Goal: Task Accomplishment & Management: Use online tool/utility

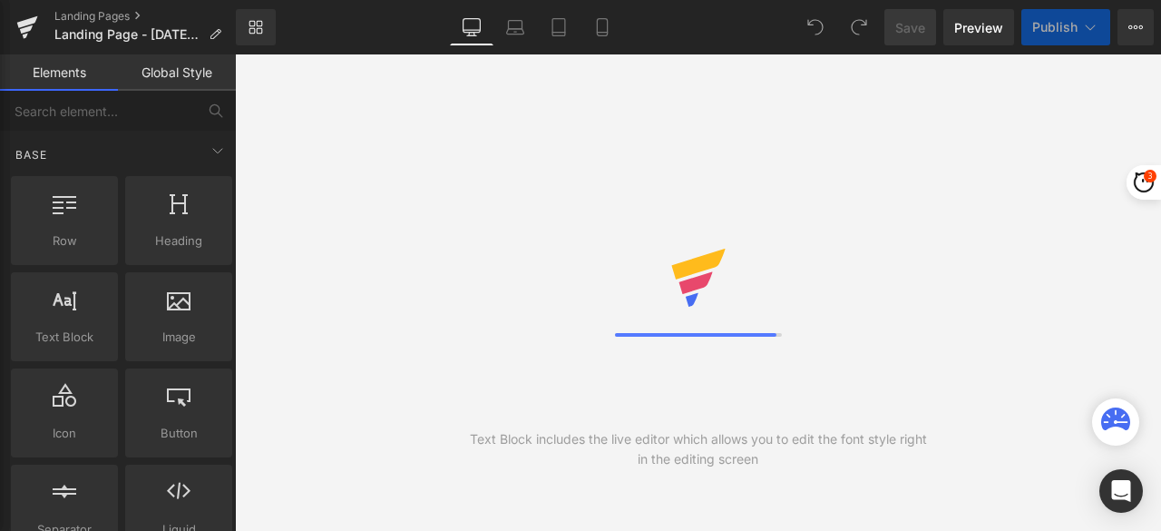
click at [255, 24] on icon at bounding box center [256, 27] width 15 height 15
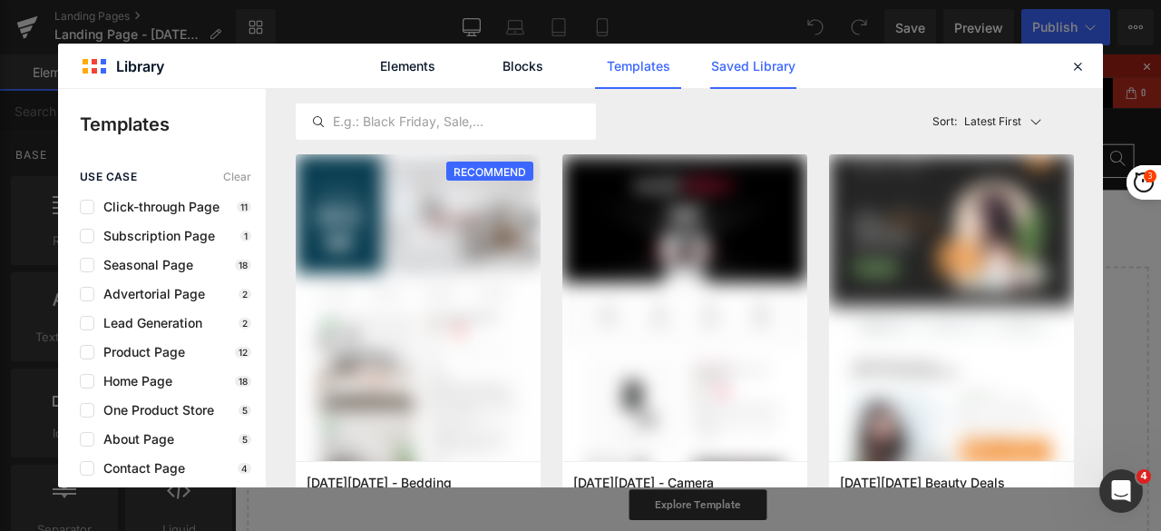
click at [751, 70] on link "Saved Library" at bounding box center [753, 66] width 86 height 45
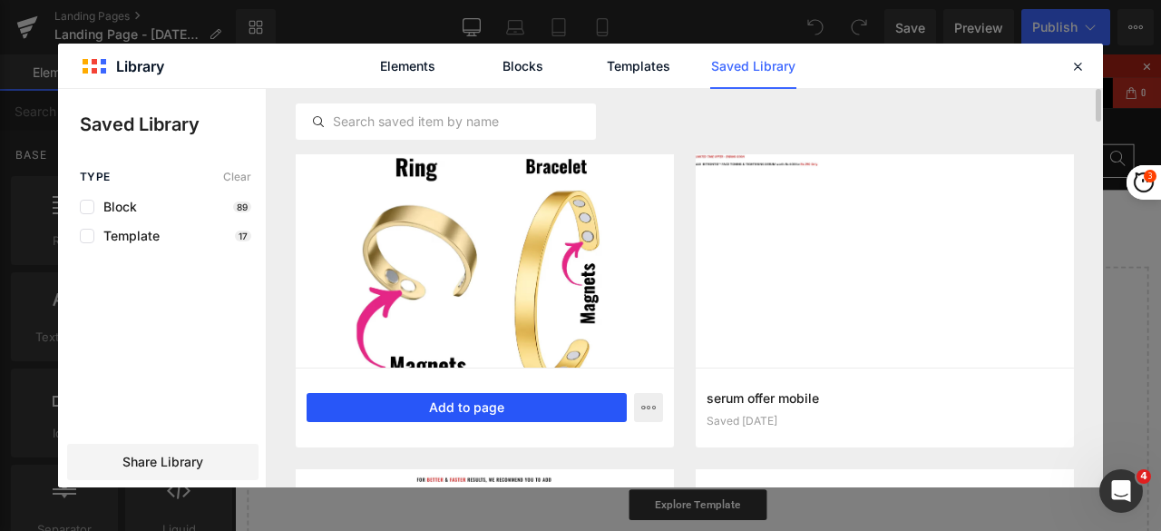
drag, startPoint x: 504, startPoint y: 402, endPoint x: 445, endPoint y: 403, distance: 59.0
click at [504, 402] on button "Add to page" at bounding box center [467, 407] width 320 height 29
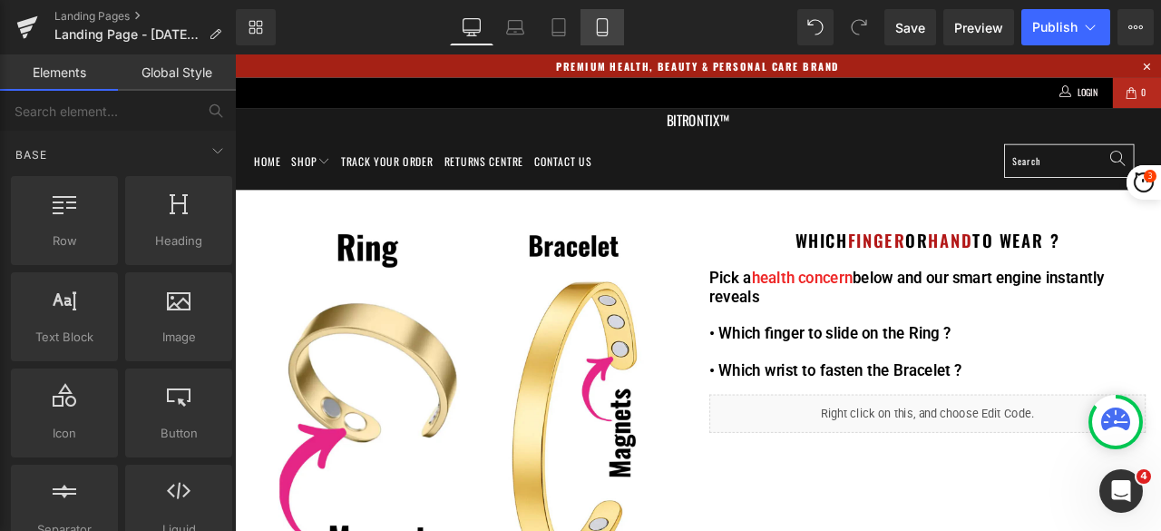
click at [612, 33] on link "Mobile" at bounding box center [603, 27] width 44 height 36
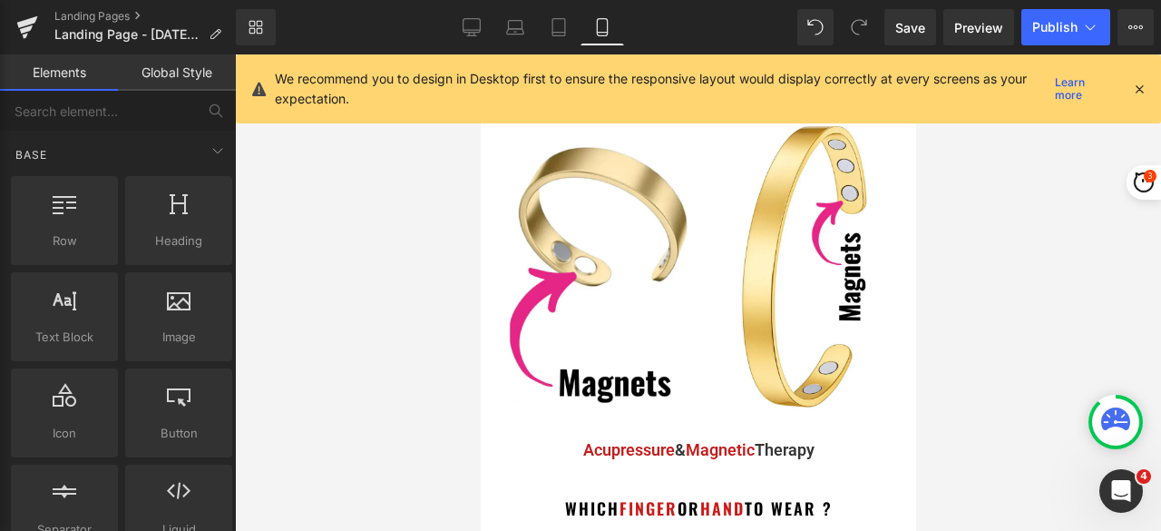
click at [1143, 85] on icon at bounding box center [1139, 89] width 16 height 16
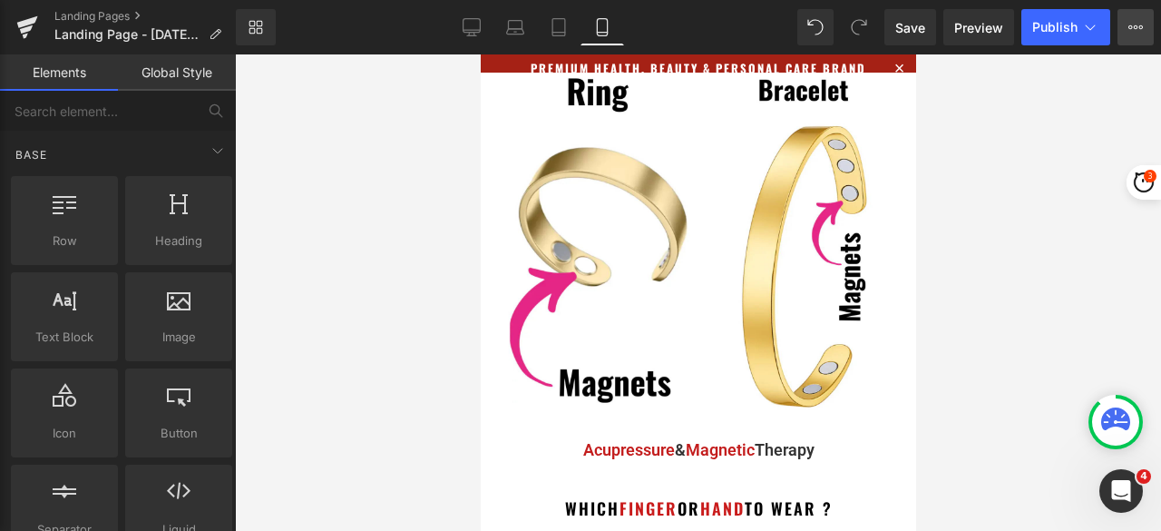
click at [1141, 23] on icon at bounding box center [1136, 27] width 15 height 15
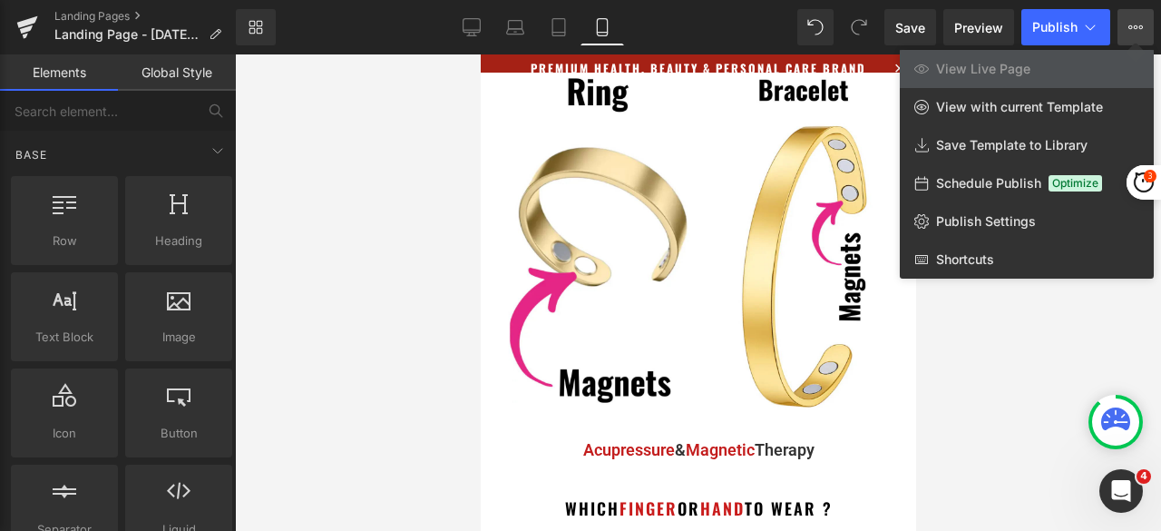
drag, startPoint x: 435, startPoint y: 141, endPoint x: 104, endPoint y: 54, distance: 341.3
click at [435, 141] on div at bounding box center [698, 292] width 926 height 476
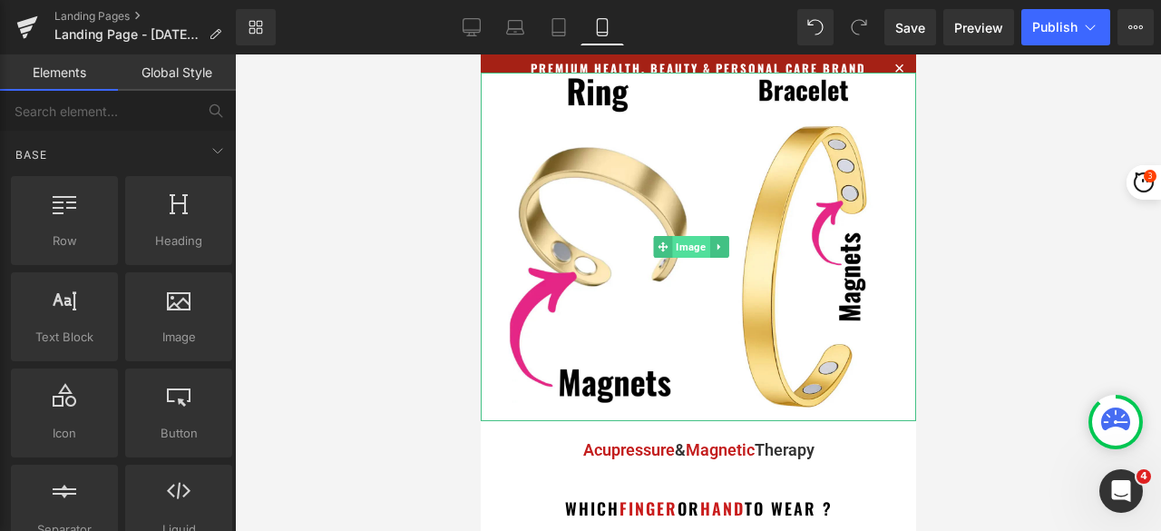
click at [685, 236] on span "Image" at bounding box center [690, 247] width 37 height 22
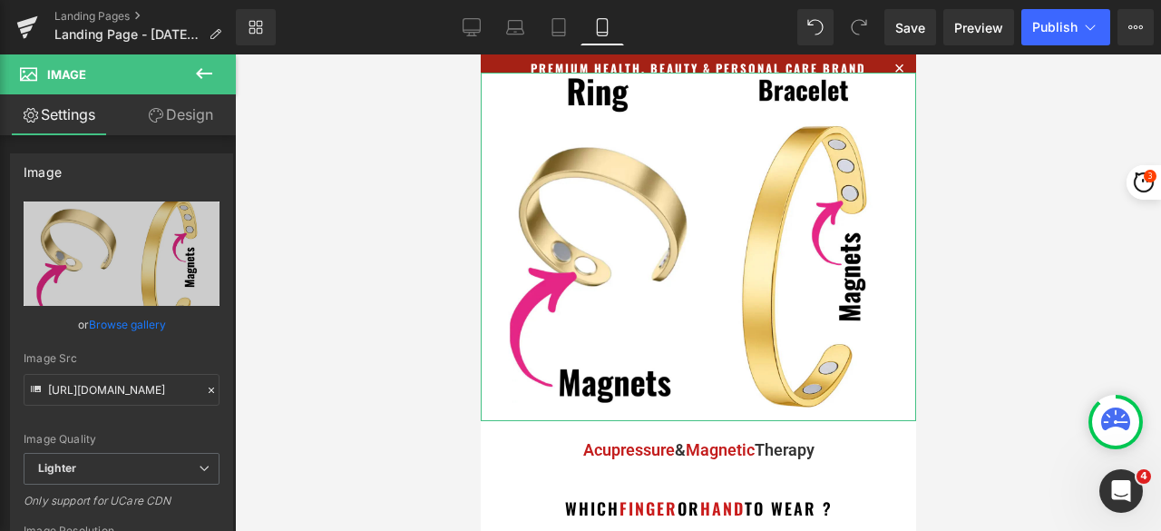
click at [210, 116] on link "Design" at bounding box center [181, 114] width 118 height 41
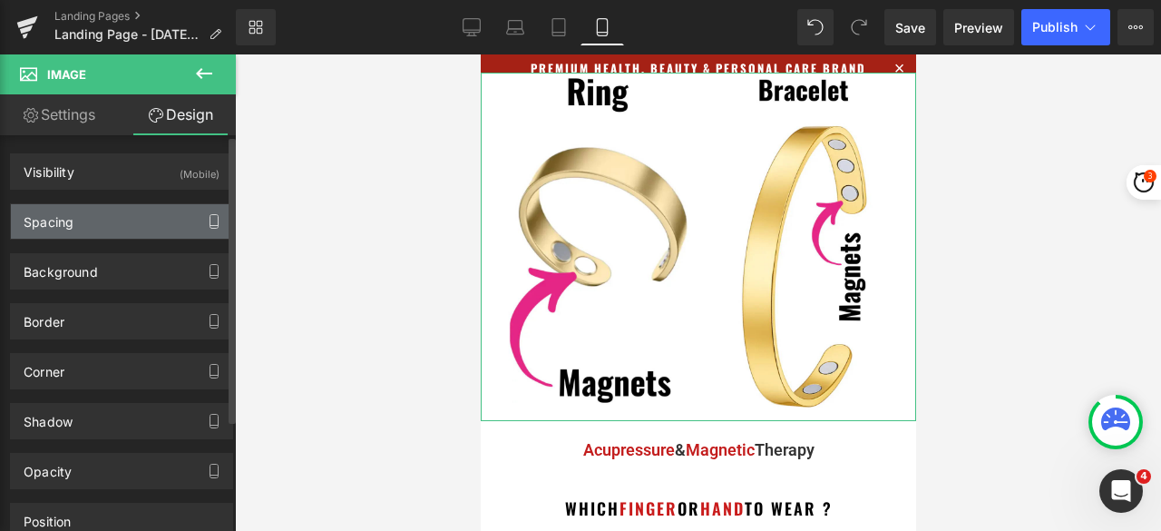
click at [210, 218] on icon "button" at bounding box center [214, 221] width 15 height 15
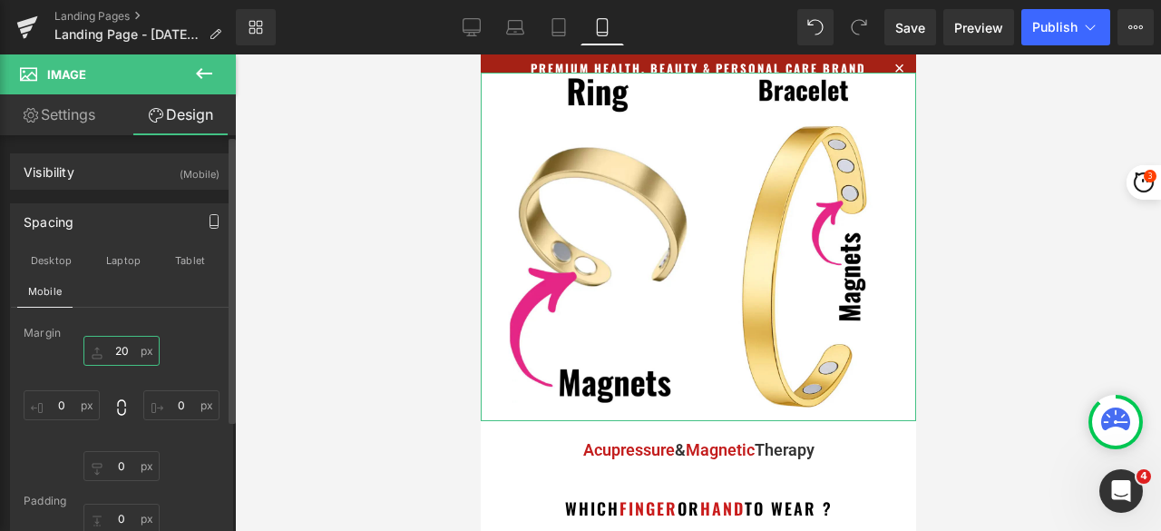
click at [115, 350] on input "20" at bounding box center [121, 351] width 76 height 30
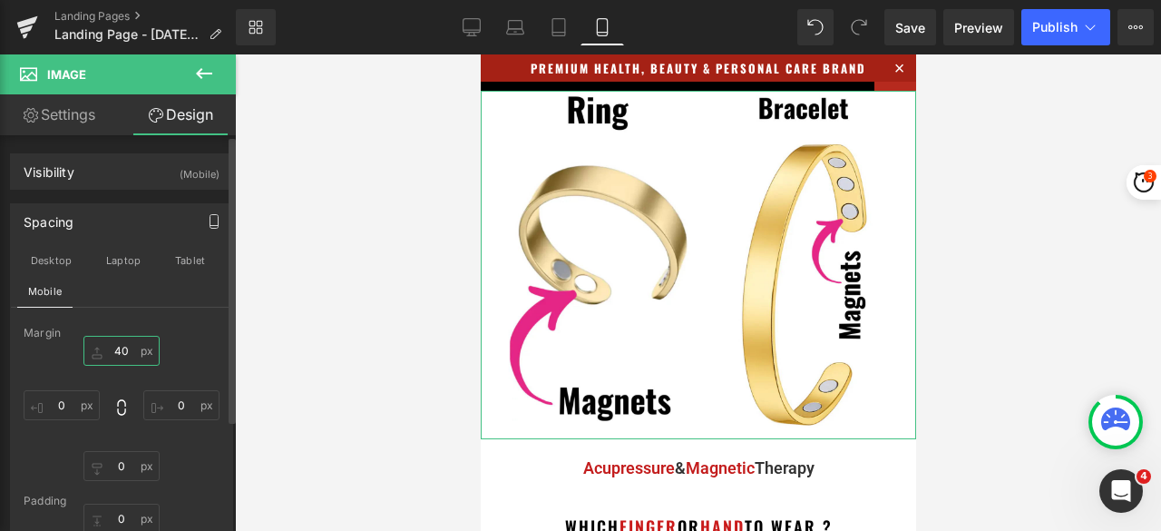
type input "4"
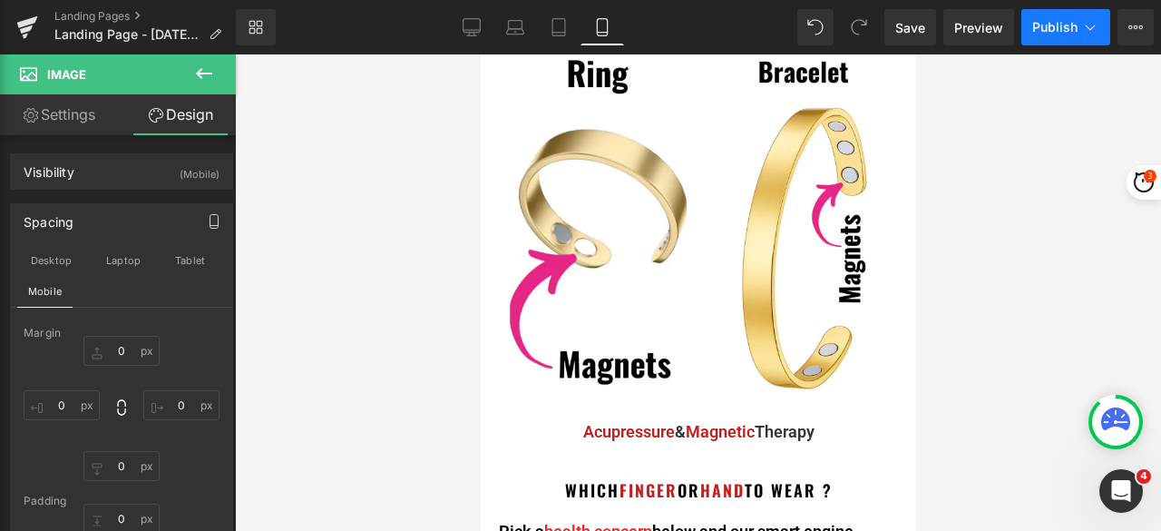
click at [1065, 29] on span "Publish" at bounding box center [1055, 27] width 45 height 15
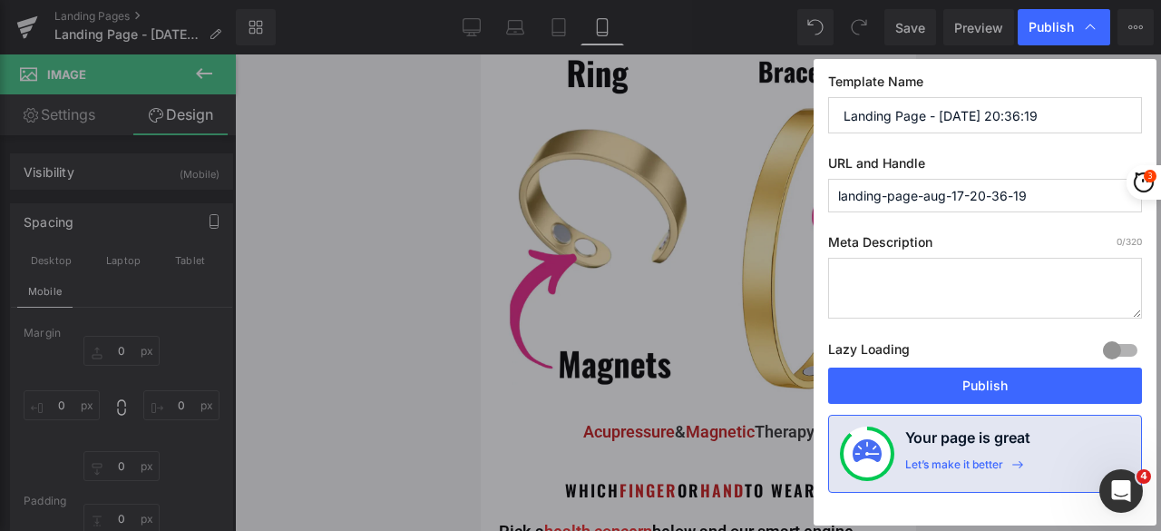
drag, startPoint x: 1052, startPoint y: 190, endPoint x: 798, endPoint y: 193, distance: 253.2
click at [798, 193] on div "Publish Template Name Landing Page - Aug 17, 20:36:19 URL and Handle landing-pa…" at bounding box center [580, 265] width 1161 height 531
click at [1053, 110] on input "Landing Page - Aug 17, 20:36:19" at bounding box center [985, 115] width 314 height 36
drag, startPoint x: 1063, startPoint y: 116, endPoint x: 827, endPoint y: 119, distance: 235.9
click at [828, 119] on input "Landing Page - Aug 17, 20:36:19" at bounding box center [985, 115] width 314 height 36
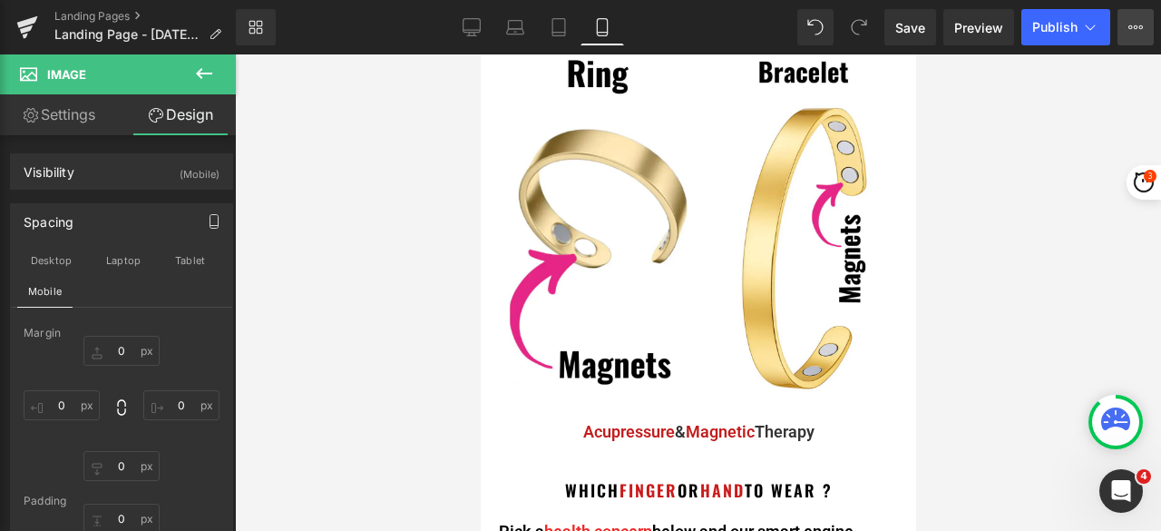
click at [1135, 24] on icon at bounding box center [1136, 27] width 15 height 15
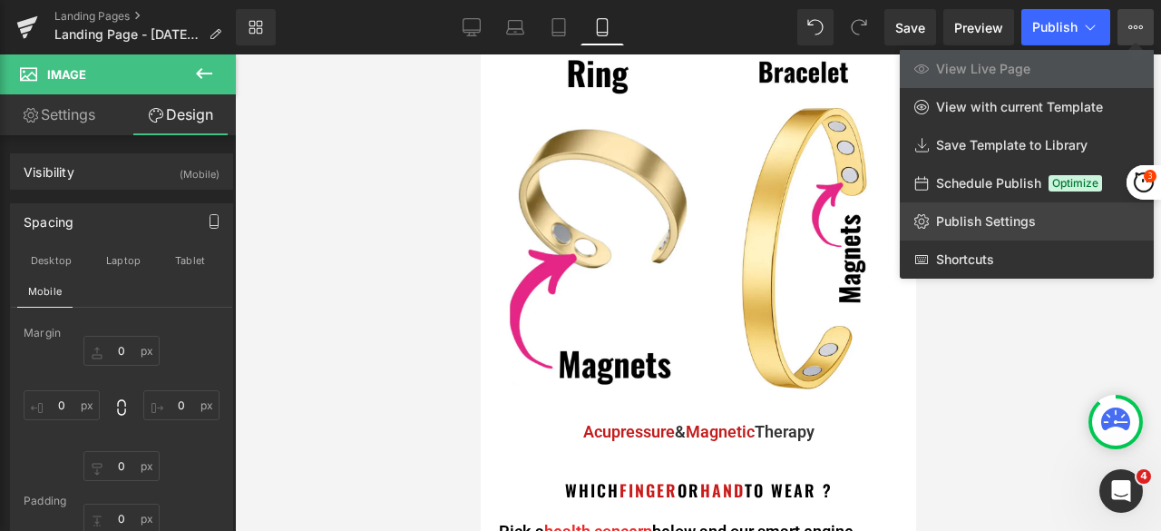
click at [1023, 223] on span "Publish Settings" at bounding box center [986, 221] width 100 height 16
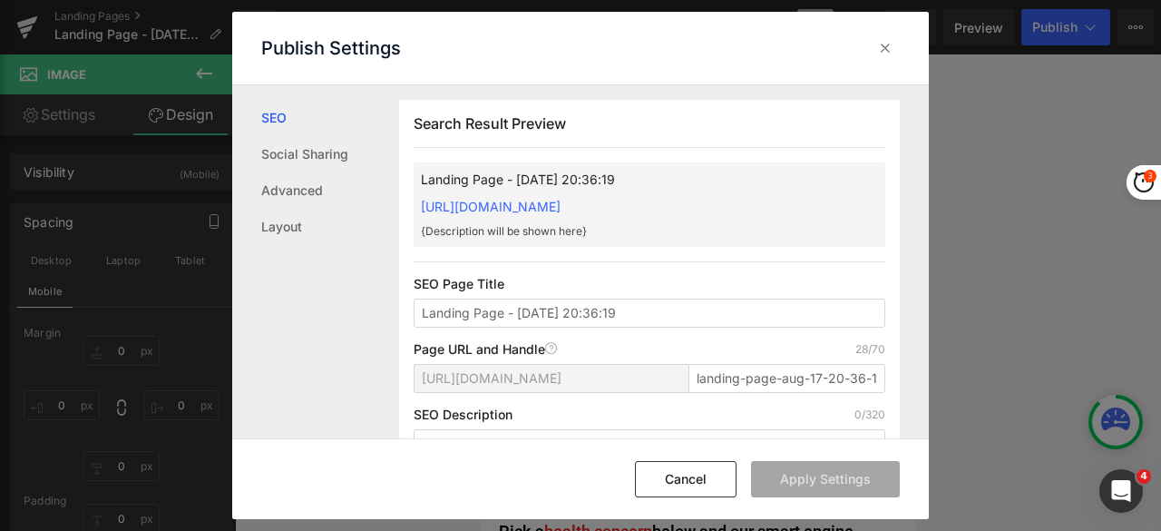
scroll to position [1, 0]
drag, startPoint x: 641, startPoint y: 304, endPoint x: 385, endPoint y: 312, distance: 256.9
click at [385, 312] on div "SEO Social Sharing Advanced Layout Search Result Preview Landing Page - Aug 17,…" at bounding box center [580, 262] width 697 height 354
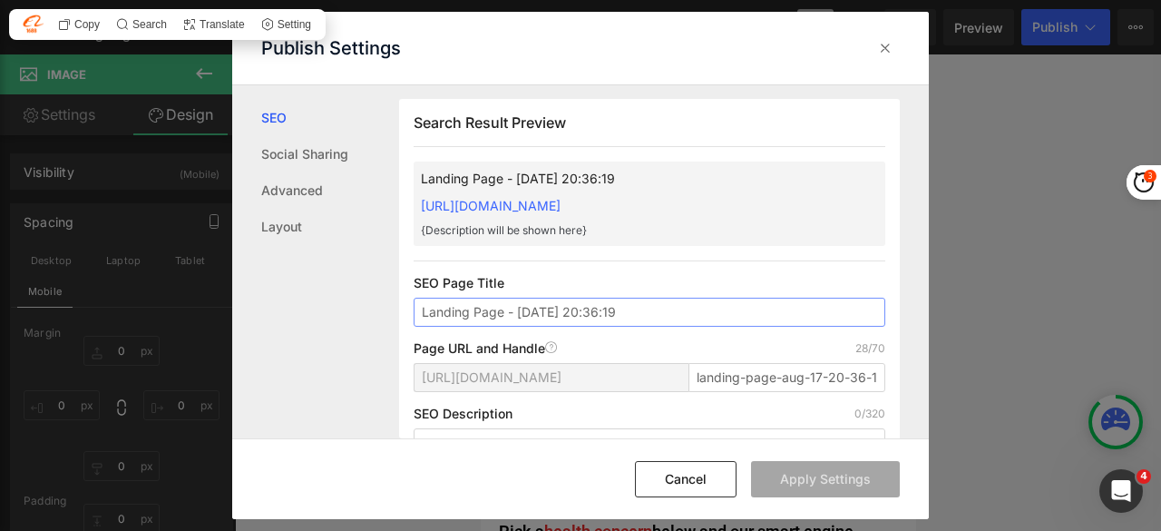
click at [641, 311] on input "Landing Page - Aug 17, 20:36:19" at bounding box center [650, 312] width 472 height 29
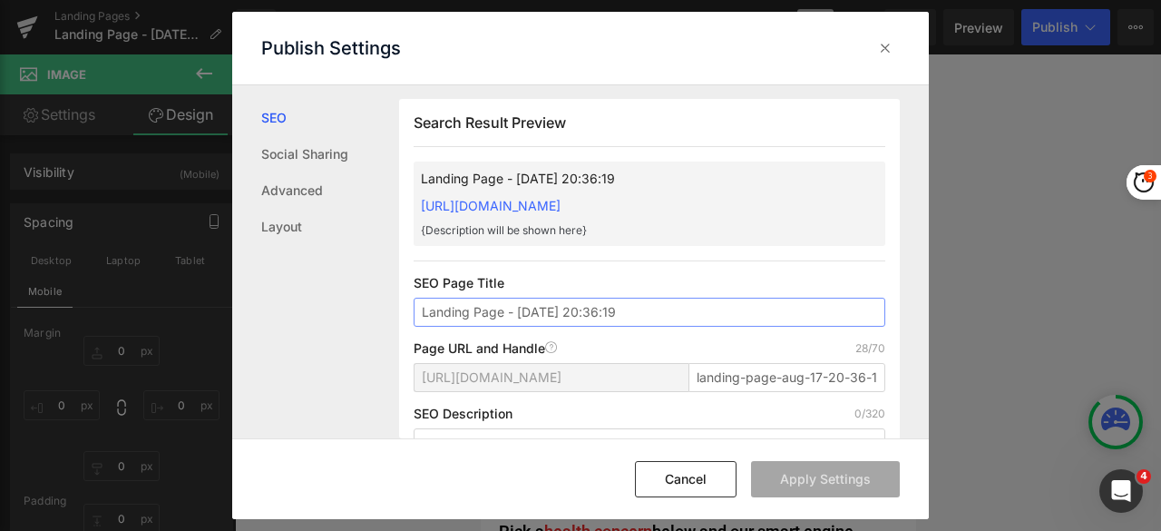
drag, startPoint x: 644, startPoint y: 308, endPoint x: 338, endPoint y: 308, distance: 305.8
click at [338, 308] on div "SEO Social Sharing Advanced Layout Search Result Preview Landing Page - Aug 17,…" at bounding box center [580, 262] width 697 height 354
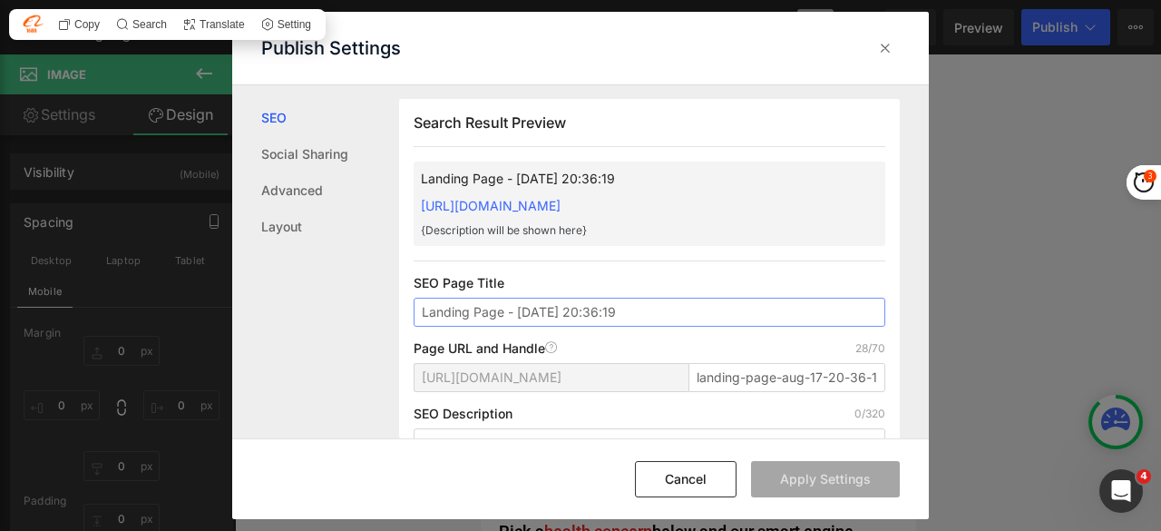
paste input "Calm & Vitality Magnetic Acupressure Ring & Bracelet Combo"
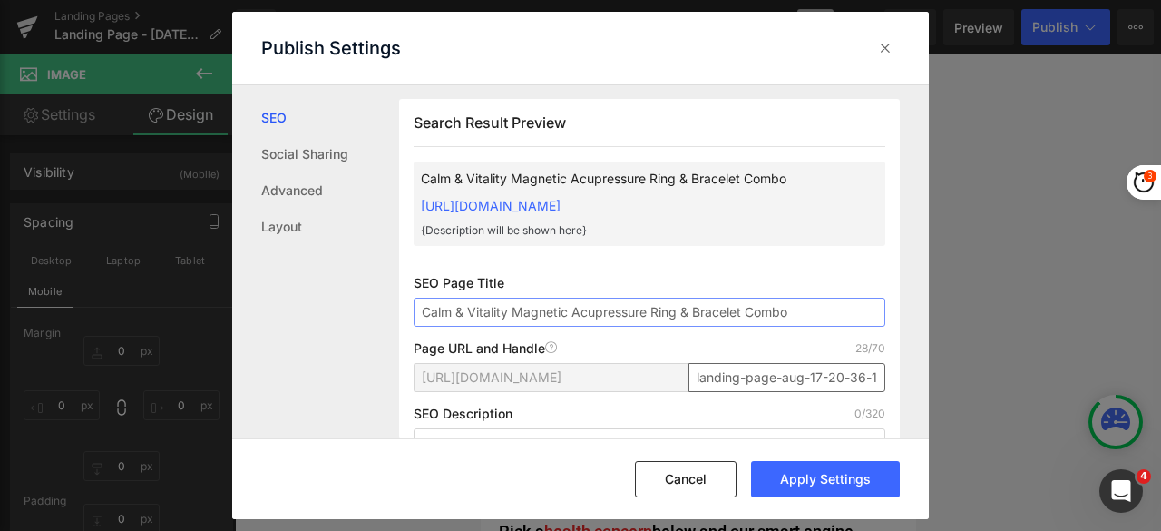
type input "Calm & Vitality Magnetic Acupressure Ring & Bracelet Combo"
drag, startPoint x: 692, startPoint y: 380, endPoint x: 891, endPoint y: 376, distance: 198.7
click at [891, 376] on div "Search Result Preview Calm & Vitality Magnetic Acupressure Ring & Bracelet Comb…" at bounding box center [649, 321] width 501 height 445
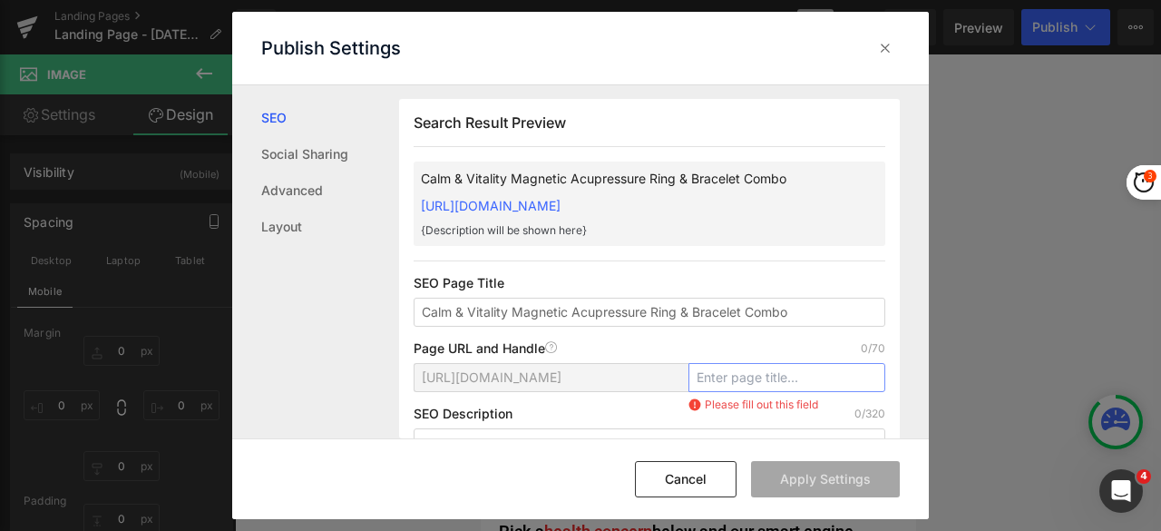
scroll to position [0, 0]
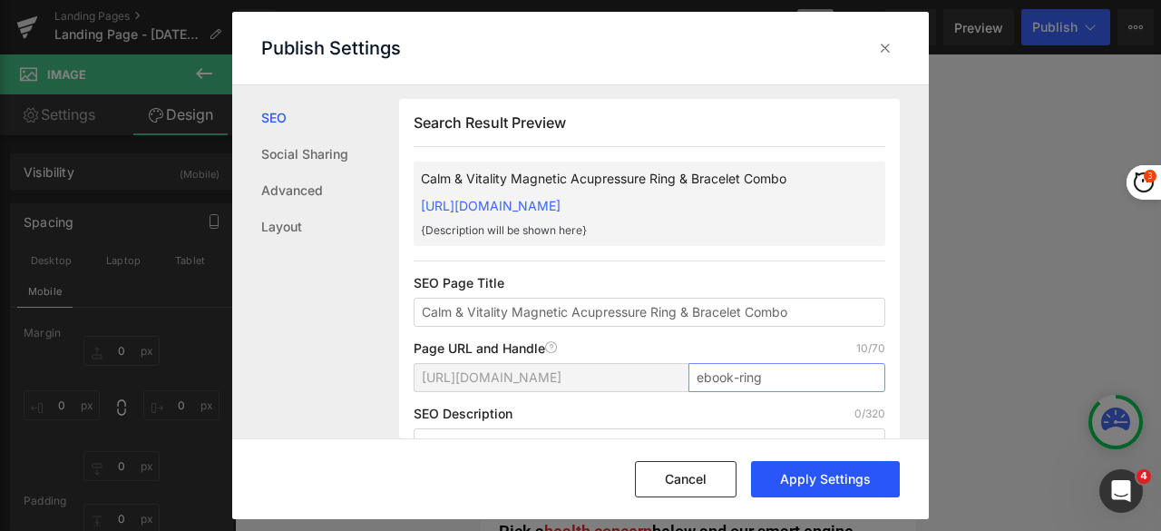
type input "ebook-ring"
click at [812, 480] on button "Apply Settings" at bounding box center [825, 479] width 149 height 36
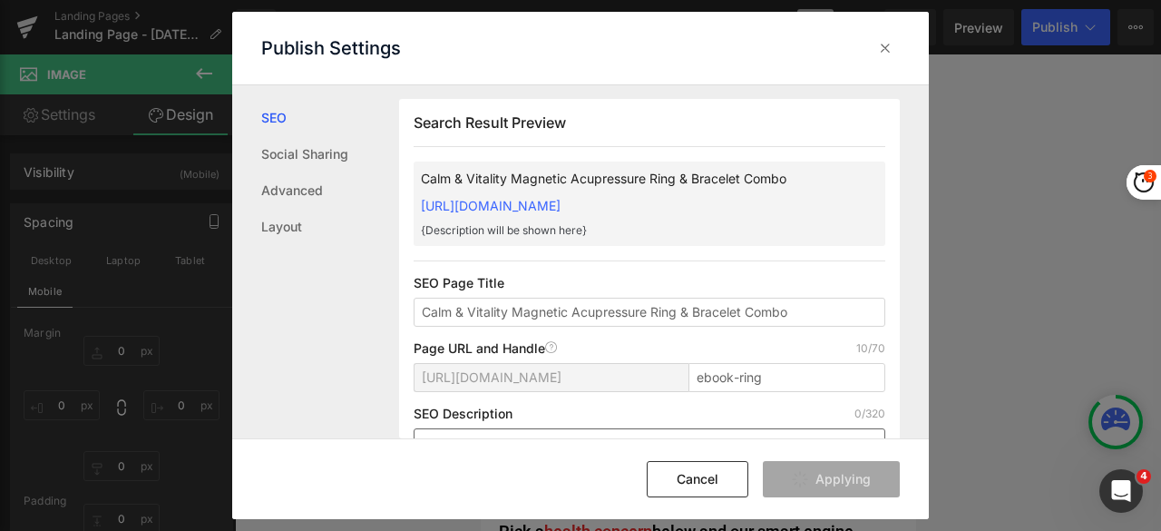
type input "Calm &amp; Vitality Magnetic Acupressure Ring &amp; Bracelet Combo"
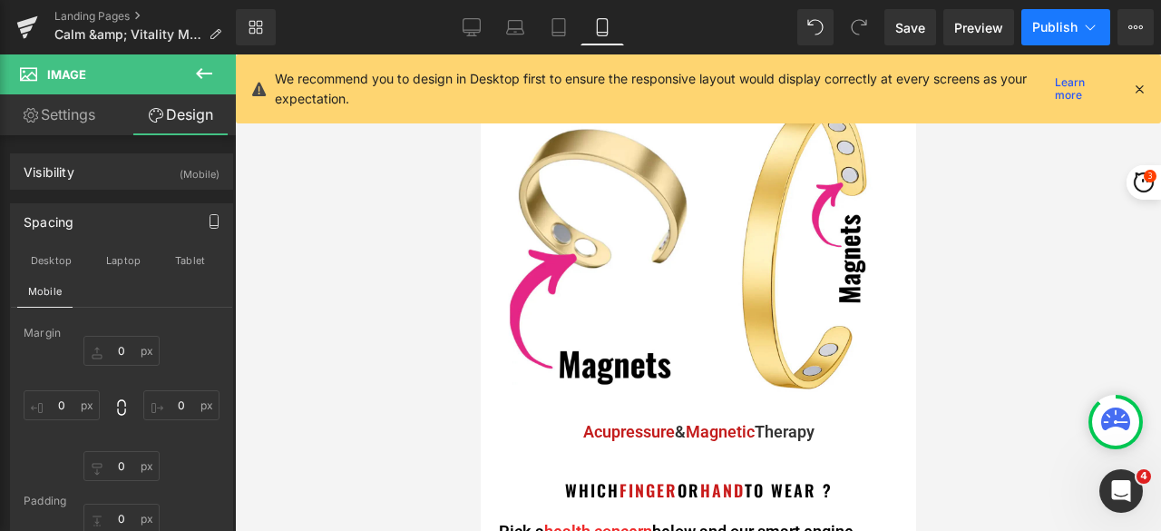
click at [1056, 24] on span "Publish" at bounding box center [1055, 27] width 45 height 15
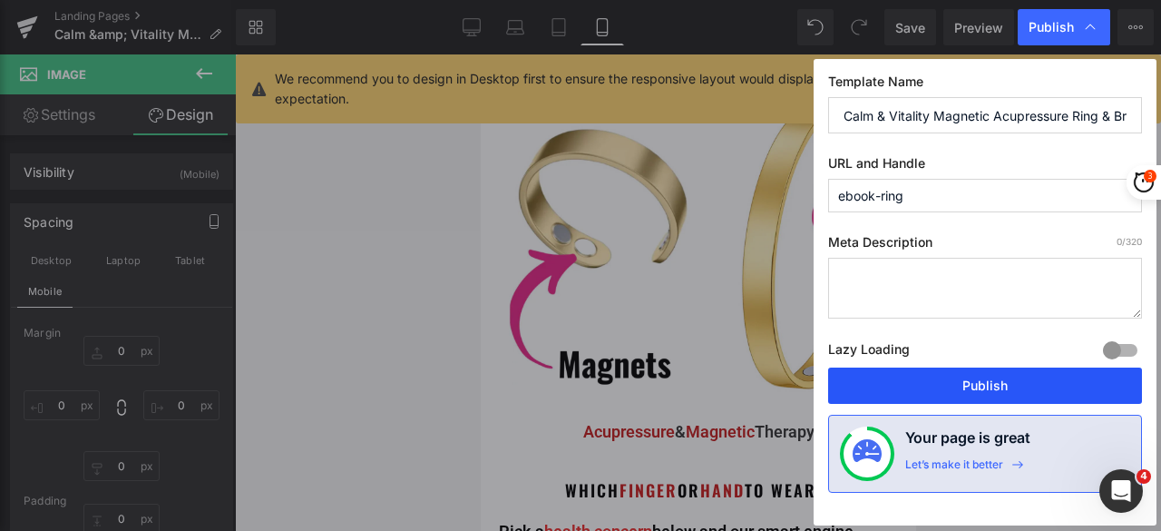
click at [1021, 380] on button "Publish" at bounding box center [985, 385] width 314 height 36
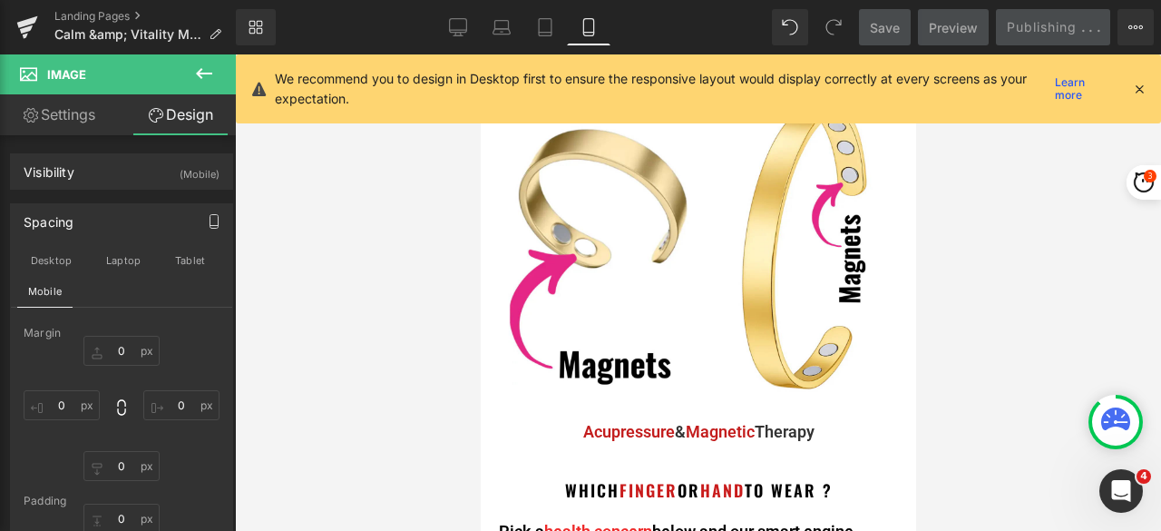
click at [1142, 86] on icon at bounding box center [1139, 89] width 16 height 16
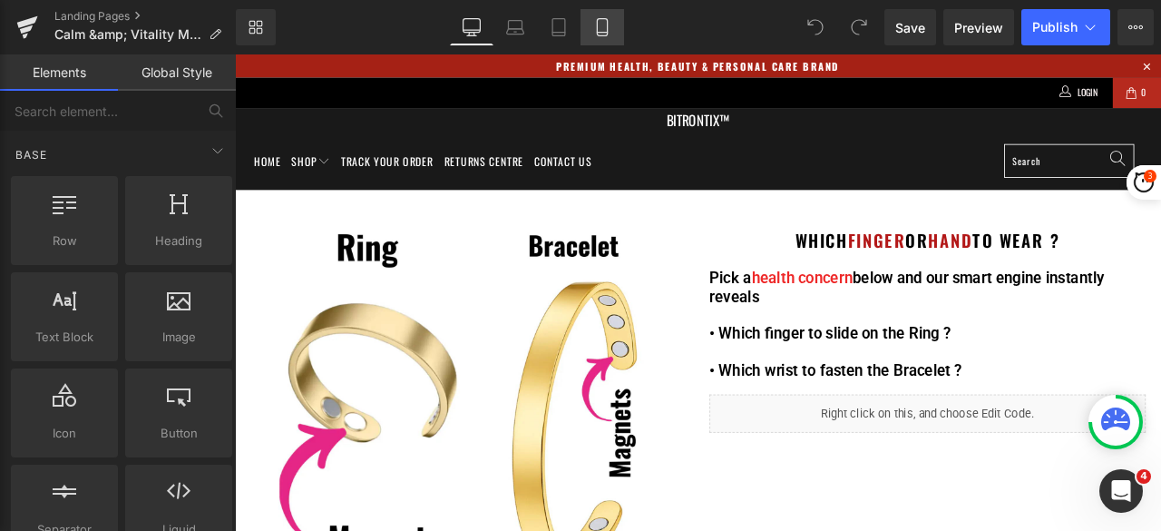
click at [610, 25] on icon at bounding box center [602, 27] width 18 height 18
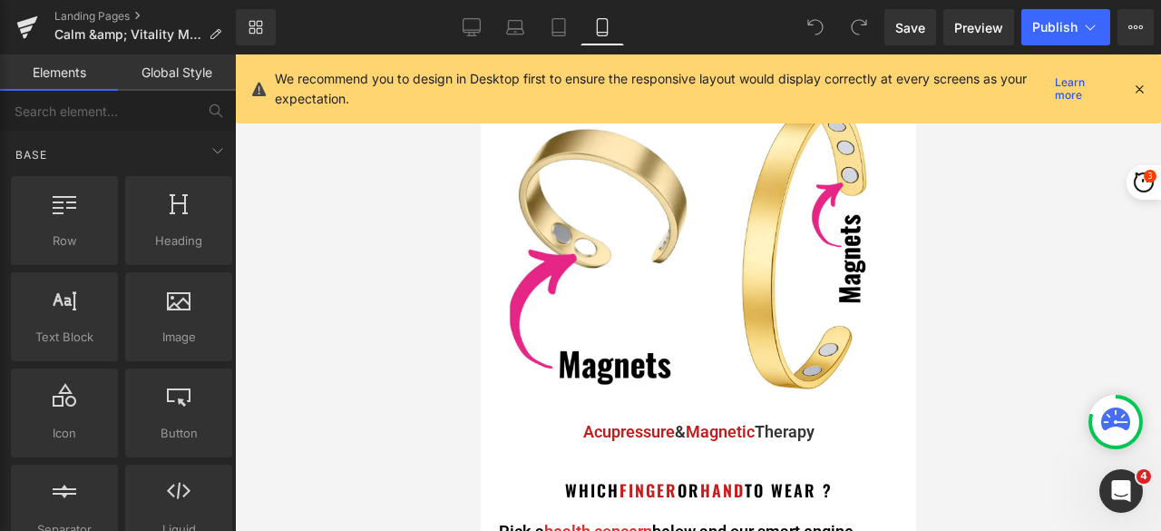
click at [1139, 82] on icon at bounding box center [1139, 89] width 16 height 16
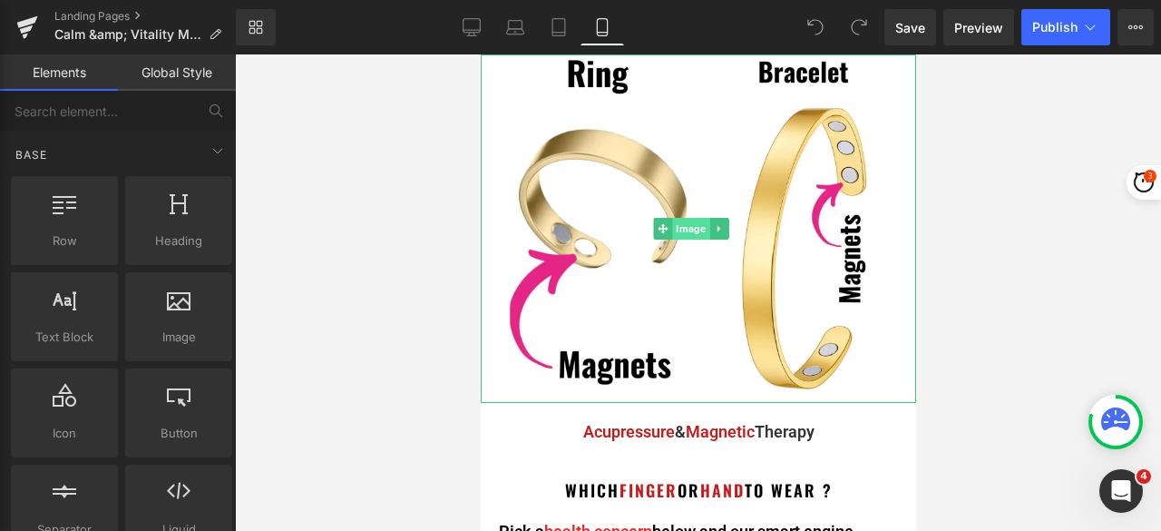
click at [695, 224] on span "Image" at bounding box center [690, 229] width 37 height 22
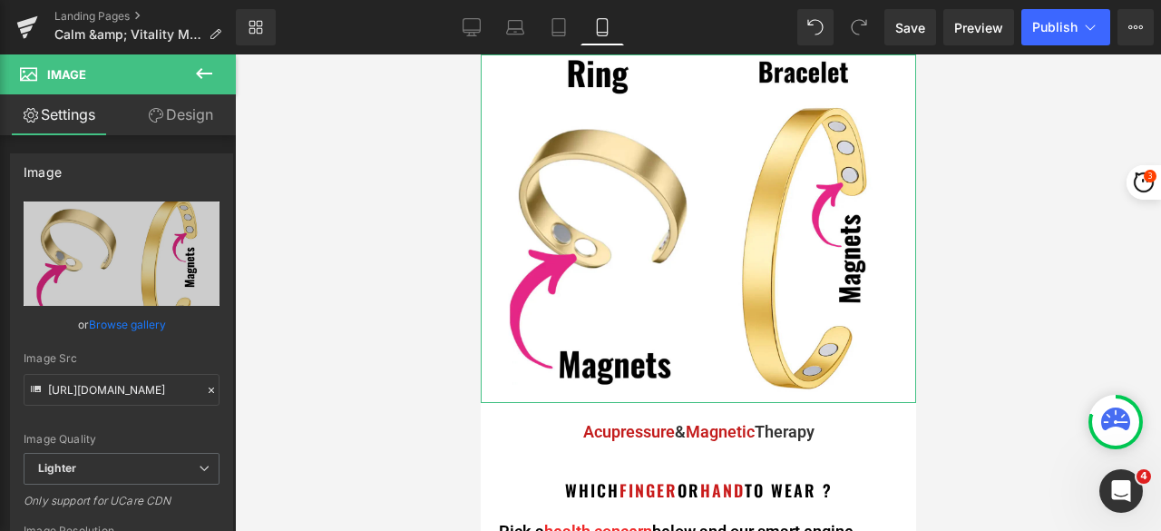
click at [160, 109] on icon at bounding box center [156, 115] width 15 height 15
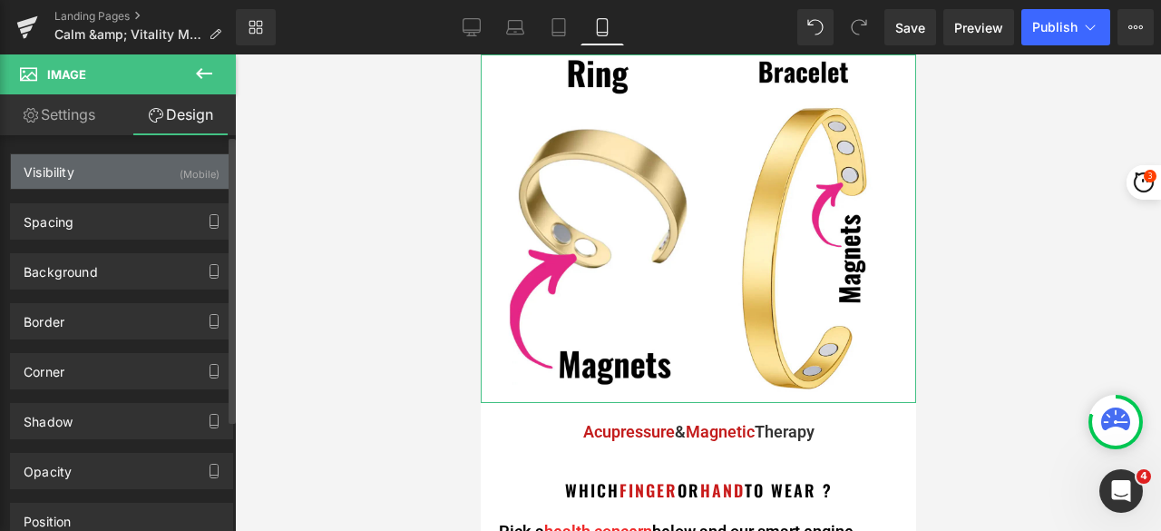
click at [183, 171] on div "(Mobile)" at bounding box center [200, 169] width 40 height 30
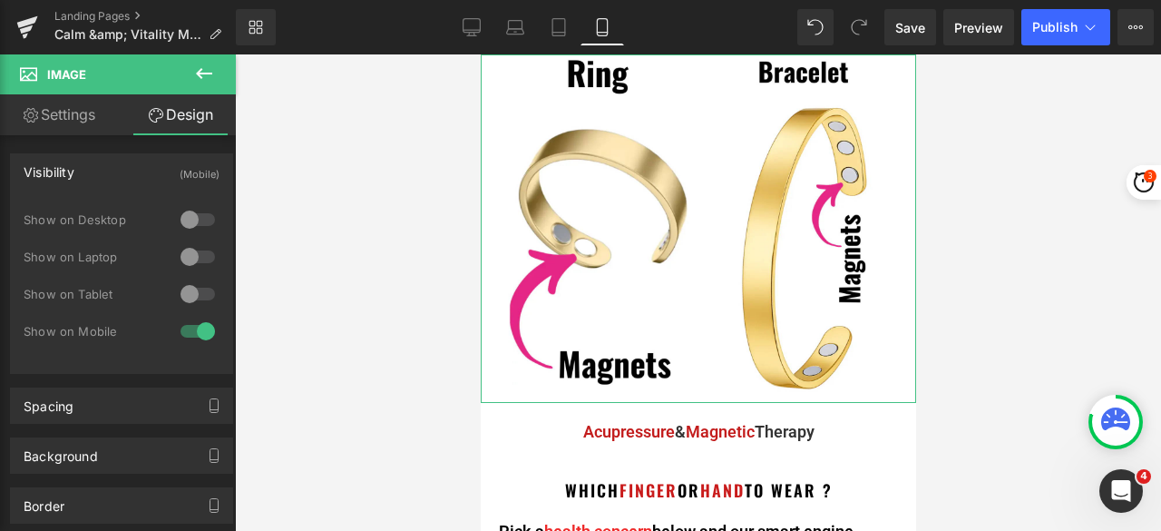
click at [188, 124] on link "Design" at bounding box center [181, 114] width 118 height 41
click at [89, 121] on link "Settings" at bounding box center [59, 114] width 118 height 41
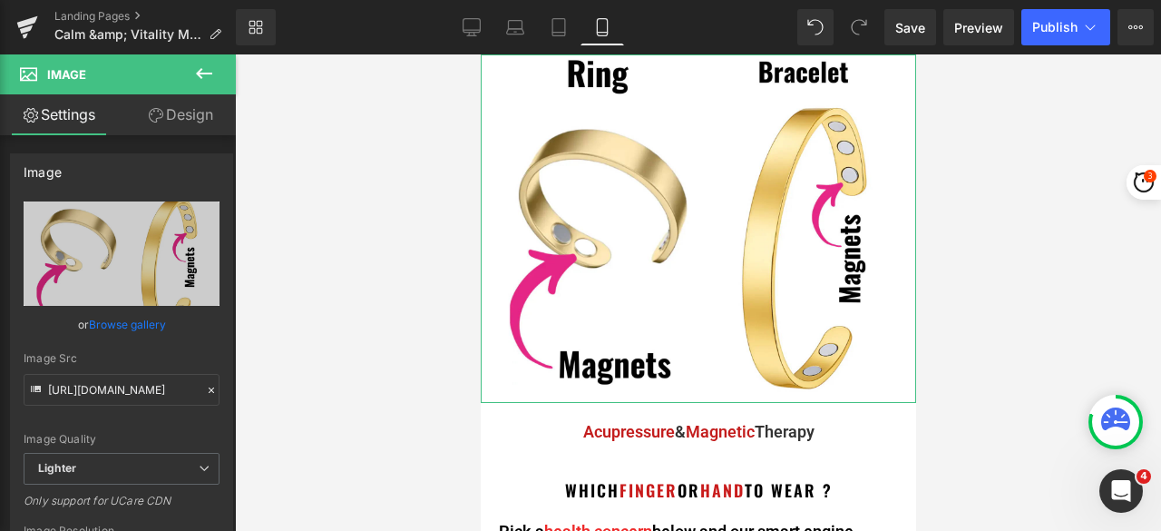
click at [189, 117] on link "Design" at bounding box center [181, 114] width 118 height 41
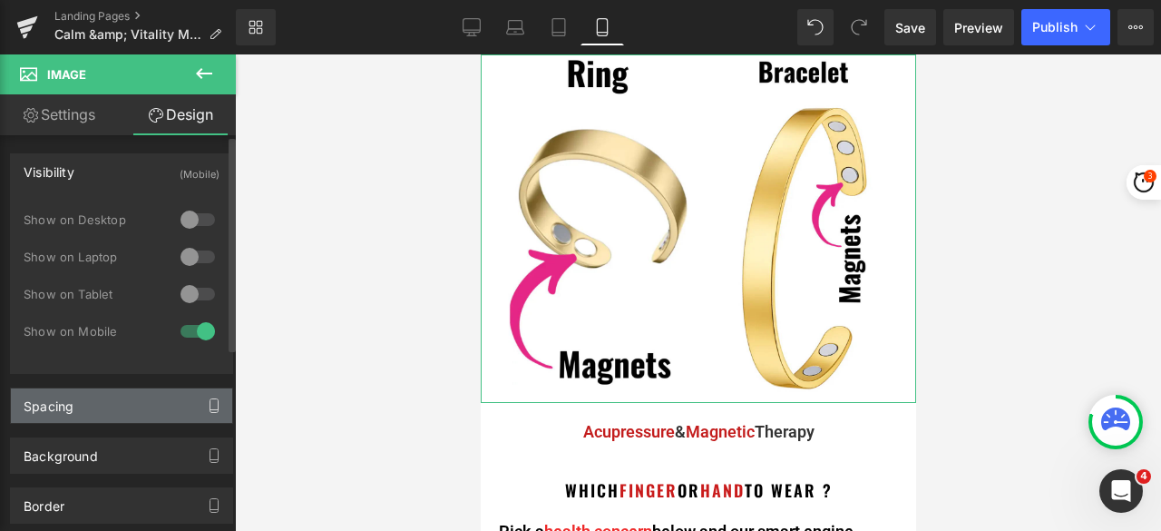
click at [210, 404] on icon "button" at bounding box center [214, 405] width 15 height 15
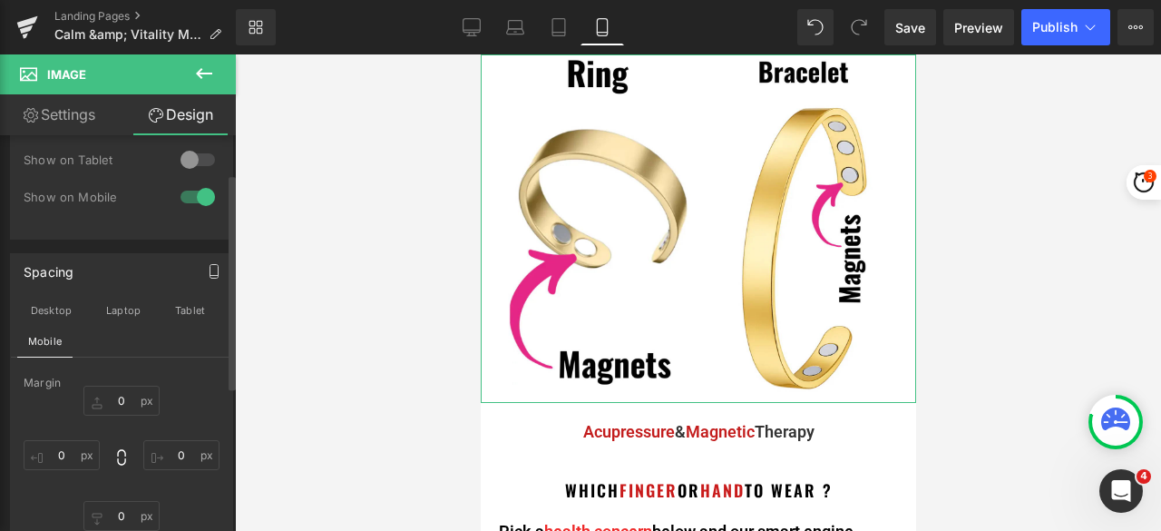
scroll to position [181, 0]
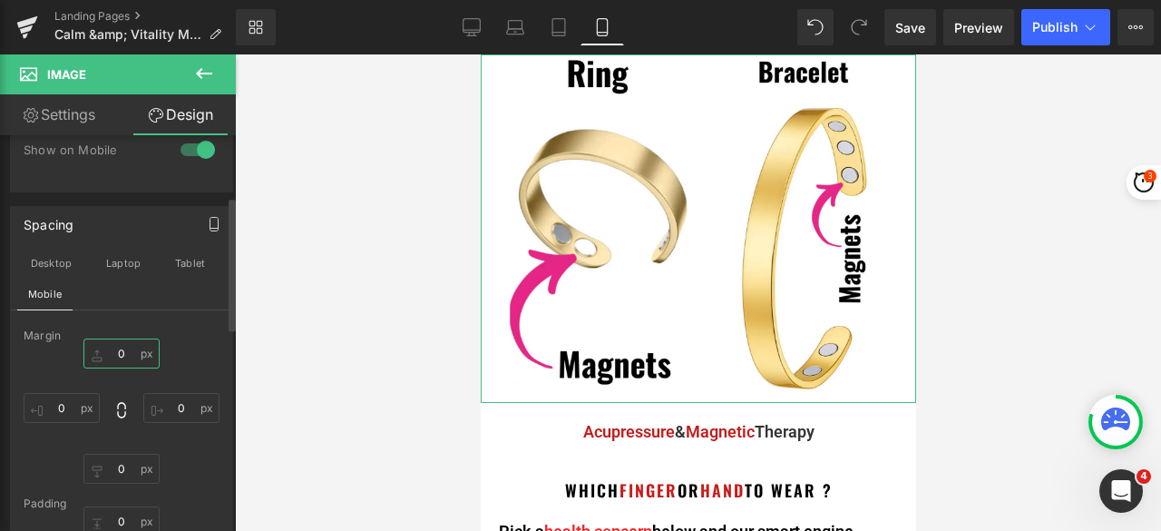
click at [123, 353] on input "0" at bounding box center [121, 353] width 76 height 30
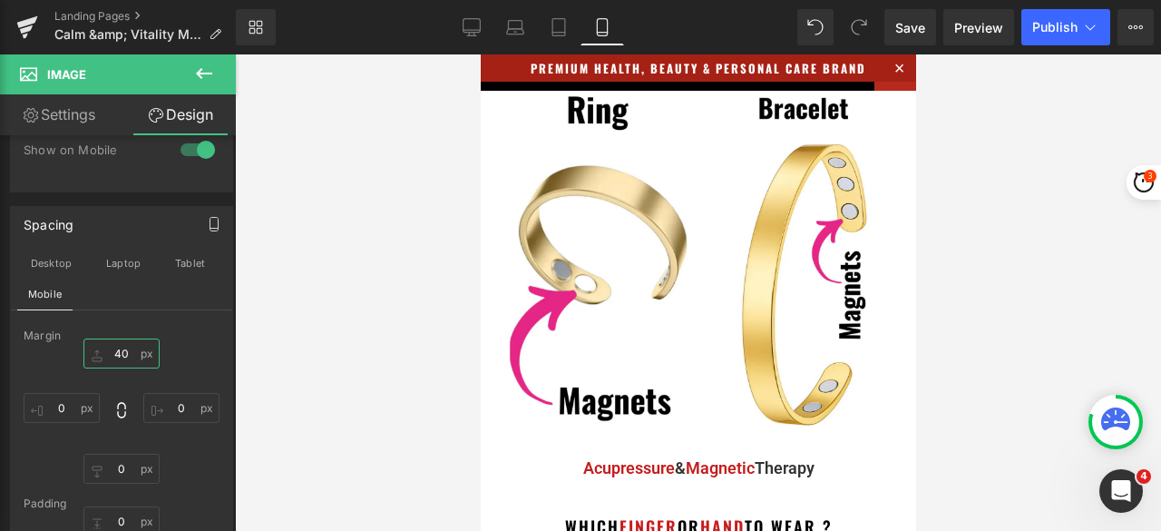
type input "4"
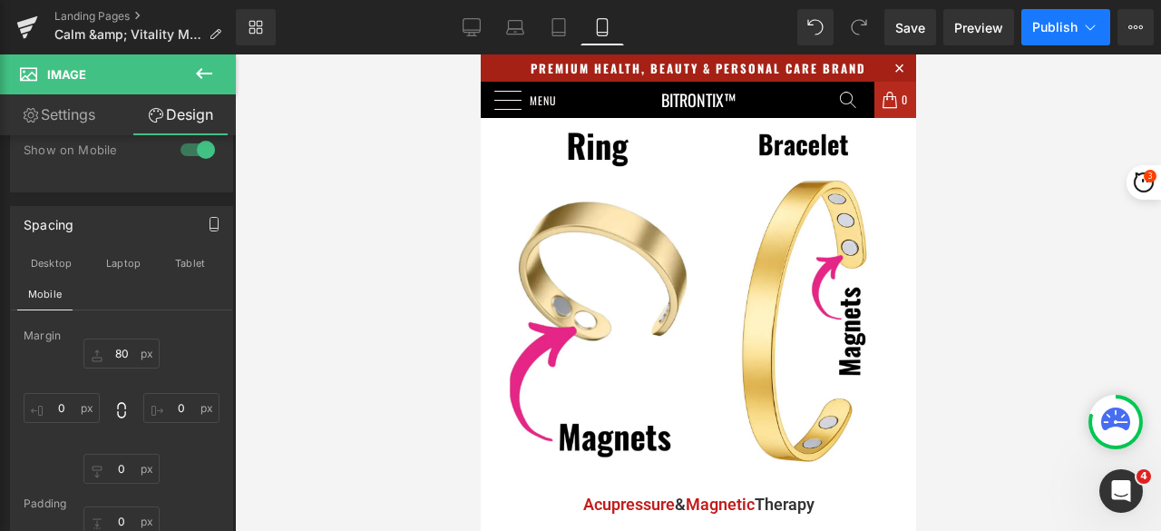
click at [1040, 24] on span "Publish" at bounding box center [1055, 27] width 45 height 15
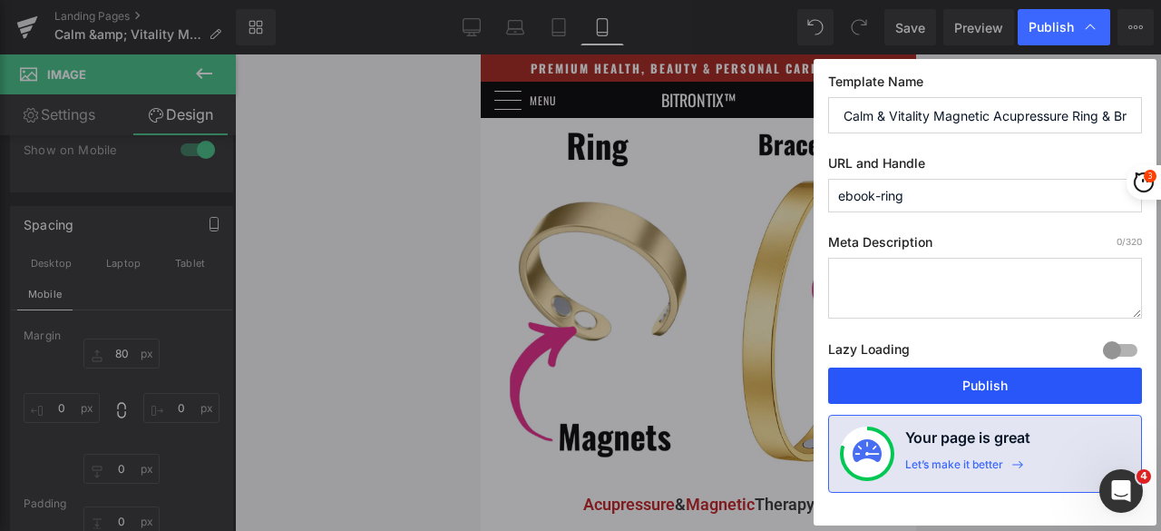
click at [992, 382] on button "Publish" at bounding box center [985, 385] width 314 height 36
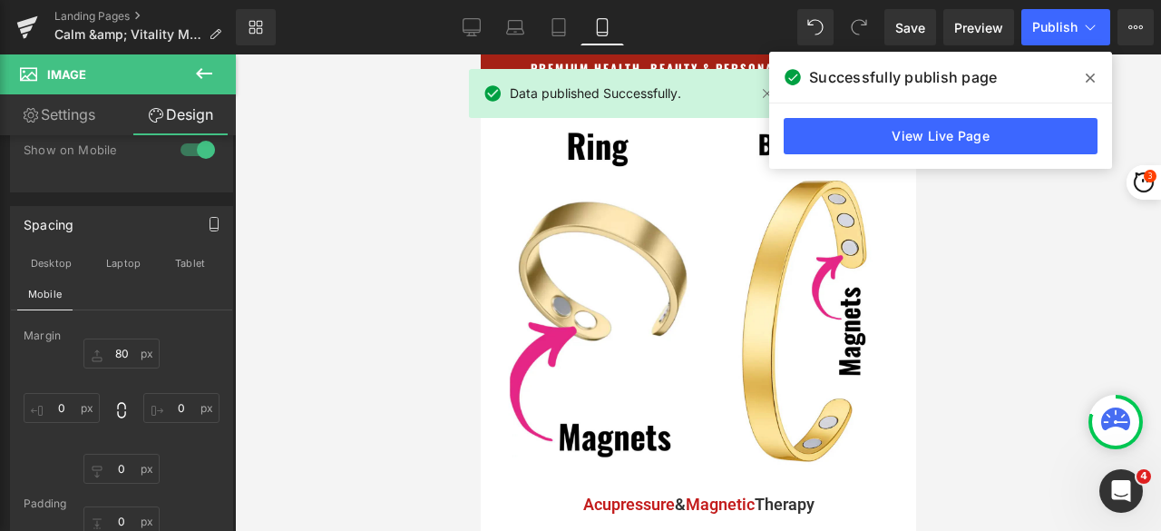
click at [1092, 73] on icon at bounding box center [1090, 78] width 9 height 15
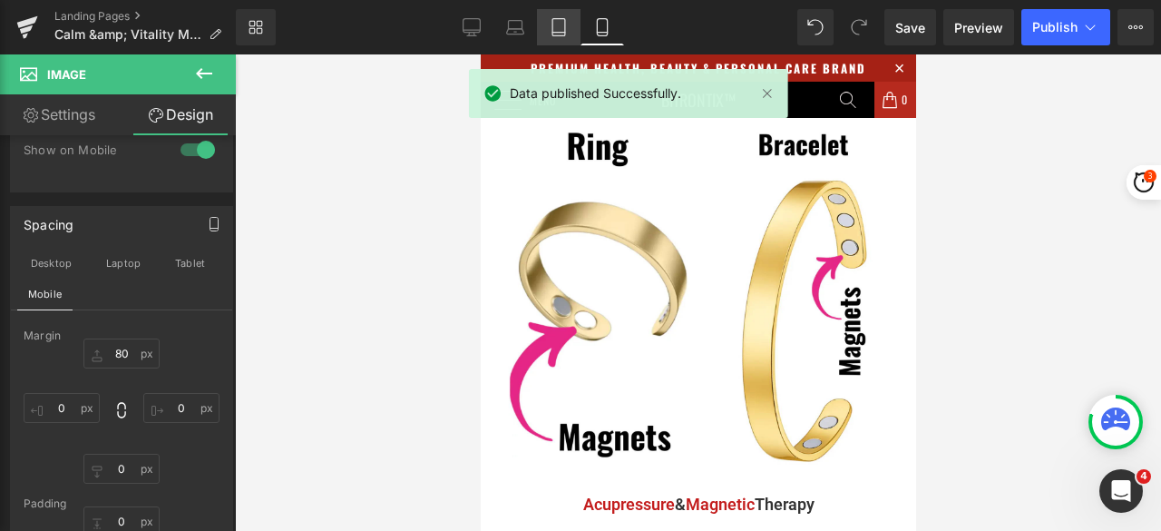
click at [574, 24] on link "Tablet" at bounding box center [559, 27] width 44 height 36
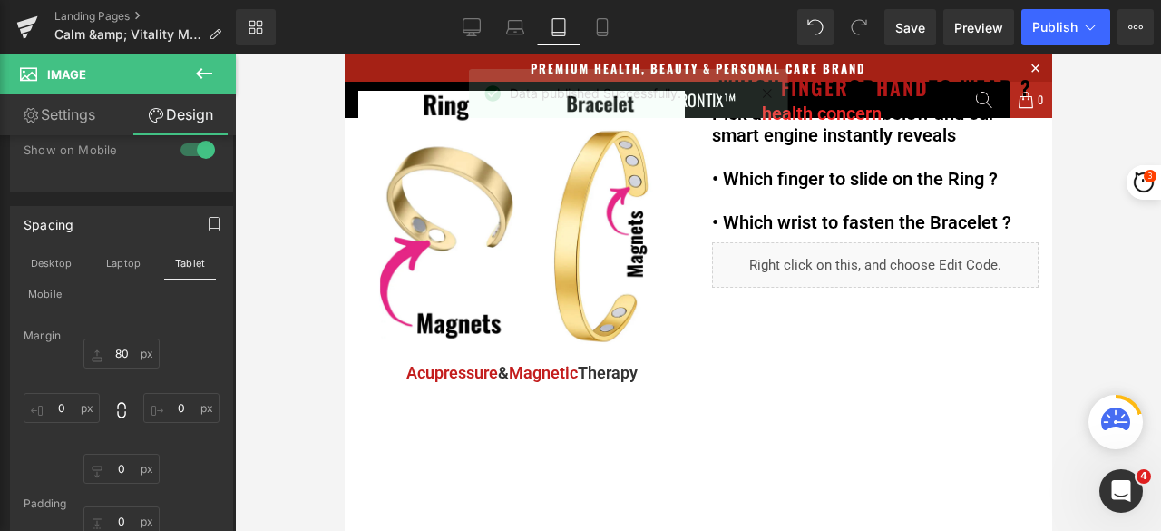
type input "0"
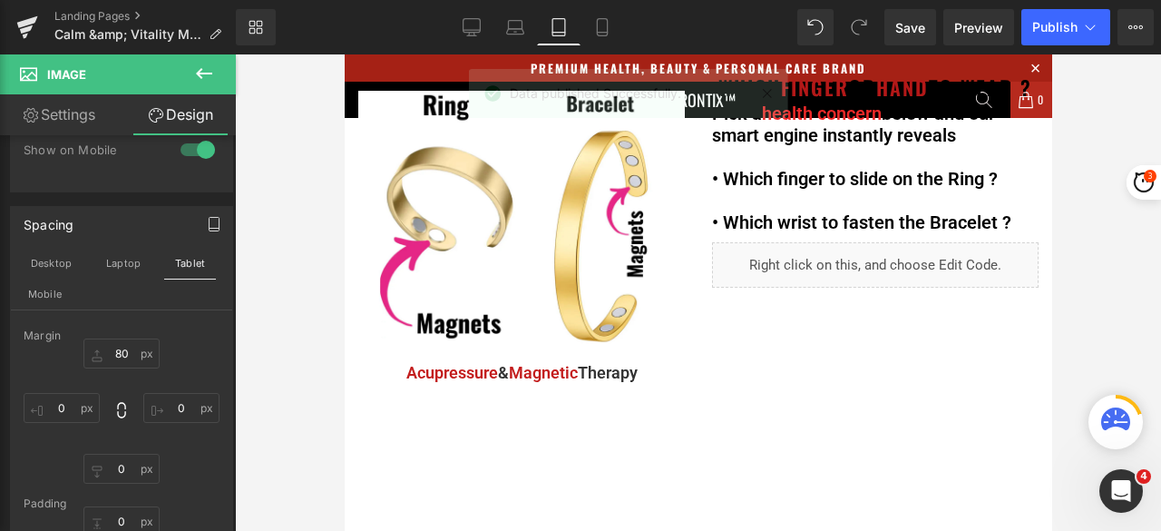
type input "0"
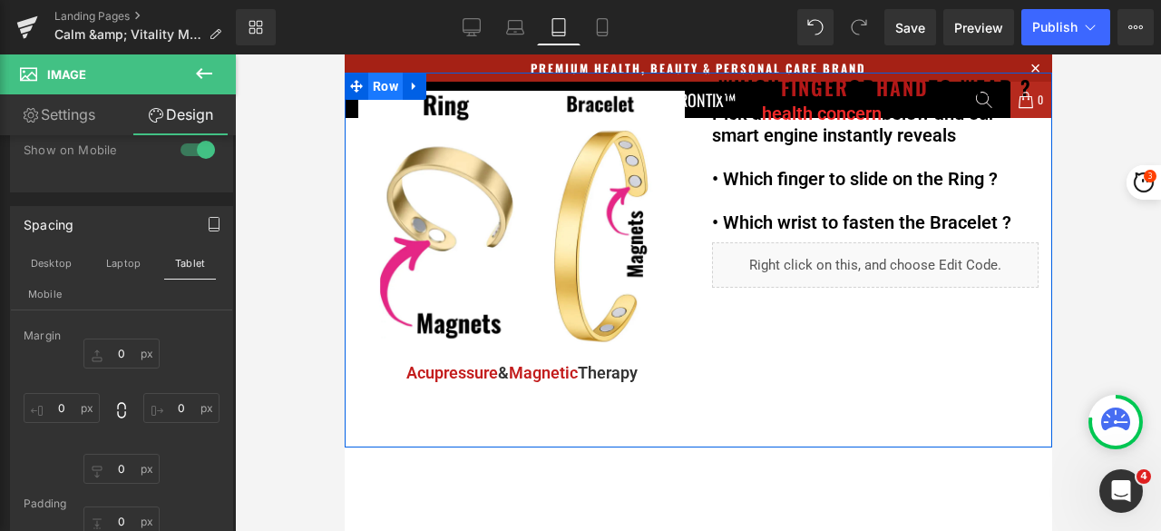
click at [381, 90] on span "Row" at bounding box center [384, 86] width 34 height 27
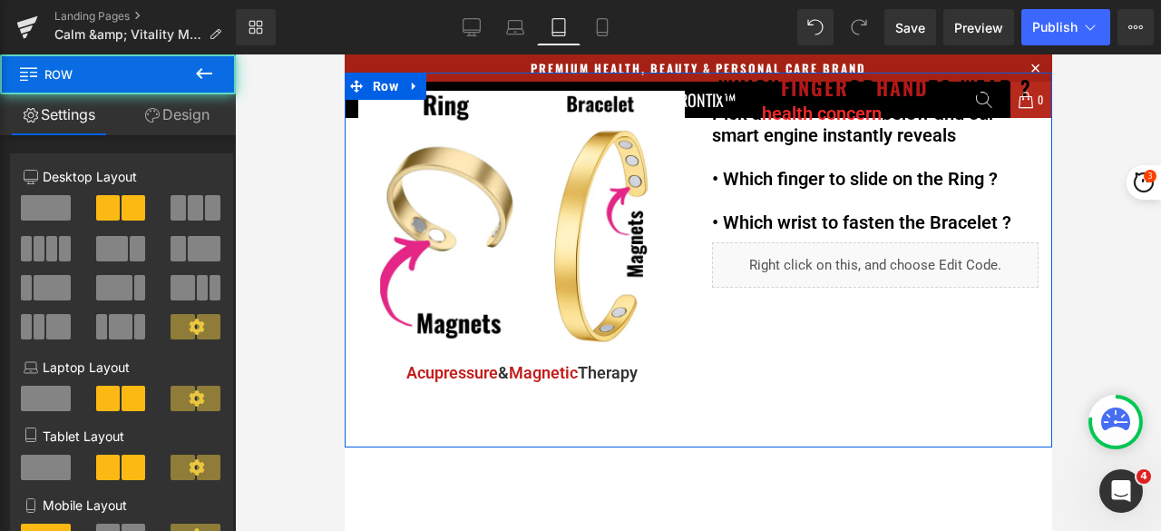
click at [181, 112] on link "Design" at bounding box center [177, 114] width 118 height 41
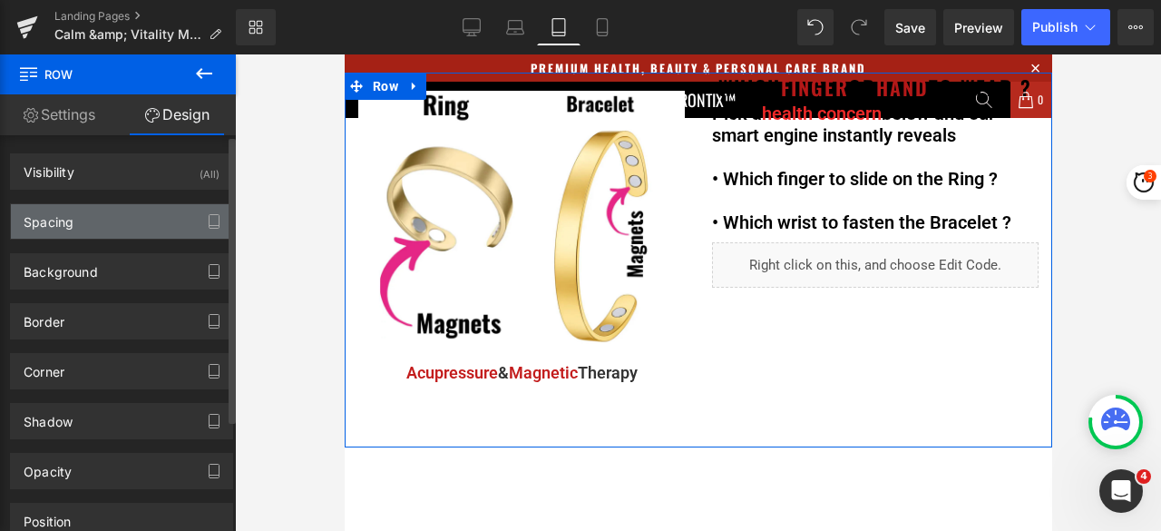
click at [83, 217] on div "Spacing" at bounding box center [121, 221] width 221 height 34
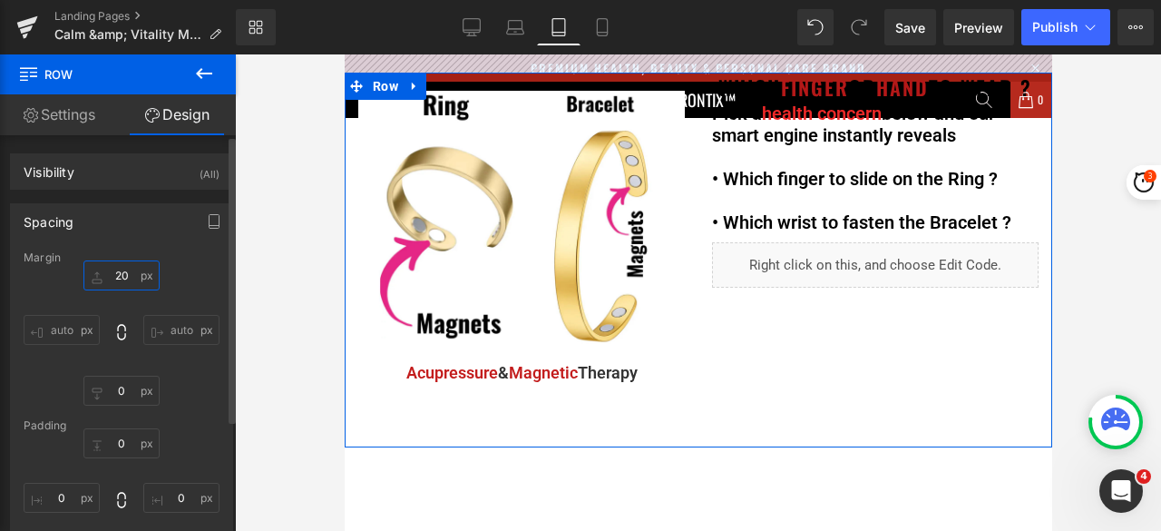
click at [128, 275] on input "20" at bounding box center [121, 275] width 76 height 30
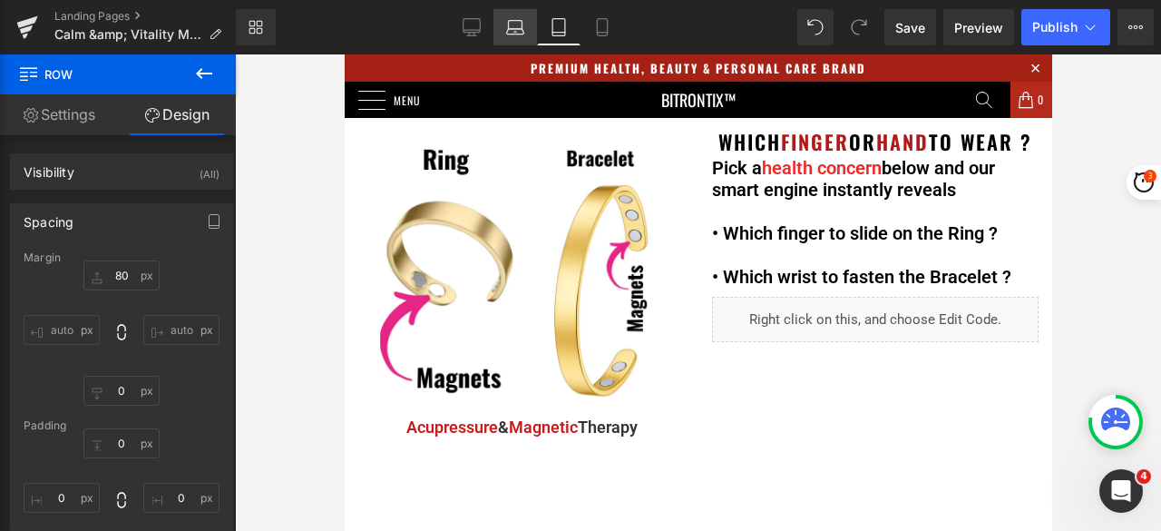
click at [514, 30] on icon at bounding box center [515, 27] width 18 height 18
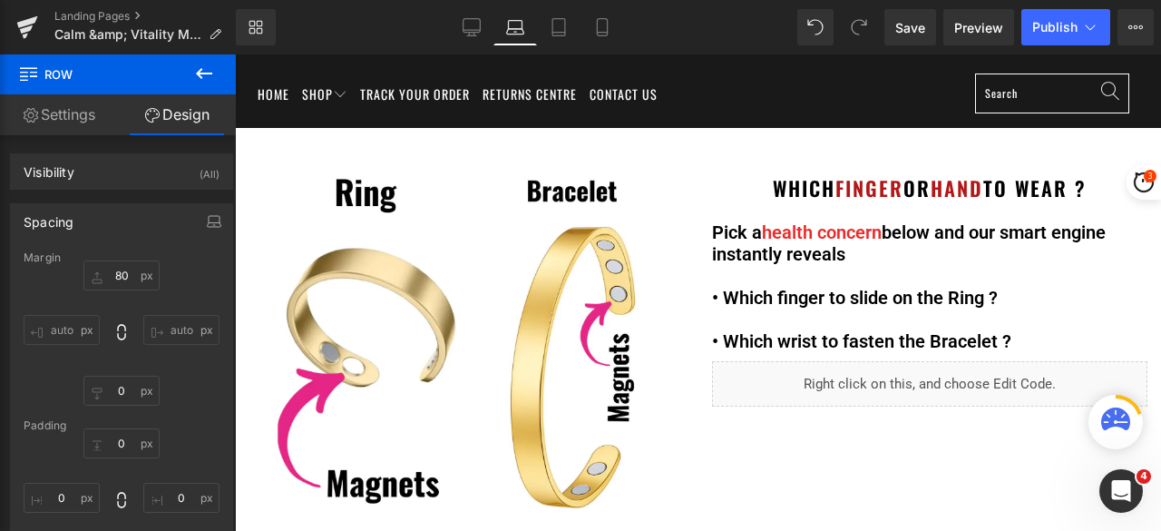
type input "0"
type input "80"
type input "30"
type input "0"
type input "10"
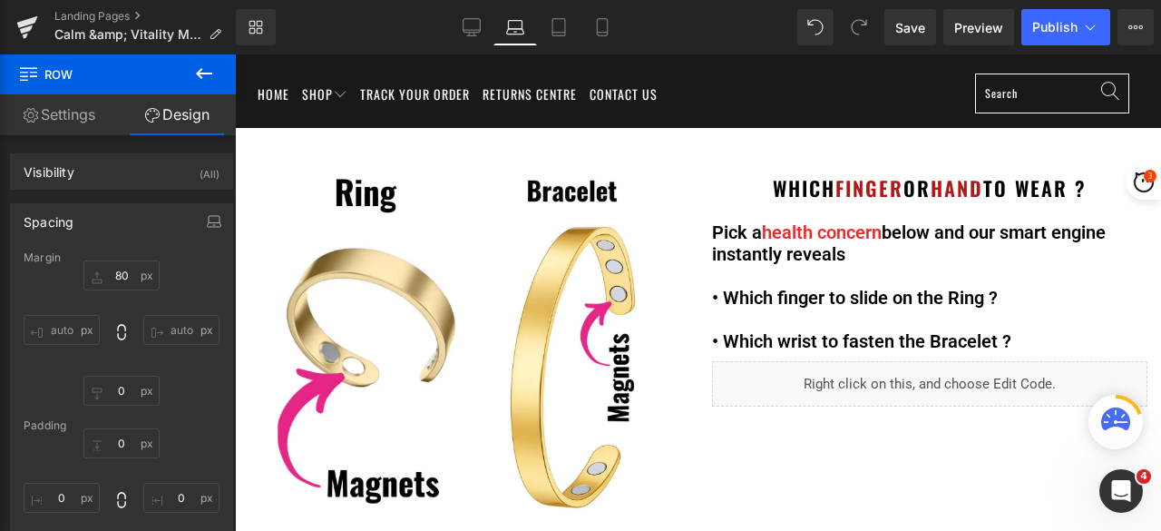
type input "0"
click at [466, 24] on icon at bounding box center [472, 27] width 18 height 18
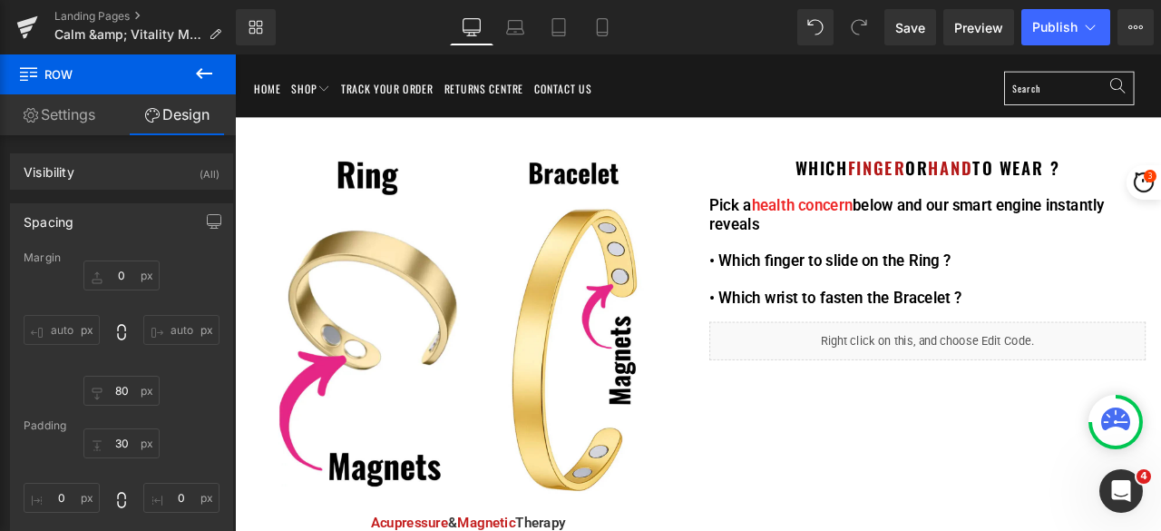
type input "0"
type input "80"
type input "30"
type input "0"
type input "10"
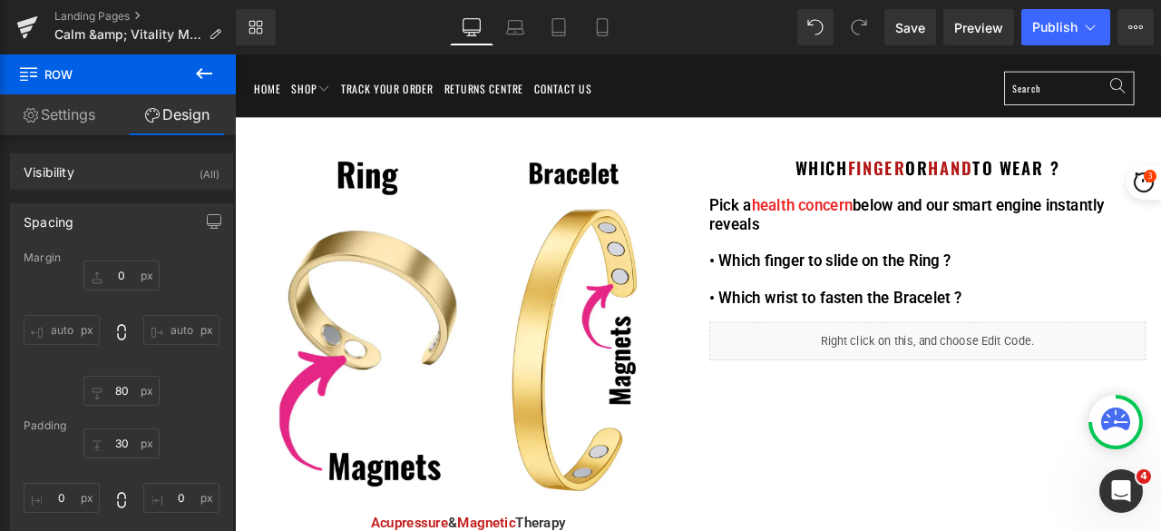
type input "0"
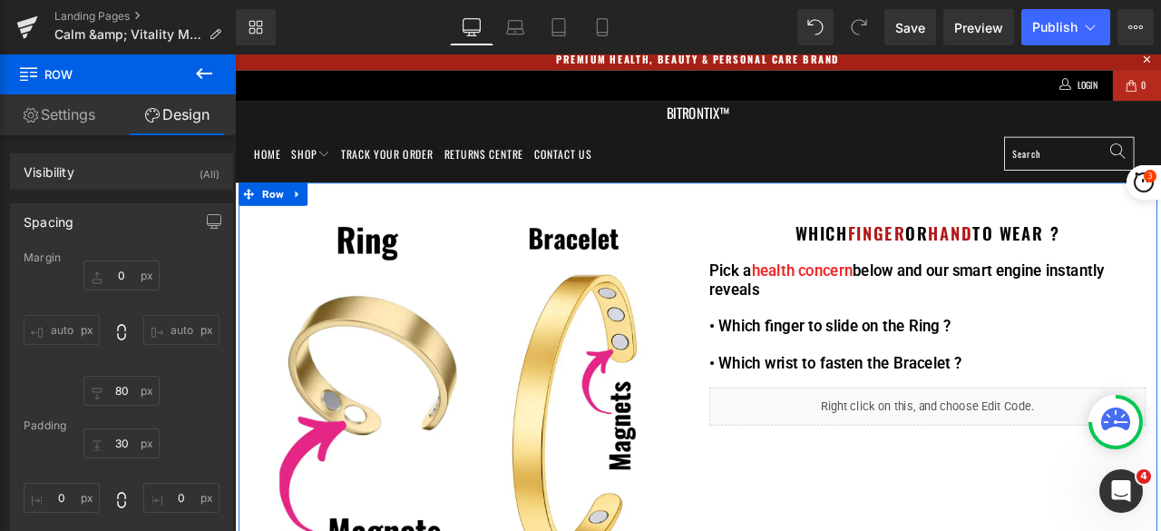
scroll to position [0, 0]
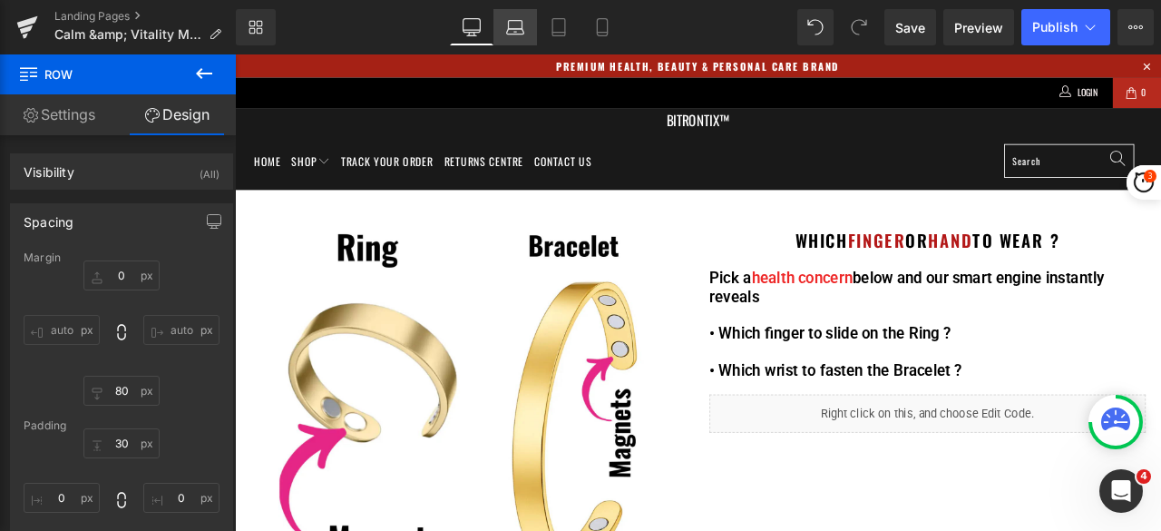
click at [521, 30] on icon at bounding box center [515, 27] width 18 height 18
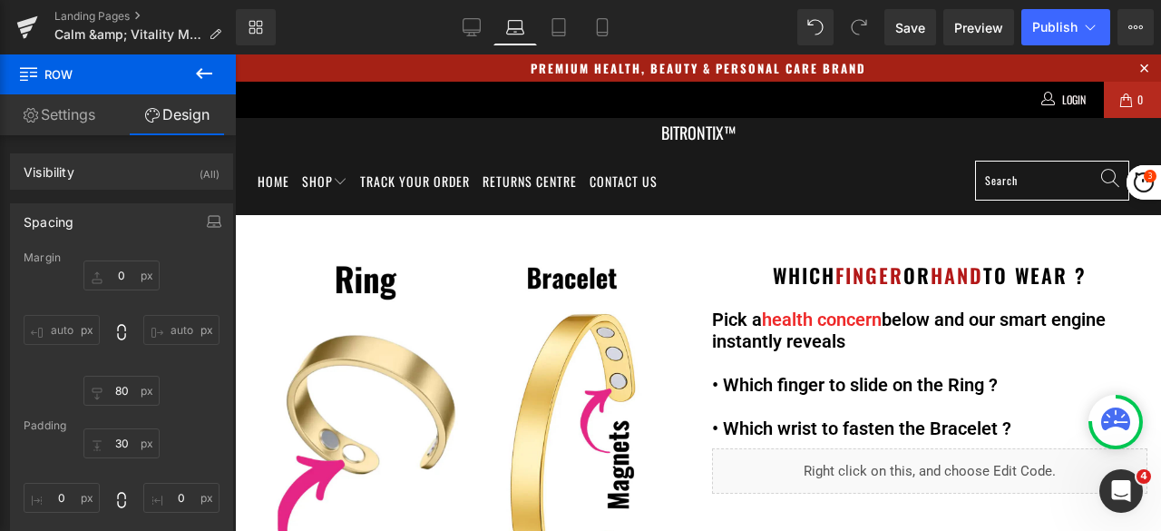
type input "0"
type input "80"
type input "30"
type input "0"
type input "10"
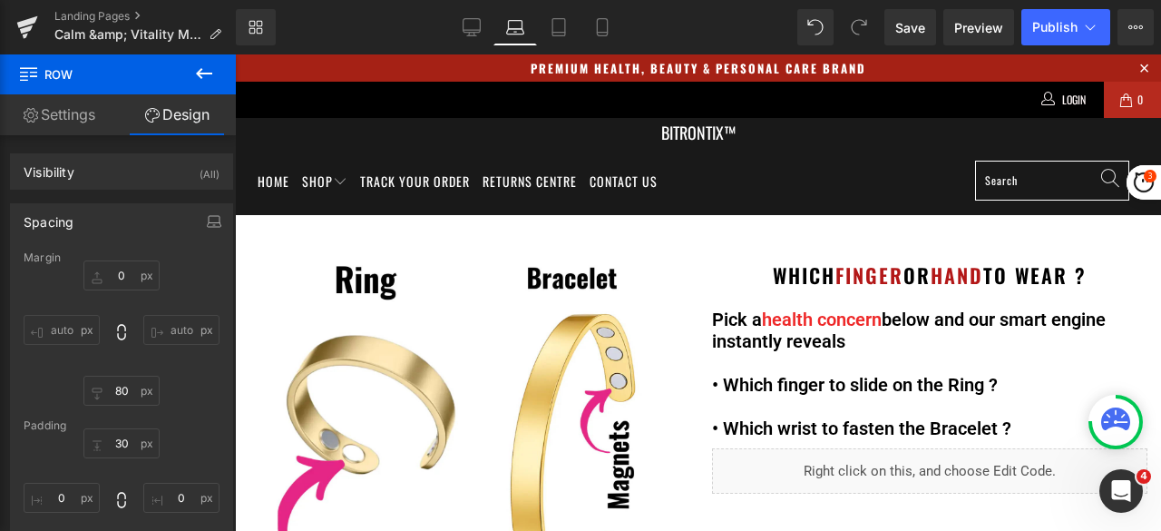
type input "0"
click at [553, 23] on icon at bounding box center [559, 27] width 13 height 17
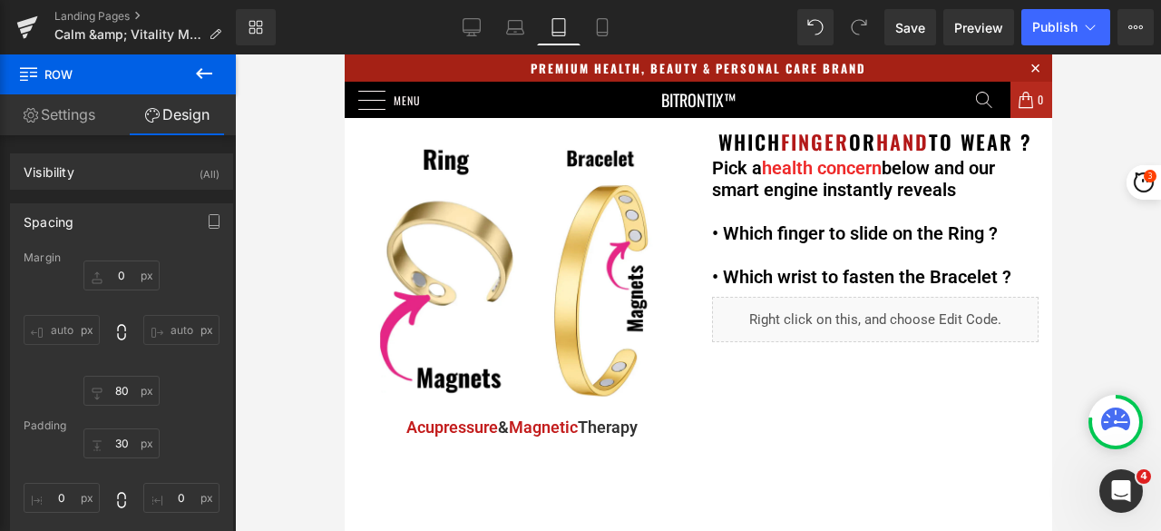
type input "80"
type input "0"
type input "10"
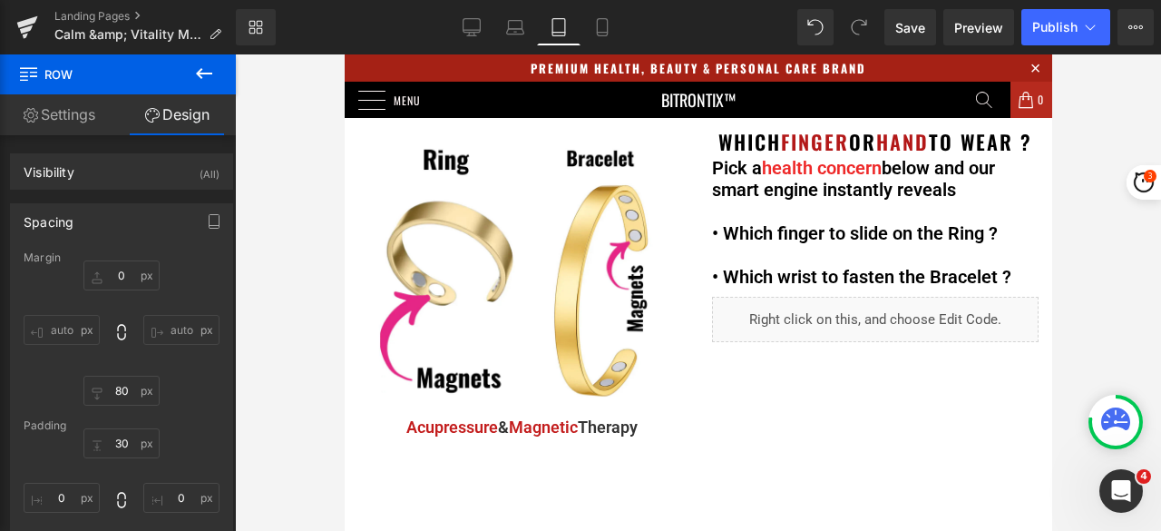
type input "0"
click at [599, 34] on icon at bounding box center [602, 27] width 18 height 18
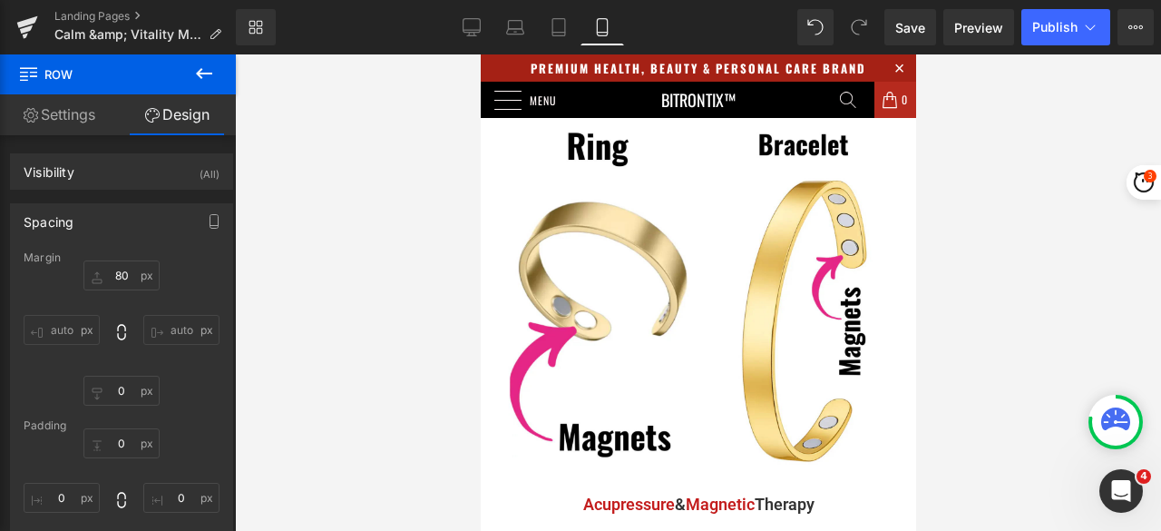
type input "5"
type input "80"
type input "0"
type input "10"
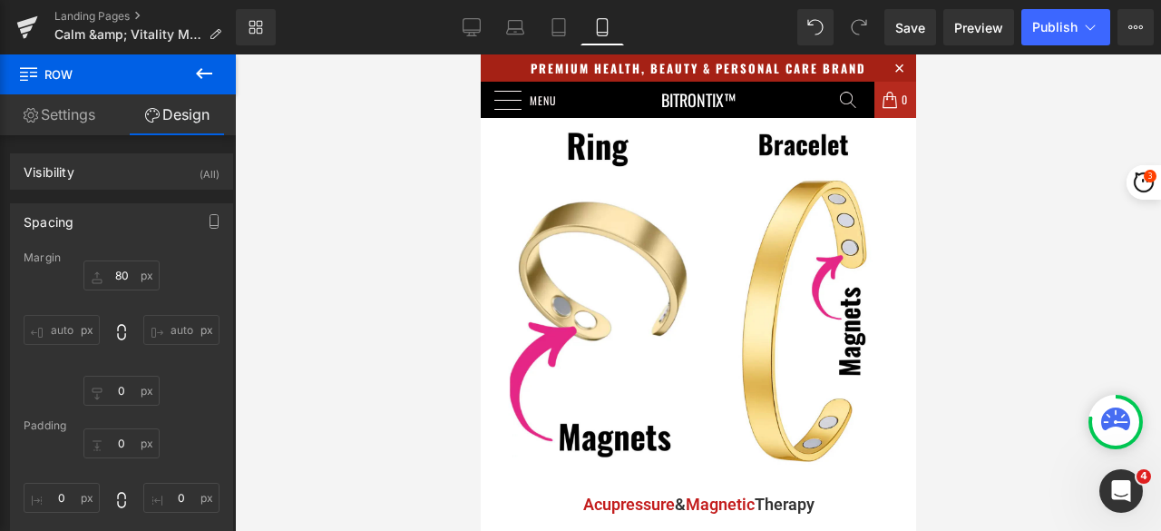
type input "0"
click at [1041, 31] on span "Publish" at bounding box center [1055, 27] width 45 height 15
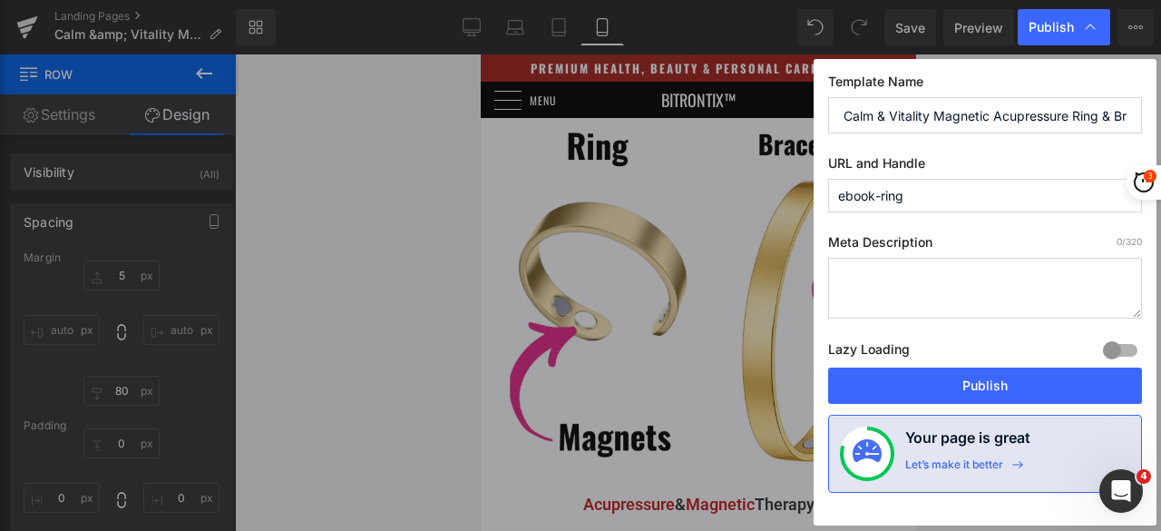
click at [1013, 364] on div "Lazy Loading Build Upgrade plan to unlock" at bounding box center [985, 353] width 314 height 30
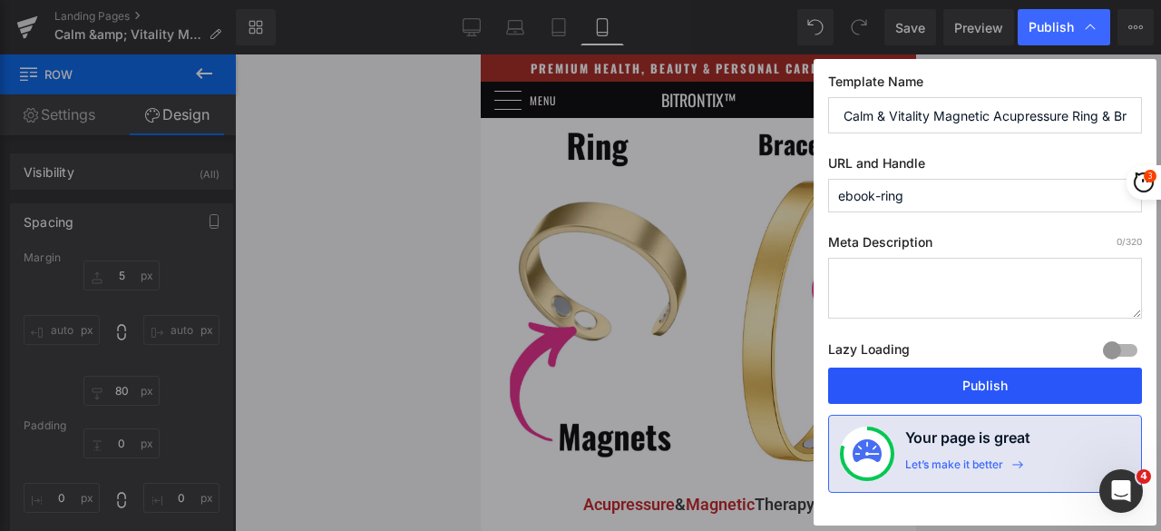
click at [1009, 369] on button "Publish" at bounding box center [985, 385] width 314 height 36
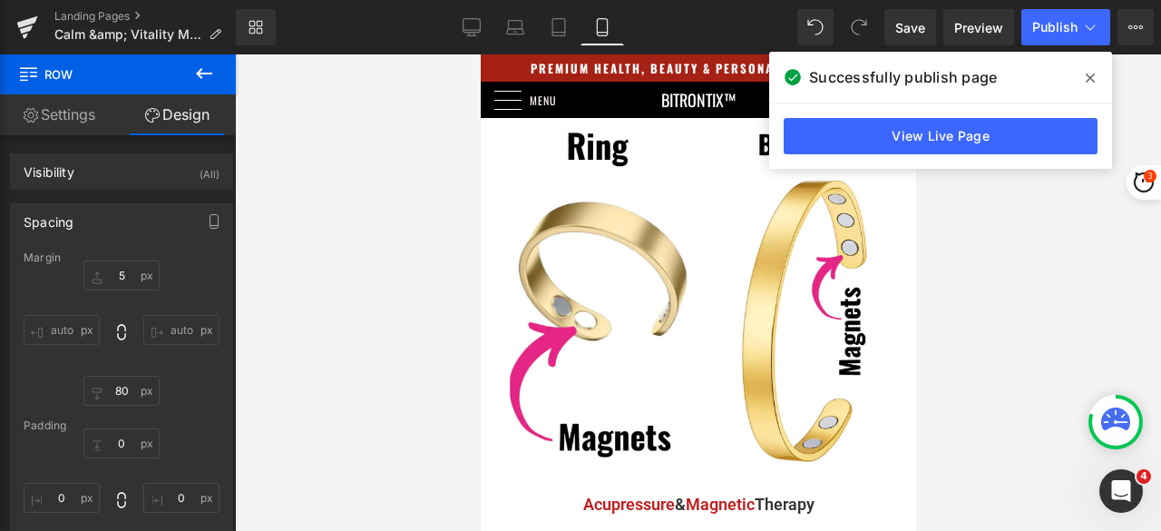
click at [1092, 73] on icon at bounding box center [1090, 78] width 9 height 15
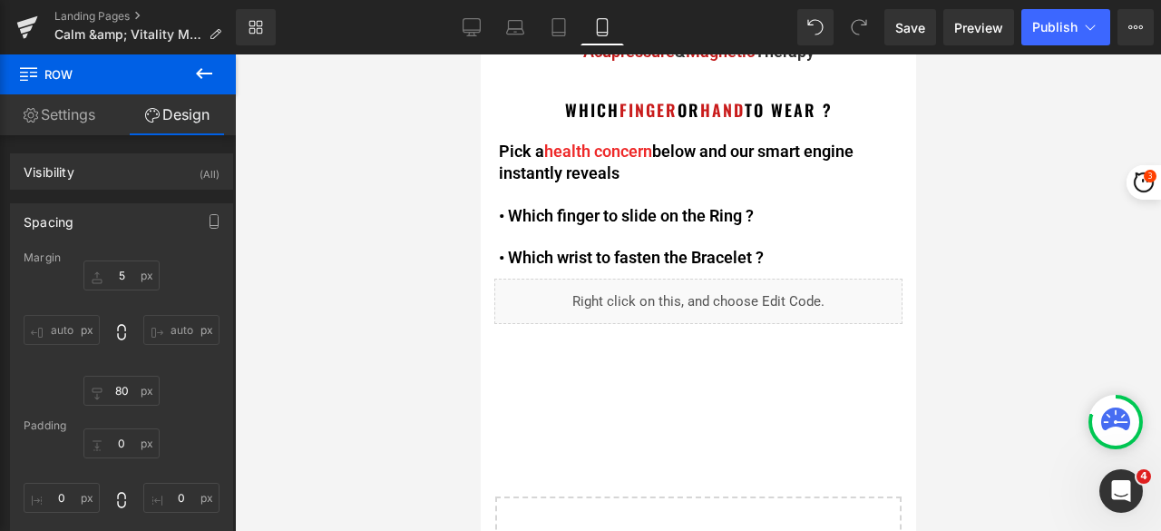
scroll to position [454, 0]
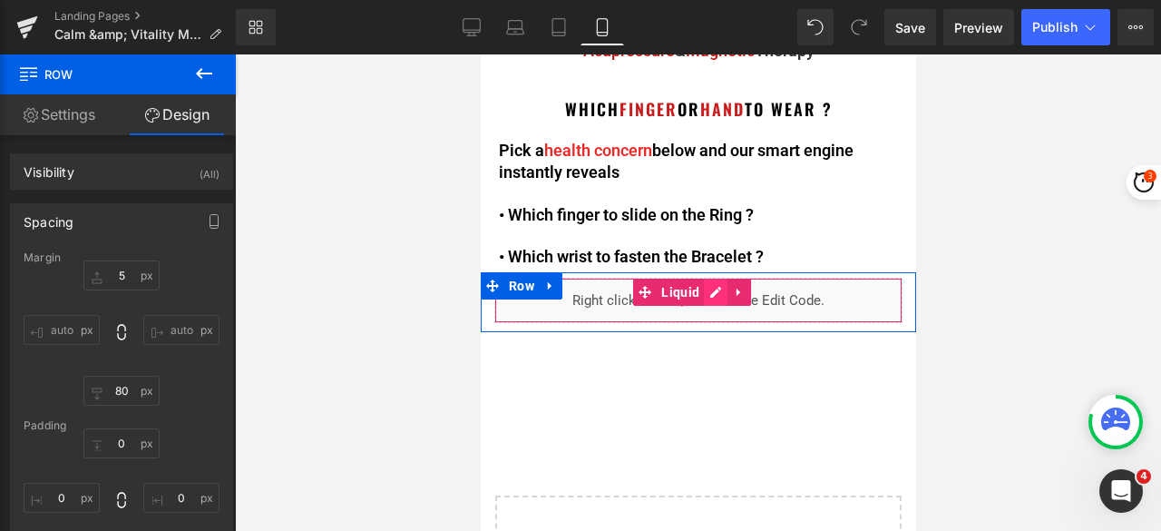
click at [710, 282] on div "Liquid" at bounding box center [698, 300] width 408 height 45
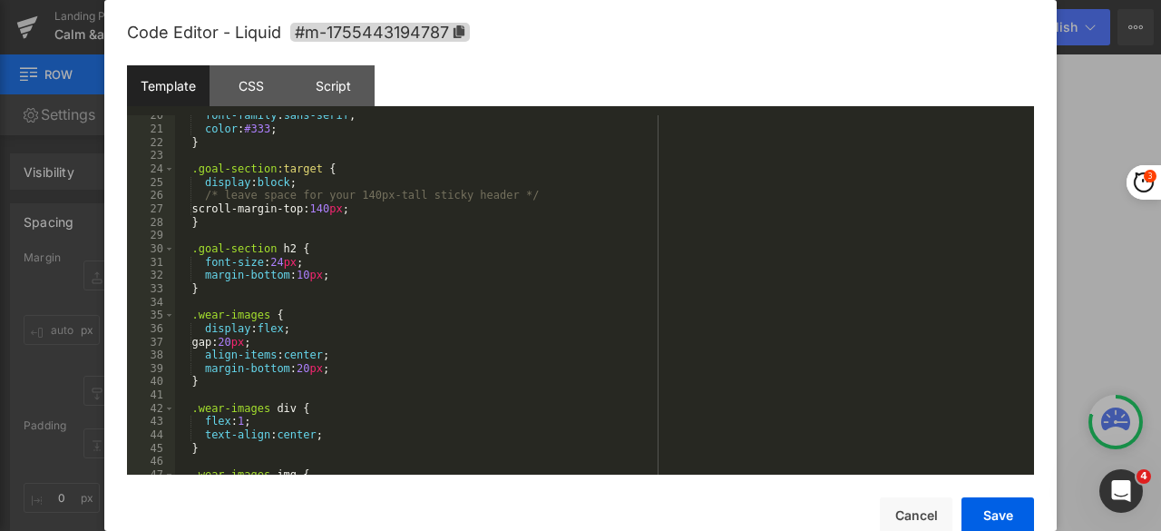
scroll to position [272, 0]
click at [898, 519] on button "Cancel" at bounding box center [916, 515] width 73 height 36
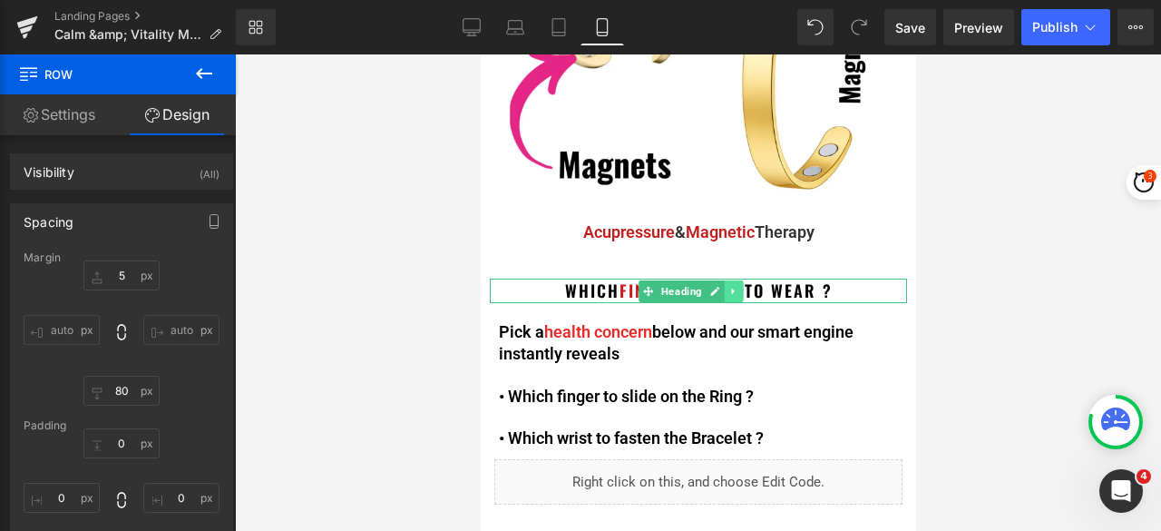
click at [735, 287] on link at bounding box center [733, 291] width 19 height 22
click at [718, 284] on link at bounding box center [724, 291] width 19 height 22
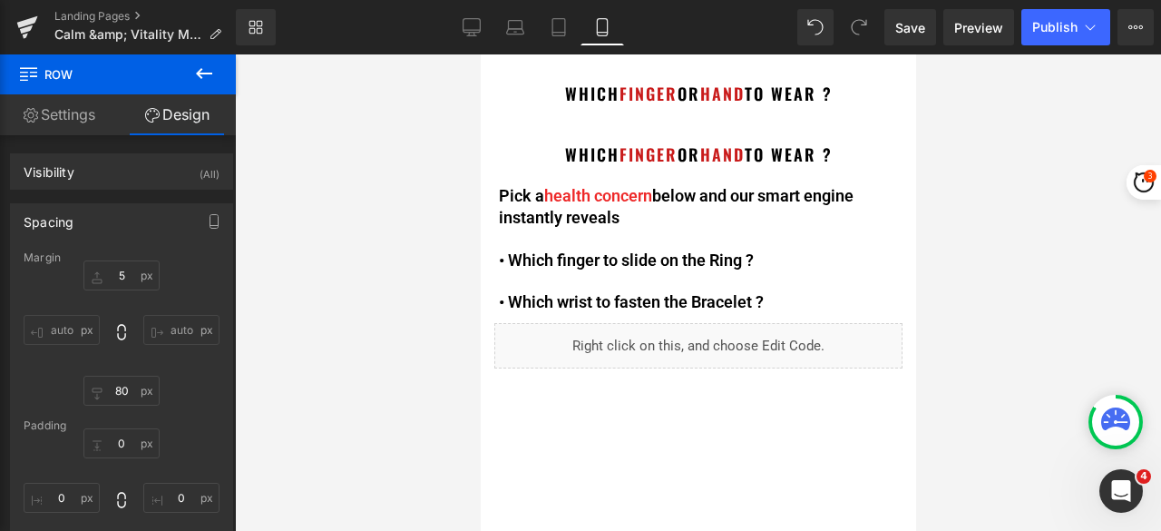
scroll to position [474, 0]
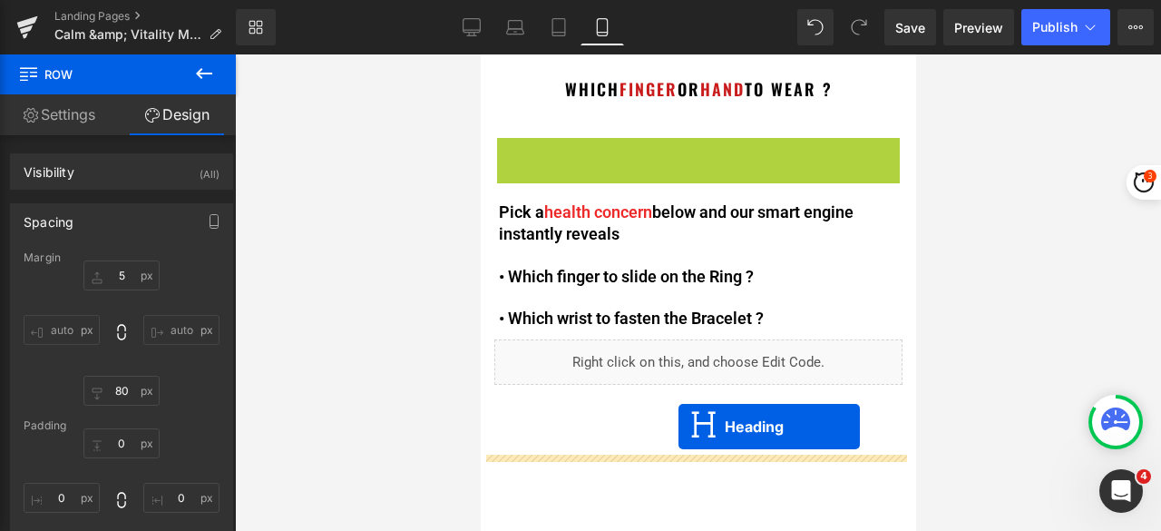
drag, startPoint x: 679, startPoint y: 141, endPoint x: 678, endPoint y: 426, distance: 285.8
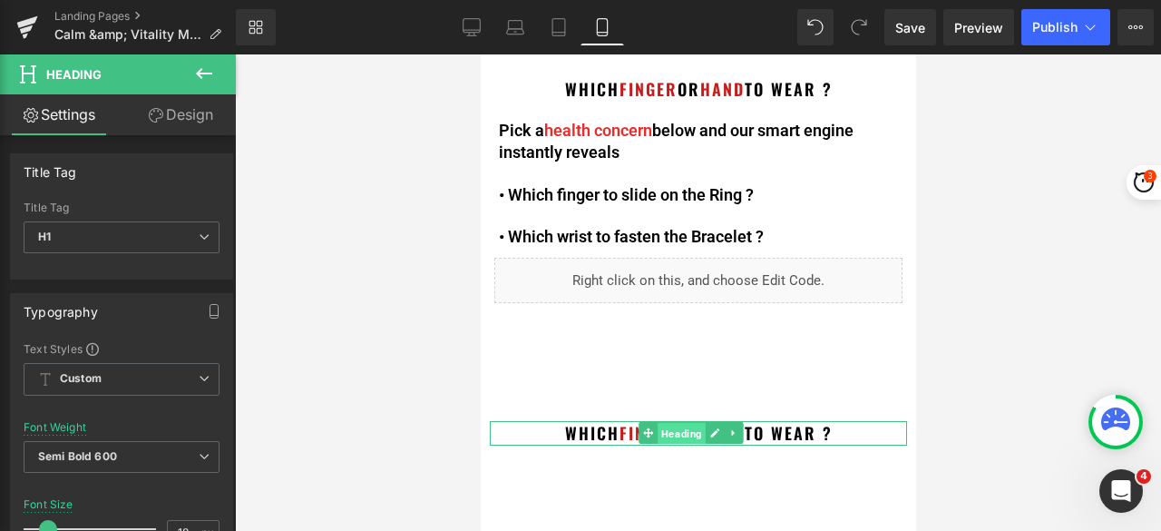
click at [676, 423] on span "Heading" at bounding box center [681, 434] width 48 height 22
click at [208, 113] on link "Design" at bounding box center [181, 114] width 118 height 41
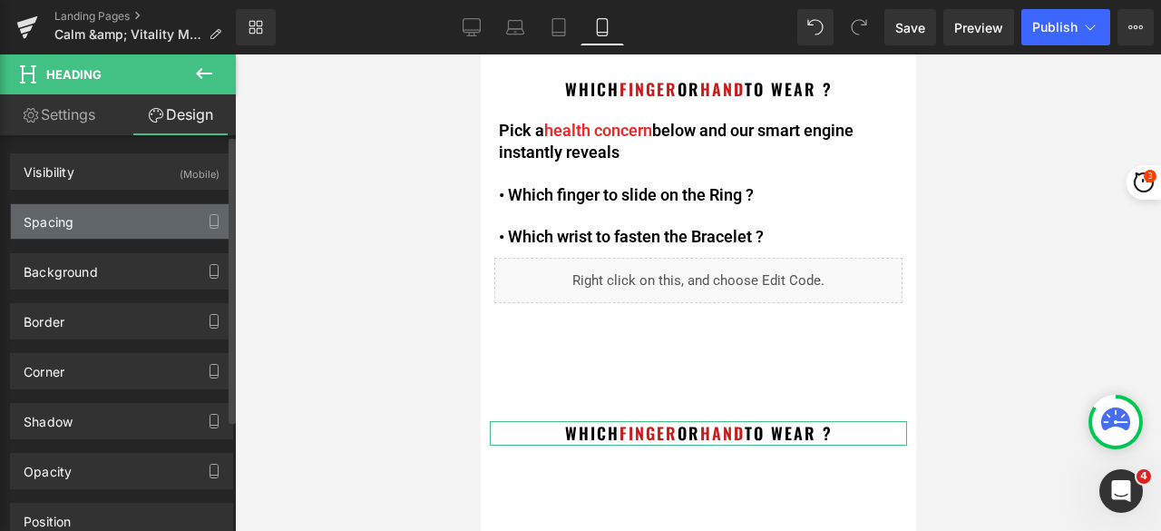
click at [100, 224] on div "Spacing" at bounding box center [121, 221] width 221 height 34
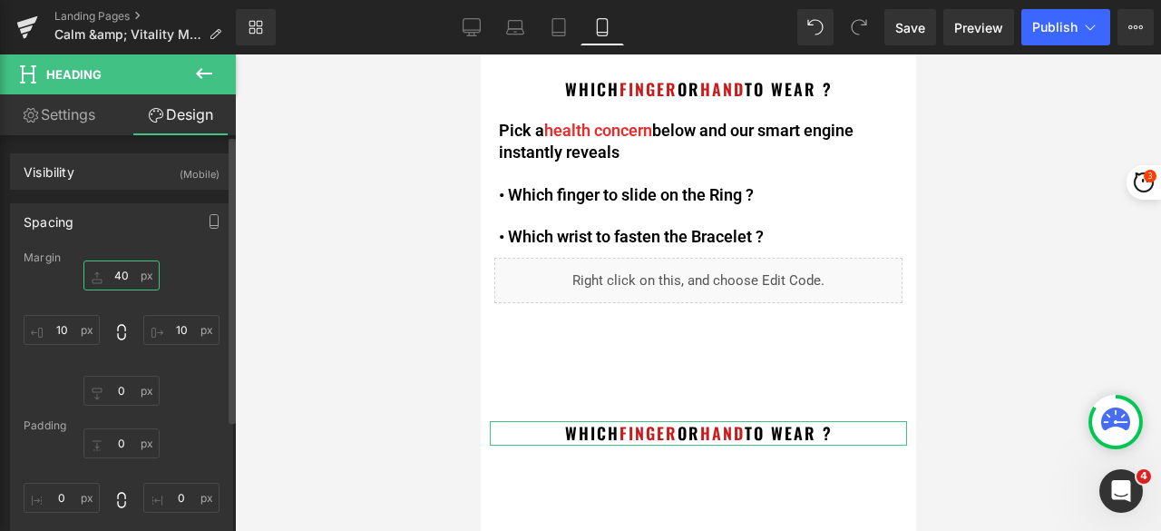
click at [121, 272] on input "40" at bounding box center [121, 275] width 76 height 30
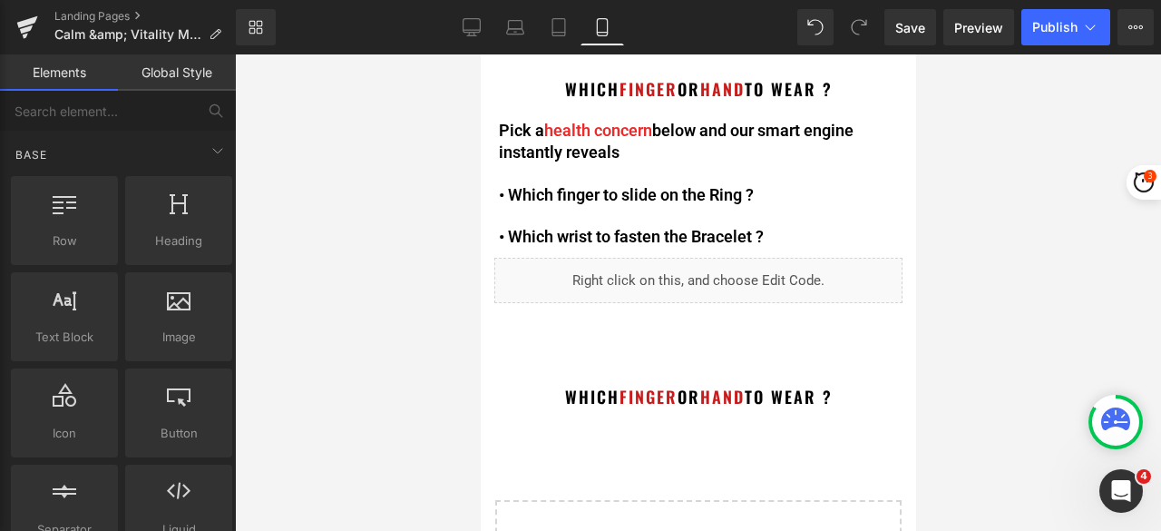
click at [675, 327] on div "Image Acupressure & Magnetic Therapy Text Block Which Finger or Hand to wear ? …" at bounding box center [698, 140] width 436 height 1119
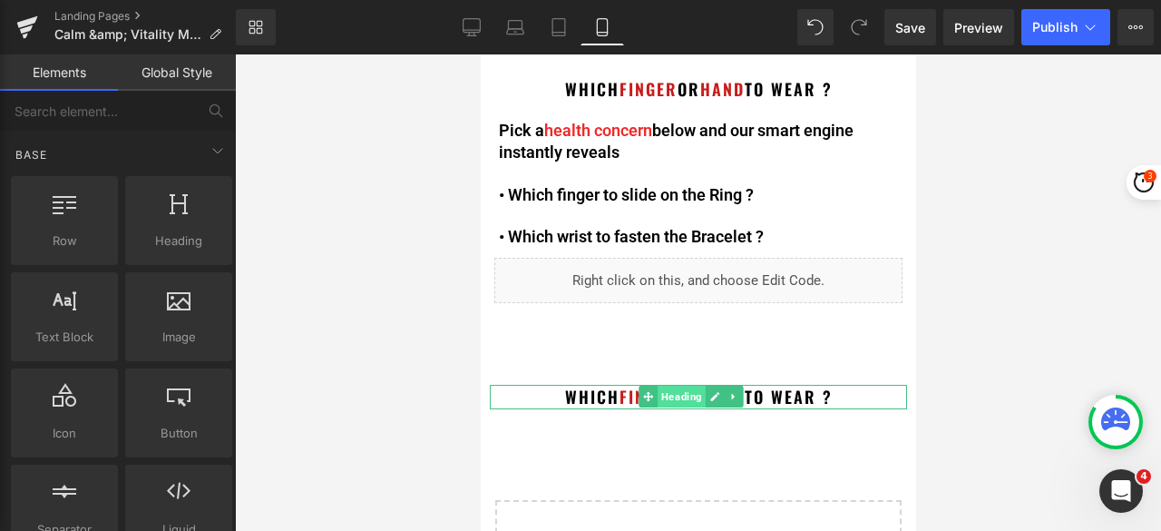
click at [681, 390] on span "Heading" at bounding box center [681, 397] width 48 height 22
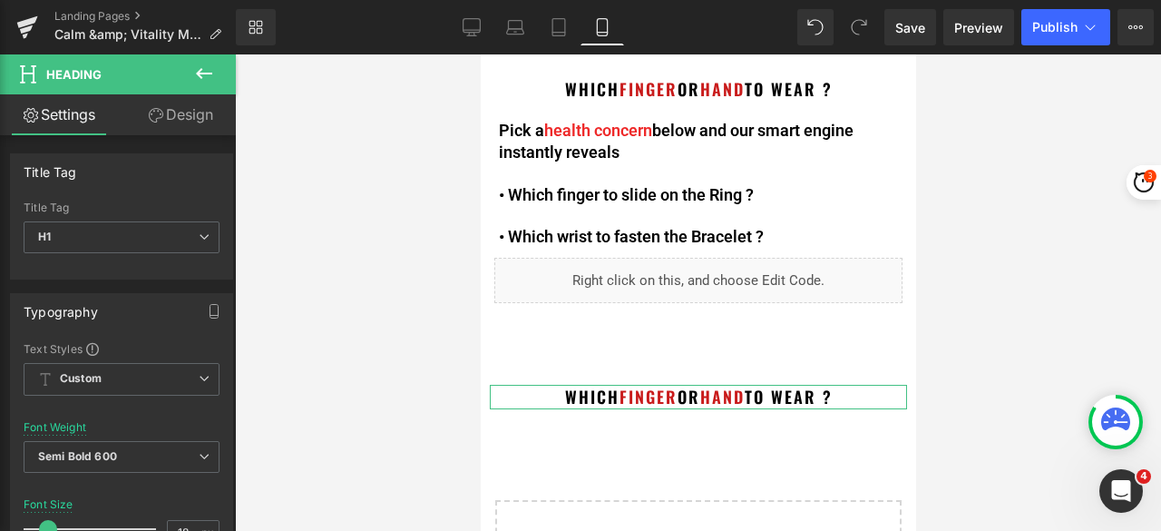
click at [204, 112] on link "Design" at bounding box center [181, 114] width 118 height 41
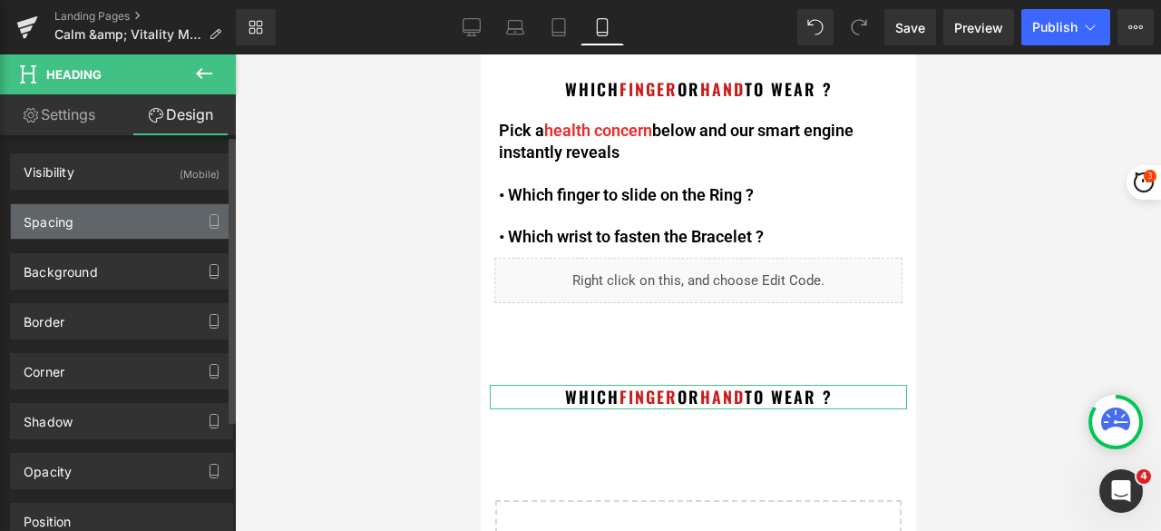
click at [122, 229] on div "Spacing" at bounding box center [121, 221] width 221 height 34
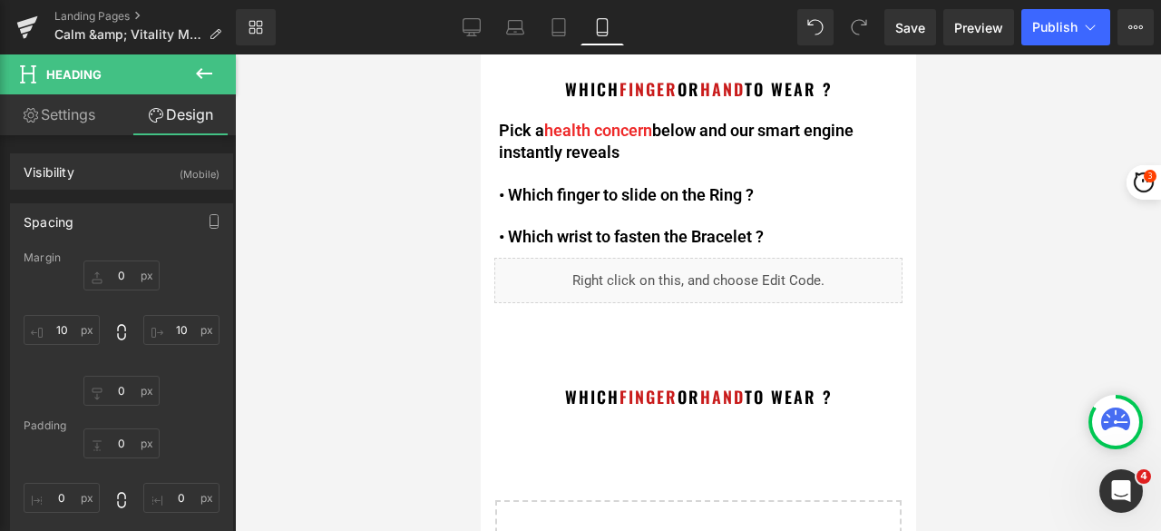
click at [697, 333] on div "Image Acupressure & Magnetic Therapy Text Block Which Finger or Hand to wear ? …" at bounding box center [698, 140] width 436 height 1119
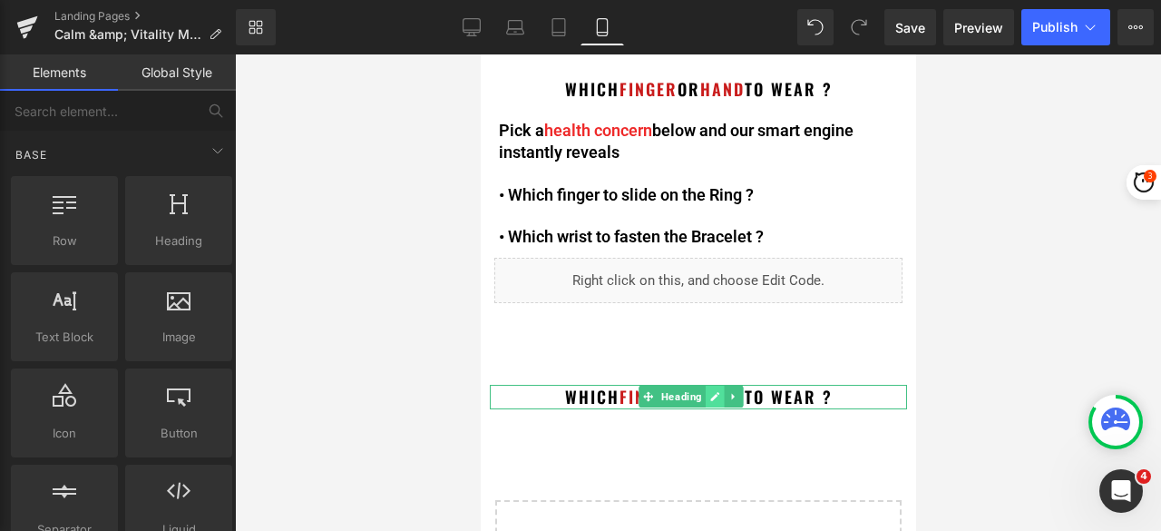
click at [708, 386] on link at bounding box center [714, 397] width 19 height 22
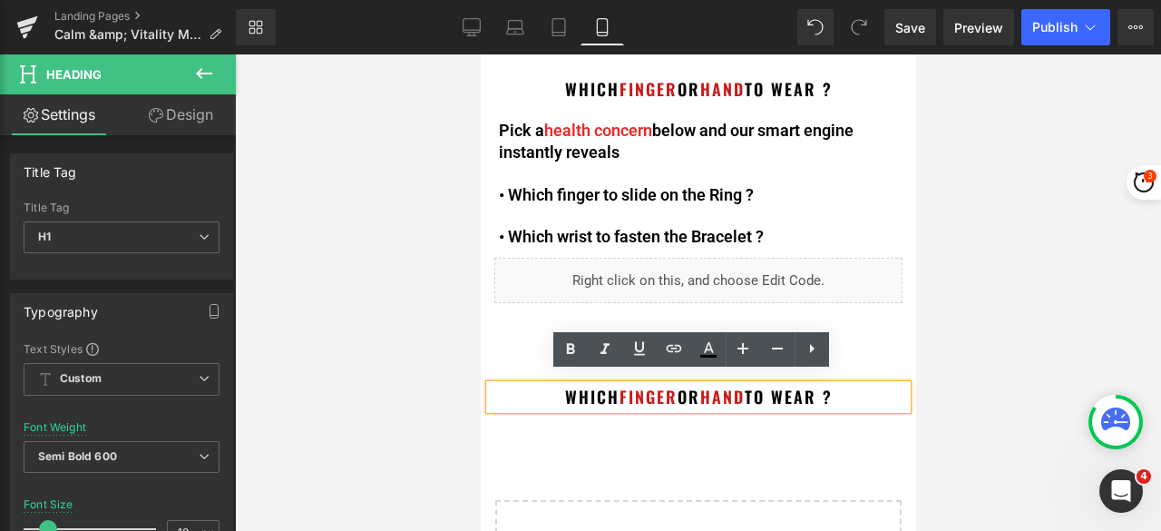
drag, startPoint x: 830, startPoint y: 388, endPoint x: 546, endPoint y: 387, distance: 284.0
click at [546, 387] on h1 "Which Finger or Hand to wear ?" at bounding box center [697, 397] width 417 height 24
paste div
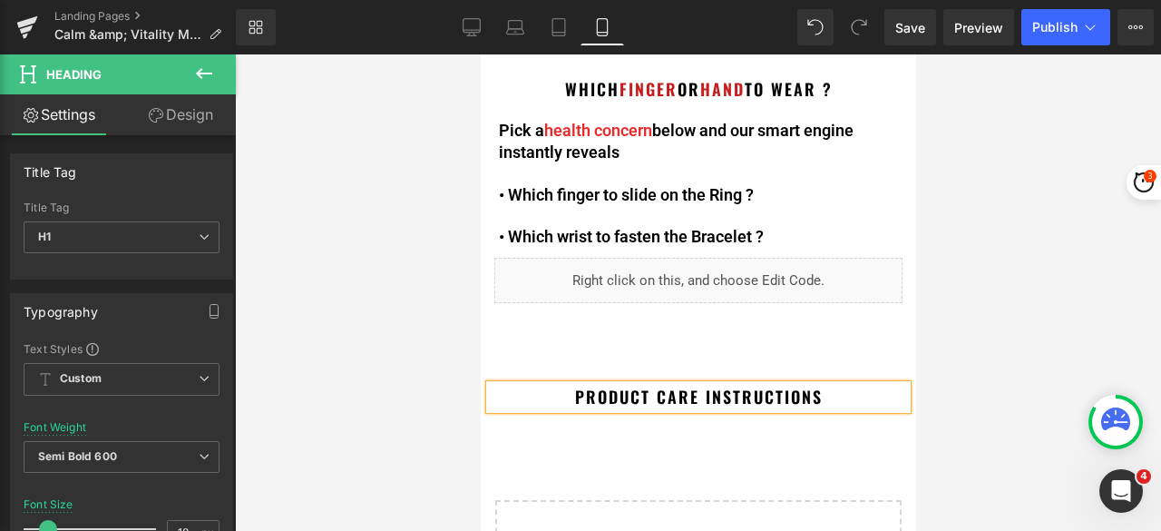
click at [1011, 298] on div at bounding box center [698, 292] width 926 height 476
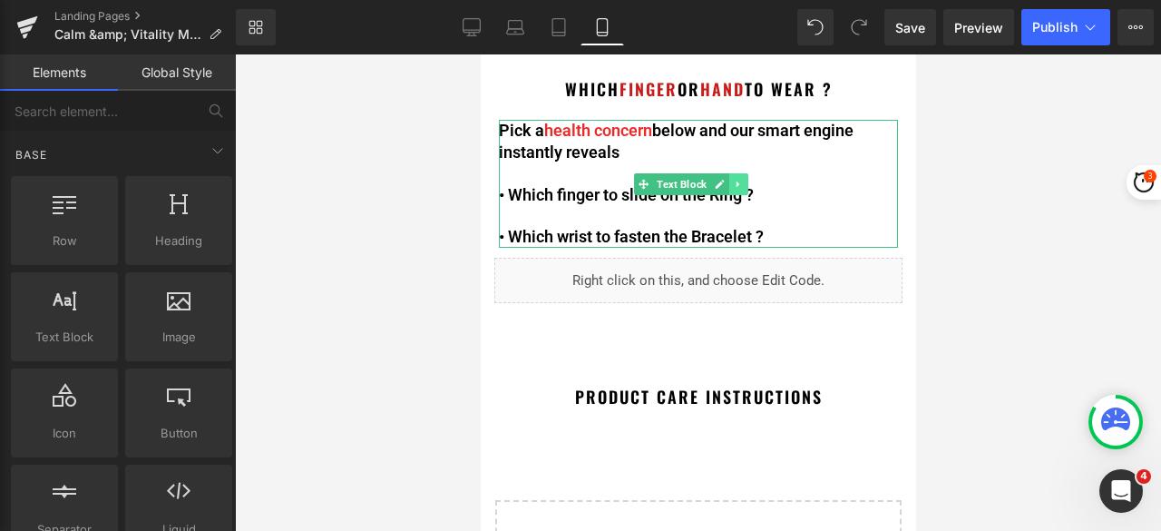
click at [741, 181] on link at bounding box center [738, 184] width 19 height 22
click at [729, 179] on icon at bounding box center [729, 184] width 10 height 11
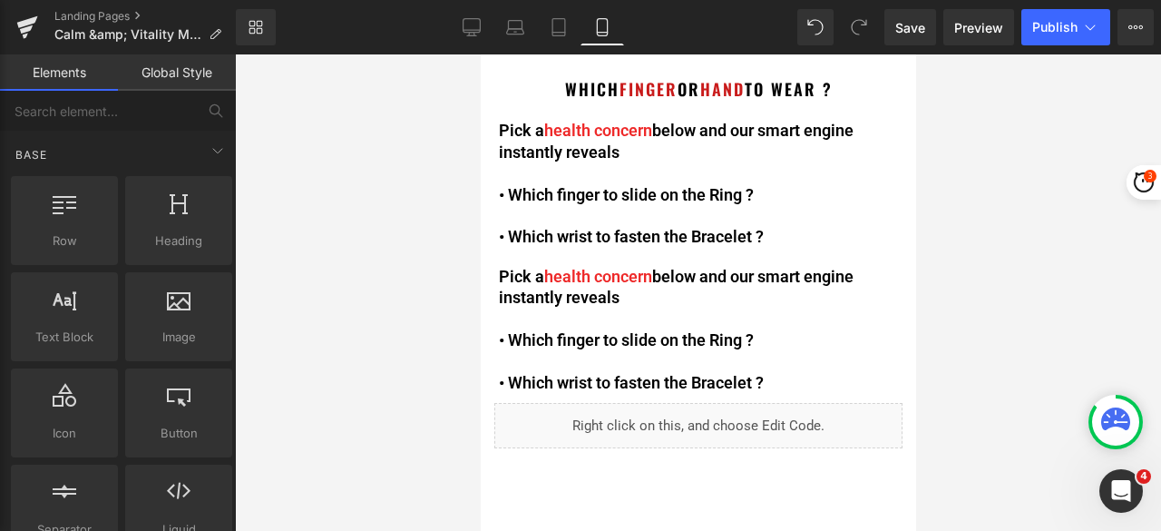
click at [1030, 177] on div at bounding box center [698, 292] width 926 height 476
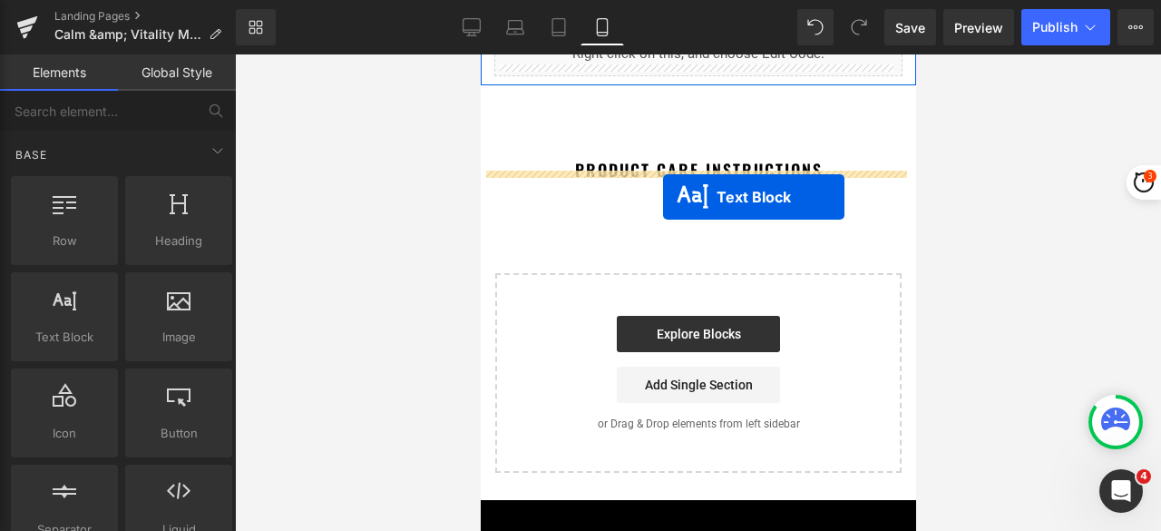
drag, startPoint x: 752, startPoint y: 355, endPoint x: 662, endPoint y: 197, distance: 181.6
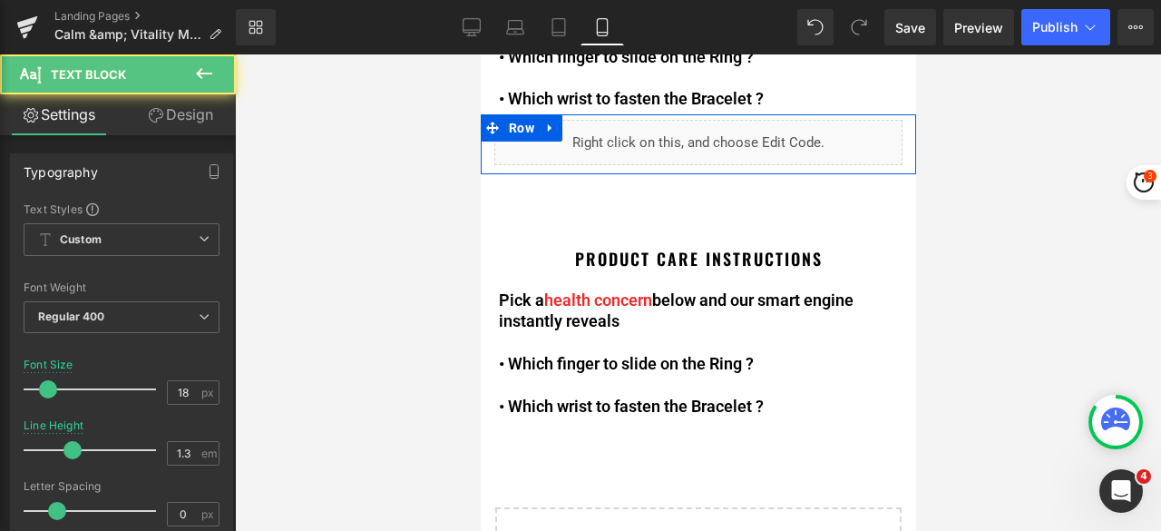
scroll to position [610, 0]
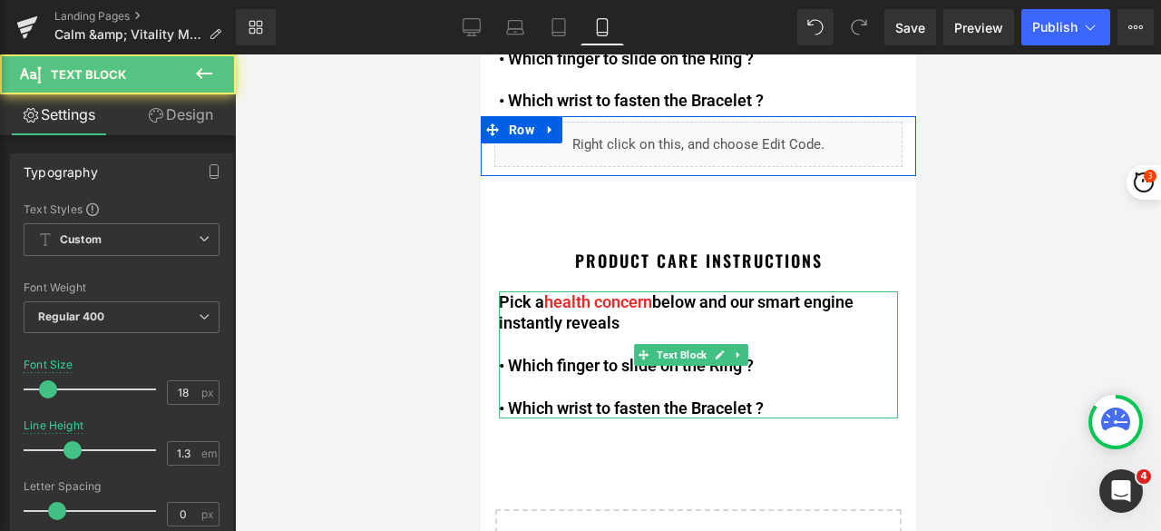
click at [608, 360] on p "• Which finger to slide on the Ring ?" at bounding box center [697, 365] width 399 height 21
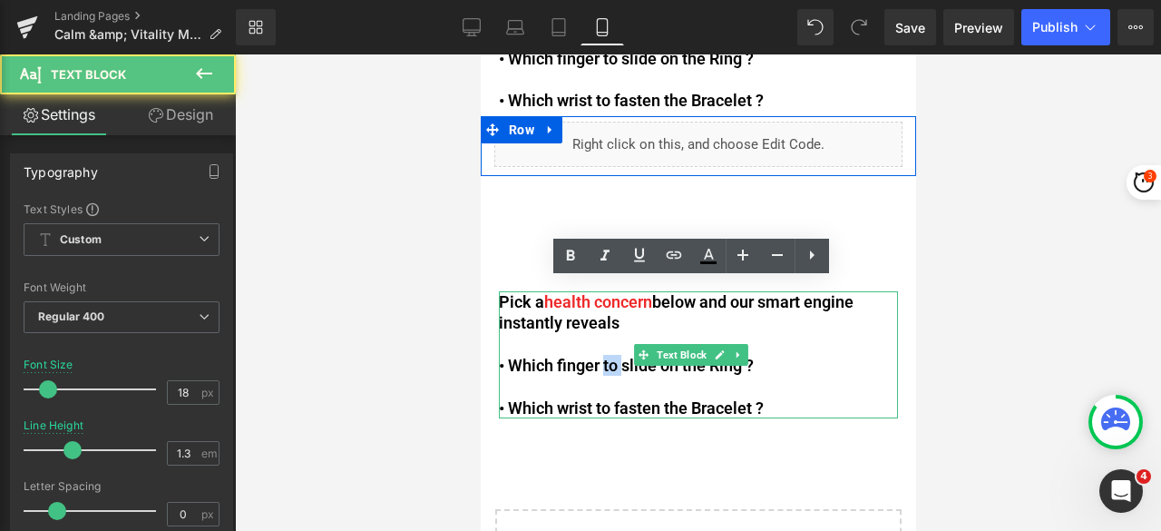
click at [608, 360] on p "• Which finger to slide on the Ring ?" at bounding box center [697, 365] width 399 height 21
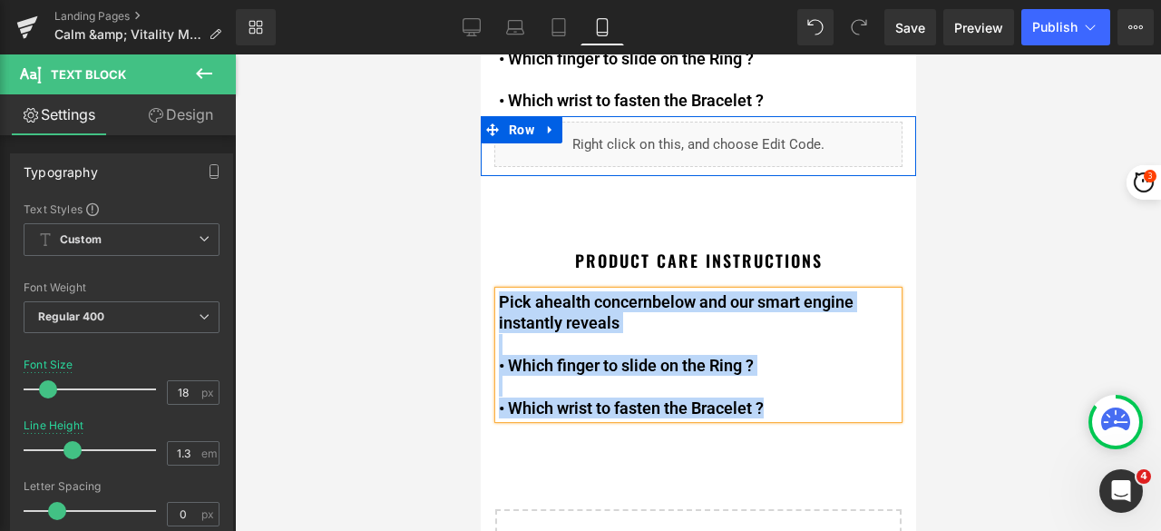
paste div
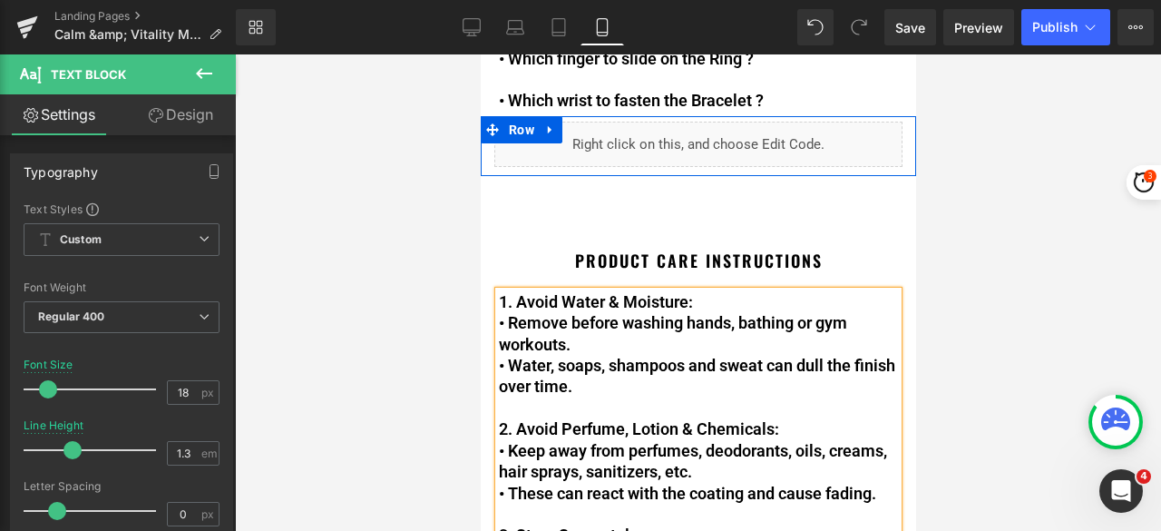
click at [614, 398] on p at bounding box center [697, 407] width 399 height 21
click at [592, 314] on p "• Remove before washing hands, bathing or gym workouts." at bounding box center [697, 333] width 399 height 43
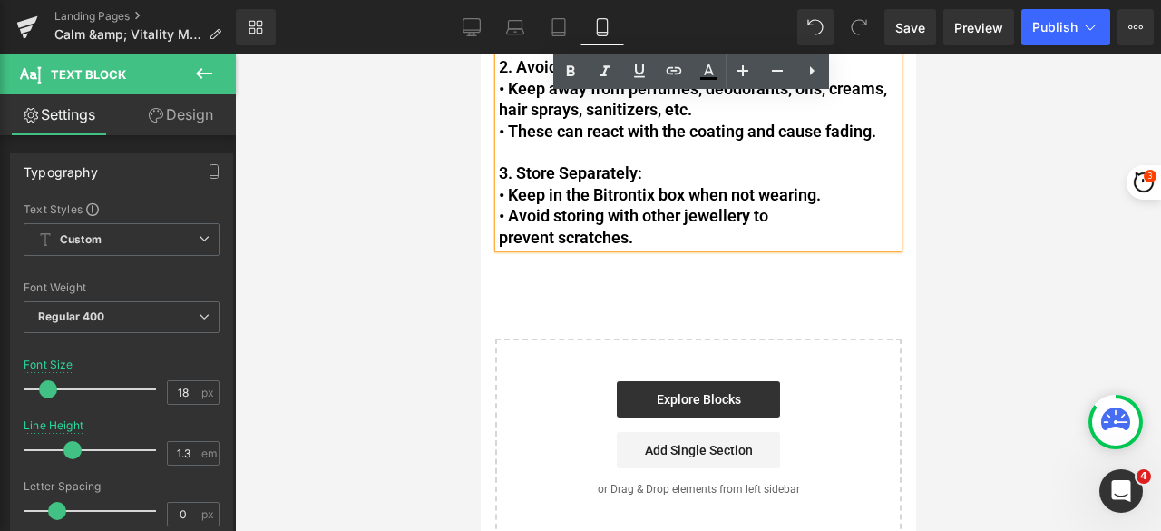
scroll to position [973, 0]
drag, startPoint x: 501, startPoint y: 290, endPoint x: 714, endPoint y: 246, distance: 217.8
click at [714, 246] on div "1. Avoid Water & Moisture: • Remove before washing hands, bathing or gym workou…" at bounding box center [697, 87] width 399 height 318
click at [575, 68] on icon at bounding box center [571, 72] width 22 height 22
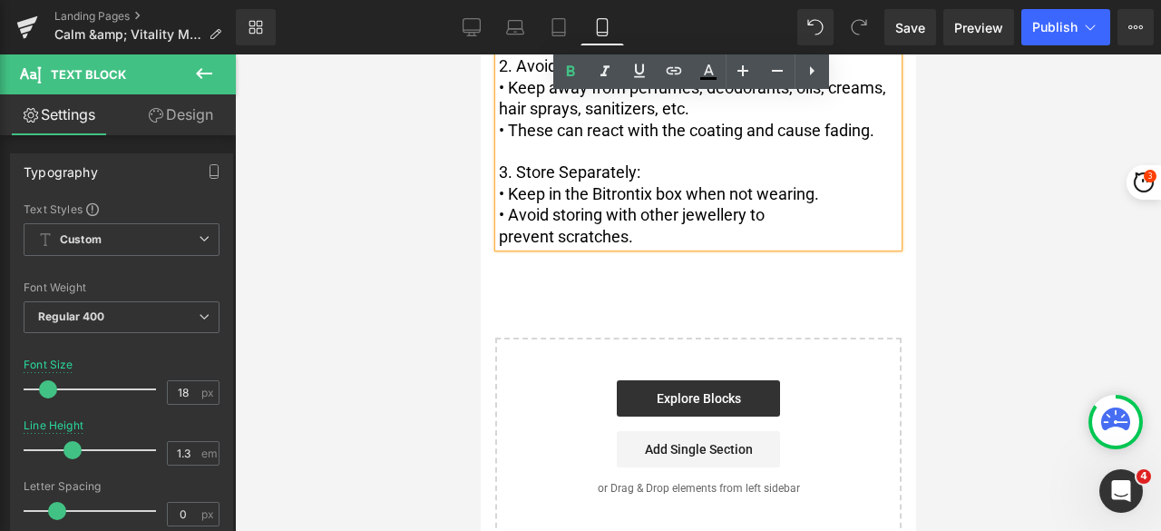
click at [719, 182] on p "3. Store Separately:" at bounding box center [697, 171] width 399 height 21
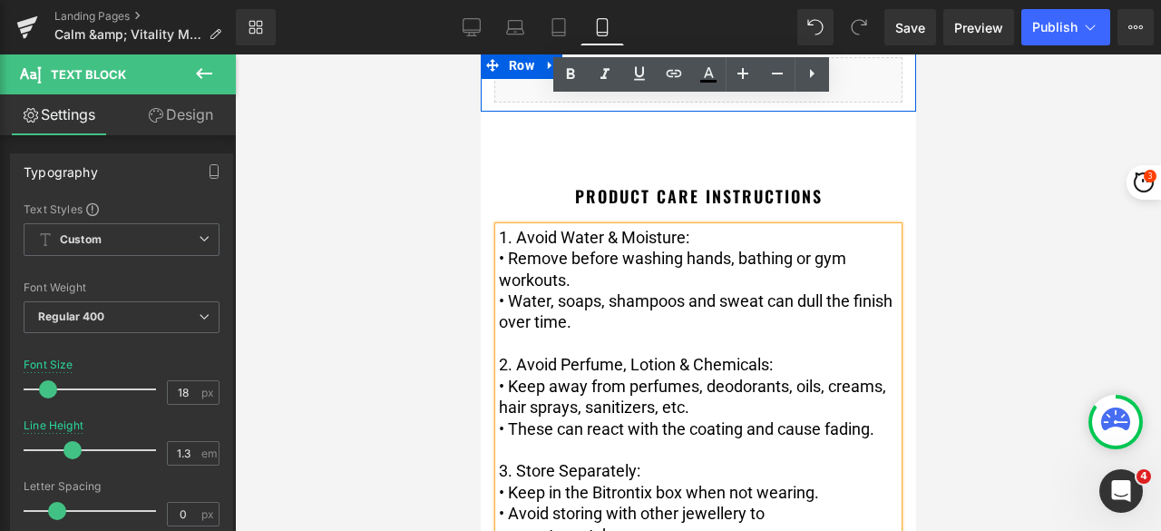
scroll to position [610, 0]
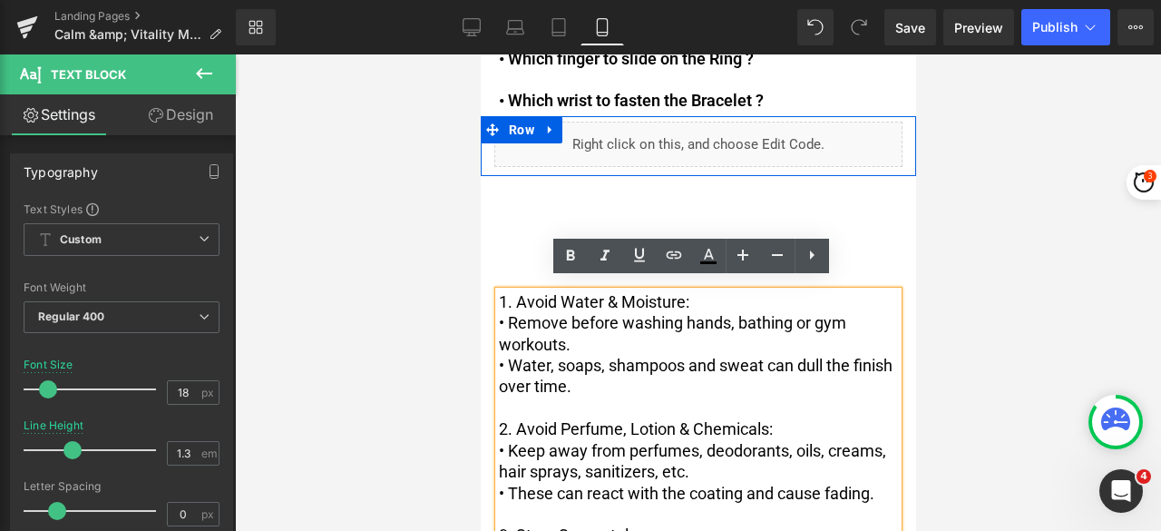
click at [687, 297] on p "1. Avoid Water & Moisture:" at bounding box center [697, 301] width 399 height 21
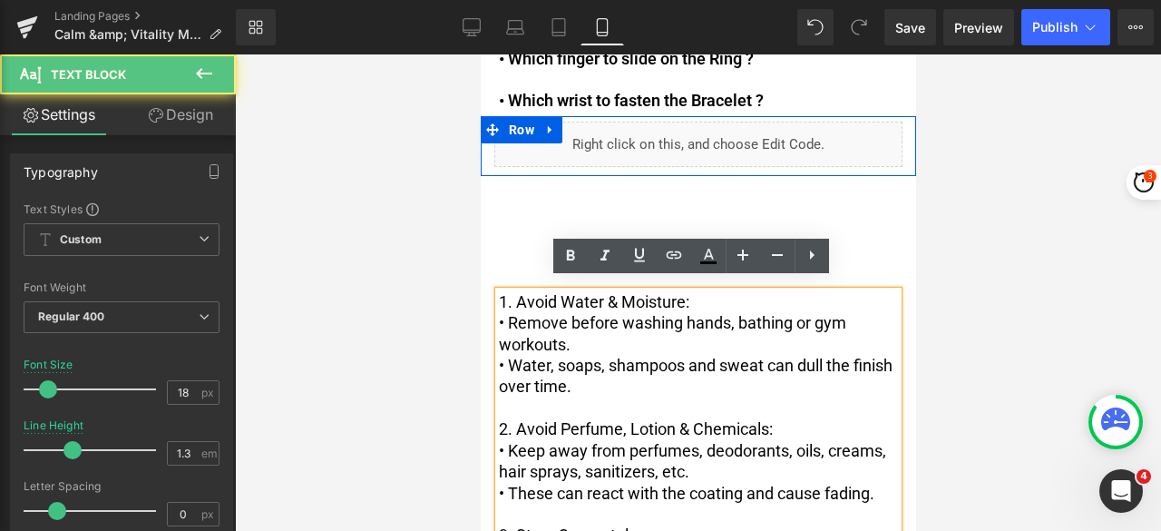
click at [559, 328] on p "• Remove before washing hands, bathing or gym workouts." at bounding box center [697, 333] width 399 height 43
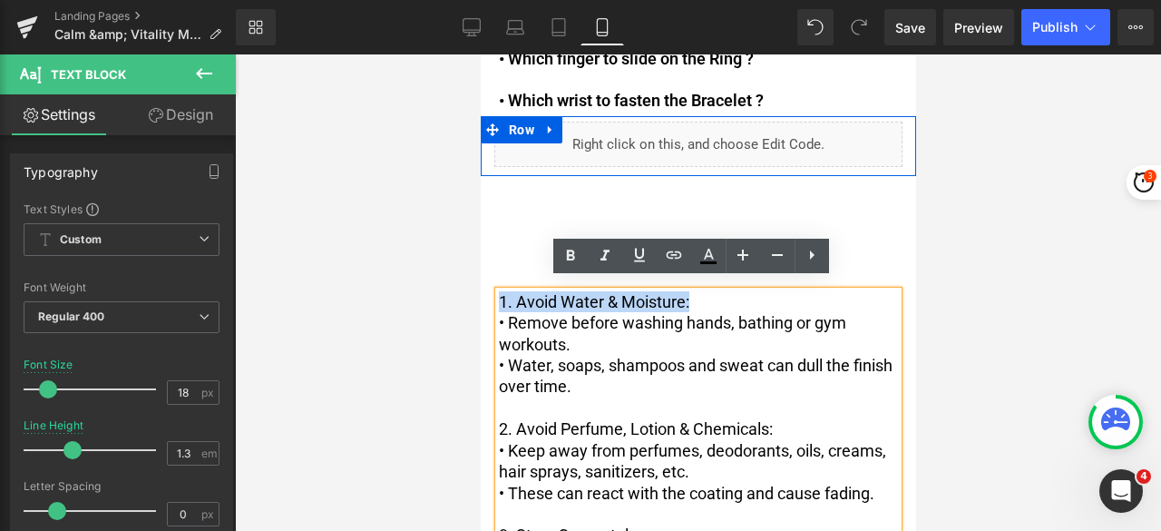
drag, startPoint x: 687, startPoint y: 289, endPoint x: 499, endPoint y: 291, distance: 187.8
click at [499, 291] on p "1. Avoid Water & Moisture:" at bounding box center [697, 301] width 399 height 21
click at [567, 251] on icon at bounding box center [571, 255] width 8 height 11
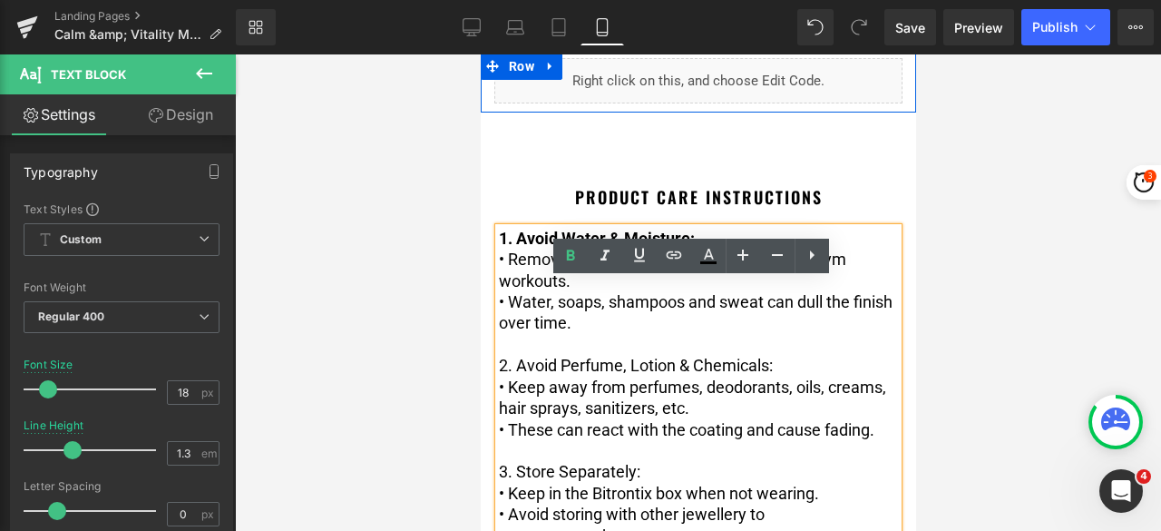
scroll to position [700, 0]
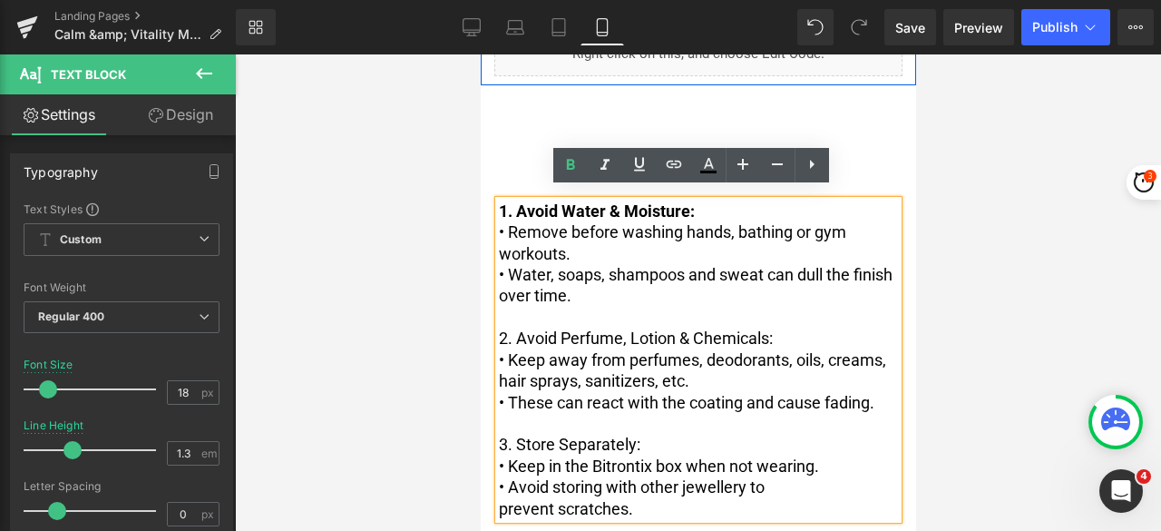
click at [514, 202] on strong "1. Avoid Water & Moisture:" at bounding box center [596, 210] width 196 height 19
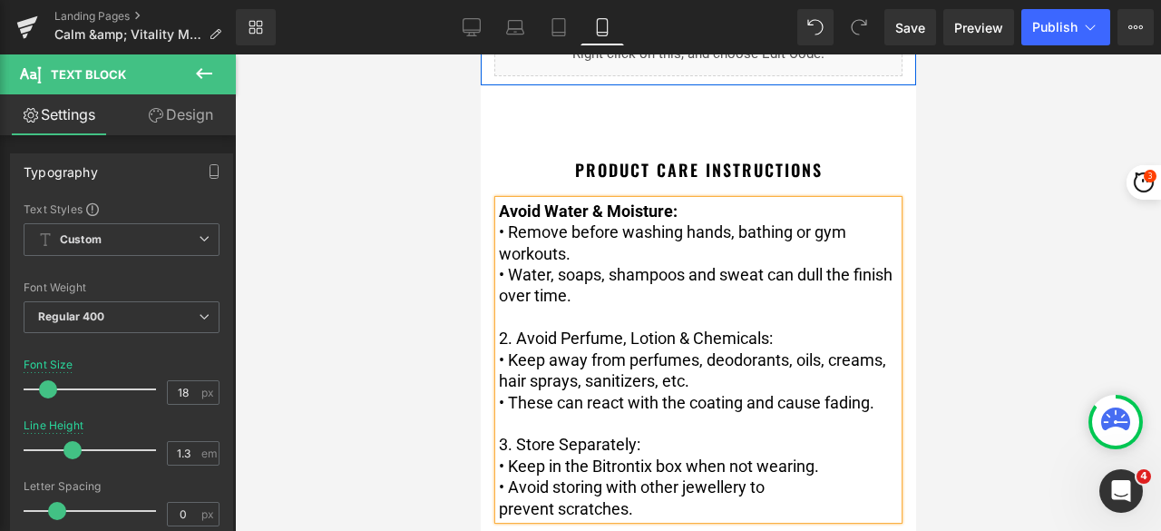
click at [517, 328] on p "2. Avoid Perfume, Lotion & Chemicals:" at bounding box center [697, 338] width 399 height 21
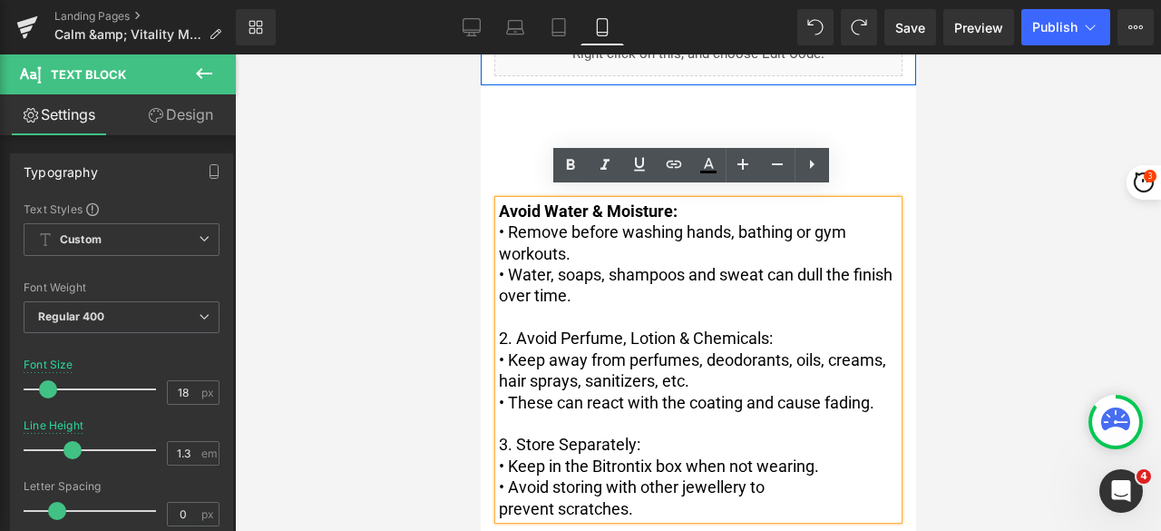
click at [511, 328] on p "2. Avoid Perfume, Lotion & Chemicals:" at bounding box center [697, 338] width 399 height 21
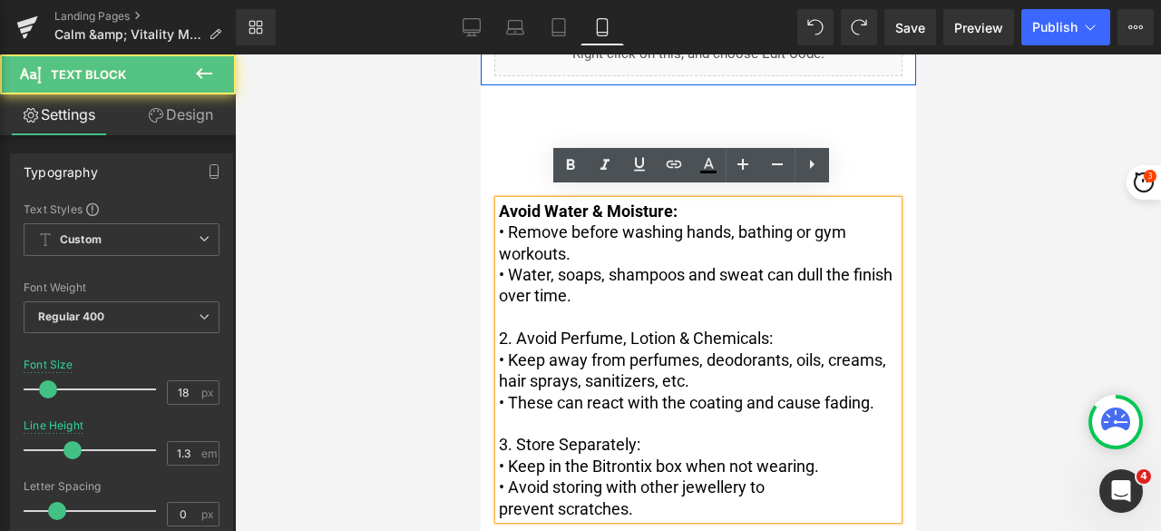
click at [515, 328] on p "2. Avoid Perfume, Lotion & Chemicals:" at bounding box center [697, 338] width 399 height 21
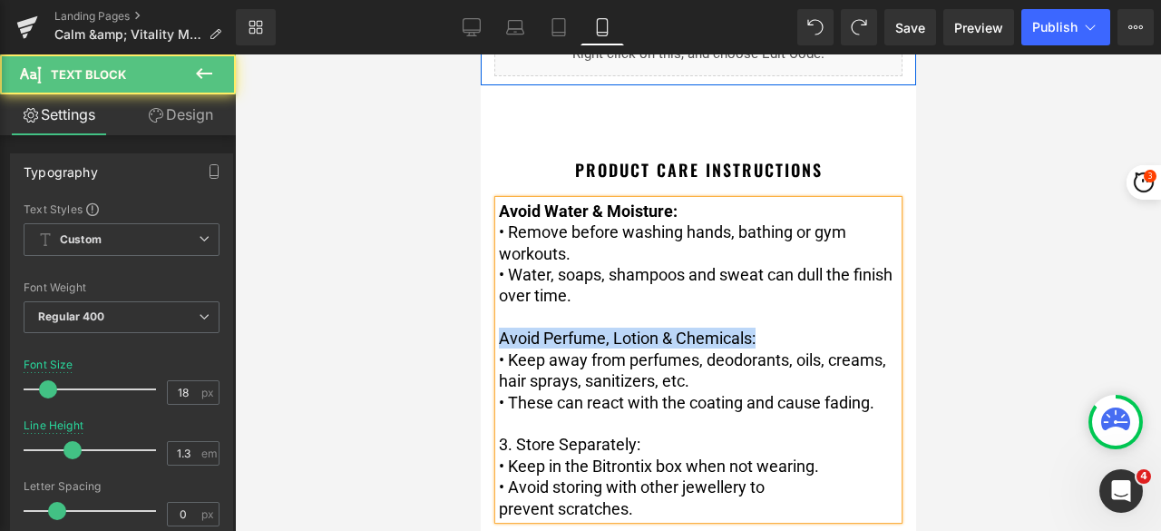
drag, startPoint x: 637, startPoint y: 326, endPoint x: 501, endPoint y: 328, distance: 136.1
click at [501, 328] on p "Avoid Perfume, Lotion & Chemicals:" at bounding box center [697, 338] width 399 height 21
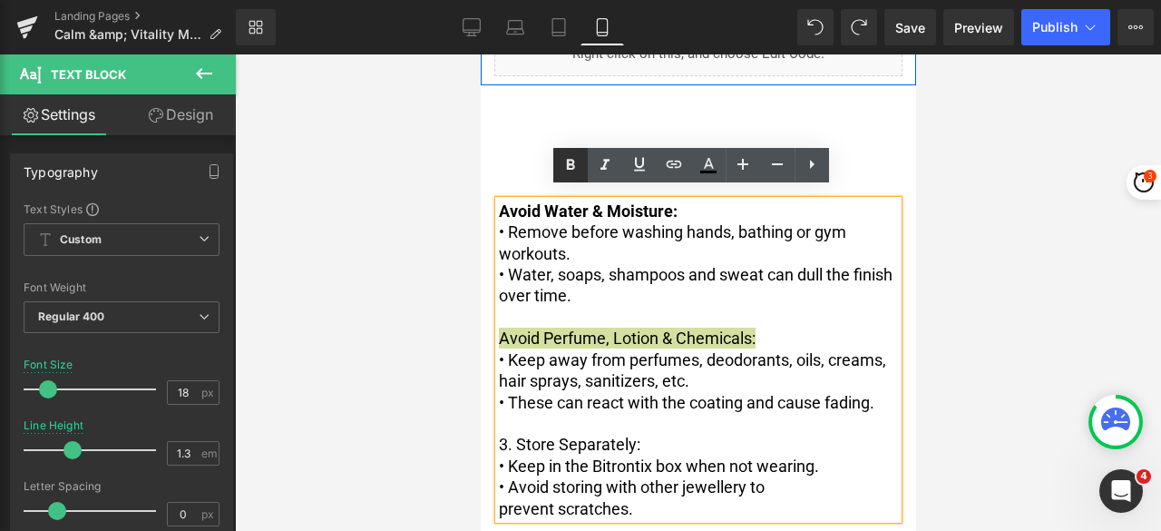
click at [572, 168] on icon at bounding box center [571, 164] width 8 height 11
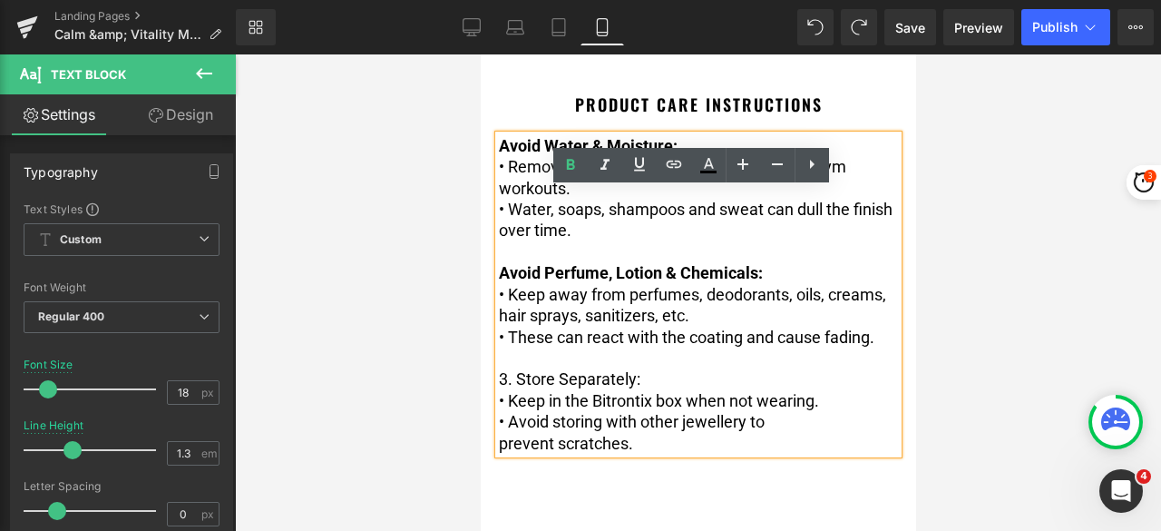
scroll to position [791, 0]
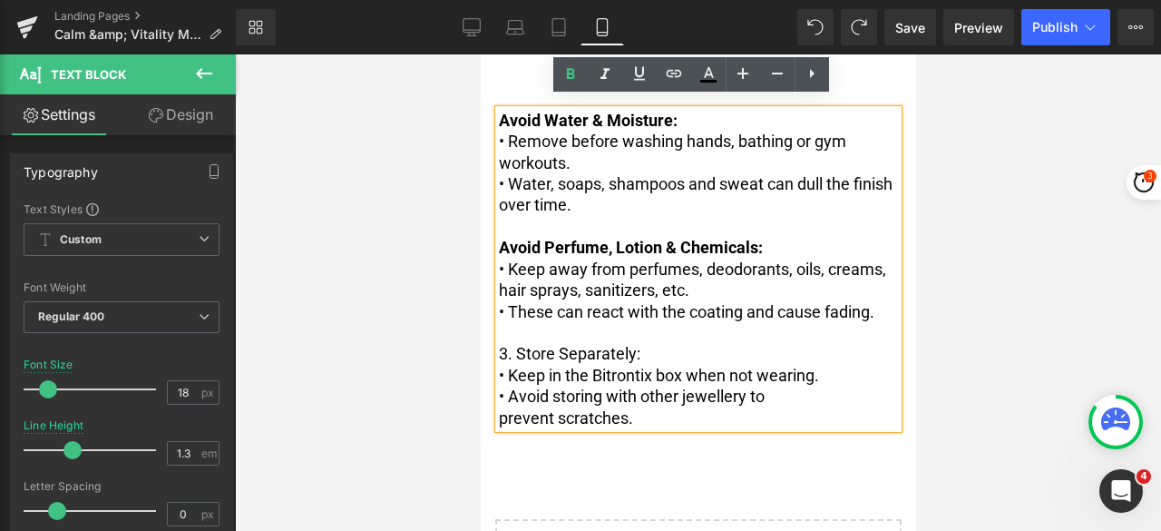
click at [514, 364] on p "3. Store Separately:" at bounding box center [697, 353] width 399 height 21
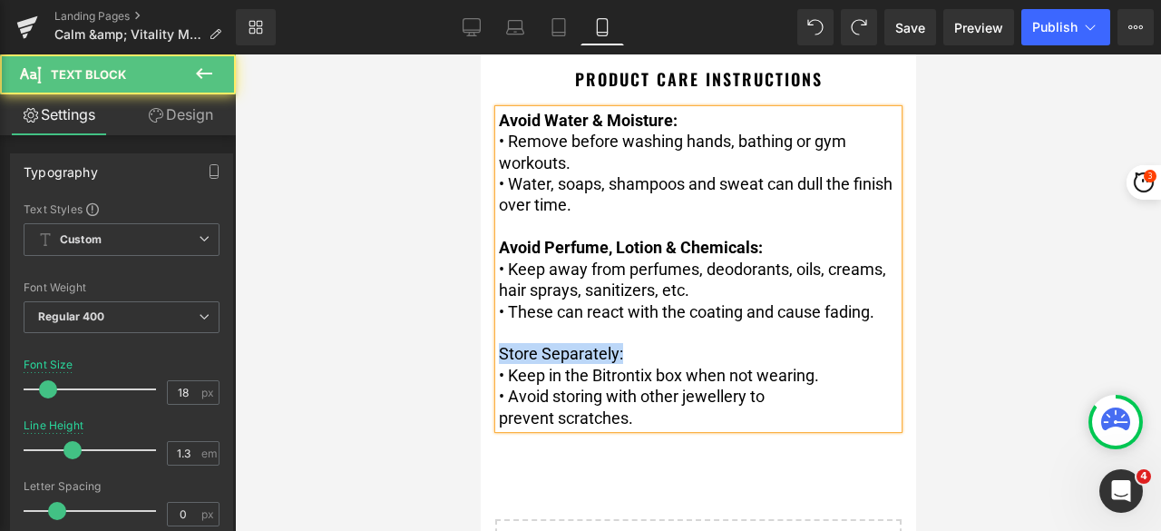
drag, startPoint x: 638, startPoint y: 367, endPoint x: 500, endPoint y: 368, distance: 137.9
click at [500, 364] on p "Store Separately:" at bounding box center [697, 353] width 399 height 21
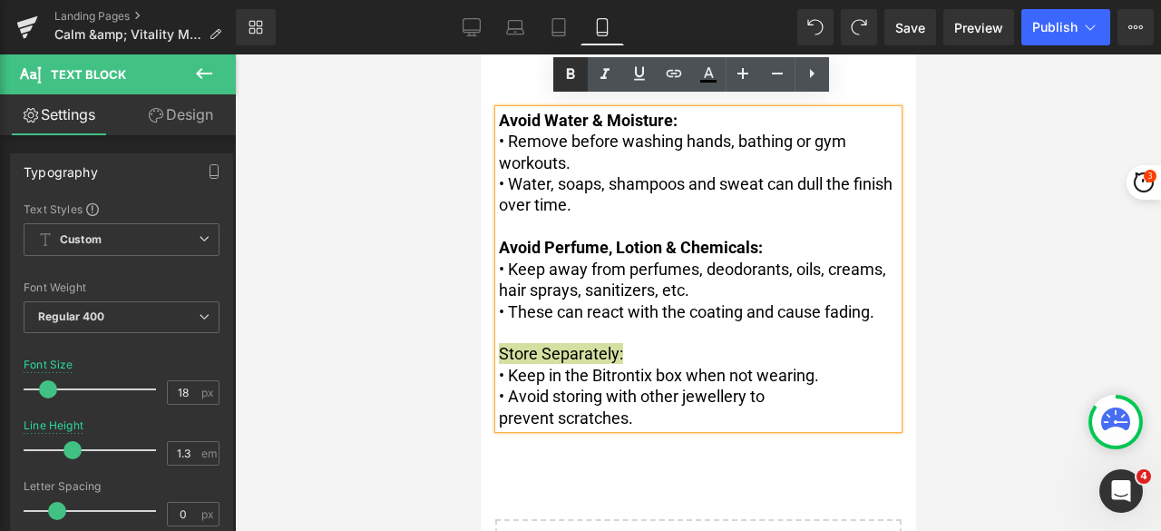
click at [573, 77] on icon at bounding box center [571, 73] width 8 height 11
click at [987, 239] on div at bounding box center [698, 292] width 926 height 476
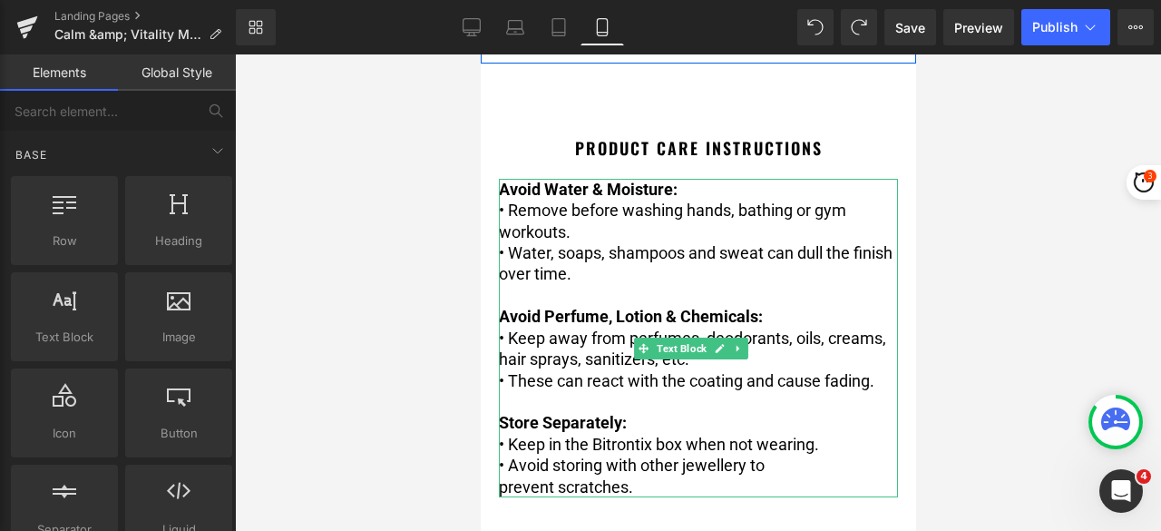
scroll to position [700, 0]
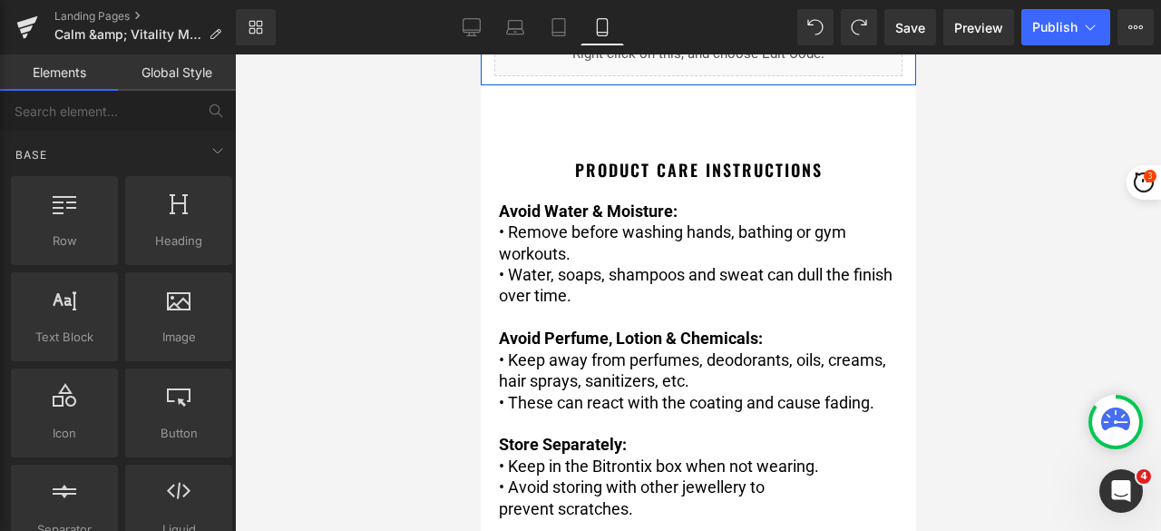
click at [1036, 201] on div at bounding box center [698, 292] width 926 height 476
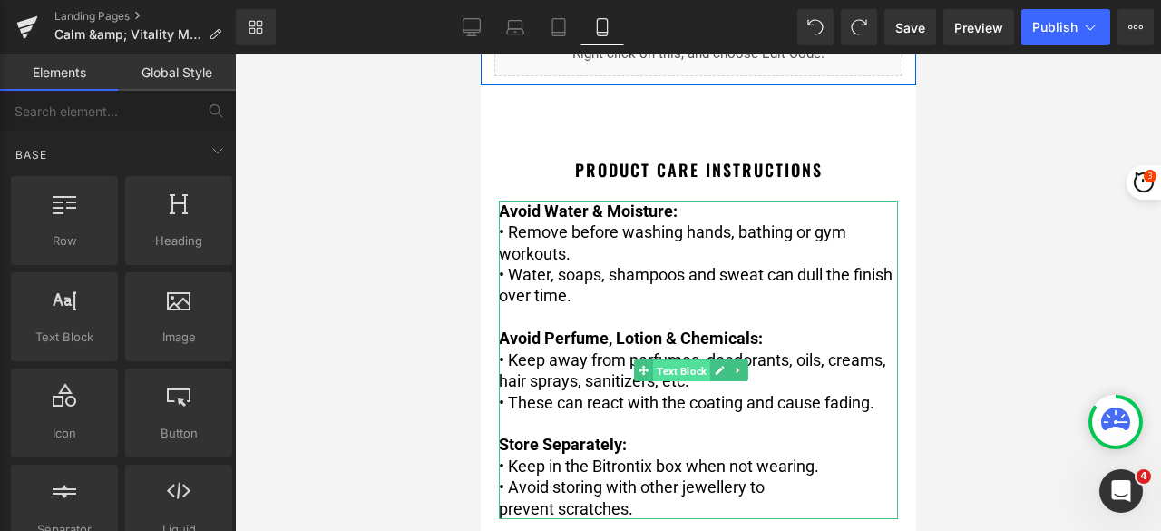
click at [686, 364] on span "Text Block" at bounding box center [680, 371] width 57 height 22
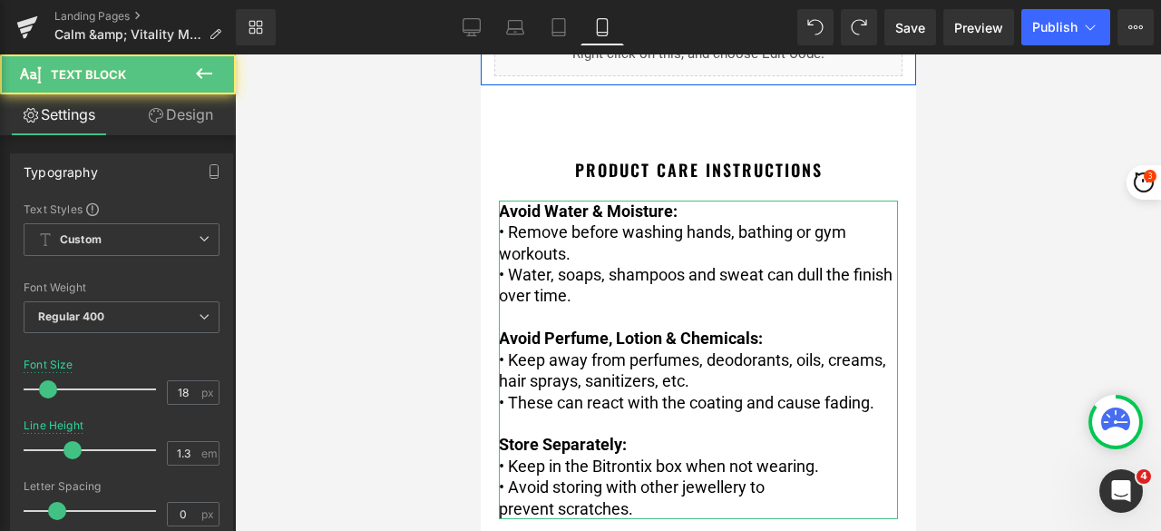
click at [172, 117] on link "Design" at bounding box center [181, 114] width 118 height 41
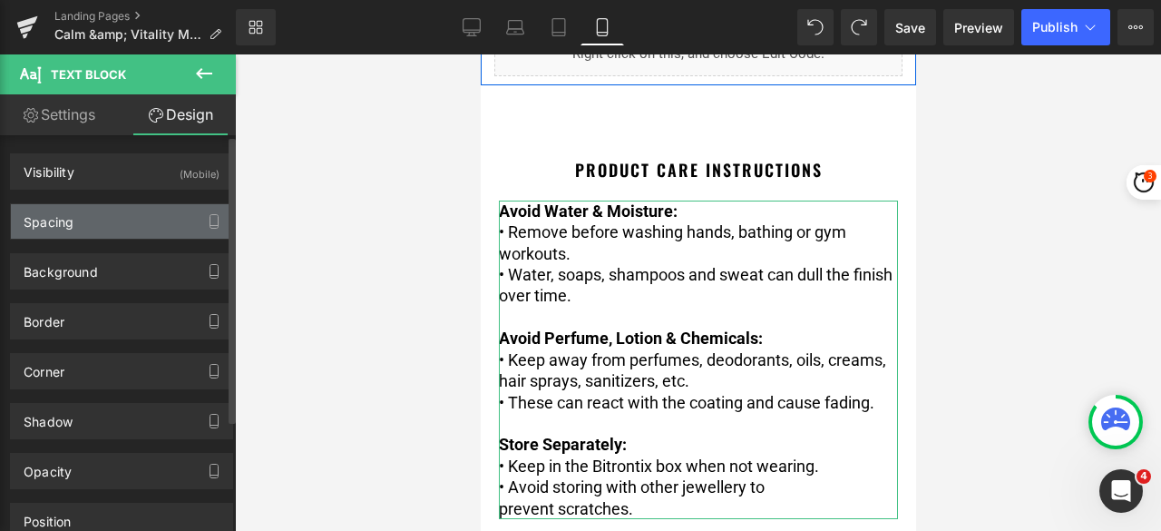
type input "20"
type input "0"
type input "20"
type input "0"
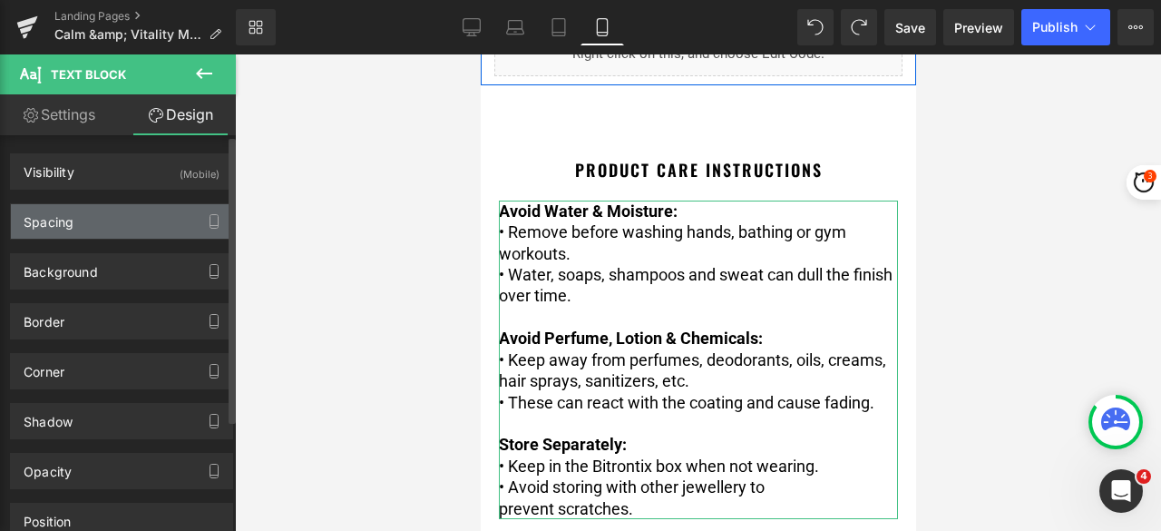
type input "0"
click at [80, 218] on div "Spacing" at bounding box center [121, 221] width 221 height 34
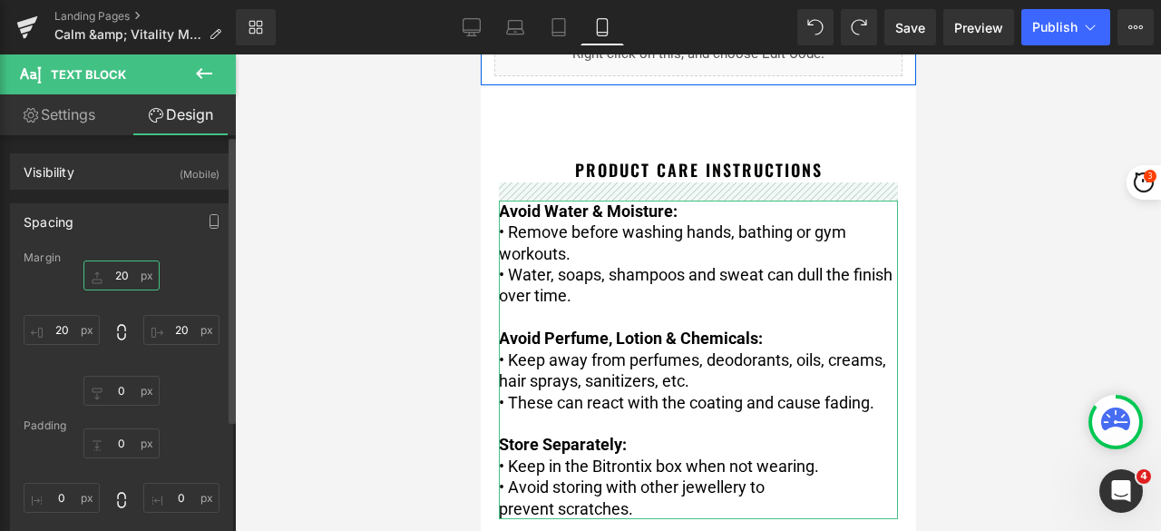
click at [122, 269] on input "20" at bounding box center [121, 275] width 76 height 30
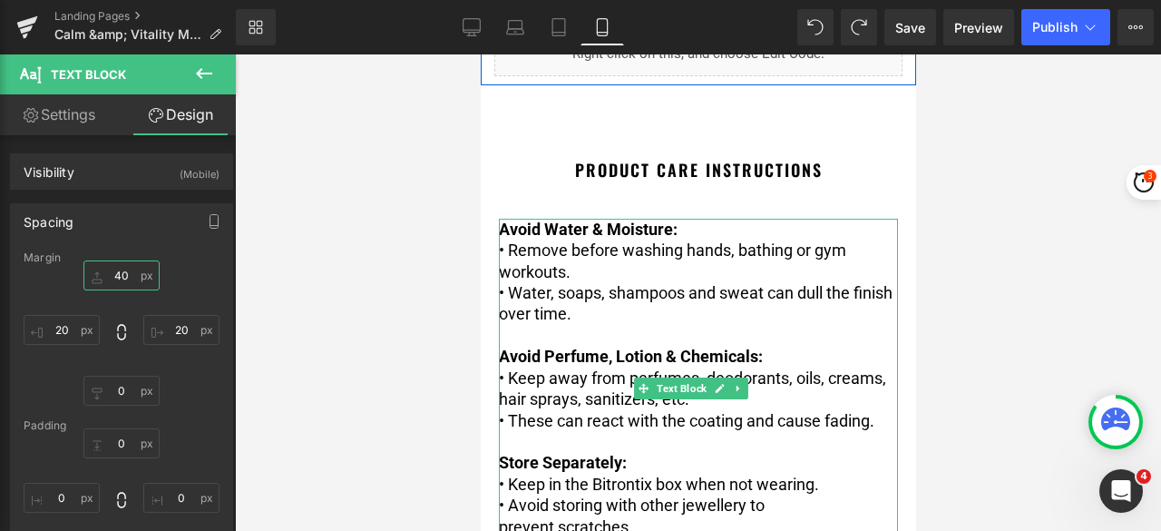
type input "4"
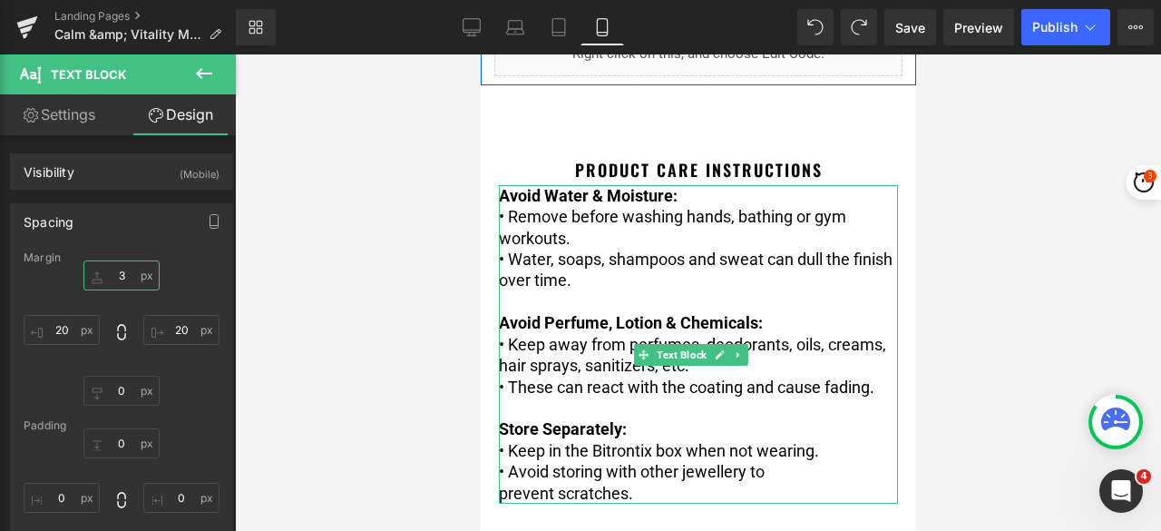
type input "30"
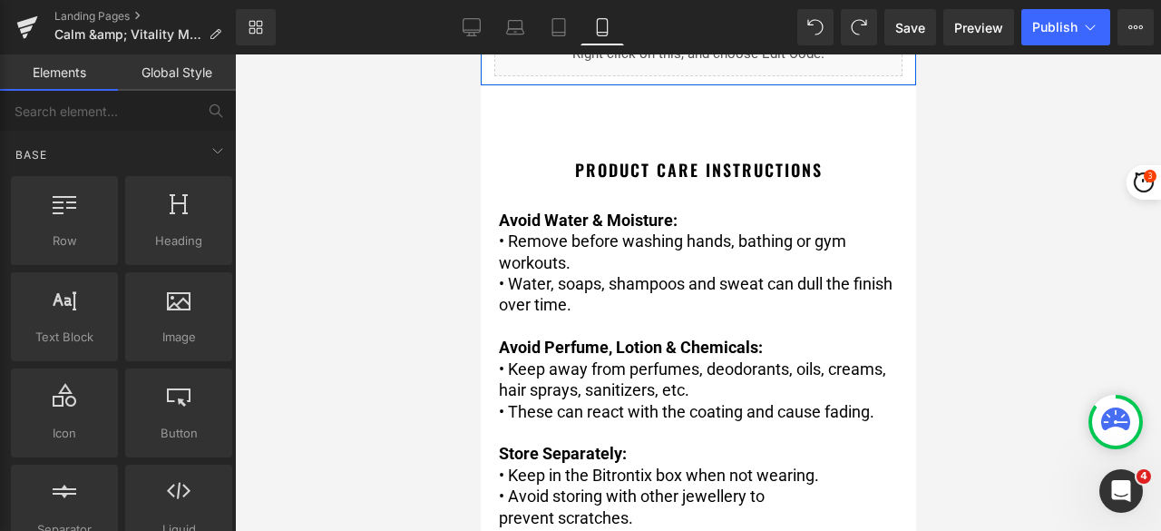
click at [1068, 204] on div at bounding box center [698, 292] width 926 height 476
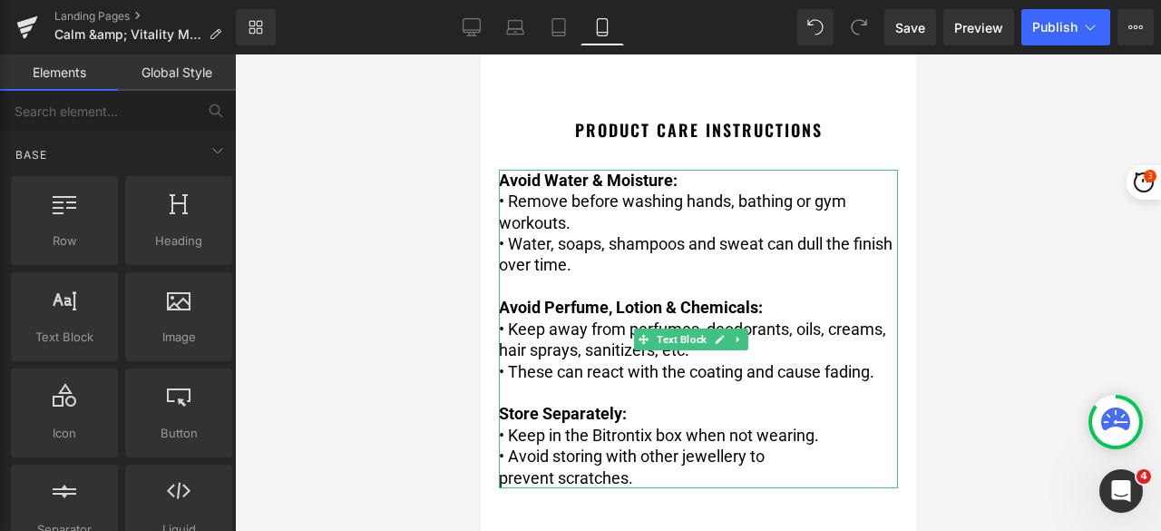
scroll to position [791, 0]
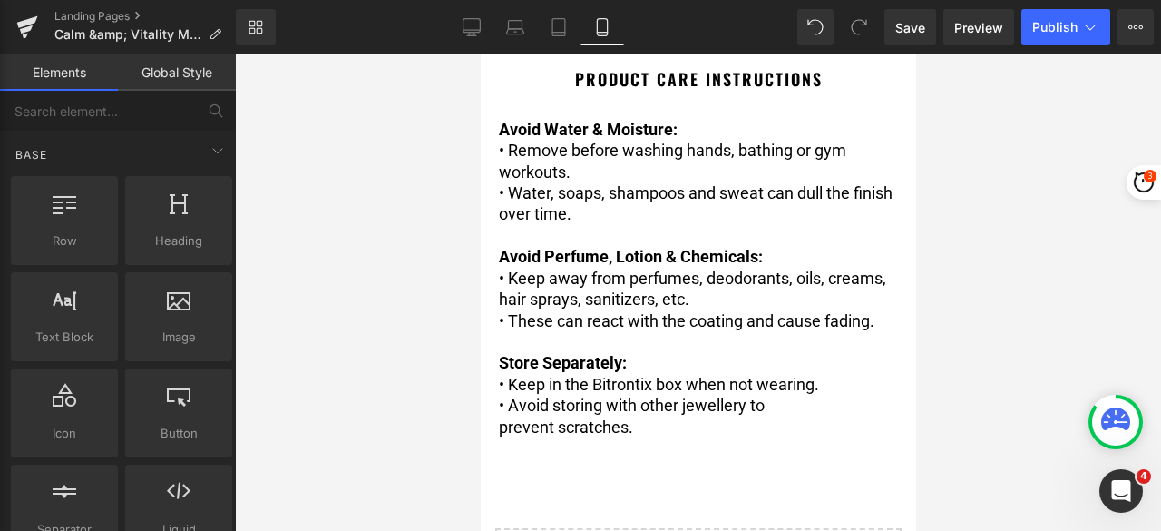
click at [657, 225] on p at bounding box center [697, 235] width 399 height 21
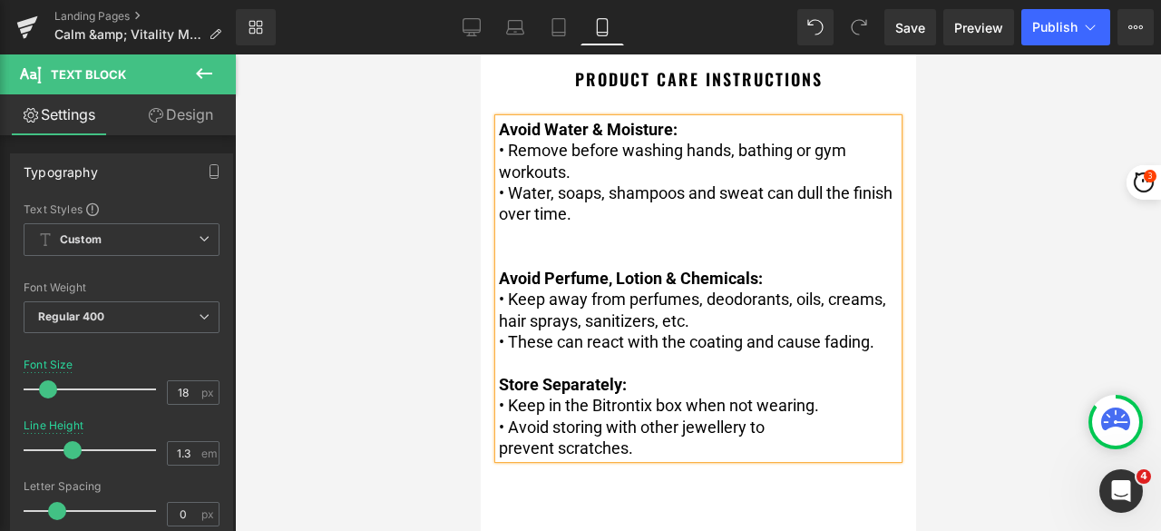
click at [563, 373] on p at bounding box center [697, 362] width 399 height 21
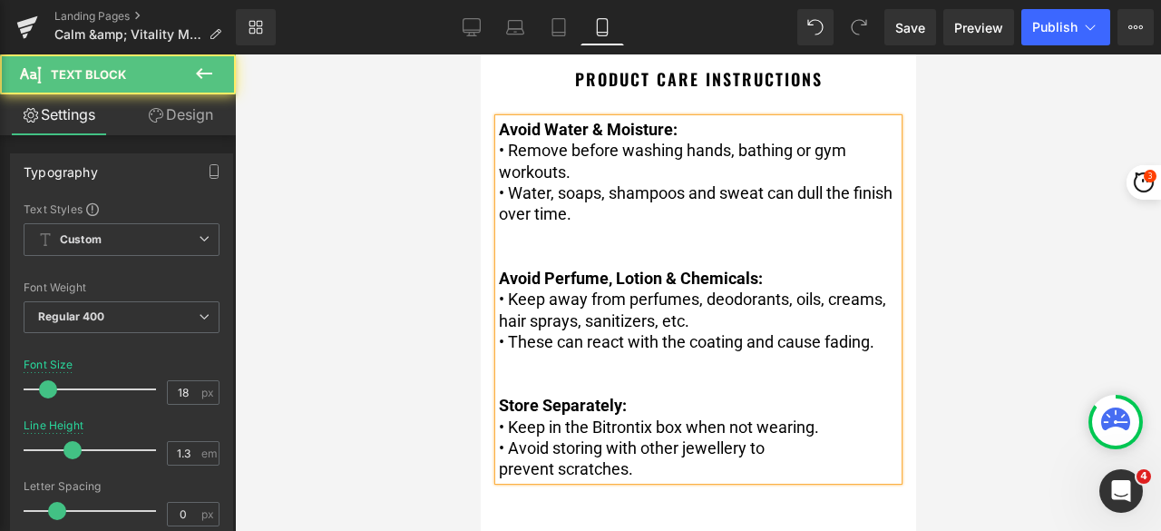
click at [592, 169] on p "• Remove before washing hands, bathing or gym workouts." at bounding box center [697, 161] width 399 height 43
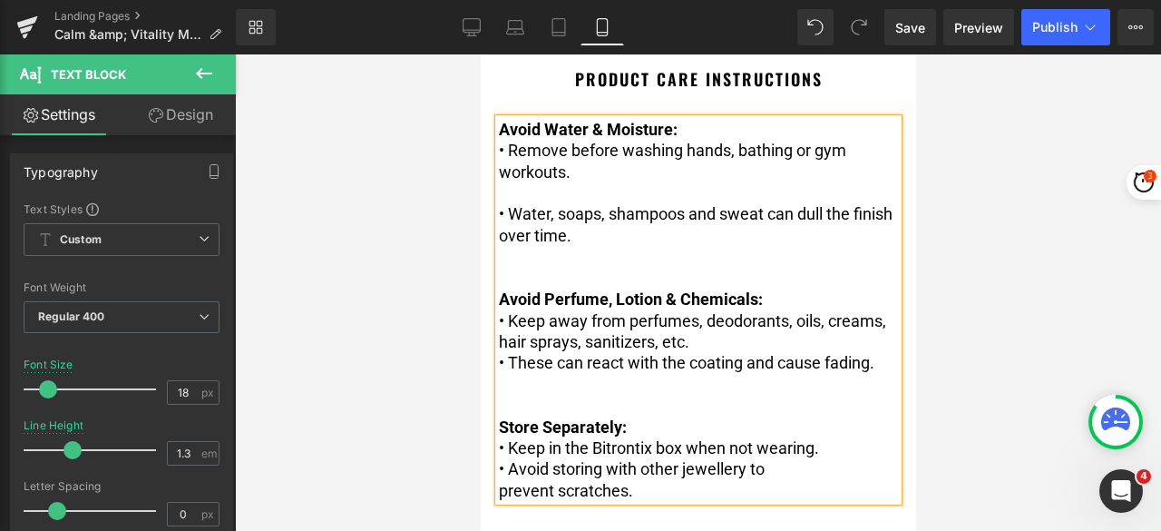
click at [693, 119] on p "Avoid Water & Moisture:" at bounding box center [697, 129] width 399 height 21
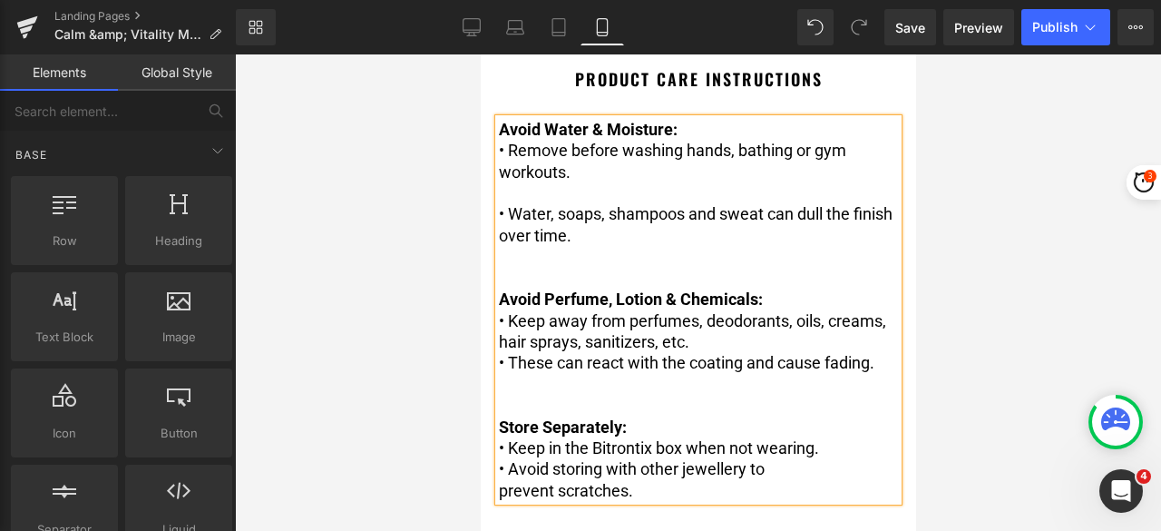
click at [1007, 186] on div at bounding box center [698, 292] width 926 height 476
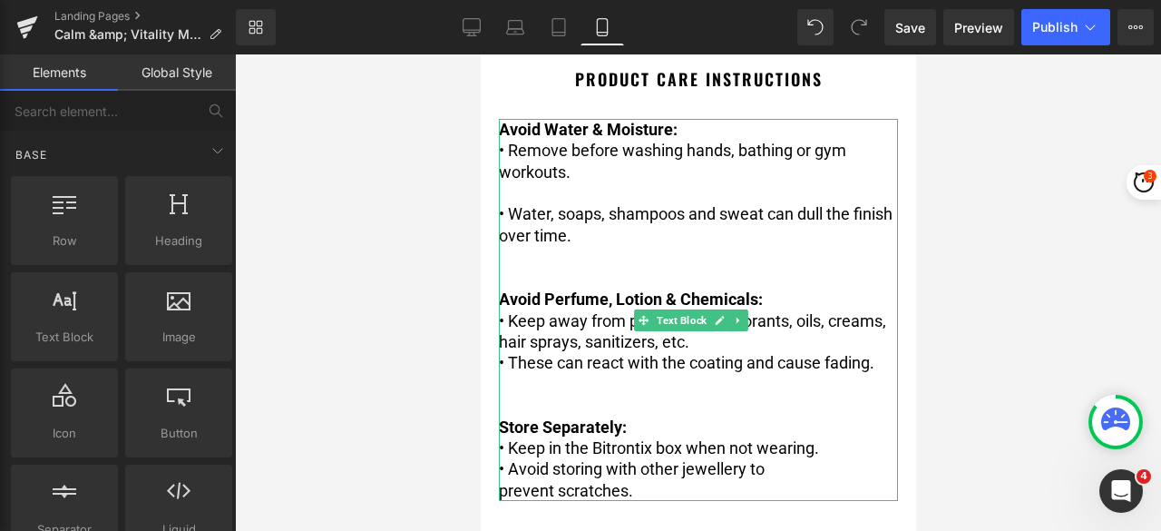
click at [522, 182] on p at bounding box center [697, 192] width 399 height 21
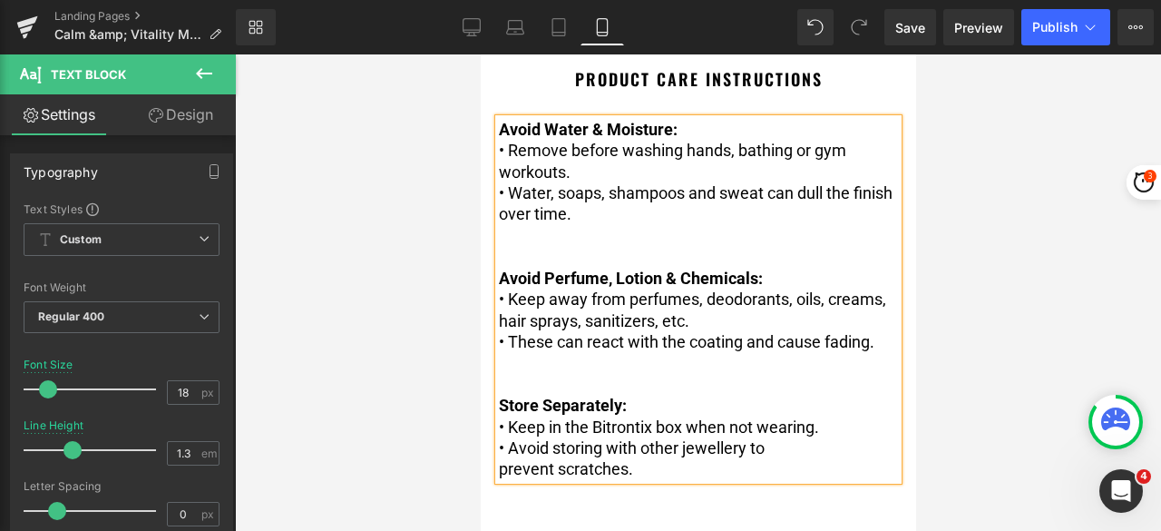
click at [1009, 172] on div at bounding box center [698, 292] width 926 height 476
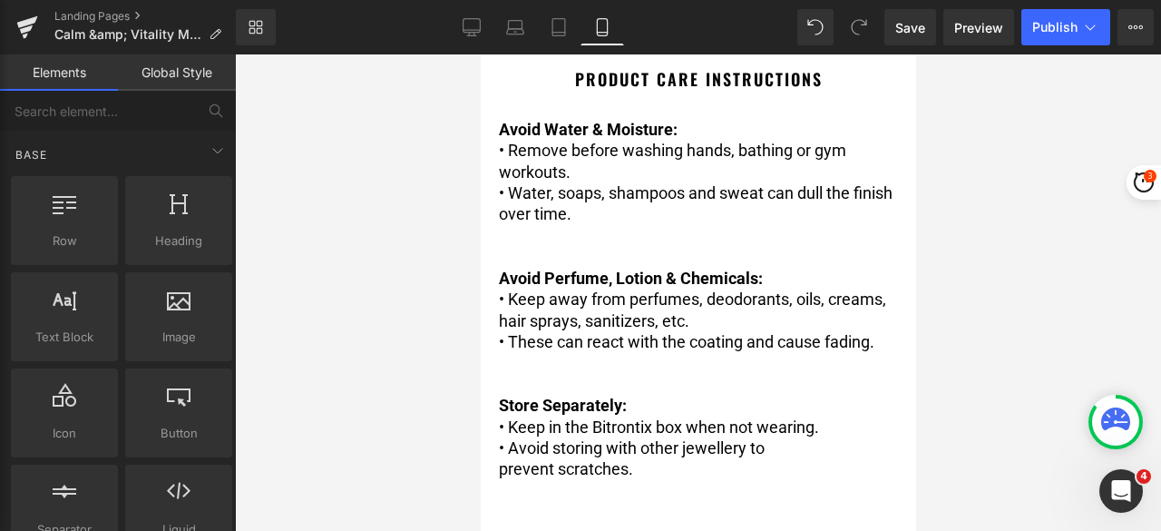
click at [992, 219] on div at bounding box center [698, 292] width 926 height 476
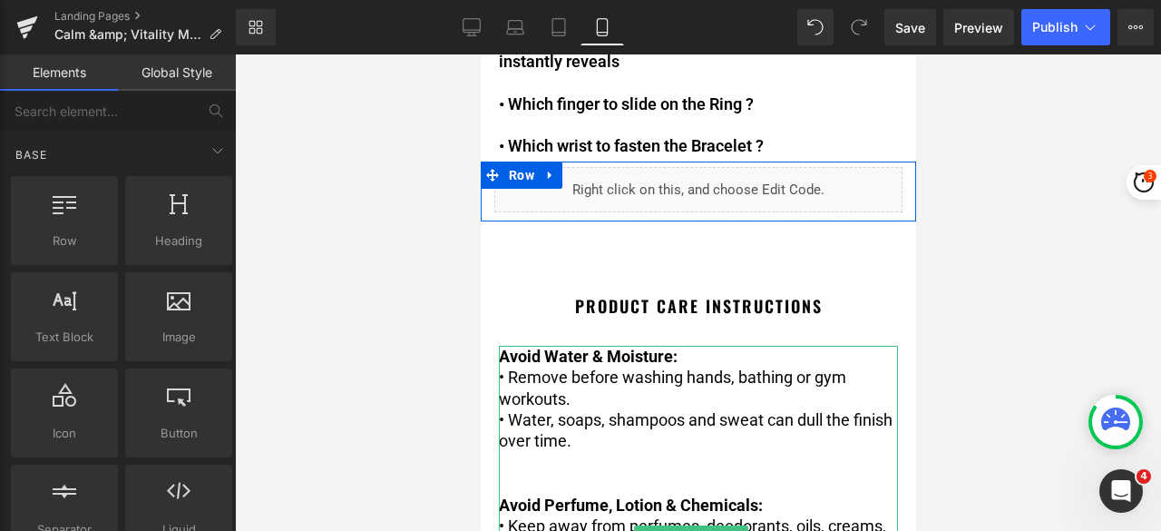
scroll to position [519, 0]
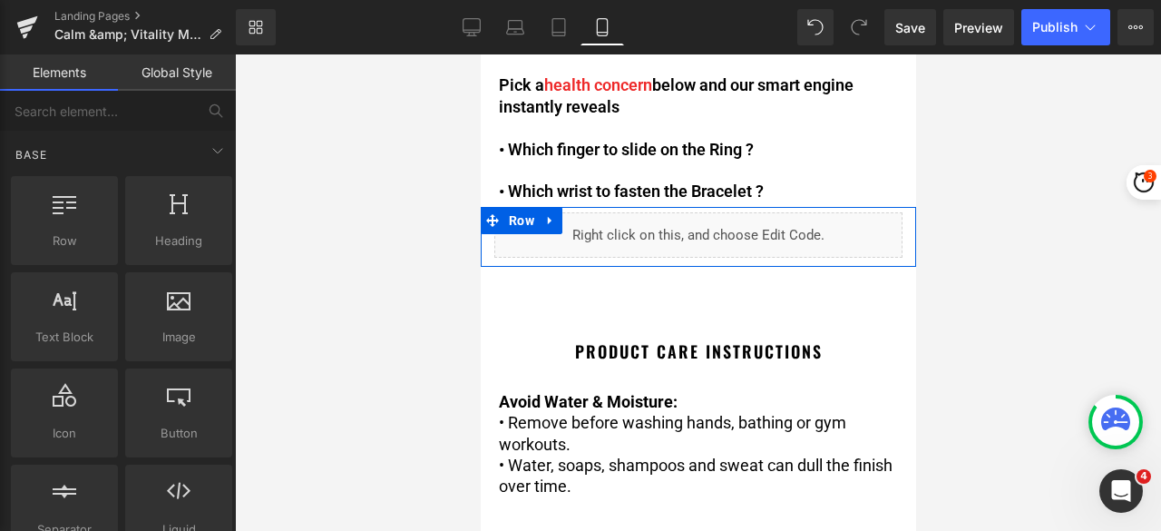
click at [711, 289] on div "Image Acupressure & Magnetic Therapy Text Block Which Finger or Hand to wear ? …" at bounding box center [698, 288] width 436 height 1507
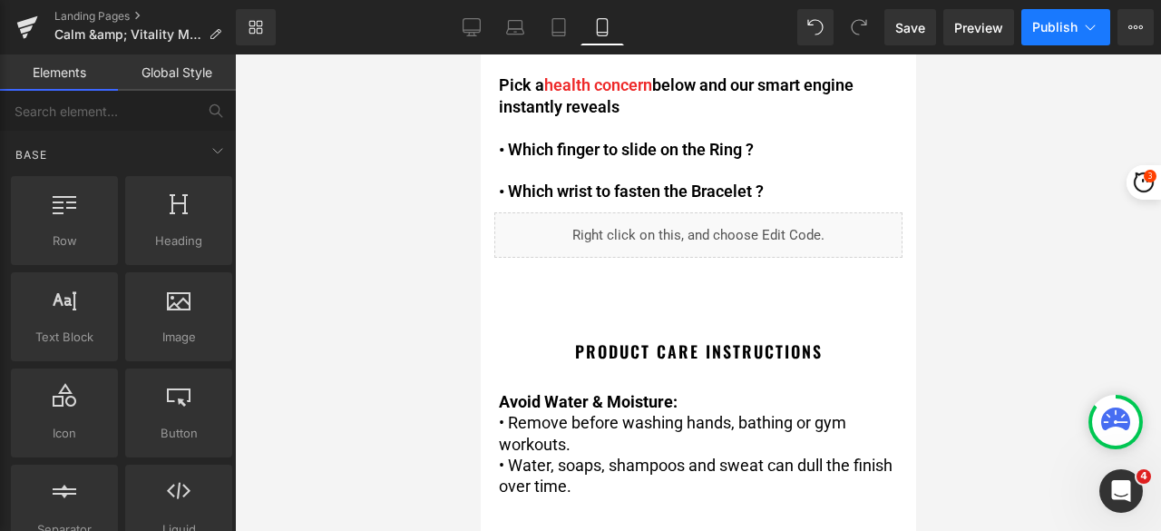
click at [1043, 20] on span "Publish" at bounding box center [1055, 27] width 45 height 15
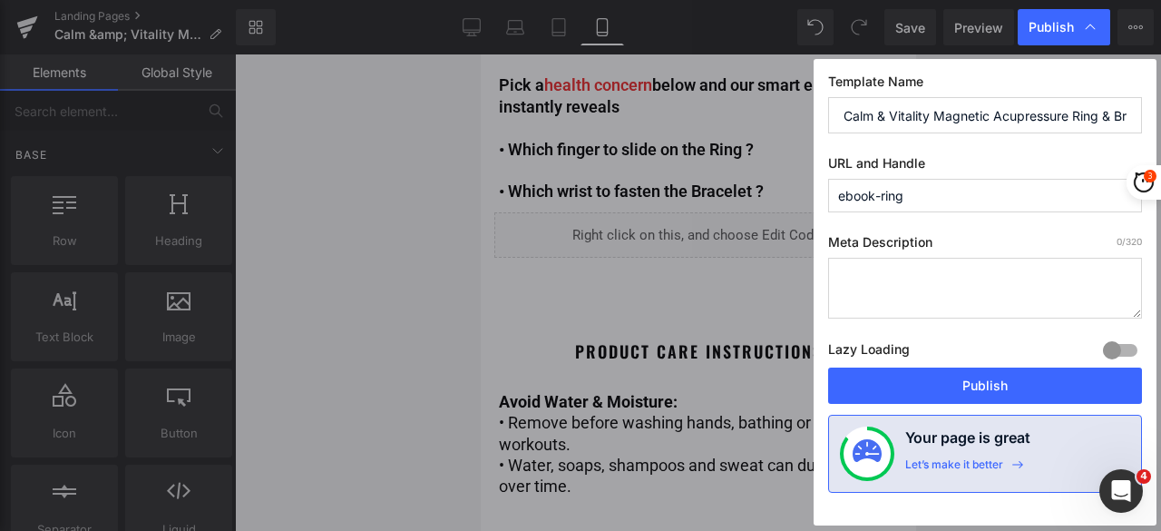
click at [971, 367] on button "Publish" at bounding box center [985, 385] width 314 height 36
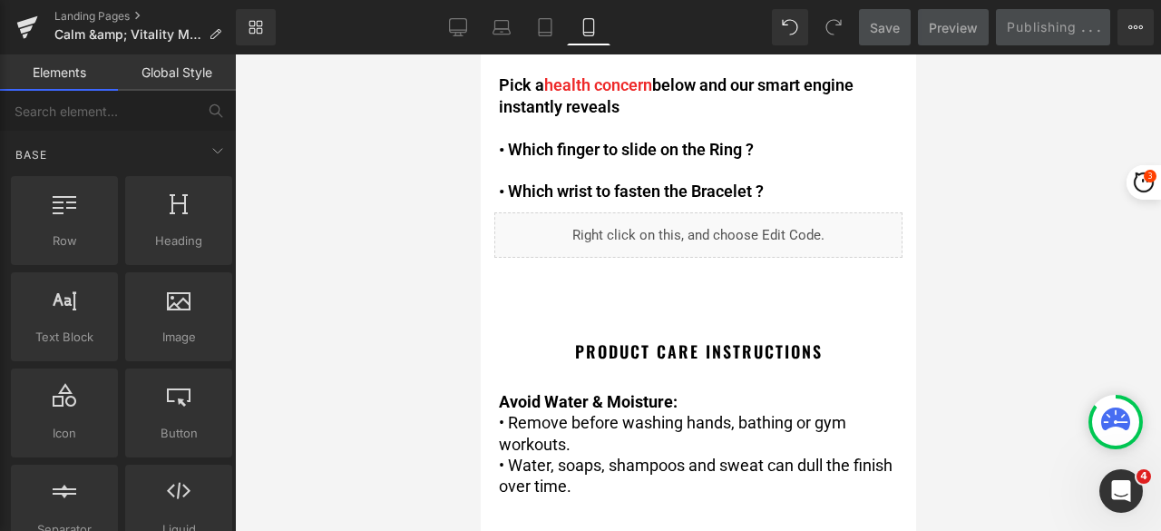
click at [969, 376] on div at bounding box center [698, 292] width 926 height 476
click at [464, 29] on icon at bounding box center [458, 27] width 18 height 18
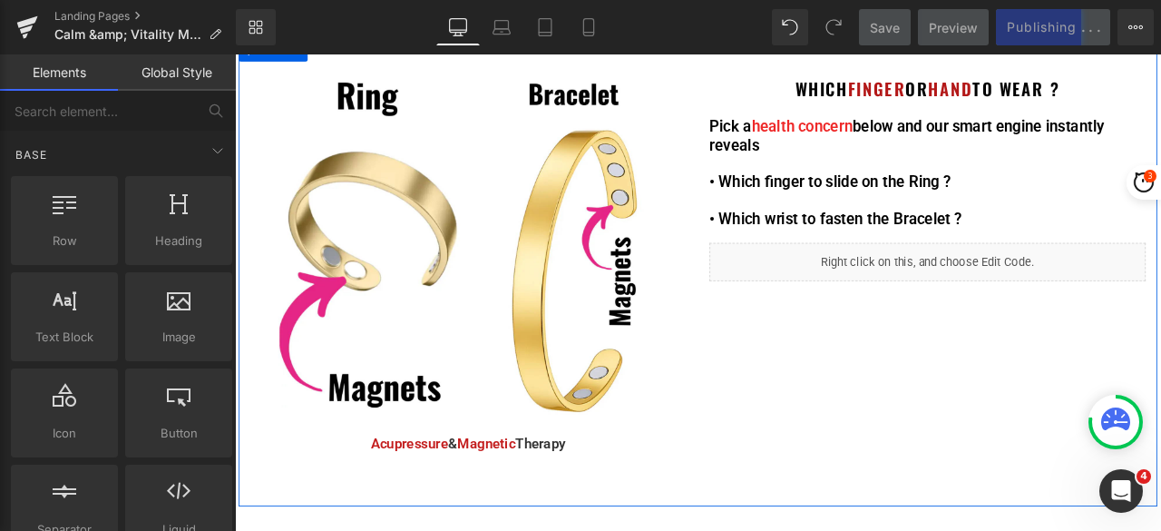
scroll to position [181, 0]
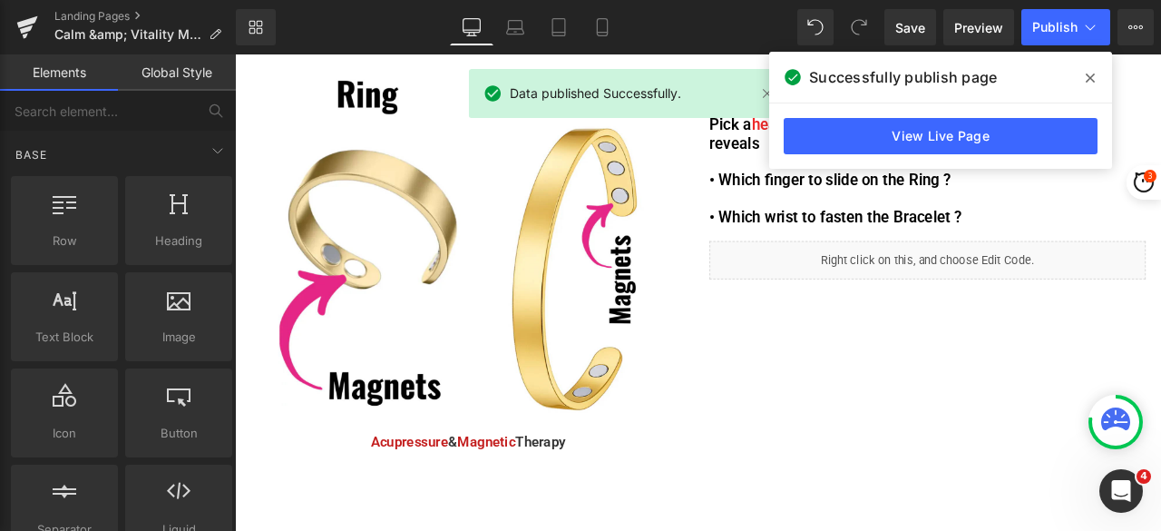
click at [1089, 79] on icon at bounding box center [1090, 78] width 9 height 15
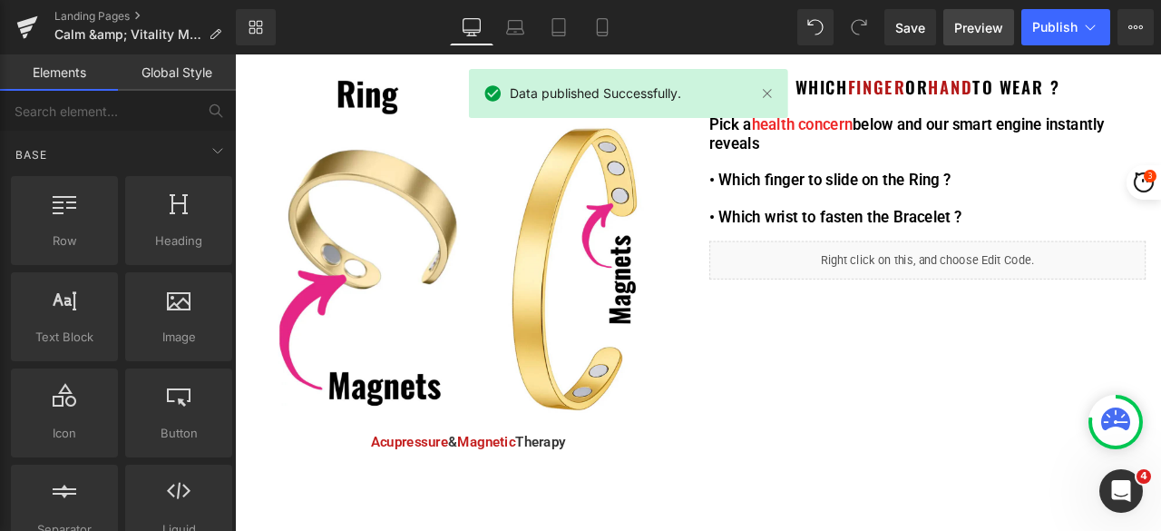
click at [965, 34] on span "Preview" at bounding box center [978, 27] width 49 height 19
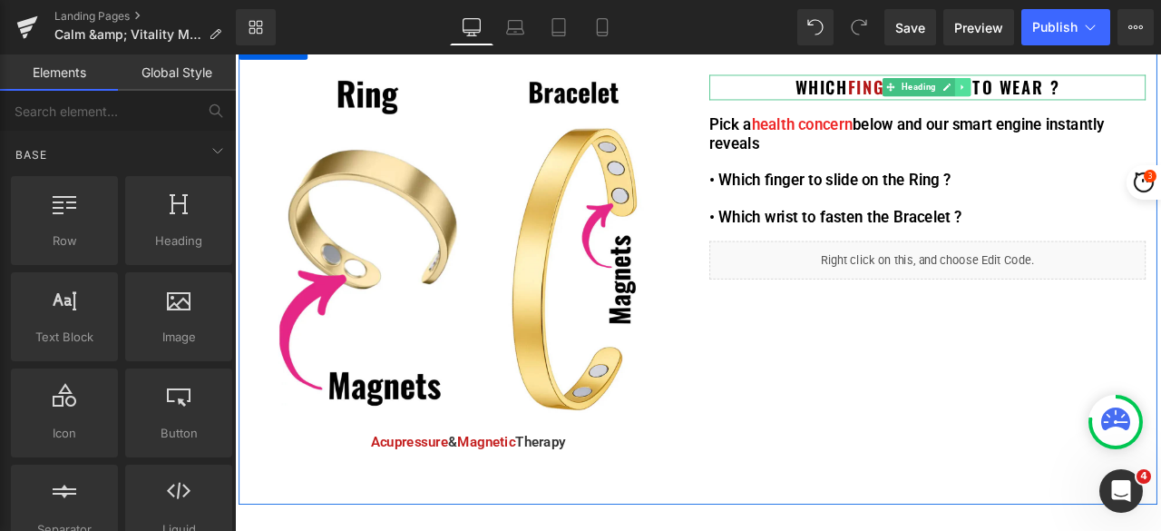
click at [1092, 90] on icon at bounding box center [1097, 93] width 10 height 11
click at [1079, 95] on link at bounding box center [1088, 94] width 19 height 22
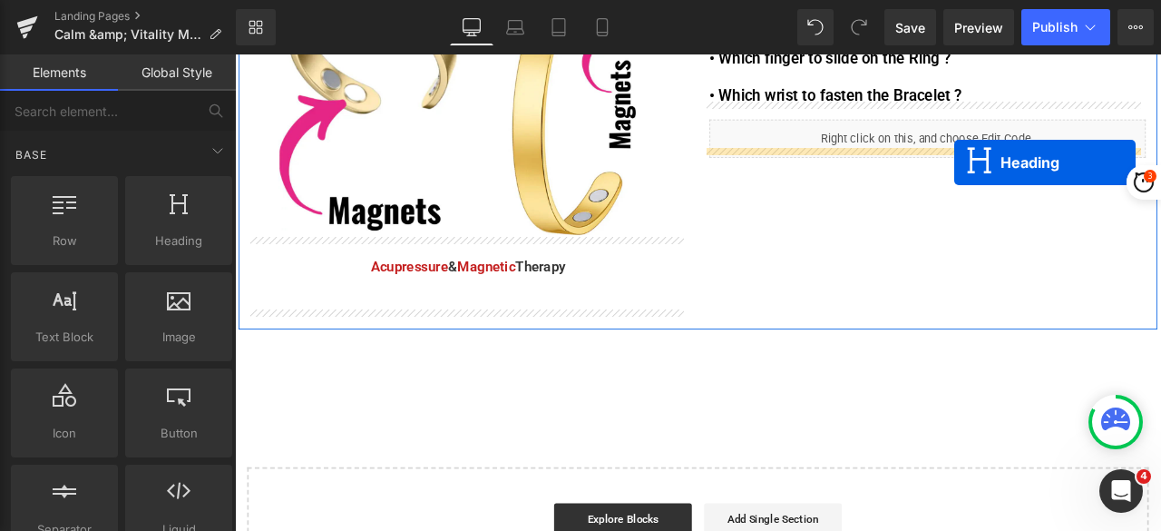
scroll to position [417, 0]
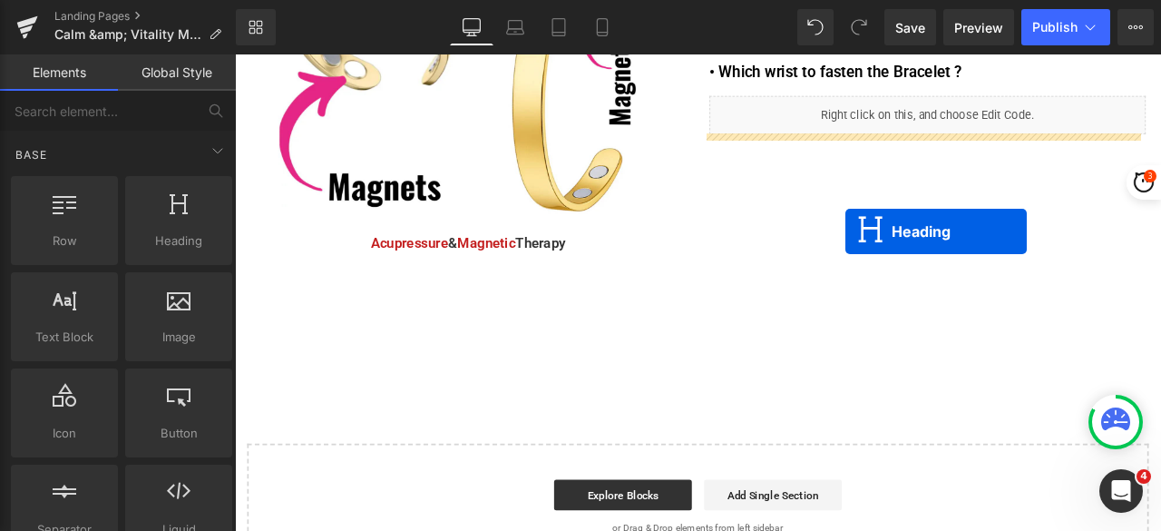
drag, startPoint x: 1021, startPoint y: 141, endPoint x: 958, endPoint y: 264, distance: 138.4
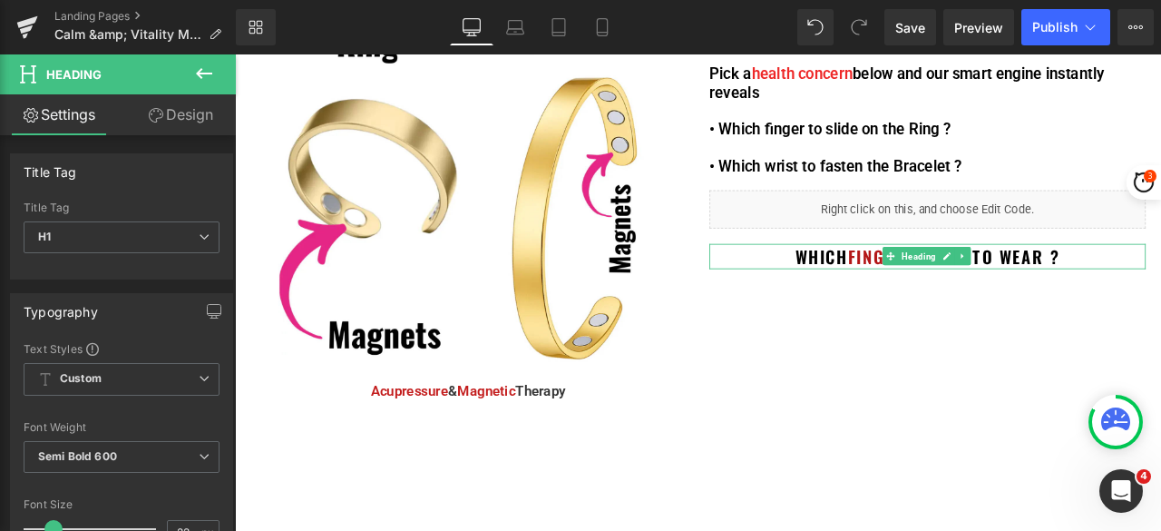
scroll to position [236, 0]
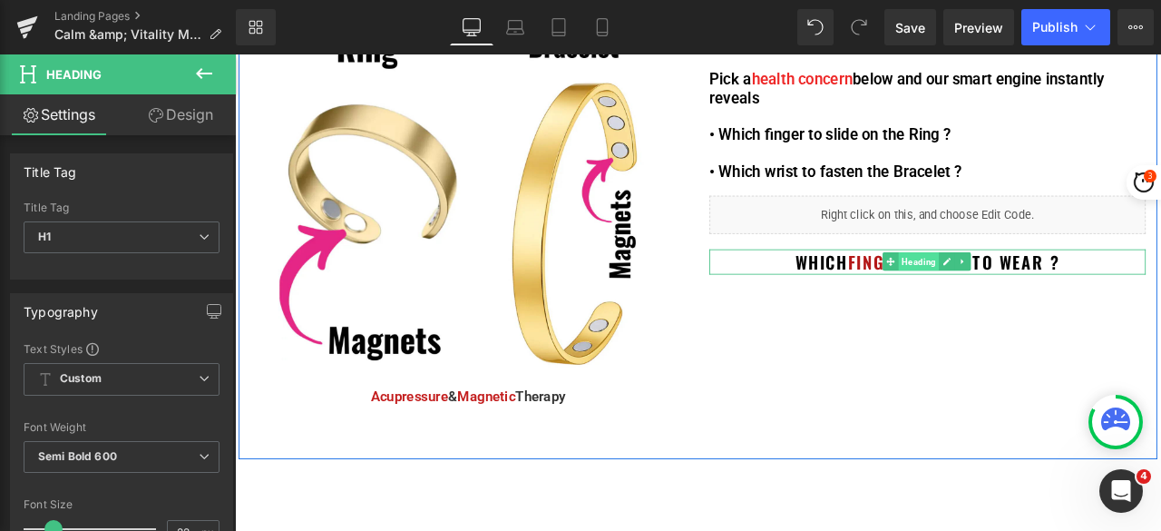
click at [1037, 293] on span "Heading" at bounding box center [1046, 300] width 48 height 22
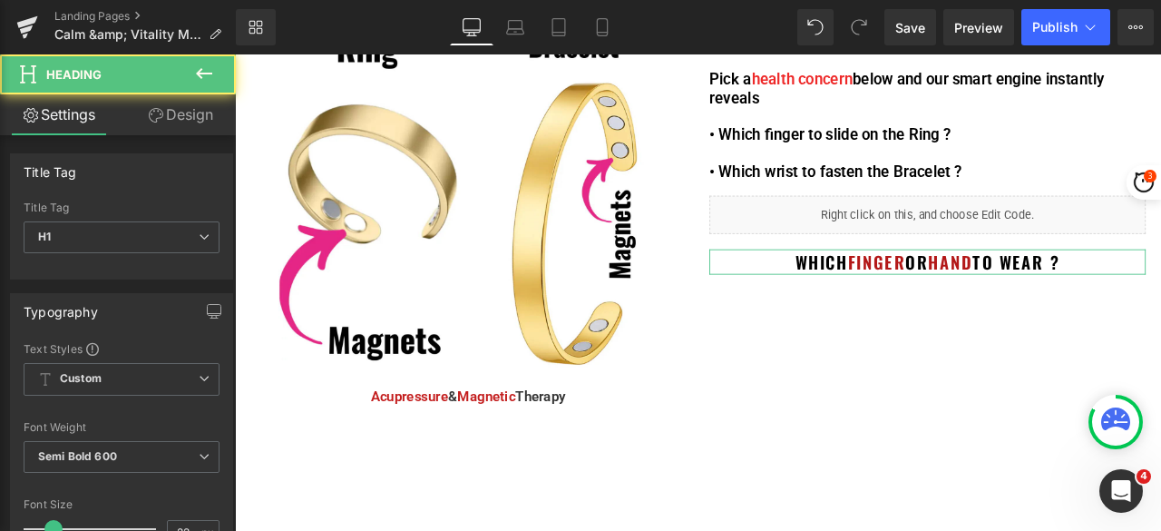
click at [181, 117] on link "Design" at bounding box center [181, 114] width 118 height 41
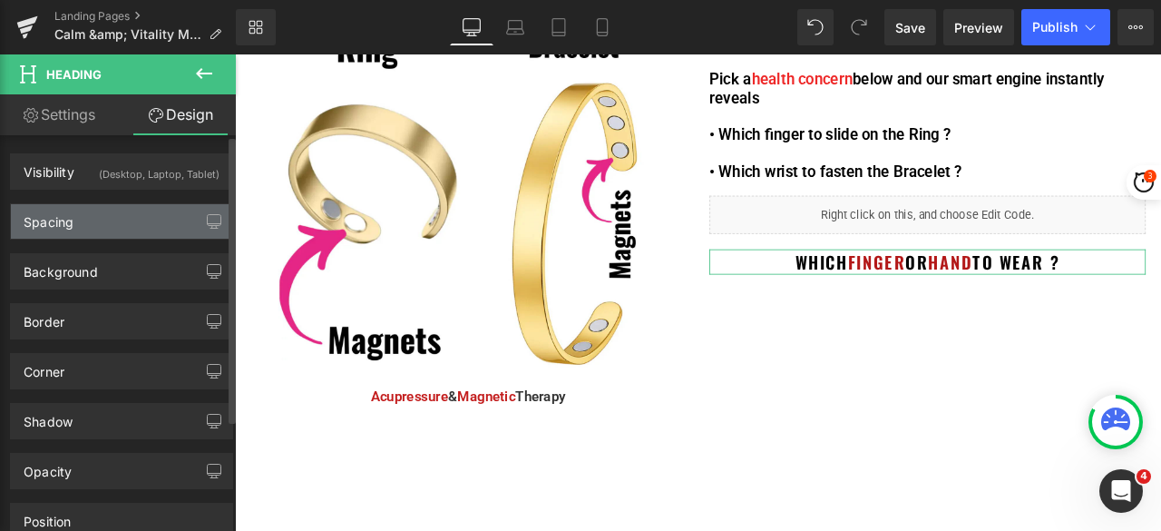
click at [67, 222] on div "Spacing" at bounding box center [49, 216] width 50 height 25
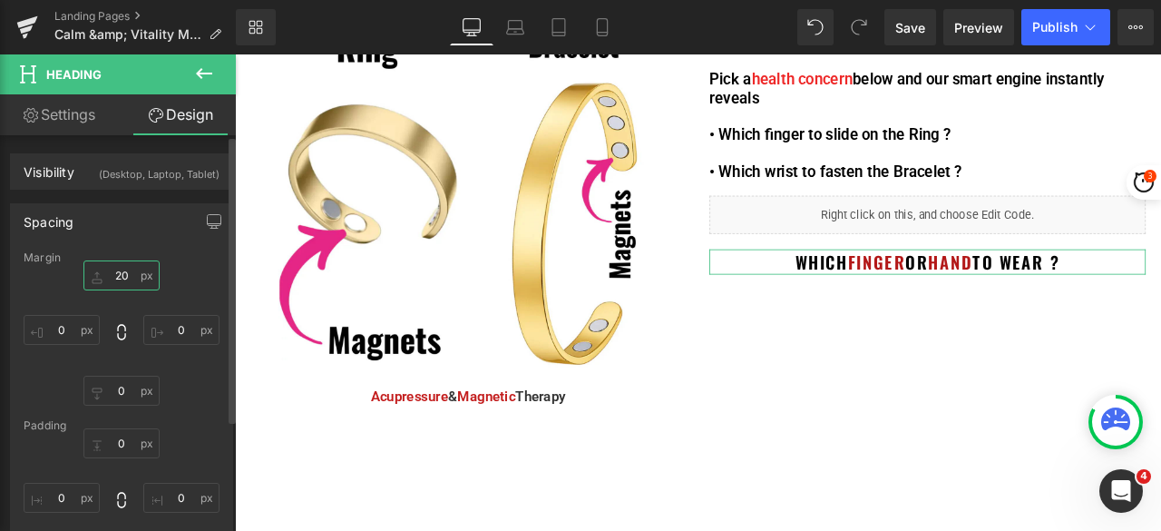
click at [113, 264] on input "20" at bounding box center [121, 275] width 76 height 30
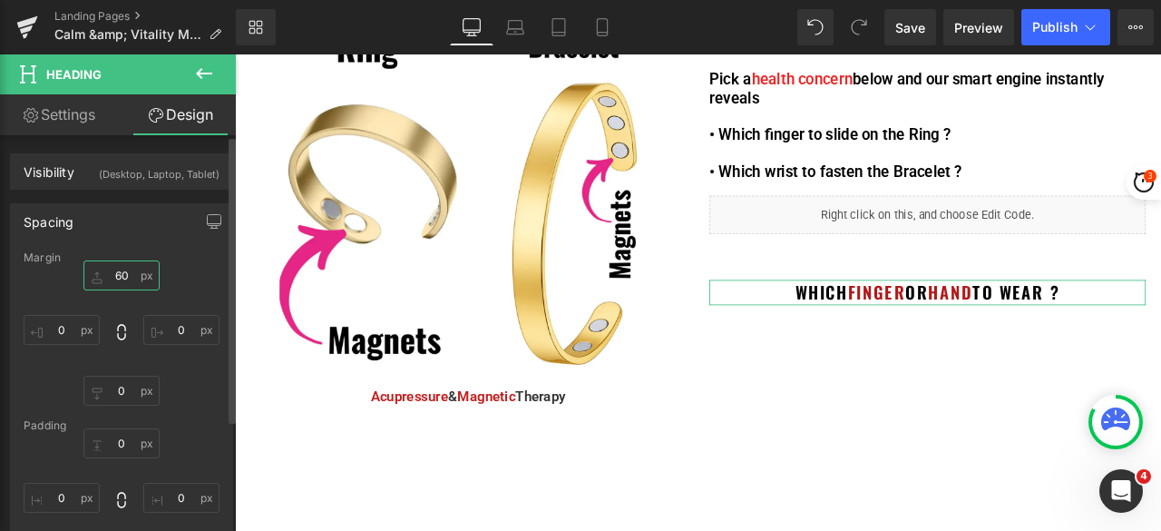
type input "6"
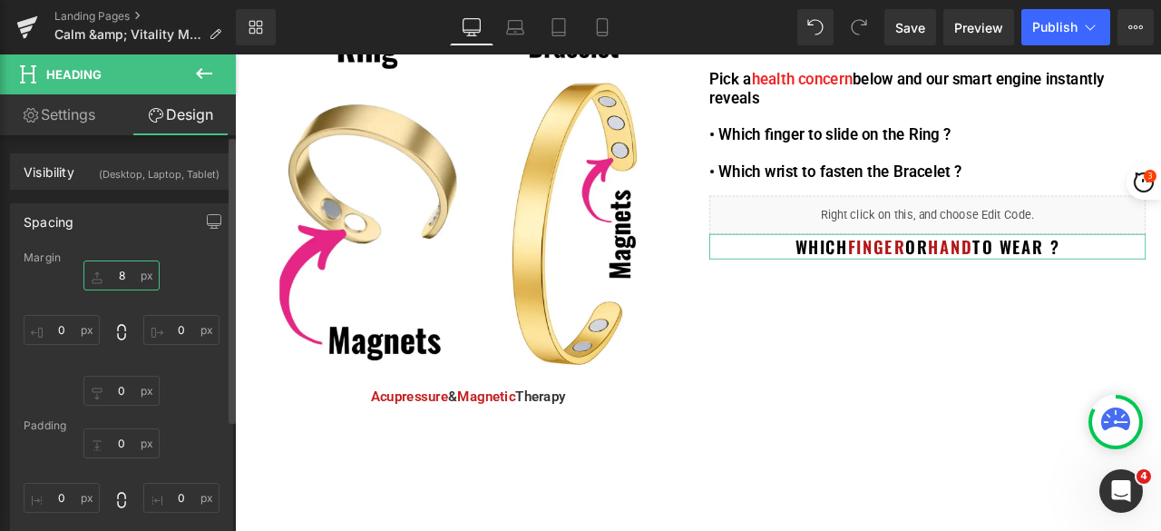
type input "80"
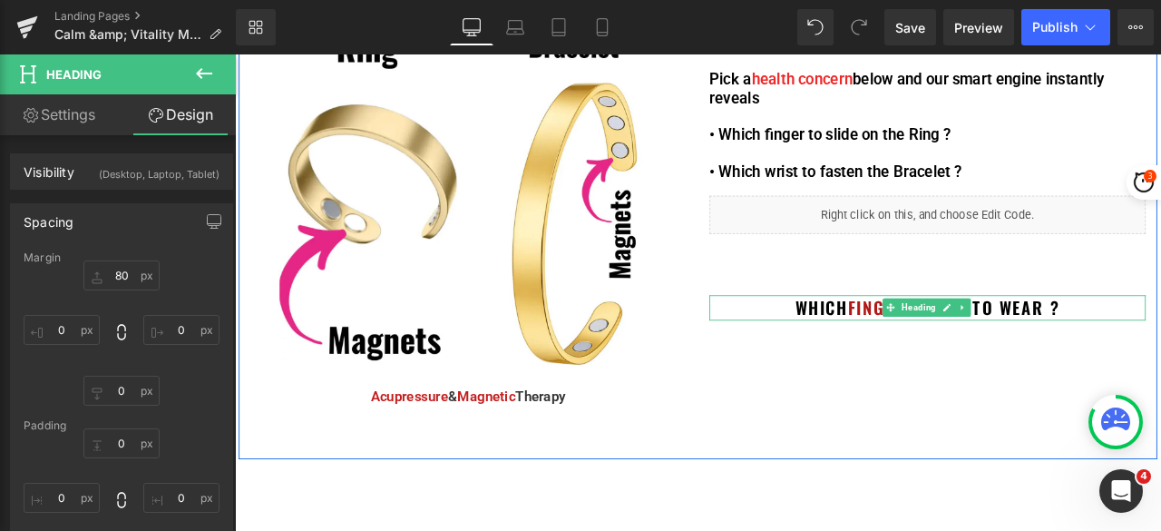
click at [1160, 358] on h1 "Which Finger or Hand to wear ?" at bounding box center [1056, 354] width 517 height 30
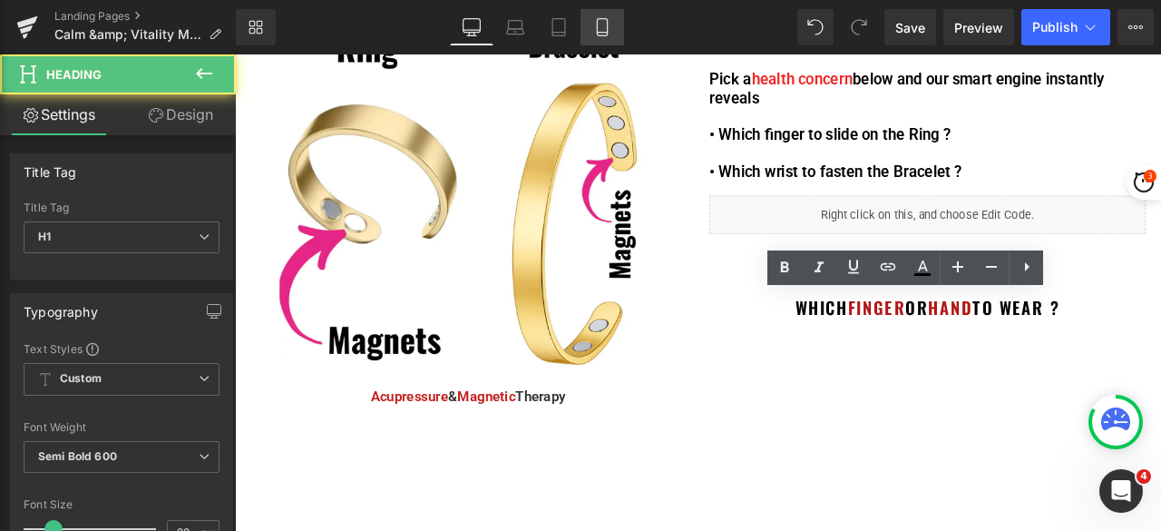
click at [596, 26] on icon at bounding box center [602, 27] width 18 height 18
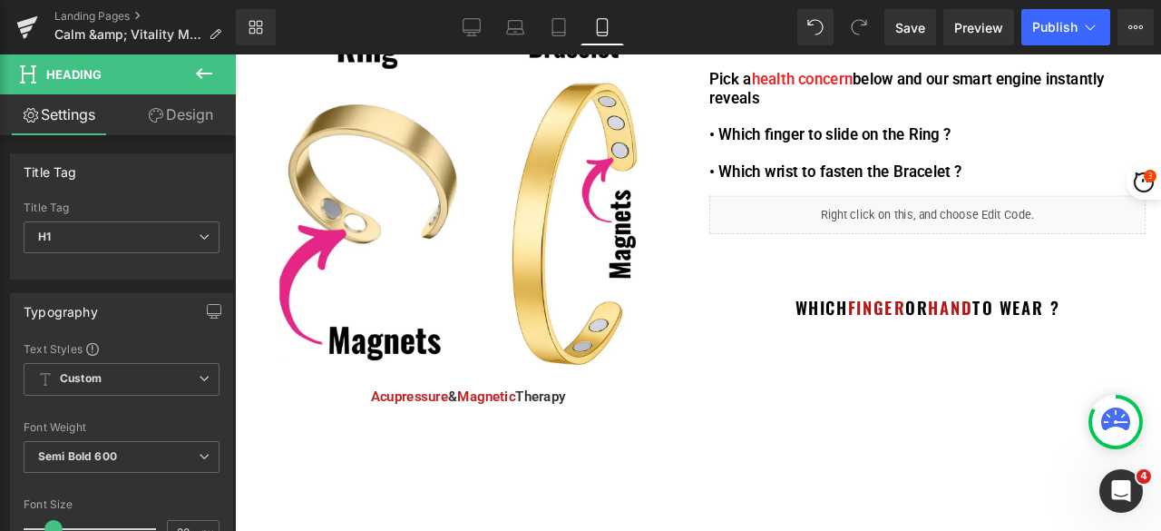
type input "100"
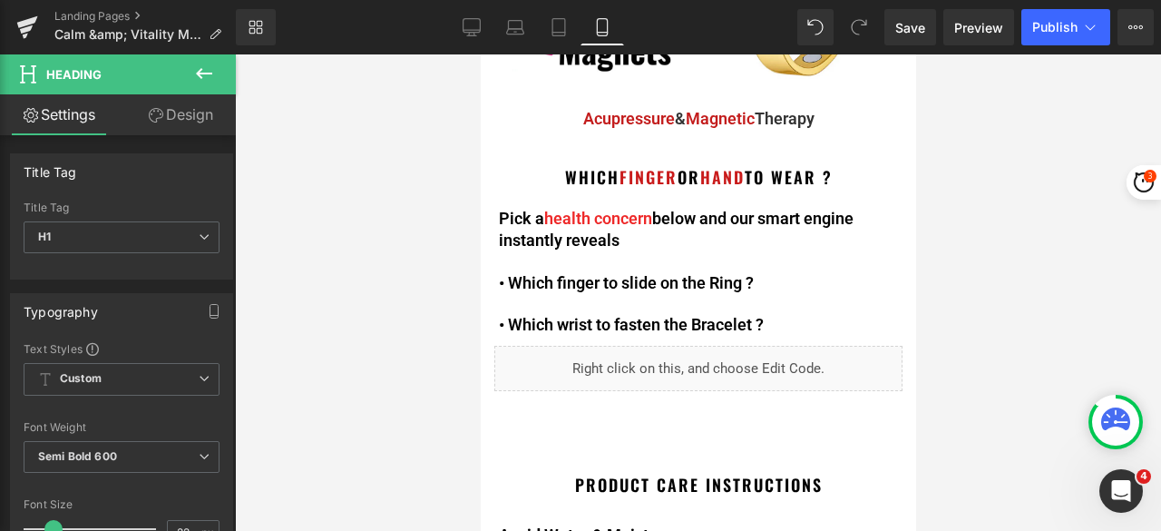
scroll to position [272, 0]
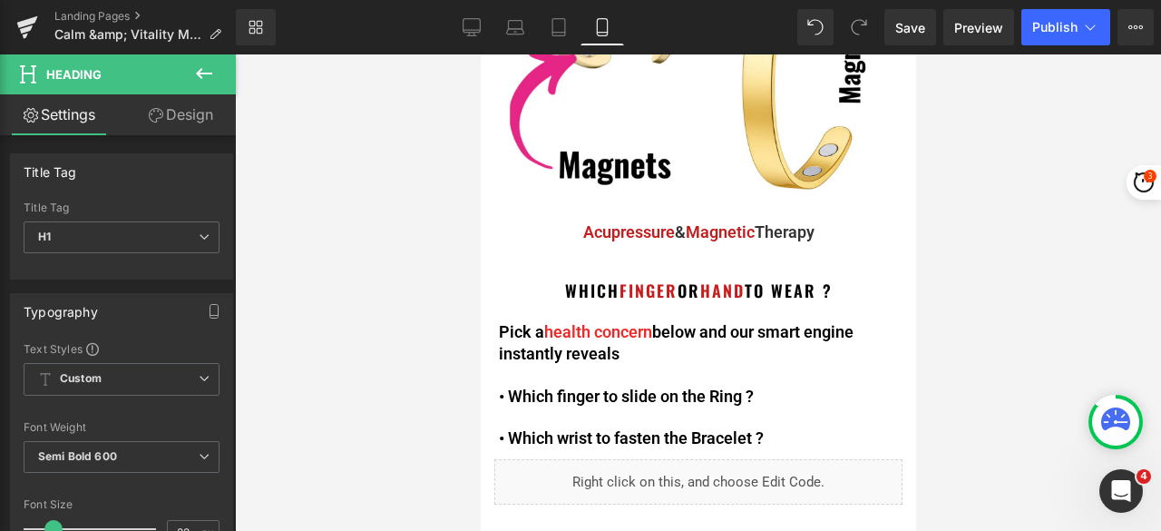
click at [679, 224] on span "Text Block" at bounding box center [680, 232] width 57 height 22
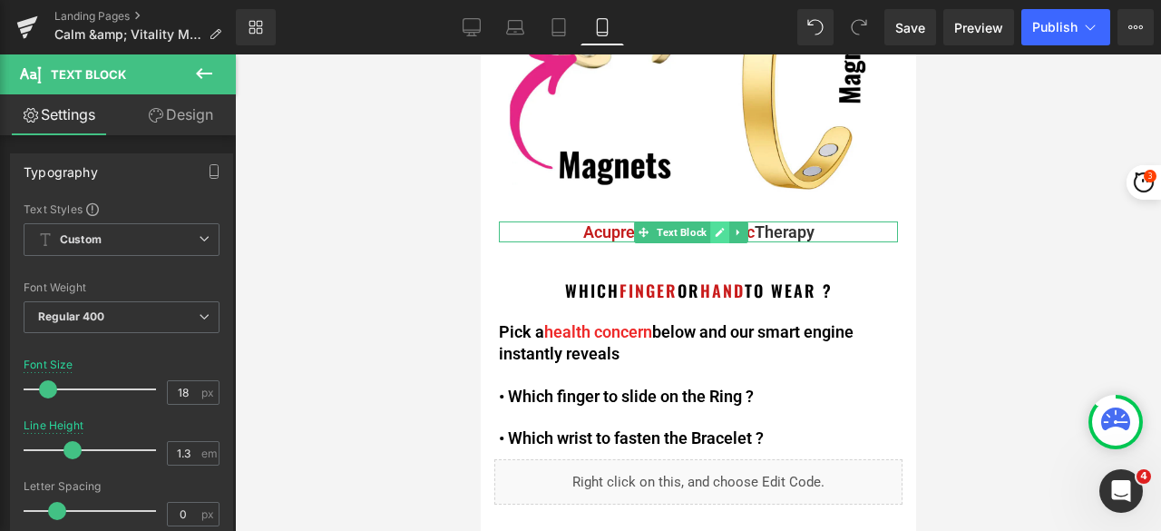
click at [725, 221] on link at bounding box center [719, 232] width 19 height 22
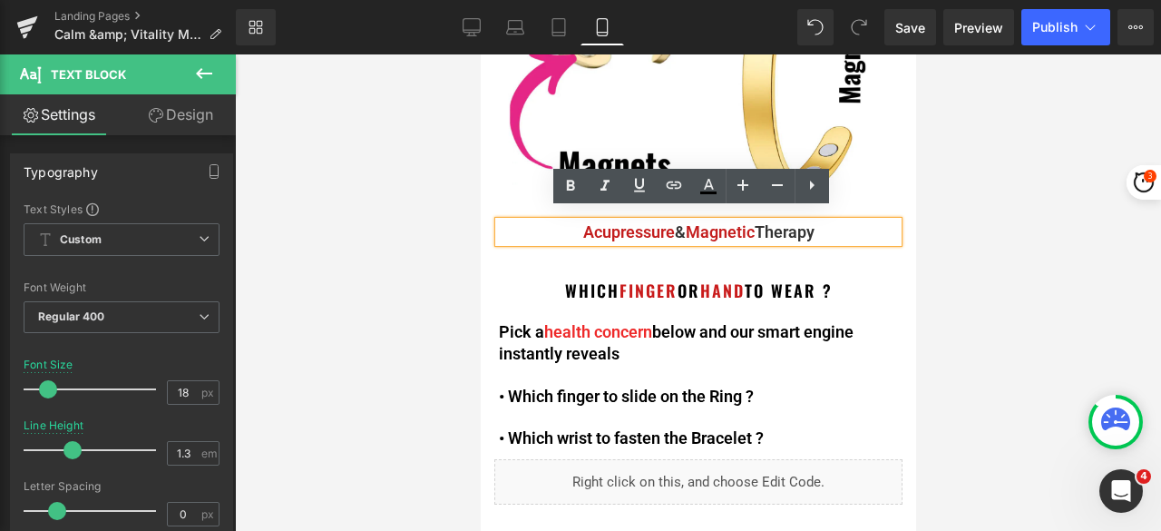
click at [674, 222] on span "&" at bounding box center [679, 231] width 11 height 19
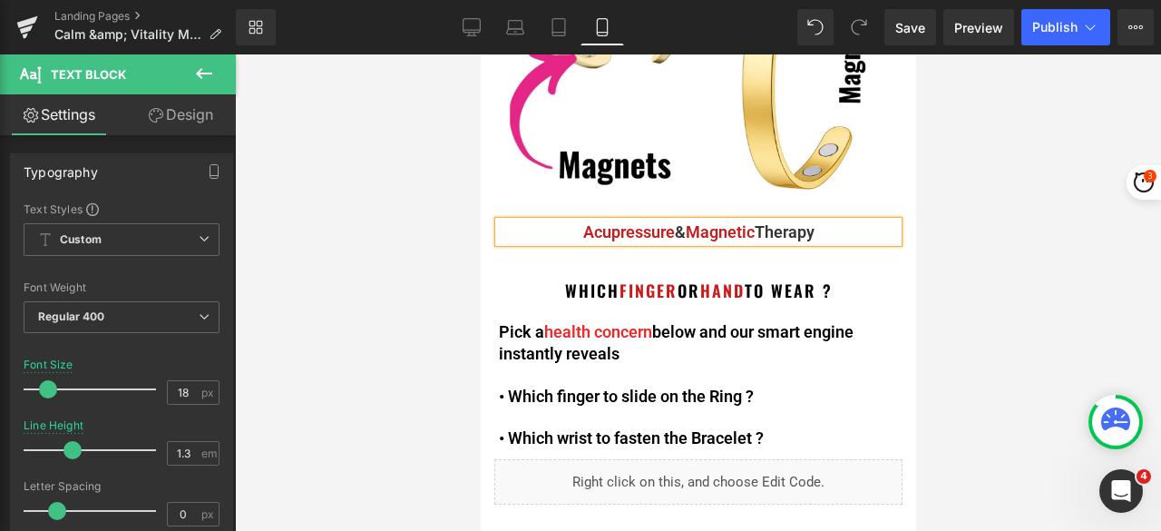
click at [685, 222] on span "Magnetic" at bounding box center [719, 231] width 69 height 19
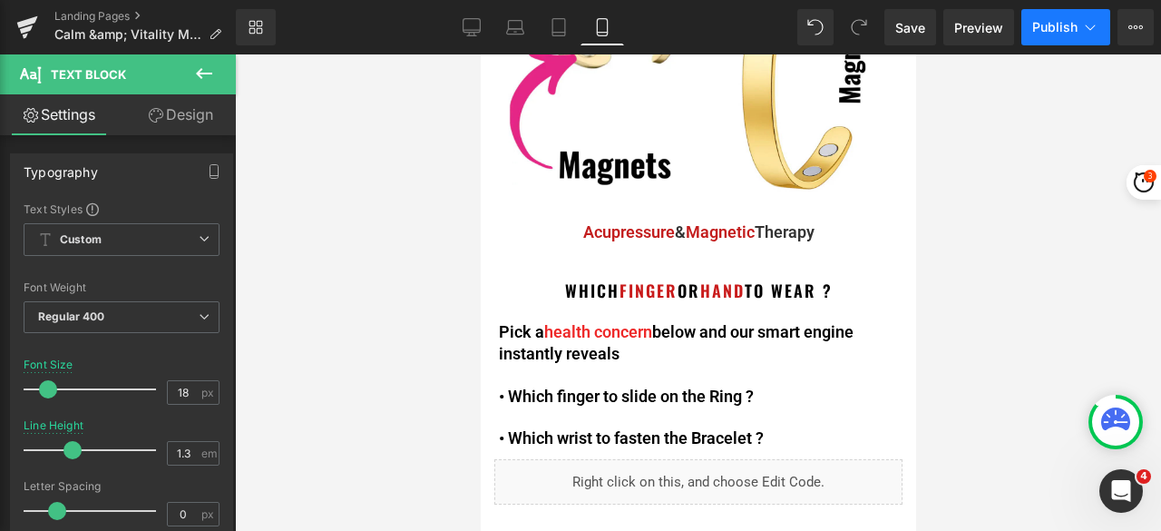
click at [1055, 30] on span "Publish" at bounding box center [1055, 27] width 45 height 15
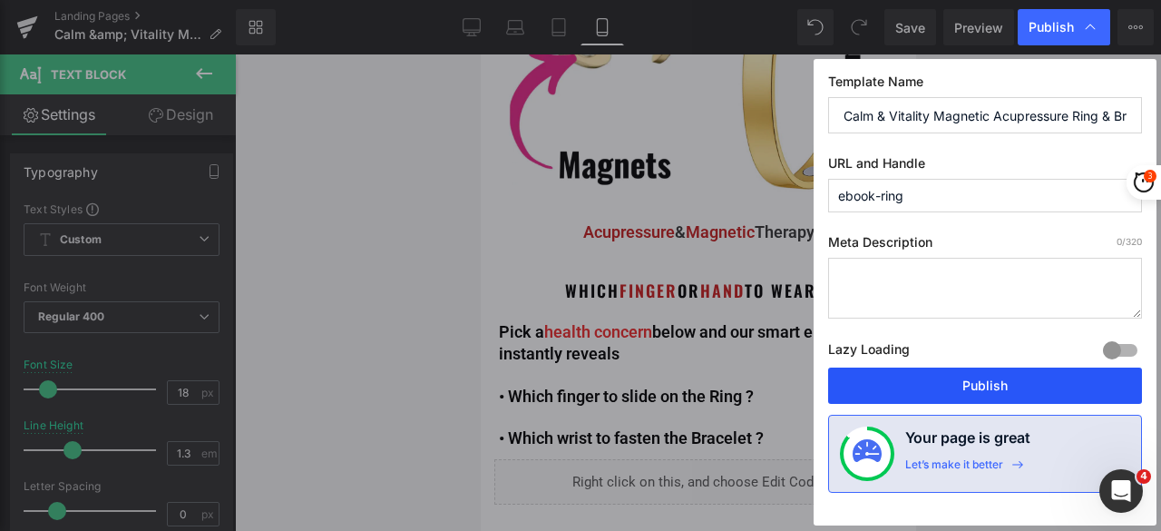
click at [1002, 387] on button "Publish" at bounding box center [985, 385] width 314 height 36
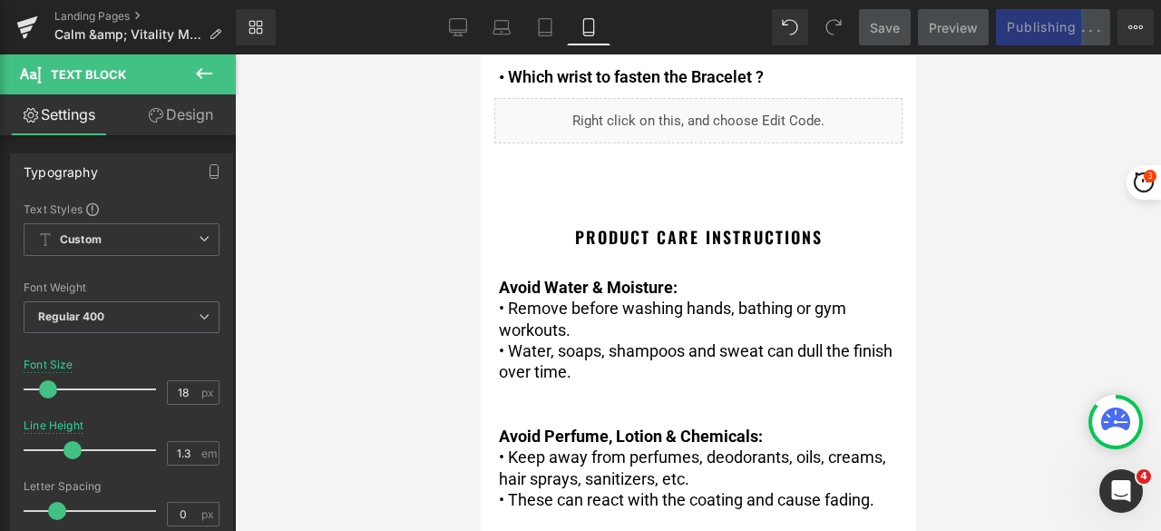
scroll to position [635, 0]
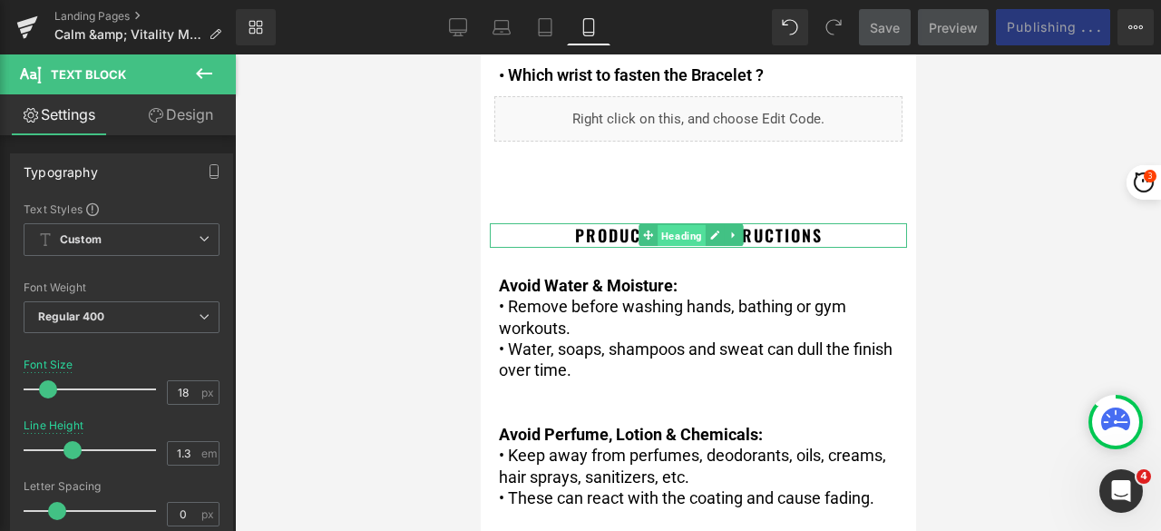
click at [681, 225] on span "Heading" at bounding box center [681, 236] width 48 height 22
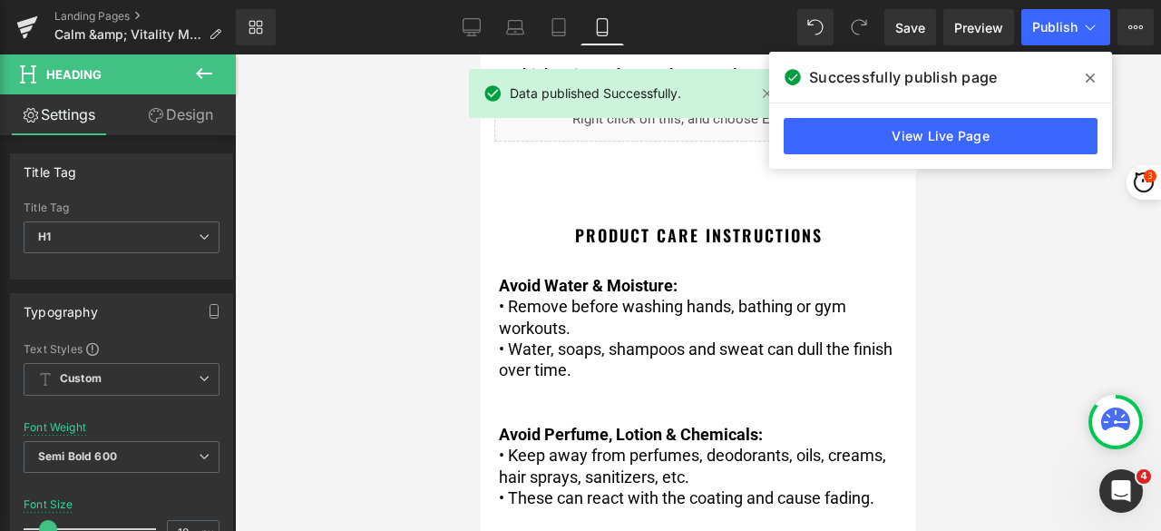
click at [1081, 79] on span at bounding box center [1090, 78] width 29 height 29
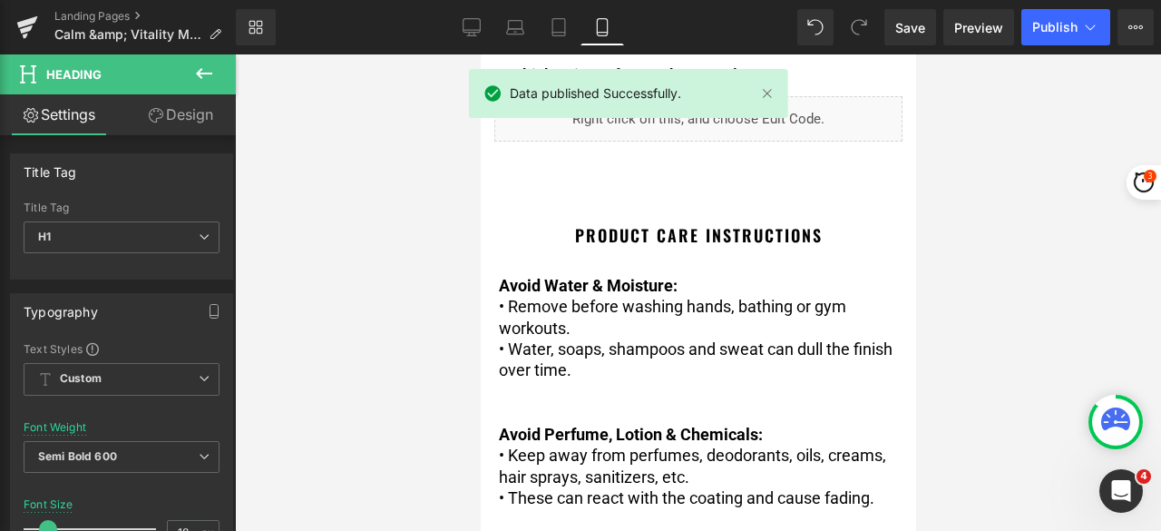
click at [774, 80] on div "Data published Successfully." at bounding box center [628, 93] width 319 height 49
drag, startPoint x: 768, startPoint y: 90, endPoint x: 256, endPoint y: 48, distance: 514.3
click at [768, 90] on link at bounding box center [768, 93] width 20 height 20
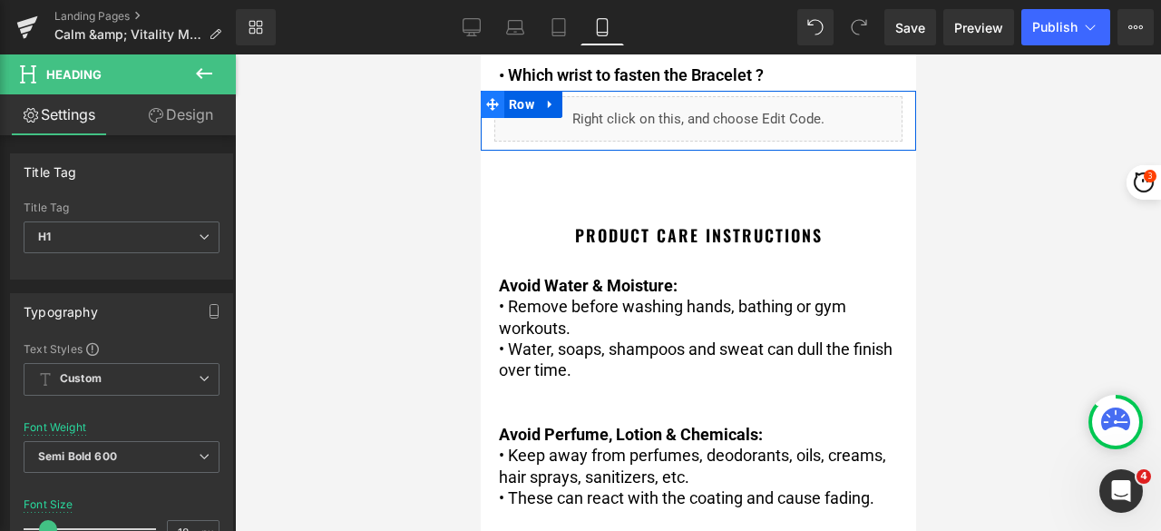
click at [501, 96] on span at bounding box center [492, 104] width 24 height 27
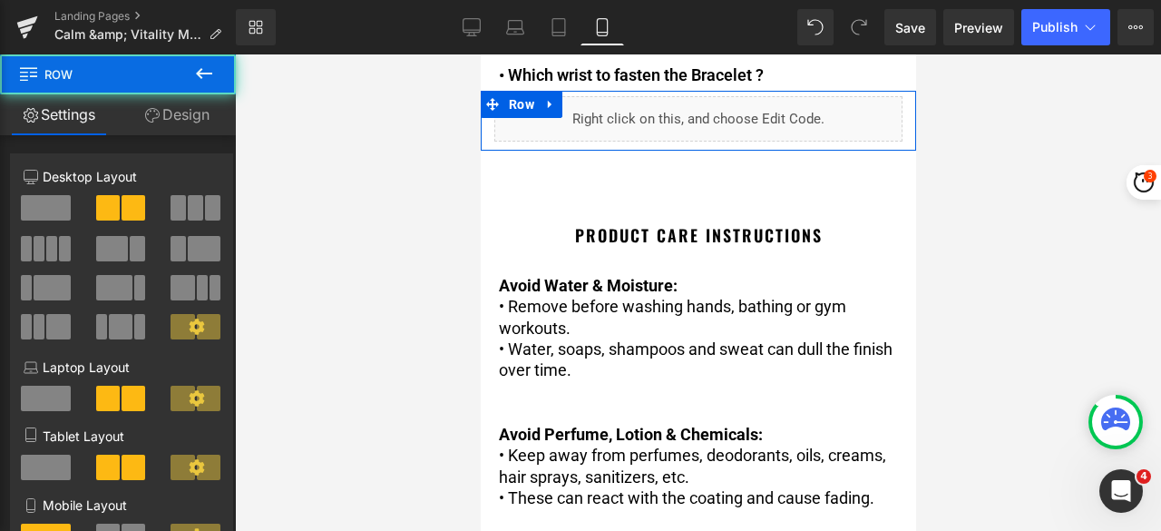
click at [186, 113] on link "Design" at bounding box center [177, 114] width 118 height 41
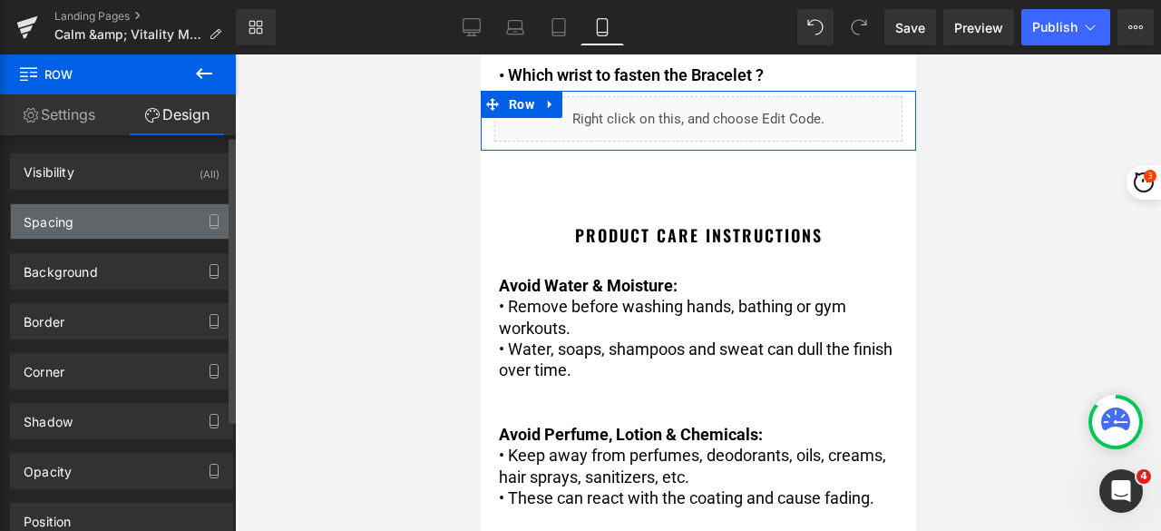
click at [87, 231] on div "Spacing" at bounding box center [121, 221] width 221 height 34
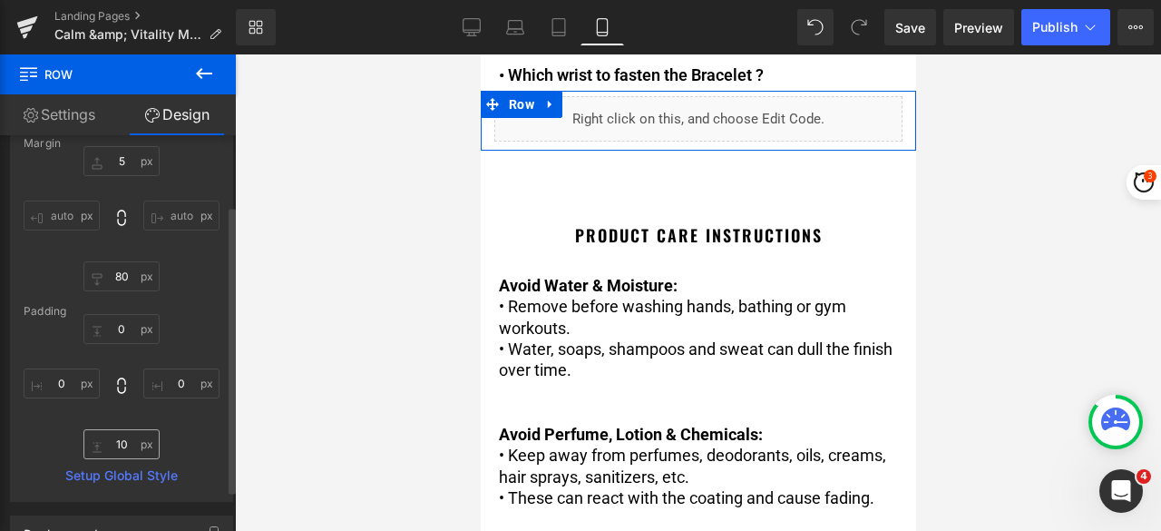
scroll to position [91, 0]
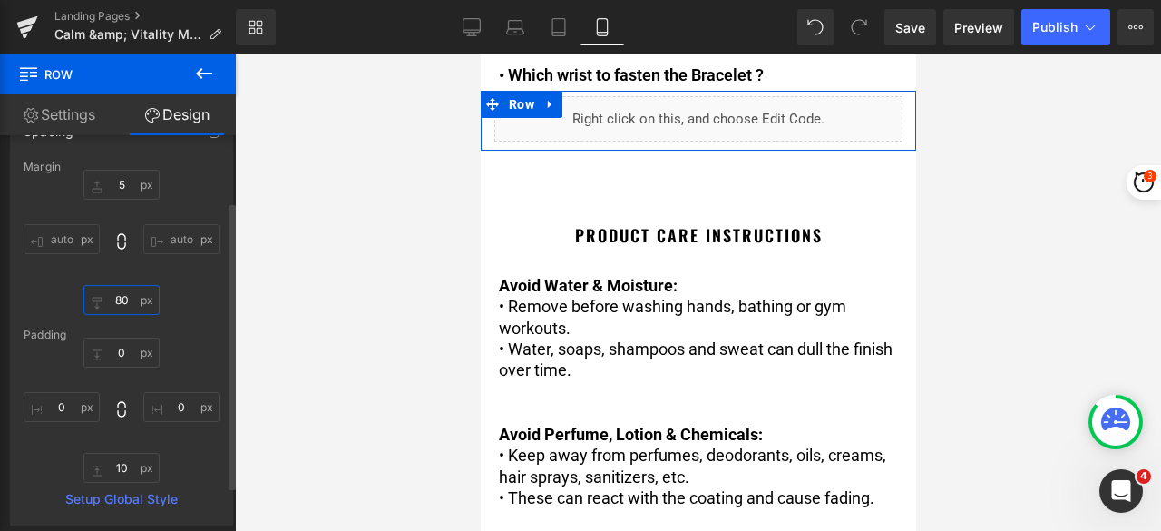
click at [124, 298] on input "80" at bounding box center [121, 300] width 76 height 30
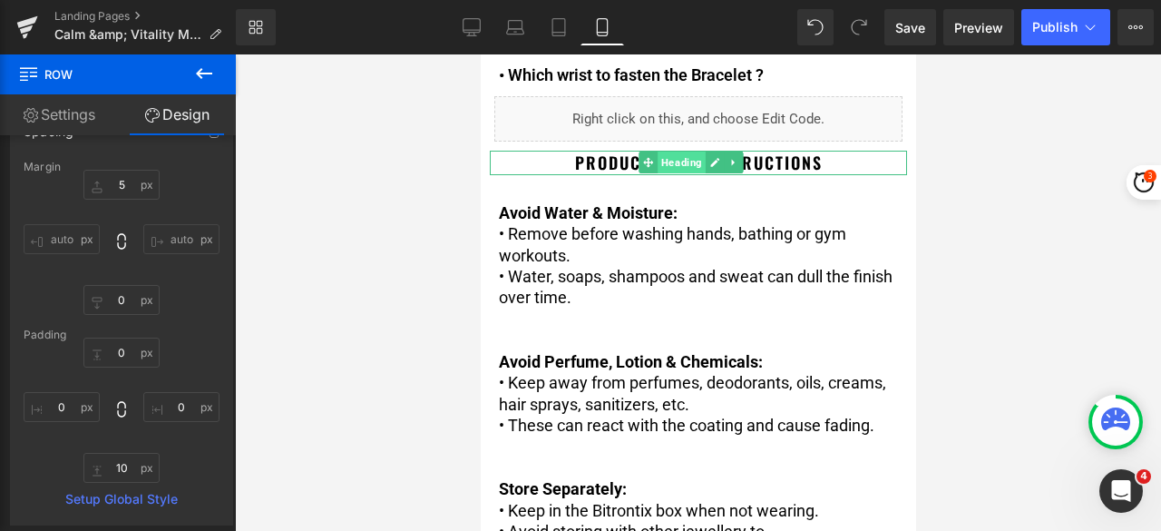
click at [683, 152] on span "Heading" at bounding box center [681, 163] width 48 height 22
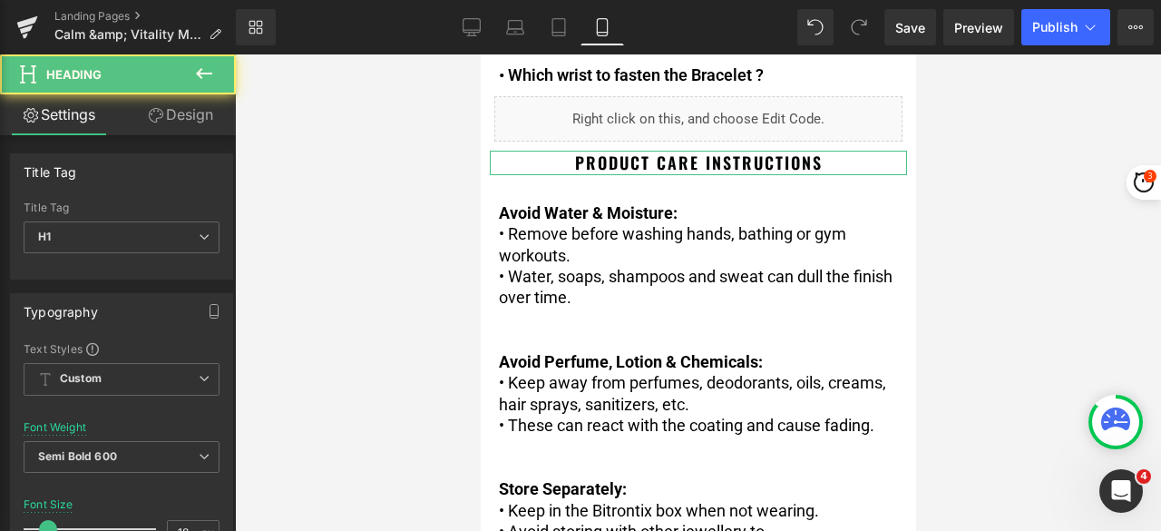
click at [170, 124] on link "Design" at bounding box center [181, 114] width 118 height 41
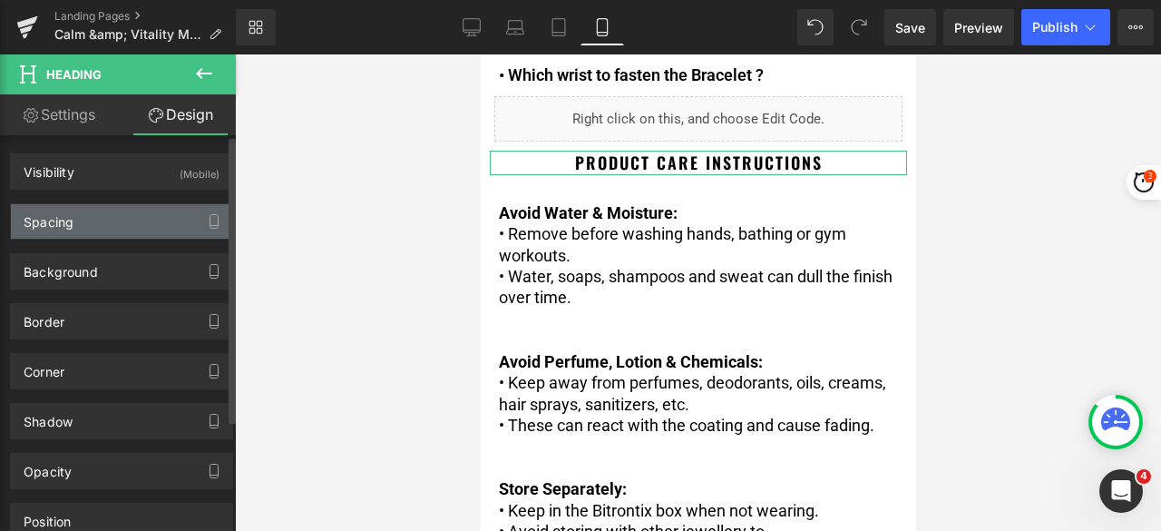
click at [88, 213] on div "Spacing" at bounding box center [121, 221] width 221 height 34
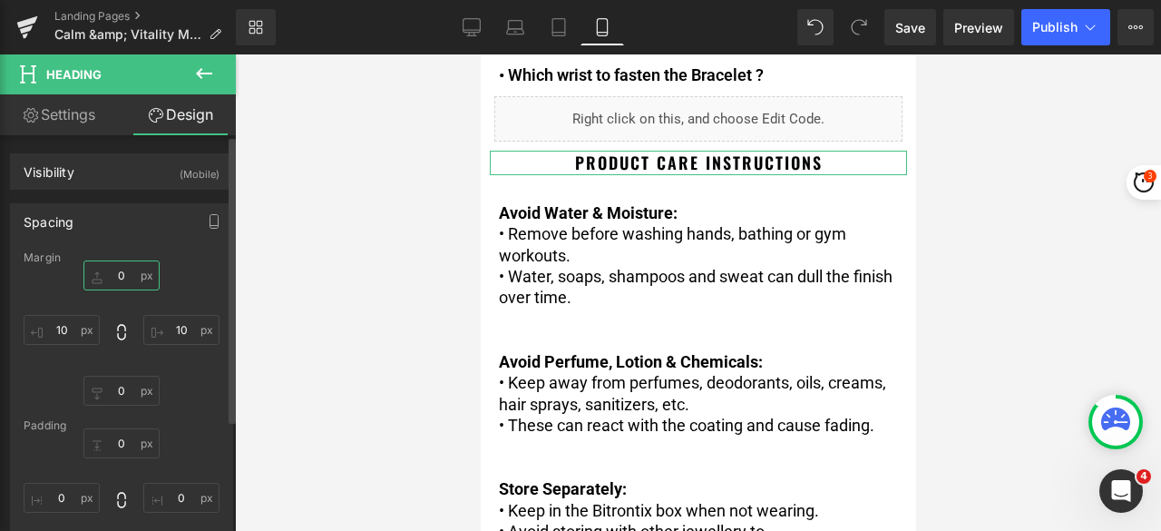
click at [116, 267] on input "0" at bounding box center [121, 275] width 76 height 30
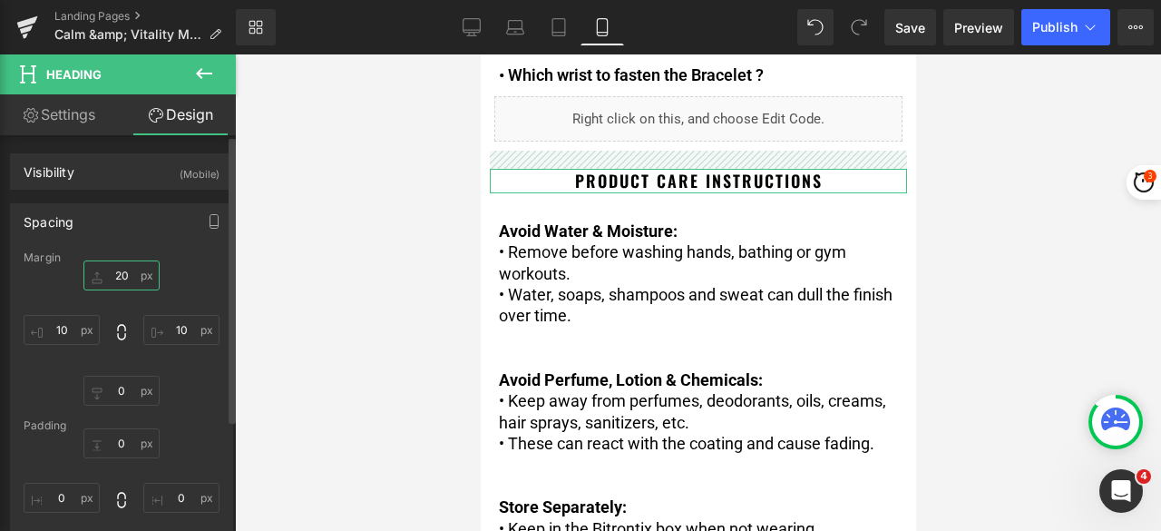
click at [117, 268] on input "20" at bounding box center [121, 275] width 76 height 30
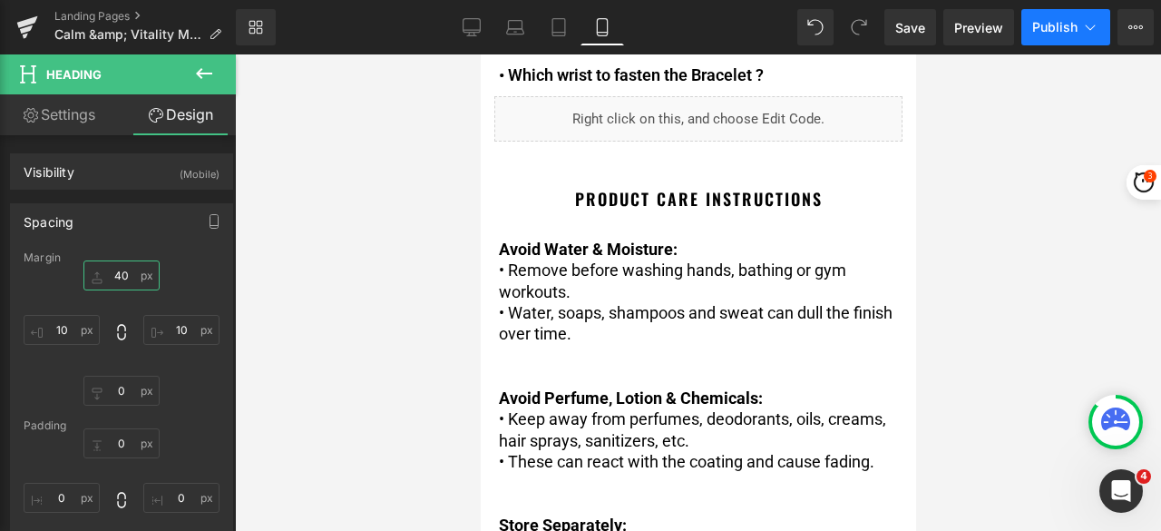
type input "40"
click at [1042, 28] on span "Publish" at bounding box center [1055, 27] width 45 height 15
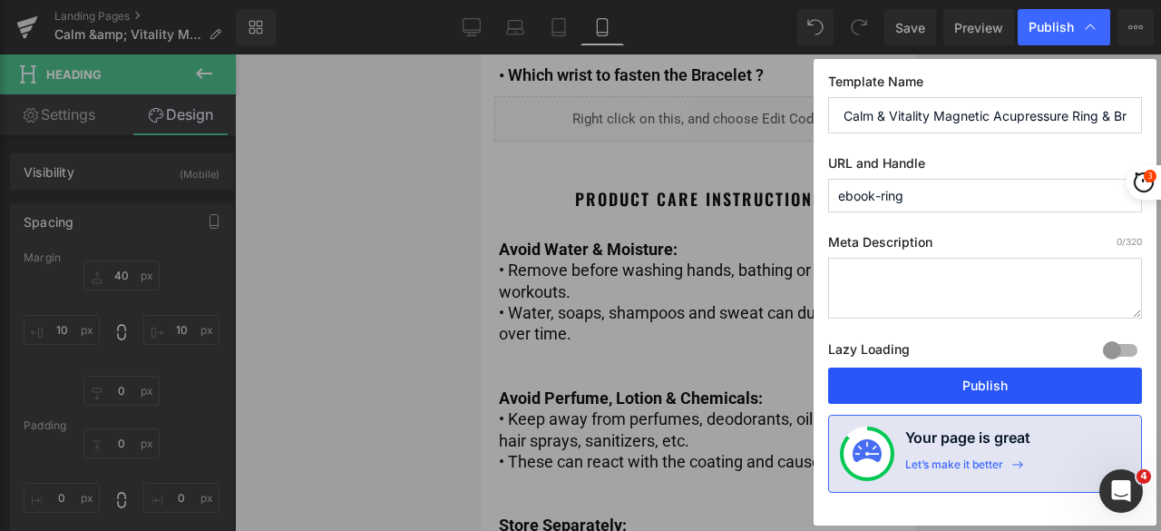
drag, startPoint x: 991, startPoint y: 374, endPoint x: 422, endPoint y: 238, distance: 584.9
click at [991, 374] on button "Publish" at bounding box center [985, 385] width 314 height 36
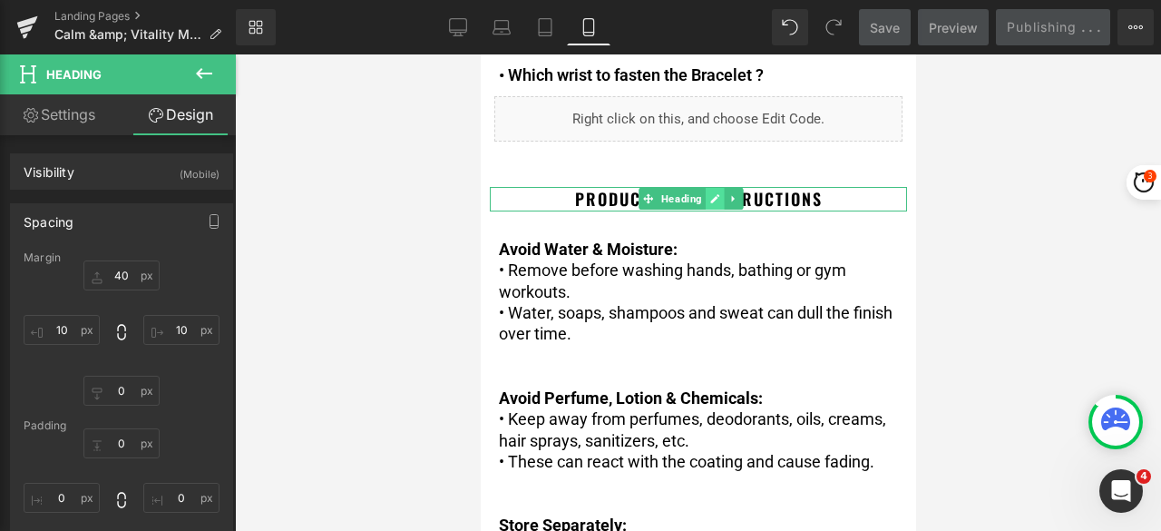
click at [719, 193] on icon at bounding box center [715, 198] width 10 height 11
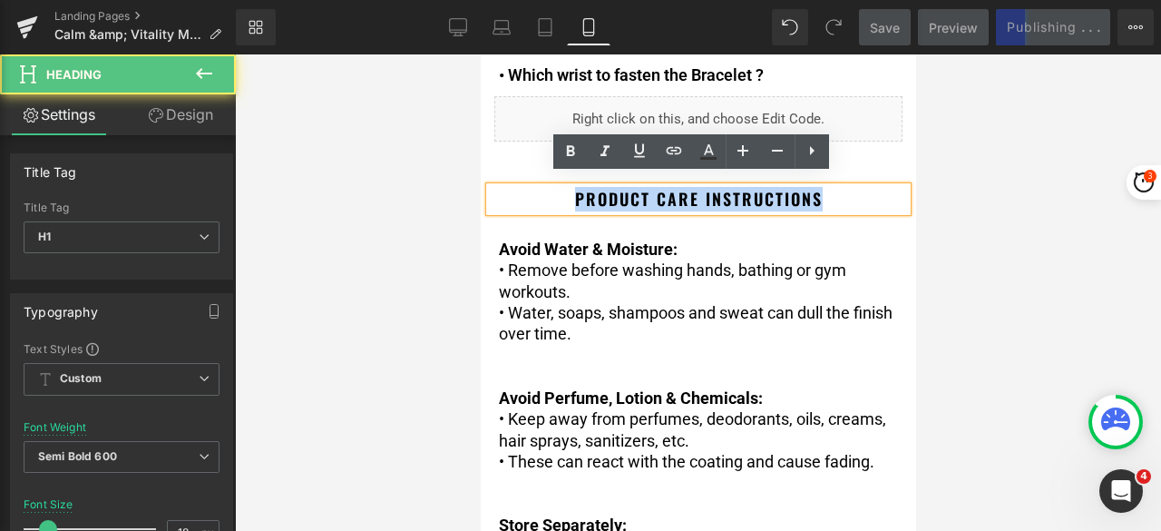
drag, startPoint x: 854, startPoint y: 190, endPoint x: 545, endPoint y: 197, distance: 308.6
click at [545, 197] on h1 "Product Care Instructions" at bounding box center [697, 199] width 417 height 24
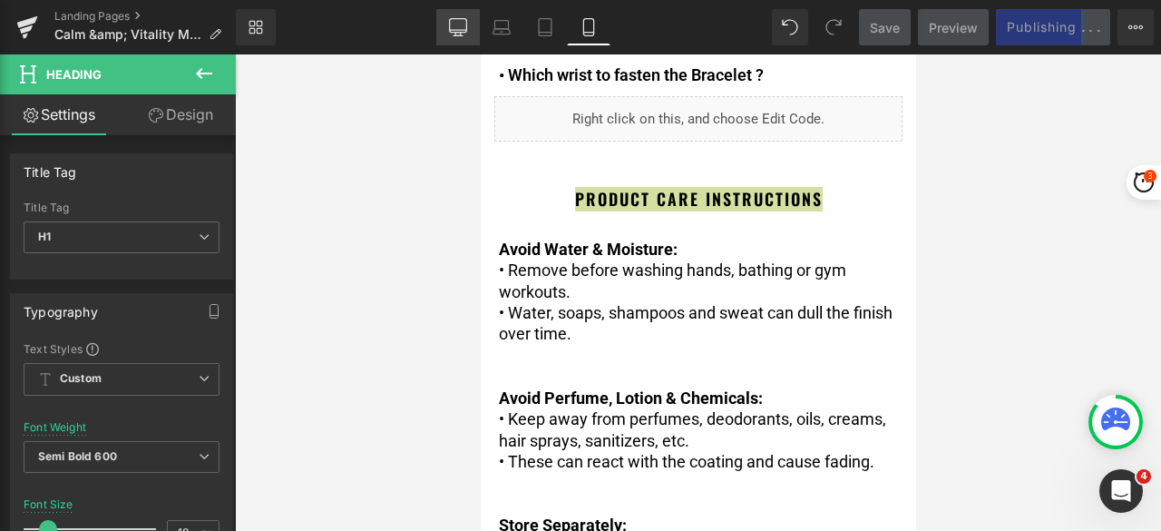
click at [466, 28] on icon at bounding box center [458, 27] width 18 height 18
type input "24"
type input "#333333"
type input "100"
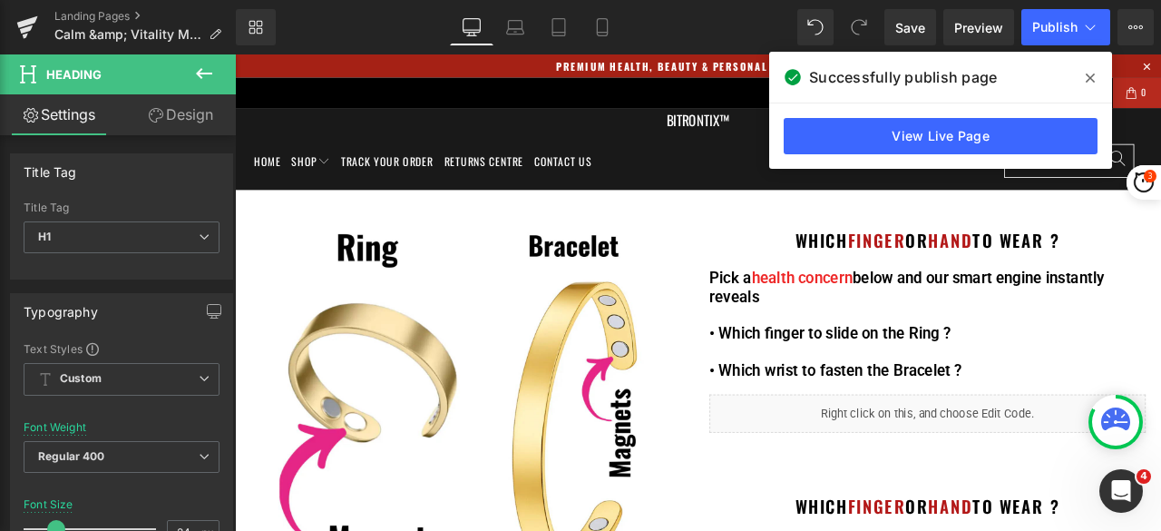
click at [1092, 78] on icon at bounding box center [1090, 78] width 9 height 15
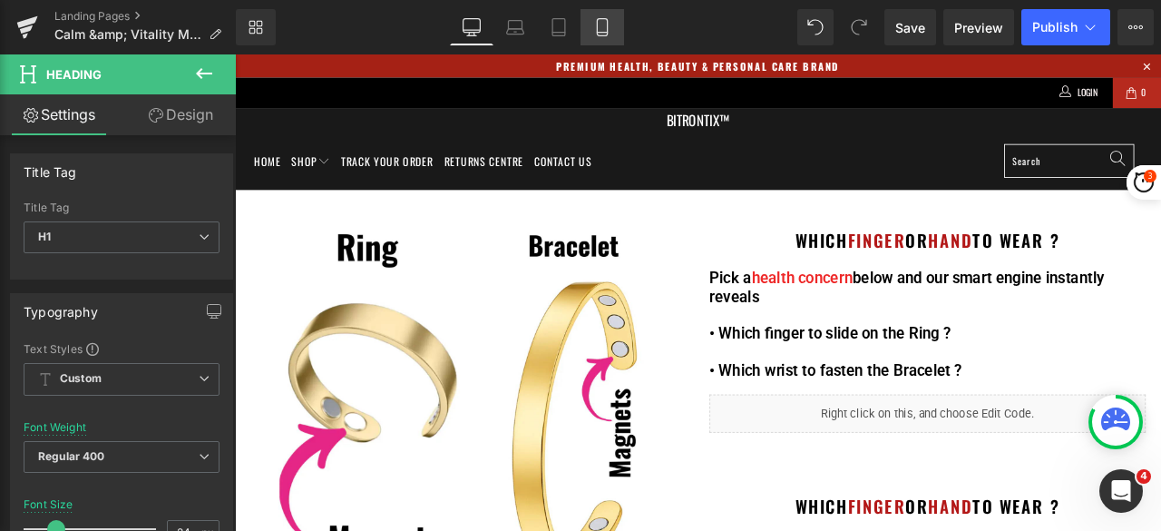
click at [609, 32] on icon at bounding box center [602, 27] width 18 height 18
type input "18"
type input "#000000"
type input "100"
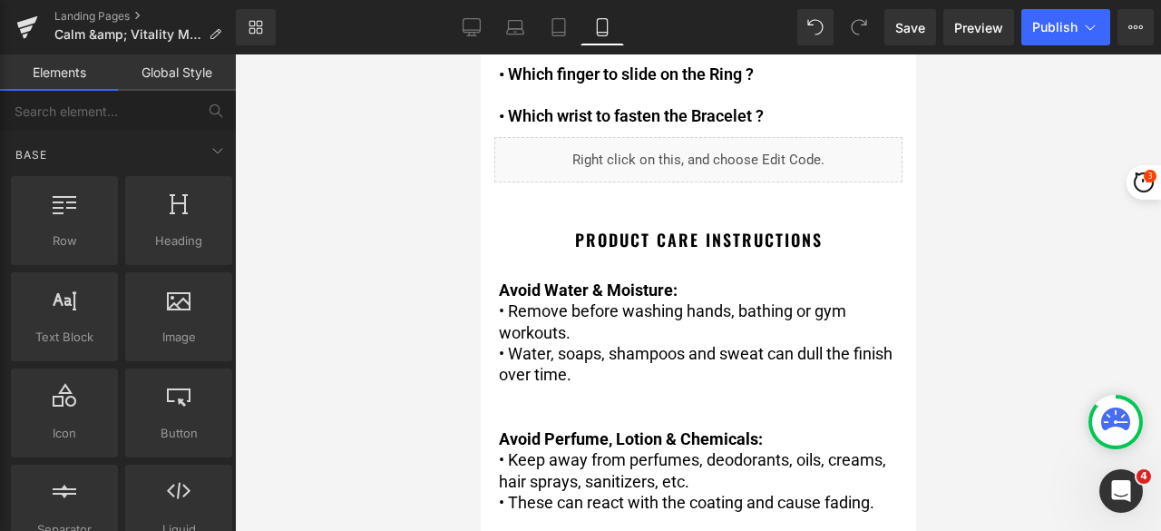
click at [837, 240] on div "Image Acupressure & Magnetic Therapy Text Block Which Finger or Hand to wear ? …" at bounding box center [698, 195] width 436 height 1471
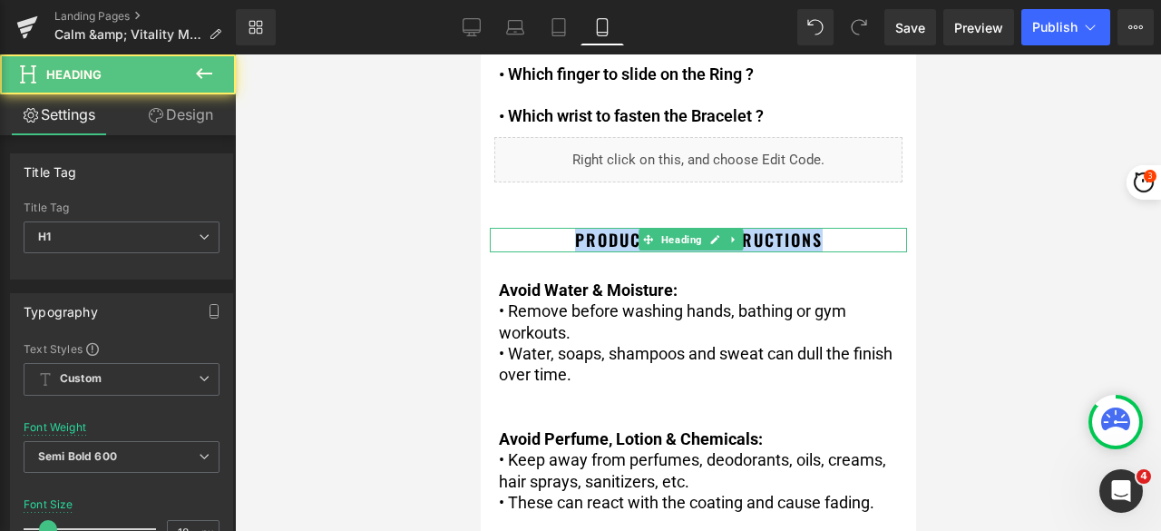
drag, startPoint x: 835, startPoint y: 225, endPoint x: 554, endPoint y: 234, distance: 280.5
click at [554, 234] on h1 "Product Care Instructions" at bounding box center [697, 240] width 417 height 24
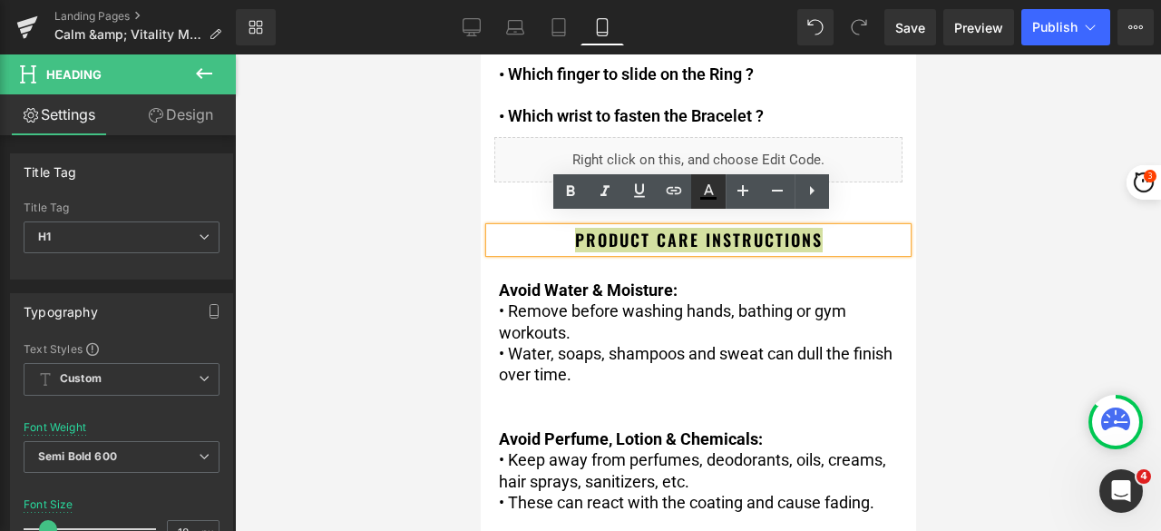
click at [703, 191] on icon at bounding box center [709, 192] width 22 height 22
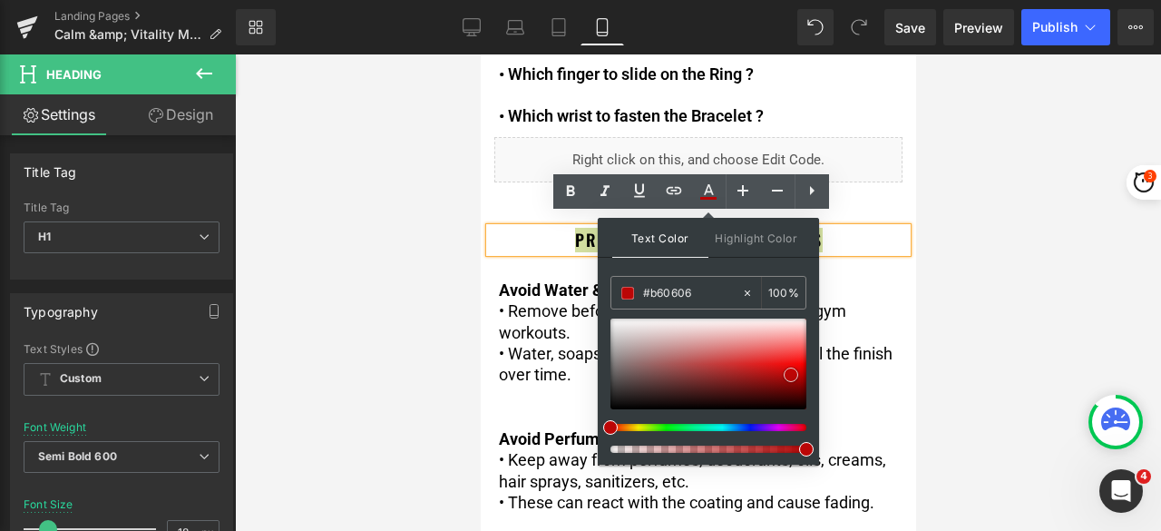
type input "#b40808"
drag, startPoint x: 781, startPoint y: 368, endPoint x: 789, endPoint y: 375, distance: 10.3
click at [789, 375] on div at bounding box center [709, 363] width 196 height 91
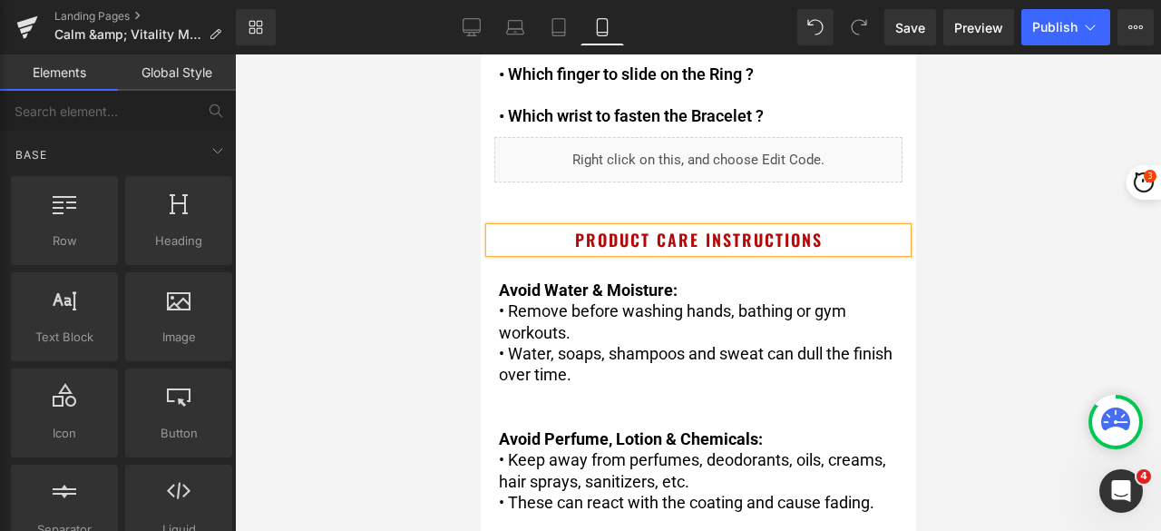
click at [1007, 250] on div at bounding box center [698, 292] width 926 height 476
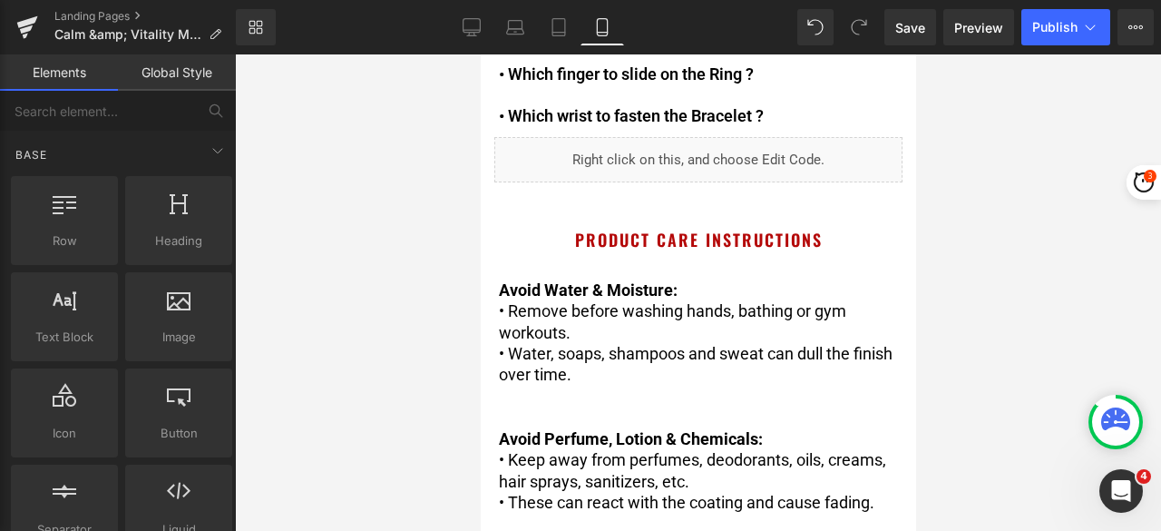
click at [825, 250] on div "Image Acupressure & Magnetic Therapy Text Block Which Finger or Hand to wear ? …" at bounding box center [698, 195] width 436 height 1471
click at [1050, 15] on button "Publish" at bounding box center [1066, 27] width 89 height 36
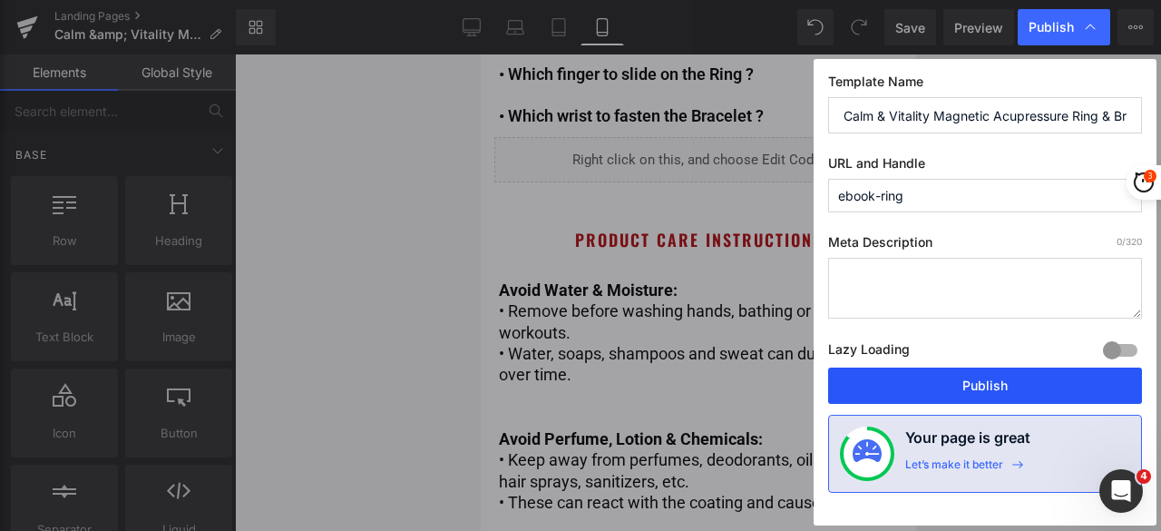
click at [945, 371] on button "Publish" at bounding box center [985, 385] width 314 height 36
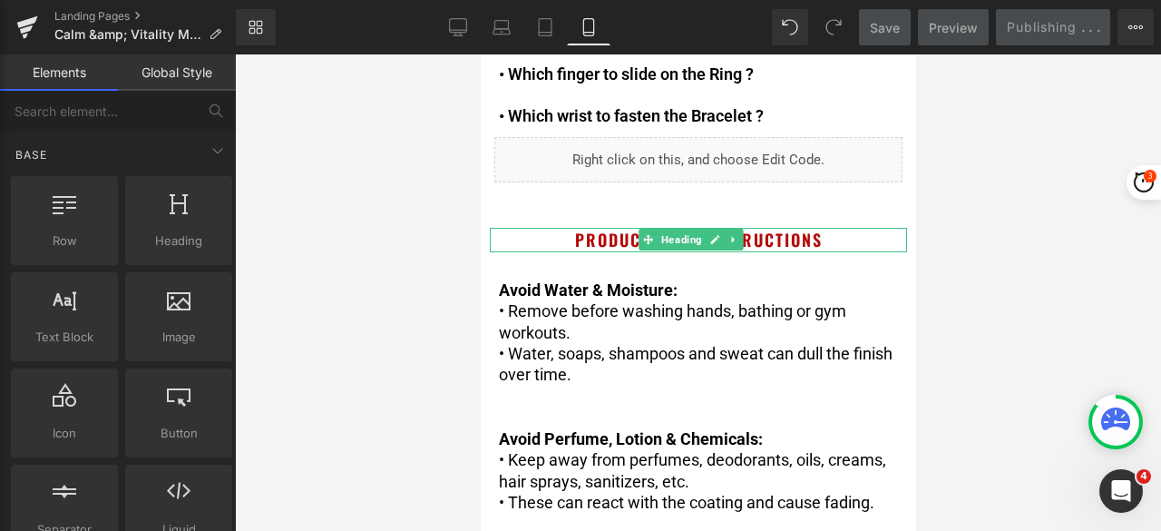
click at [825, 228] on h1 "Product Care Instructions" at bounding box center [697, 240] width 417 height 24
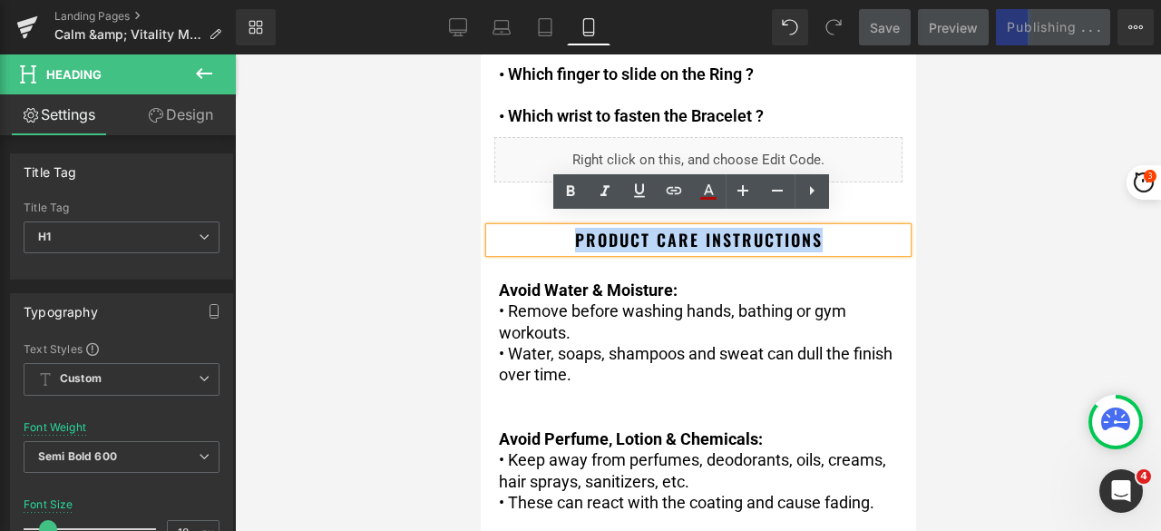
drag, startPoint x: 826, startPoint y: 224, endPoint x: 557, endPoint y: 232, distance: 268.7
click at [557, 232] on h1 "Product Care Instructions" at bounding box center [697, 240] width 417 height 24
copy span "Product Care Instructions"
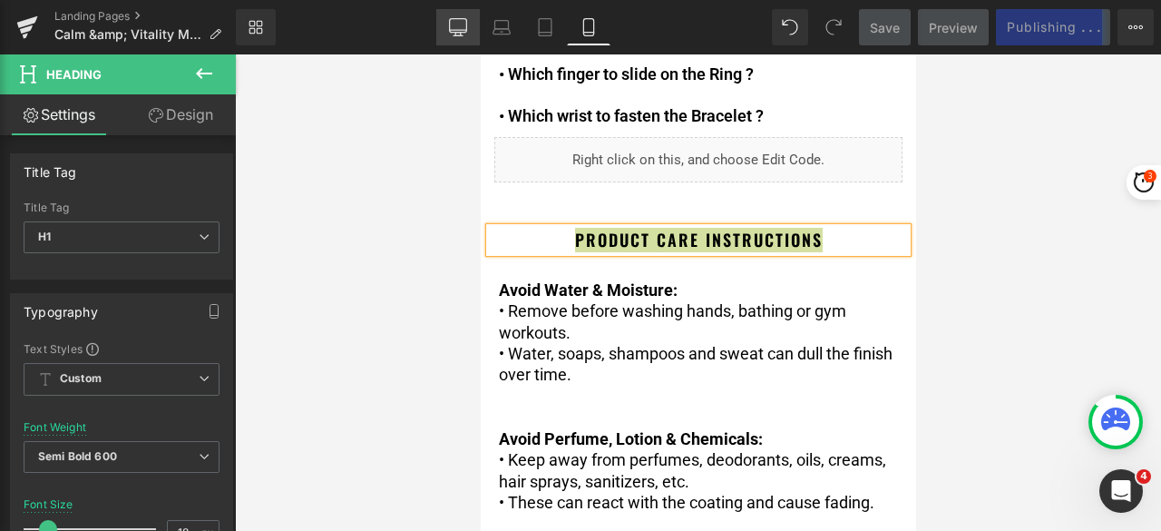
click at [467, 29] on icon at bounding box center [458, 26] width 17 height 14
type input "24"
type input "#333333"
type input "100"
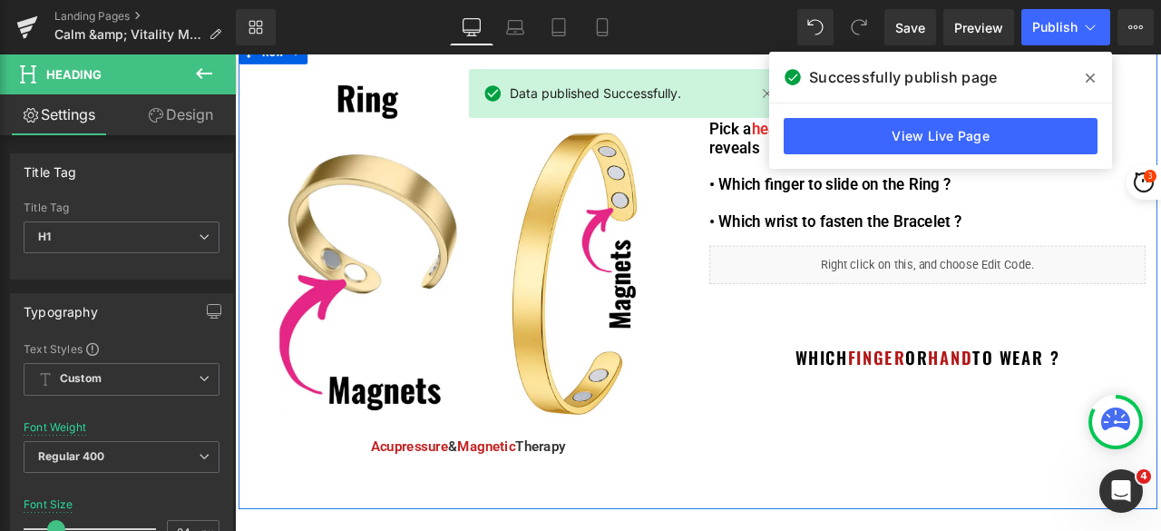
scroll to position [181, 0]
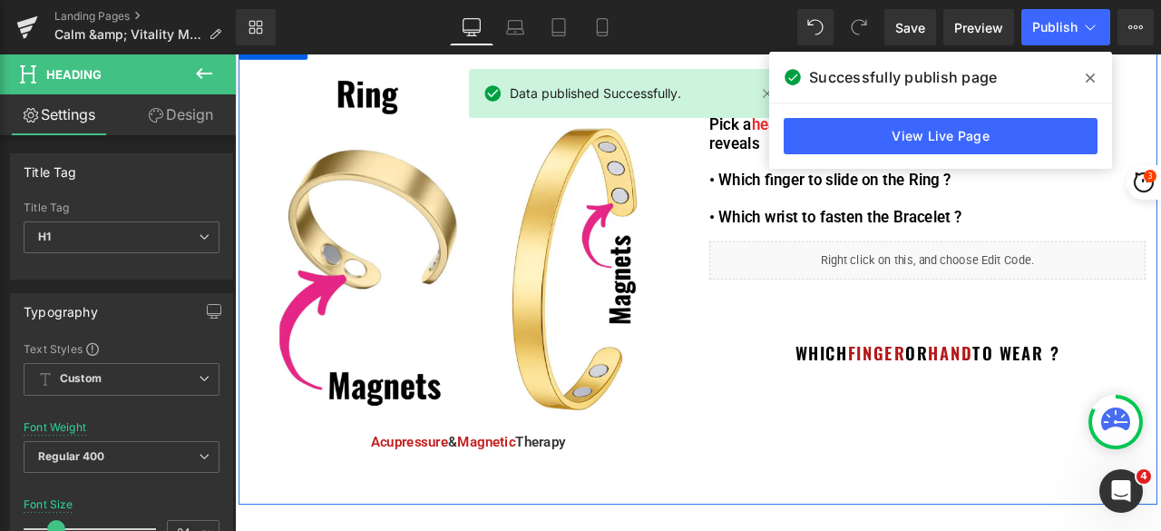
click at [1160, 406] on h1 "Which Finger or Hand to wear ?" at bounding box center [1056, 409] width 517 height 30
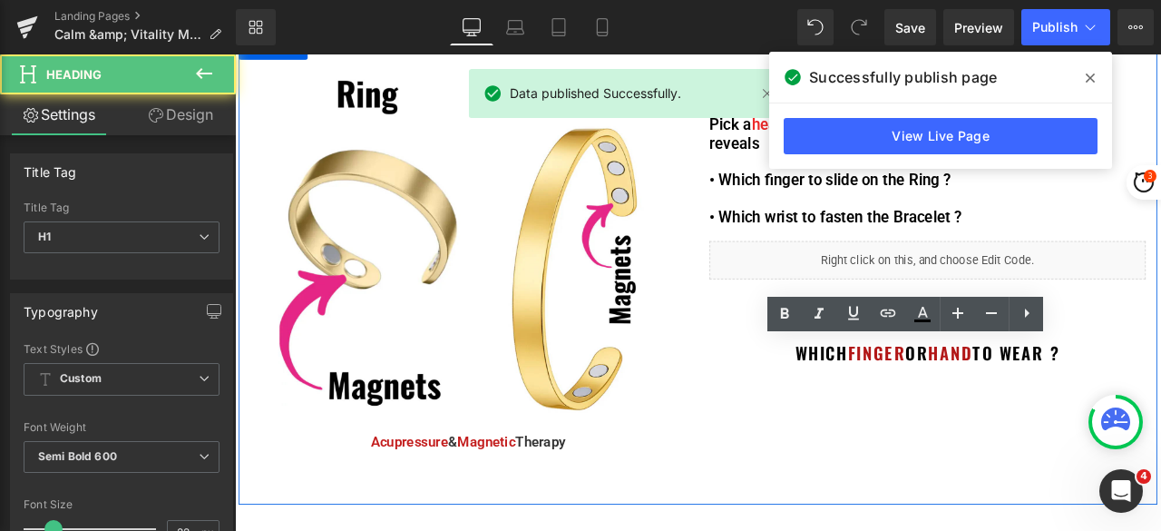
click at [1160, 407] on h1 "Which Finger or Hand to wear ?" at bounding box center [1056, 409] width 517 height 30
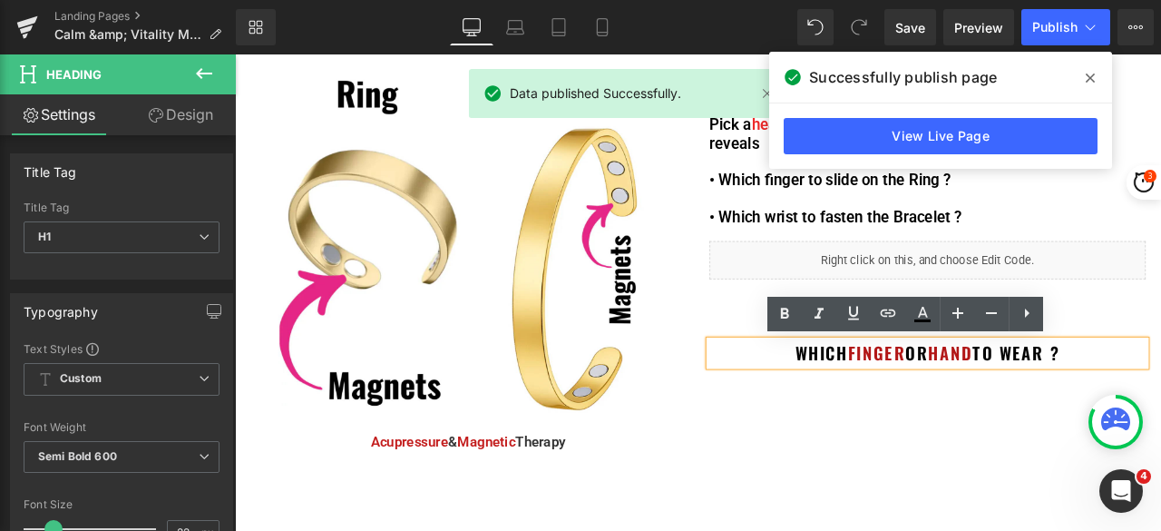
drag, startPoint x: 1227, startPoint y: 407, endPoint x: 868, endPoint y: 420, distance: 358.6
click at [868, 420] on h1 "Which Finger or Hand to wear ?" at bounding box center [1056, 409] width 517 height 30
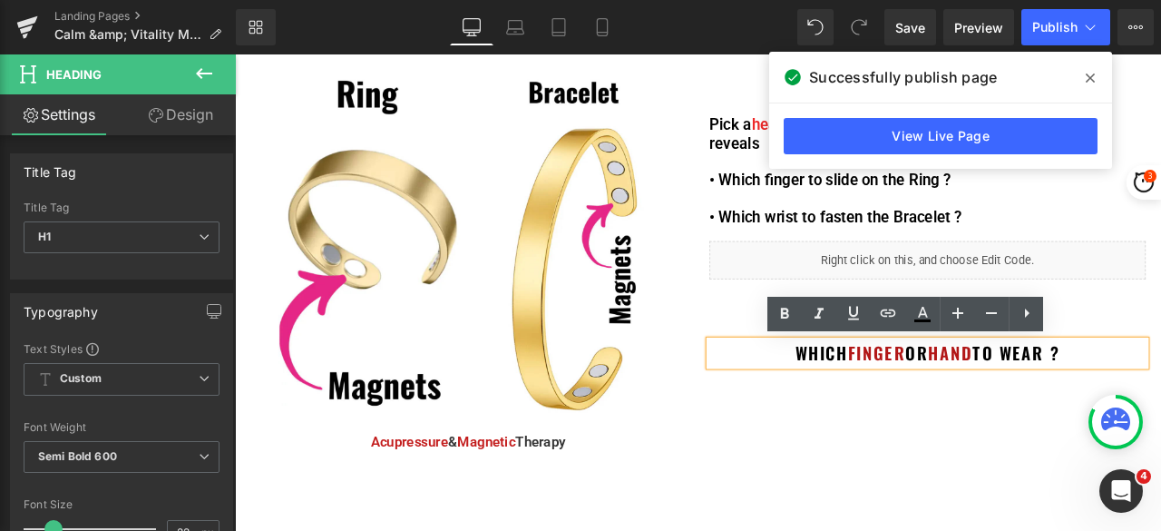
paste div
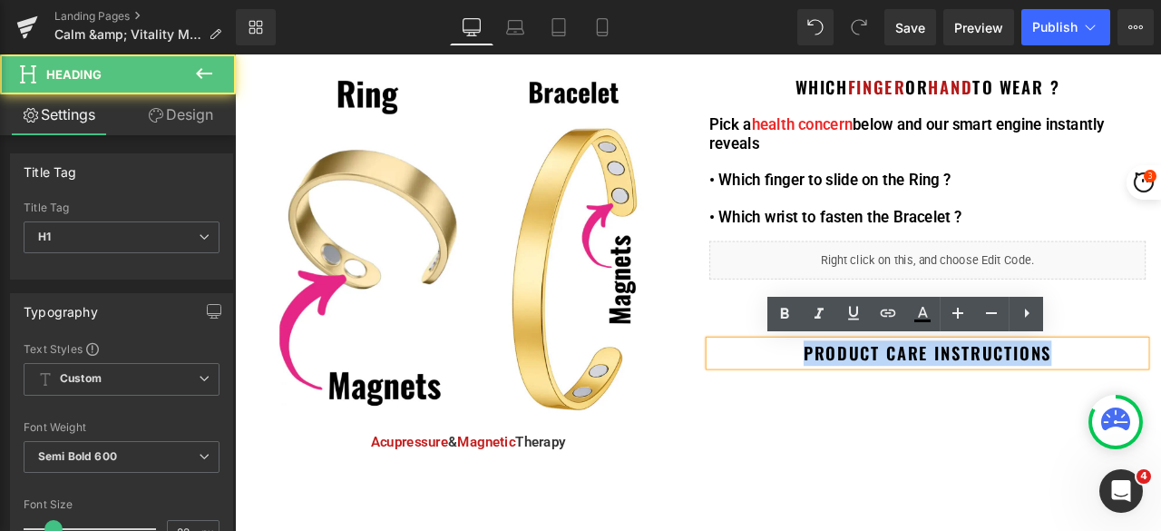
drag, startPoint x: 1161, startPoint y: 406, endPoint x: 897, endPoint y: 409, distance: 264.0
click at [897, 409] on h1 "Product Care Instructions" at bounding box center [1056, 409] width 517 height 30
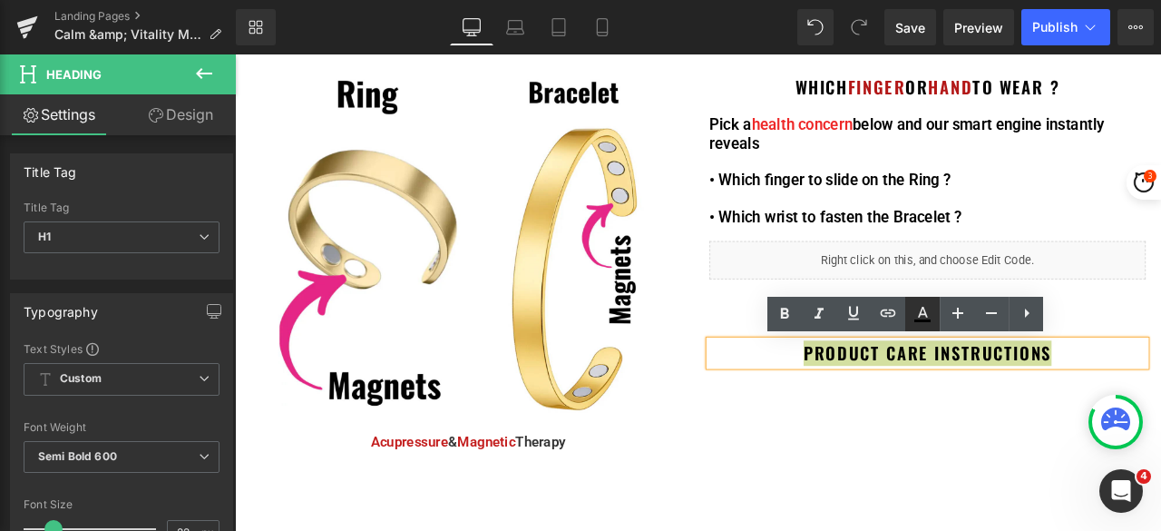
click at [931, 318] on icon at bounding box center [923, 314] width 22 height 22
type input "#000000"
type input "100"
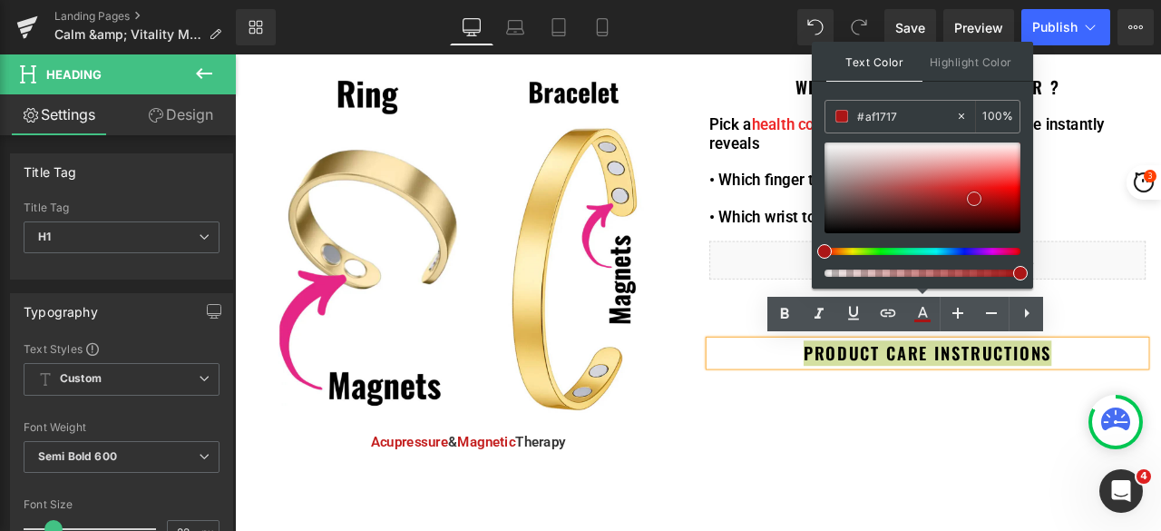
type input "#b21919"
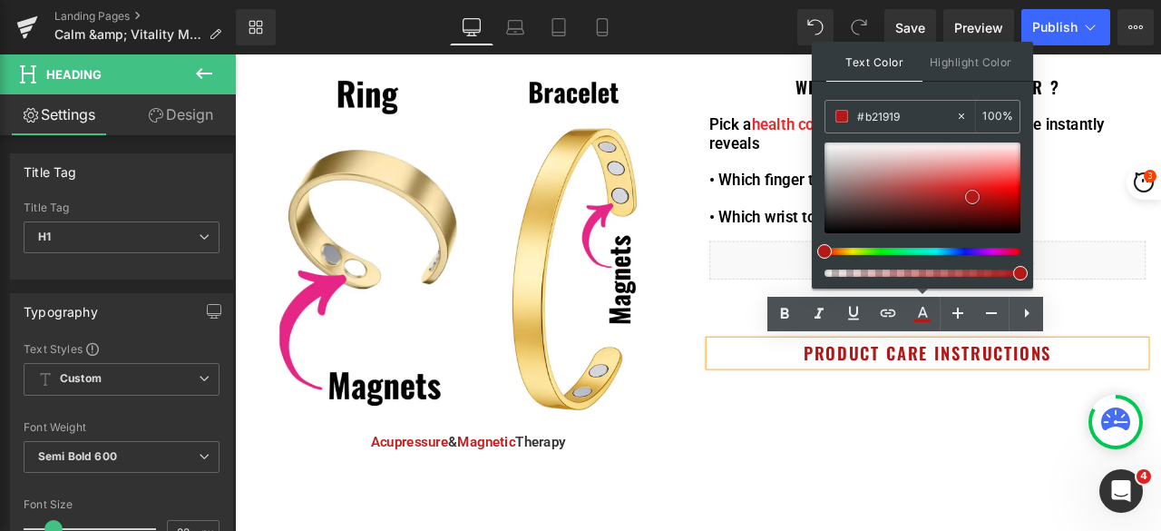
drag, startPoint x: 982, startPoint y: 191, endPoint x: 973, endPoint y: 196, distance: 10.1
click at [973, 196] on div at bounding box center [923, 187] width 196 height 91
click at [905, 472] on div "Image Acupressure & Magnetic Therapy Text Block Which Finger or Hand to wear ? …" at bounding box center [784, 311] width 1089 height 554
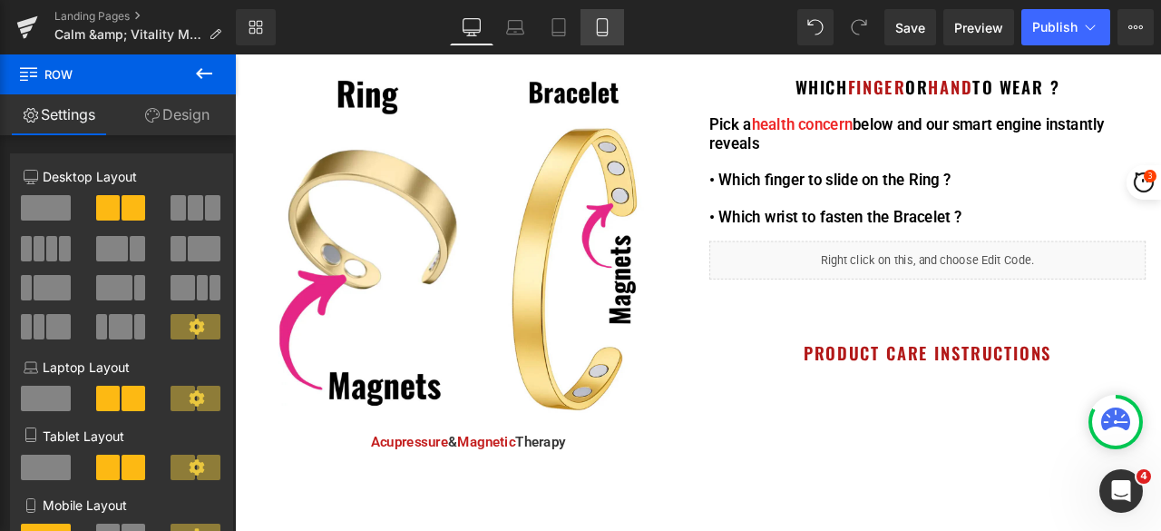
click at [608, 38] on link "Mobile" at bounding box center [603, 27] width 44 height 36
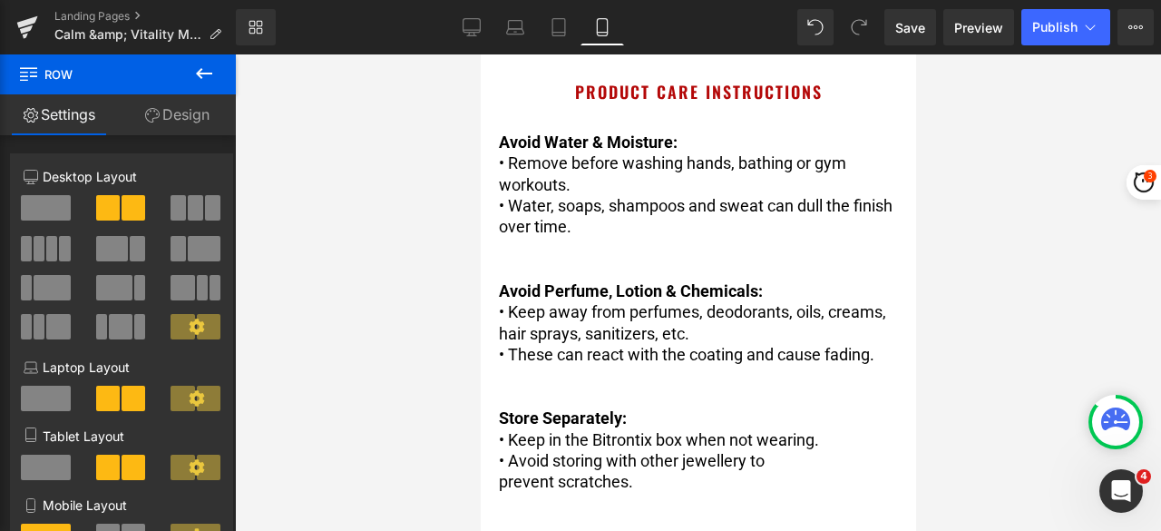
scroll to position [770, 0]
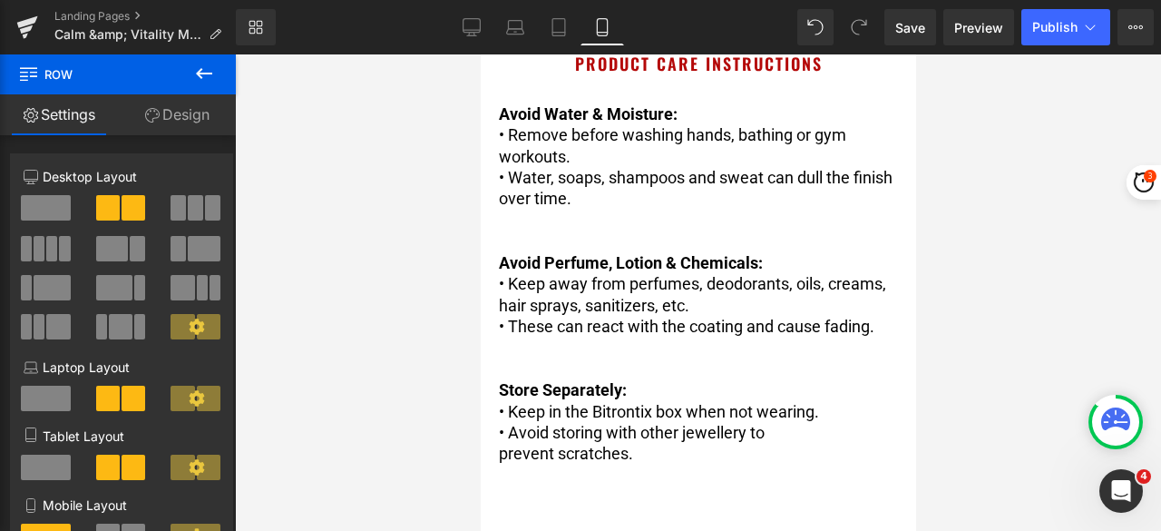
click at [633, 193] on p "• Water, soaps, shampoos and sweat can dull the finish over time." at bounding box center [697, 188] width 399 height 43
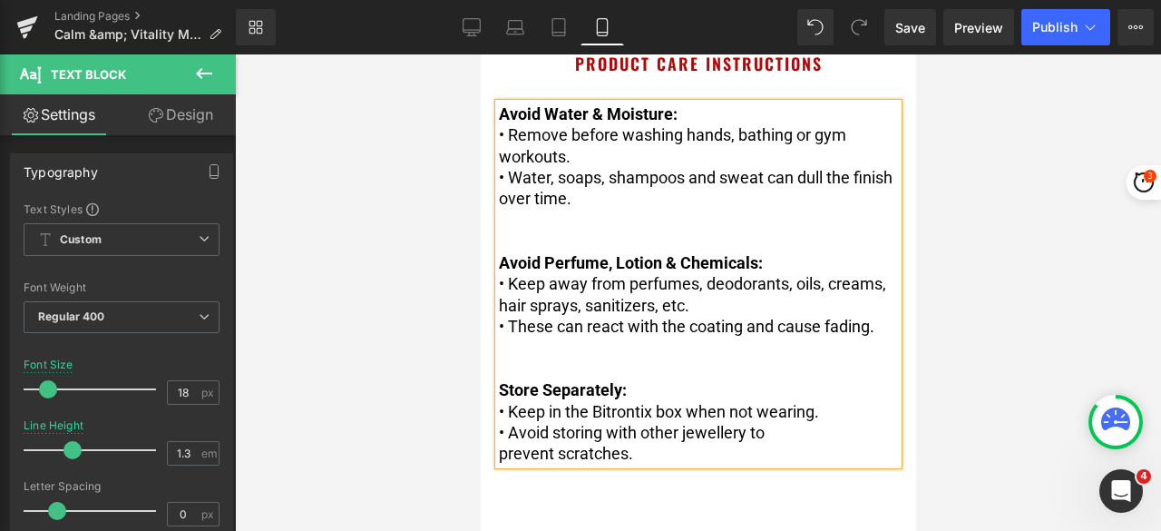
copy div "Avoid Water & Moisture: • Remove before washing hands, bathing or gym workouts.…"
click at [475, 23] on icon at bounding box center [472, 27] width 18 height 18
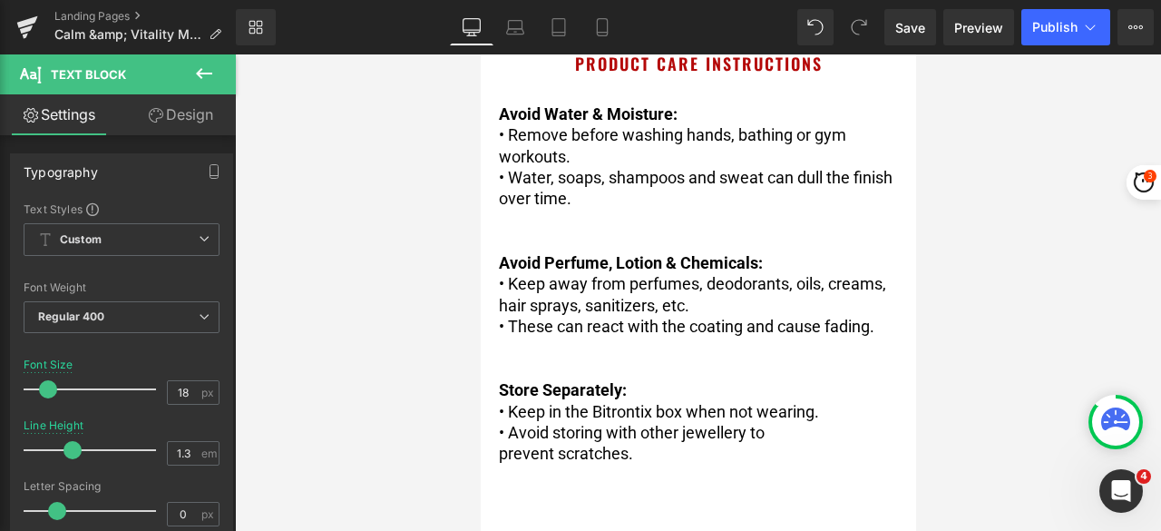
type input "20"
type input "1.6"
type input "100"
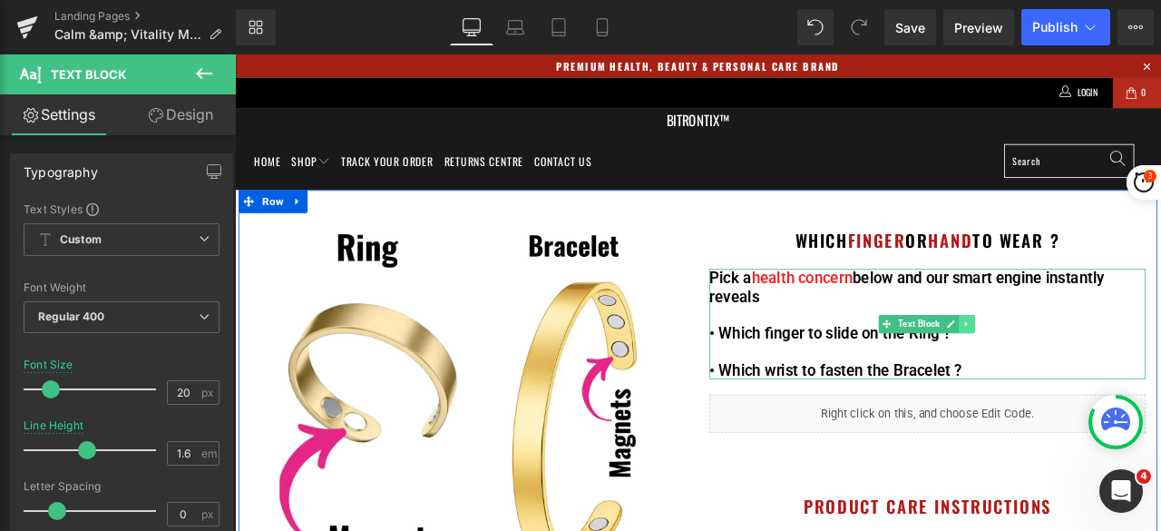
click at [1097, 370] on icon at bounding box center [1102, 373] width 10 height 11
click at [1088, 370] on icon at bounding box center [1093, 373] width 10 height 10
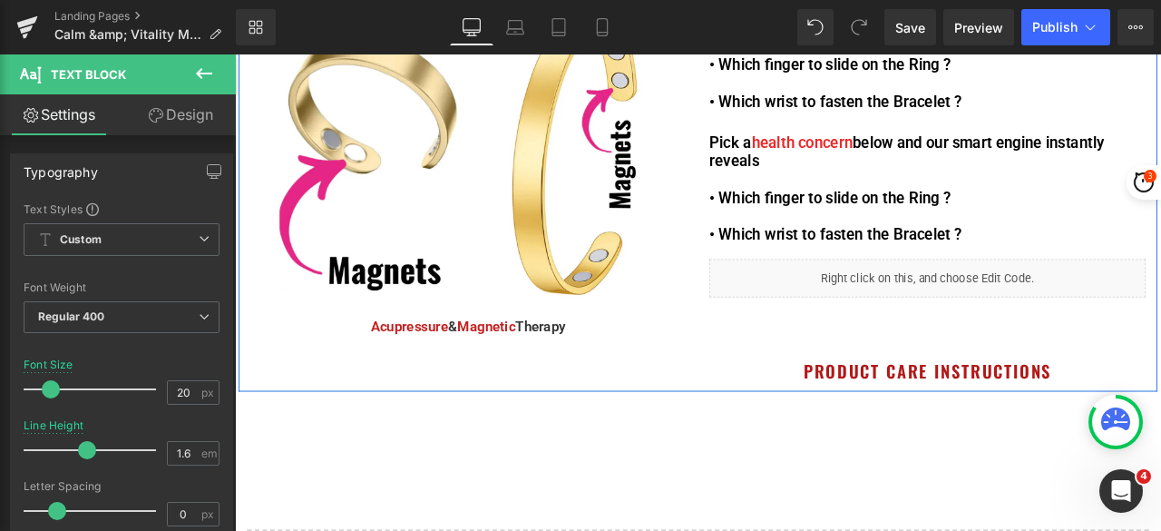
scroll to position [338, 0]
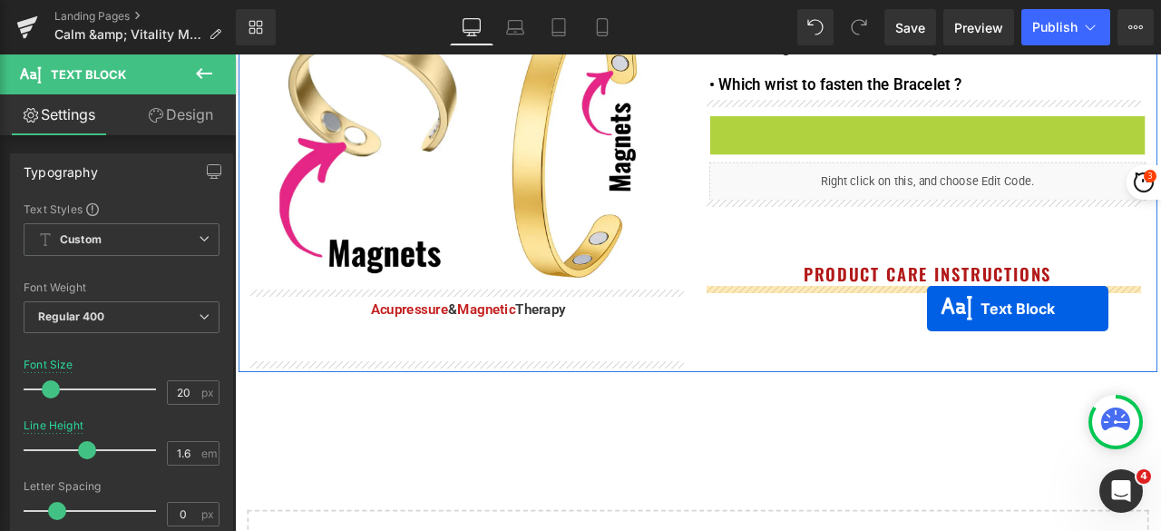
drag, startPoint x: 1050, startPoint y: 196, endPoint x: 1055, endPoint y: 356, distance: 159.8
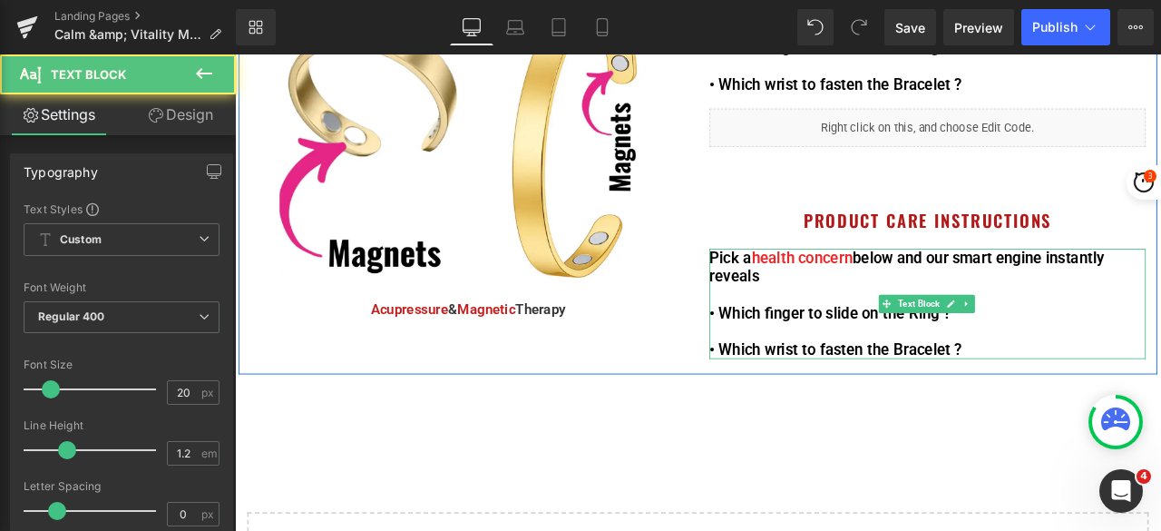
click at [916, 357] on p "• Which finger to slide on the Ring ?" at bounding box center [1056, 361] width 517 height 22
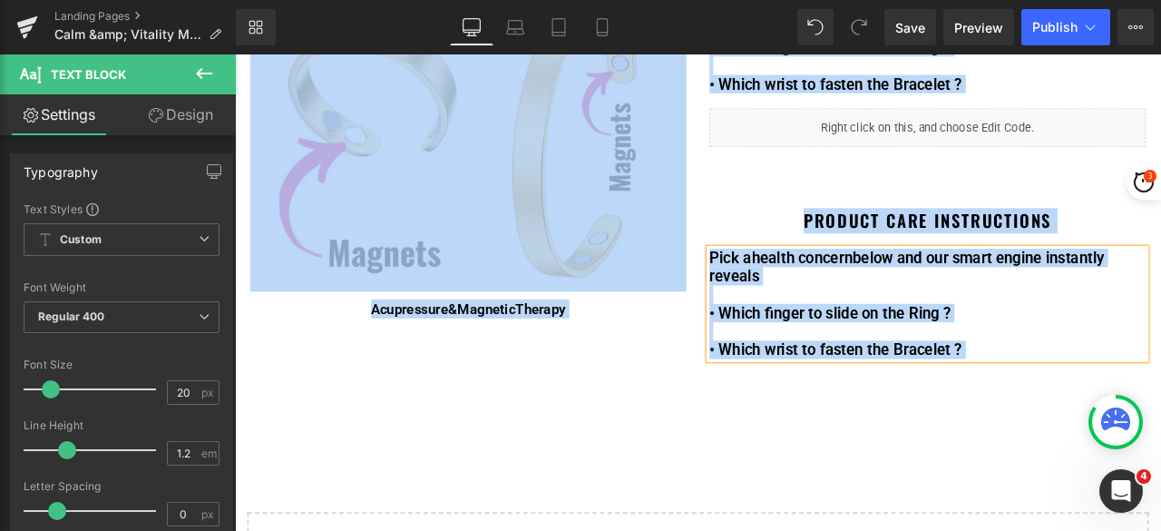
click at [907, 328] on p at bounding box center [1056, 339] width 517 height 22
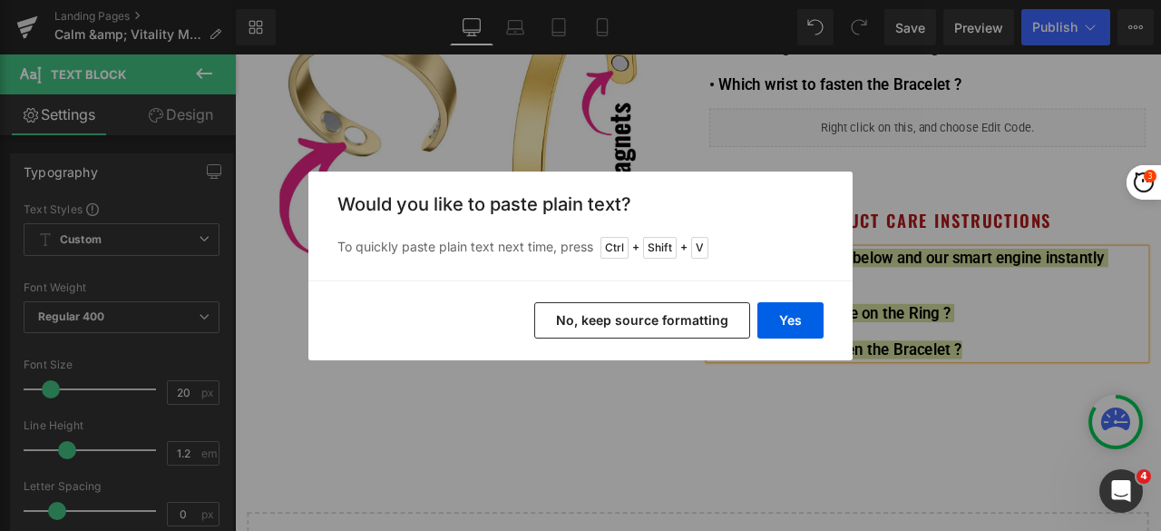
click at [685, 317] on button "No, keep source formatting" at bounding box center [642, 320] width 216 height 36
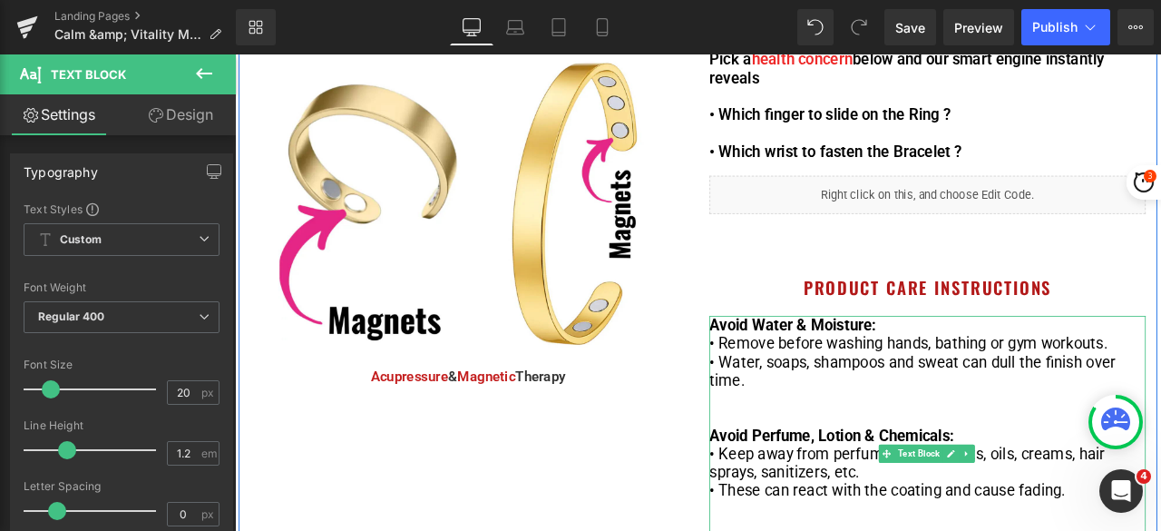
scroll to position [248, 0]
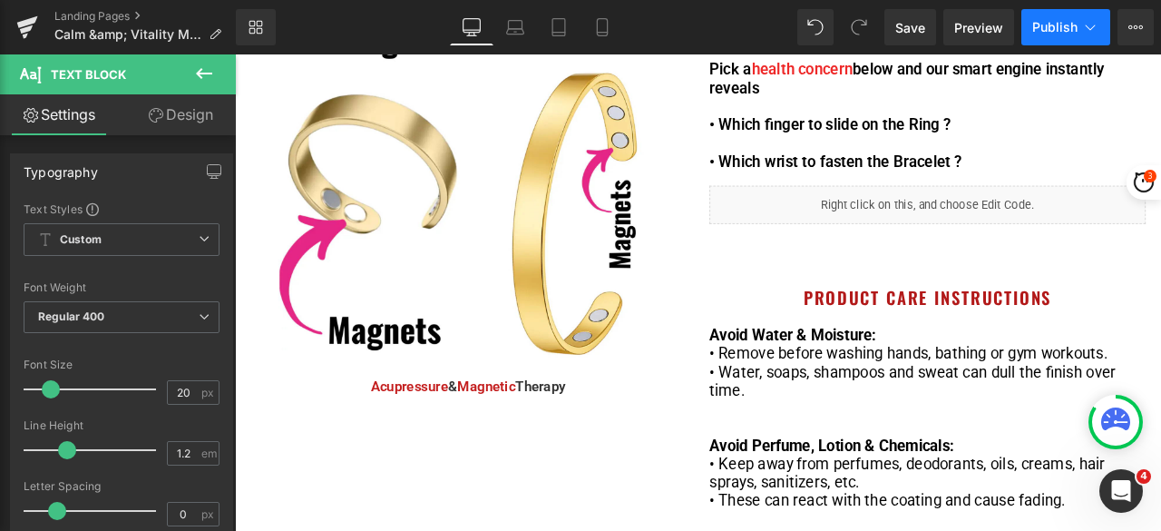
click at [1068, 26] on span "Publish" at bounding box center [1055, 27] width 45 height 15
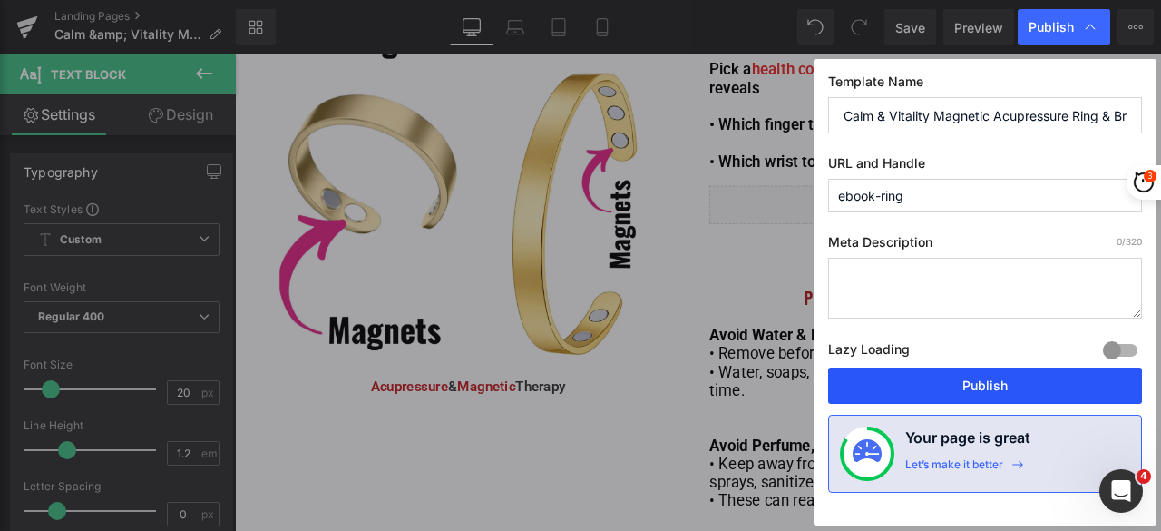
click at [1013, 367] on button "Publish" at bounding box center [985, 385] width 314 height 36
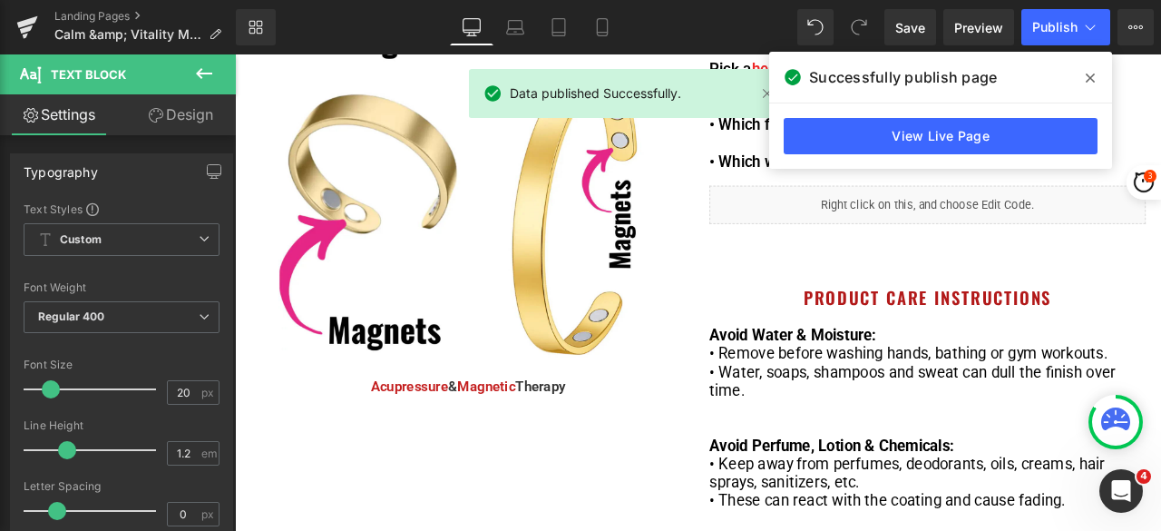
click at [1092, 76] on icon at bounding box center [1090, 77] width 9 height 9
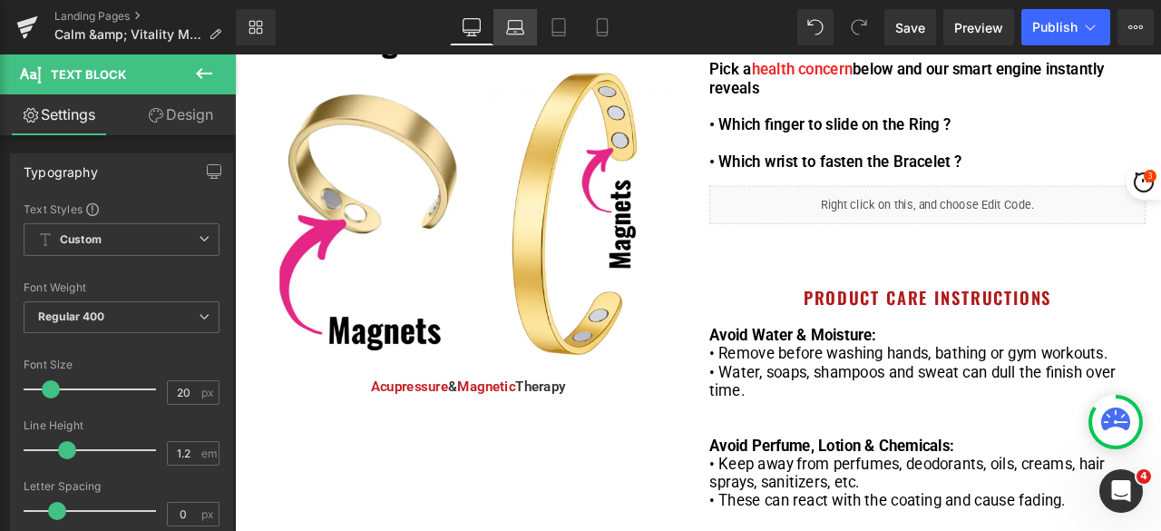
click at [520, 29] on icon at bounding box center [514, 31] width 17 height 5
type input "100"
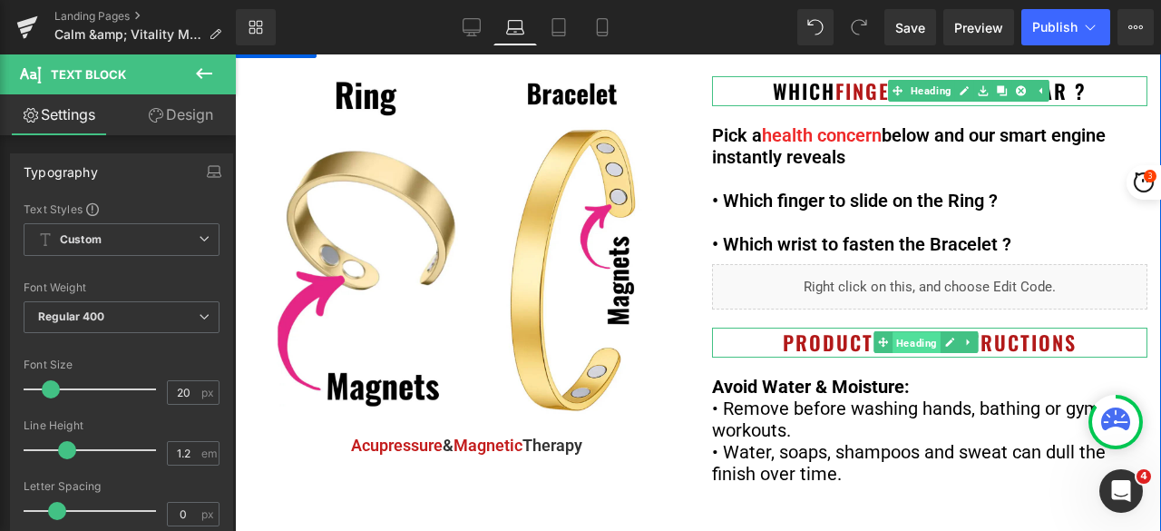
click at [916, 343] on span "Heading" at bounding box center [917, 343] width 48 height 22
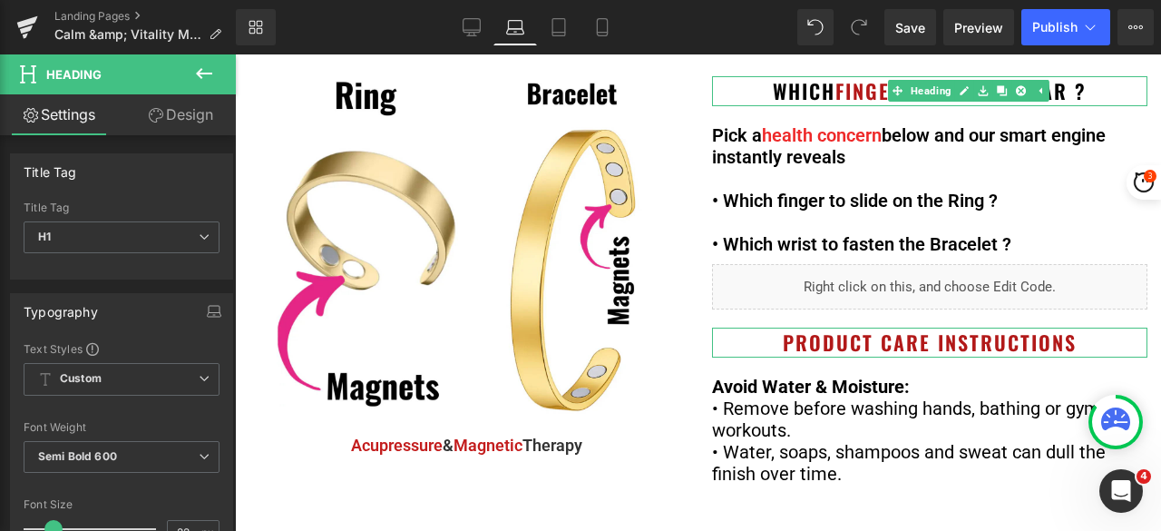
click at [203, 113] on link "Design" at bounding box center [181, 114] width 118 height 41
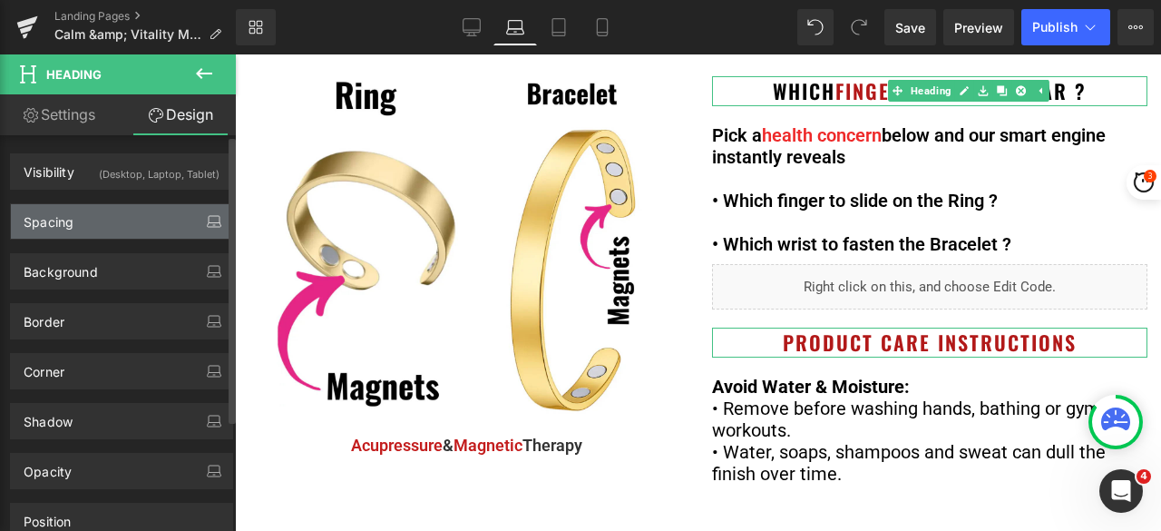
click at [214, 222] on icon "button" at bounding box center [214, 221] width 15 height 15
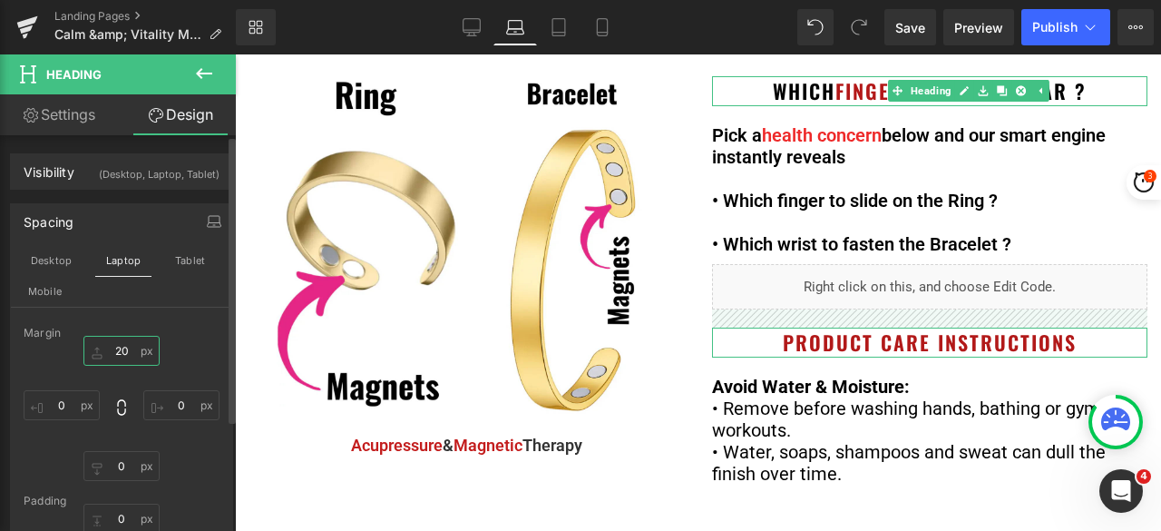
click at [126, 347] on input "20" at bounding box center [121, 351] width 76 height 30
type input "2"
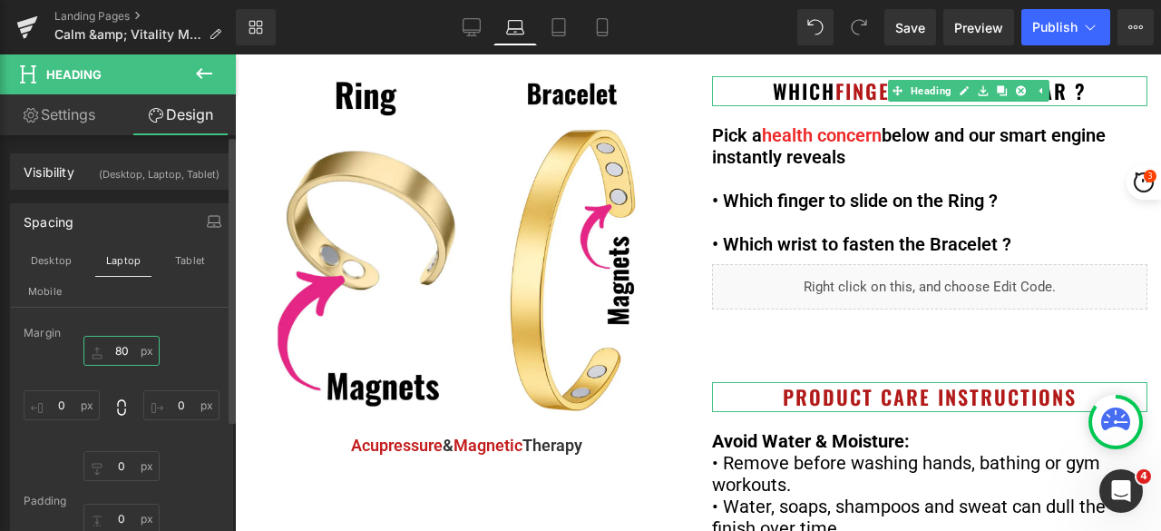
type input "8"
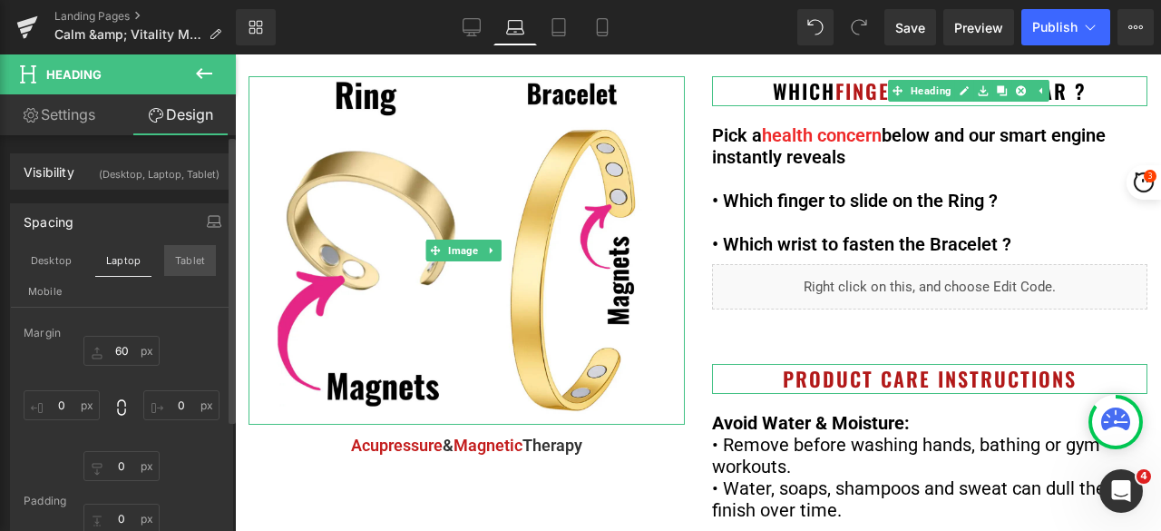
click at [191, 259] on button "Tablet" at bounding box center [190, 260] width 52 height 31
type input "0"
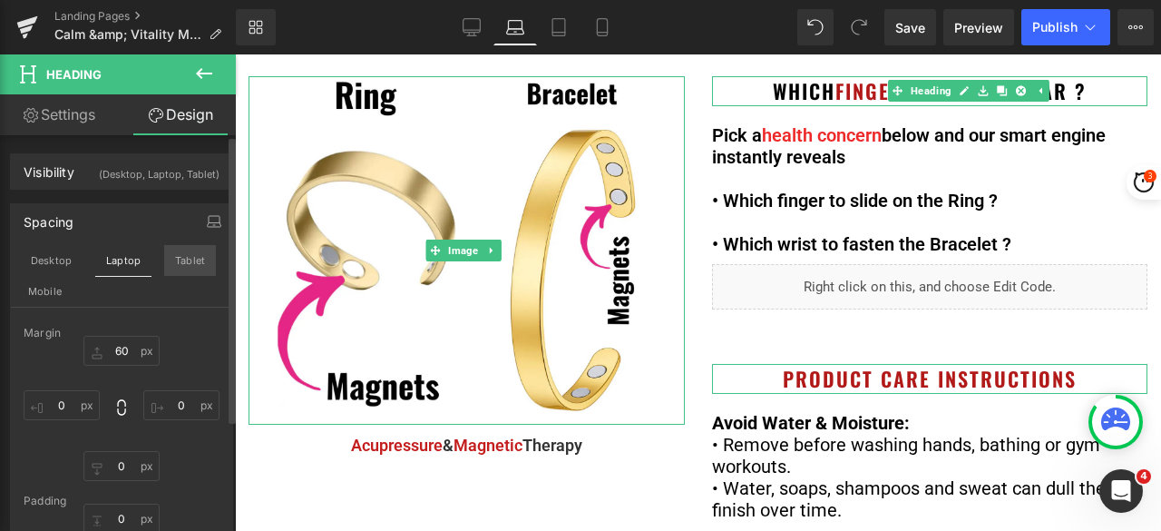
type input "0"
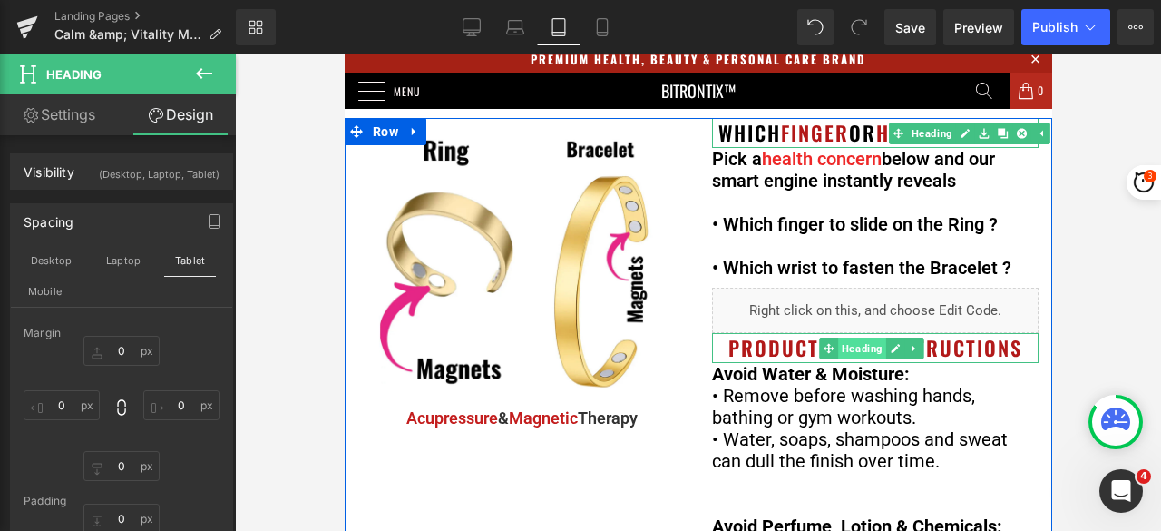
click at [857, 359] on span "Heading" at bounding box center [861, 349] width 48 height 22
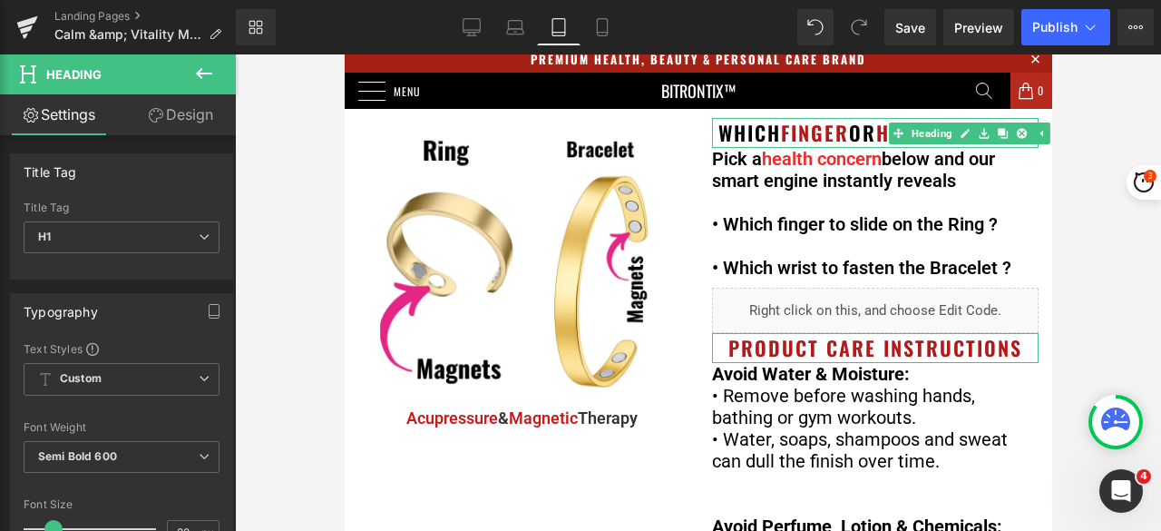
click at [197, 106] on link "Design" at bounding box center [181, 114] width 118 height 41
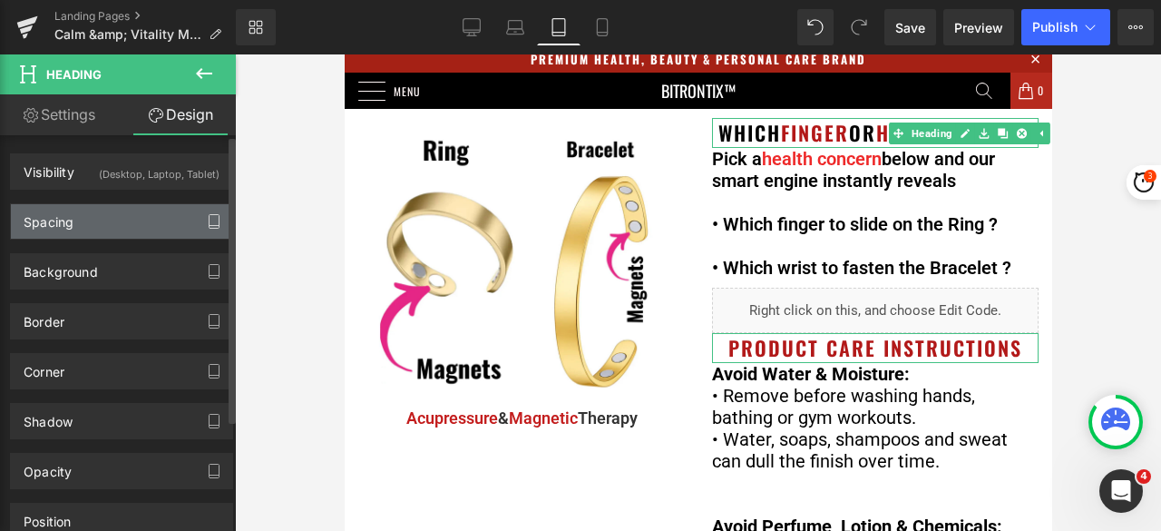
click at [207, 220] on icon "button" at bounding box center [214, 221] width 15 height 15
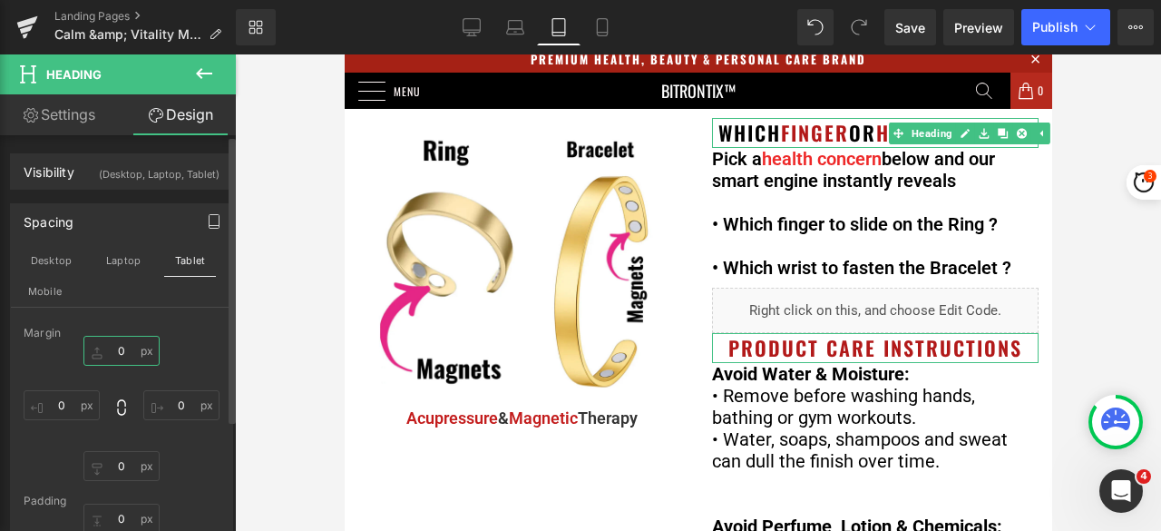
click at [118, 347] on input "0" at bounding box center [121, 351] width 76 height 30
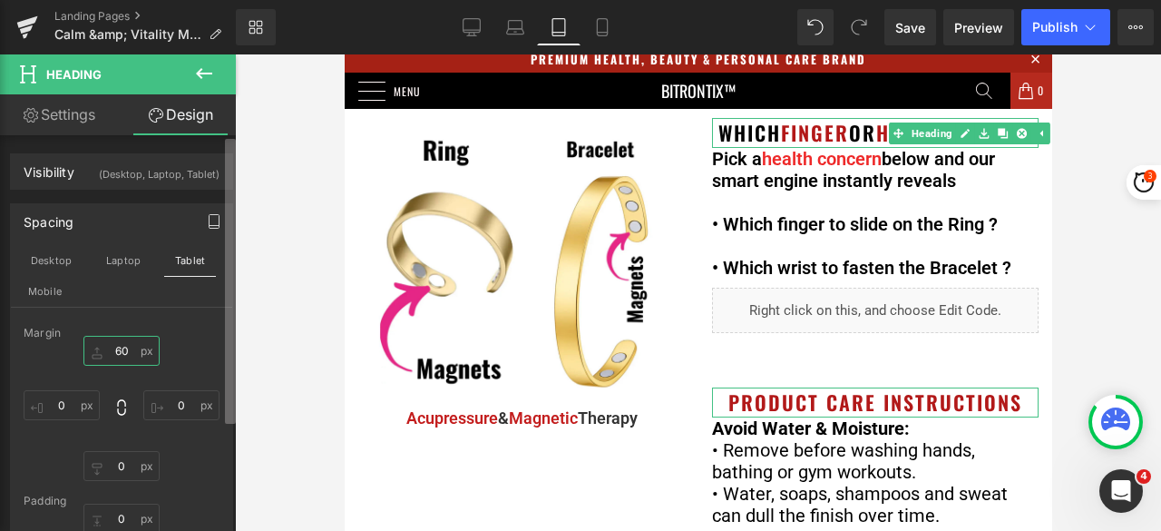
type input "6"
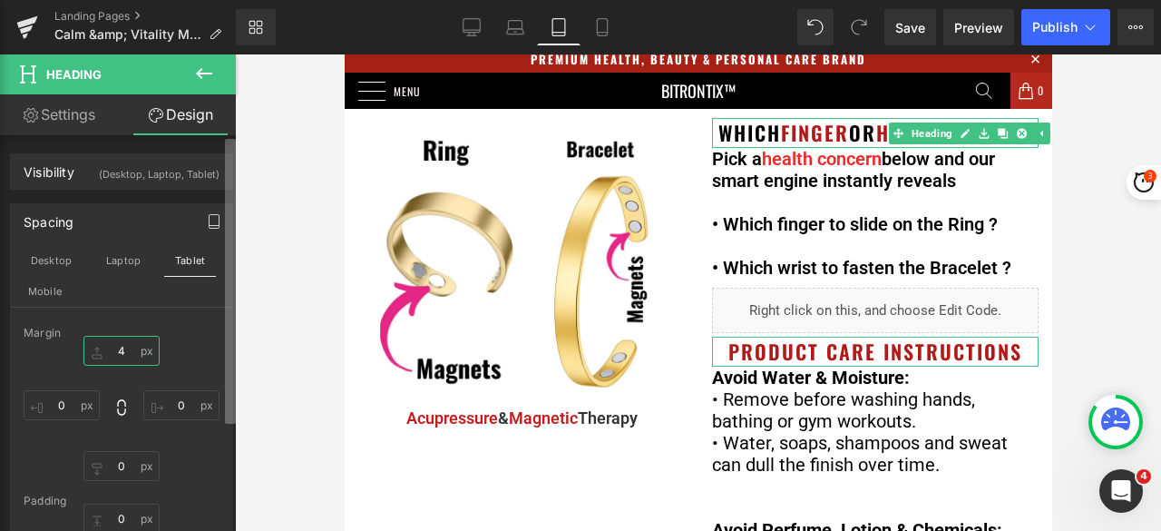
type input "40"
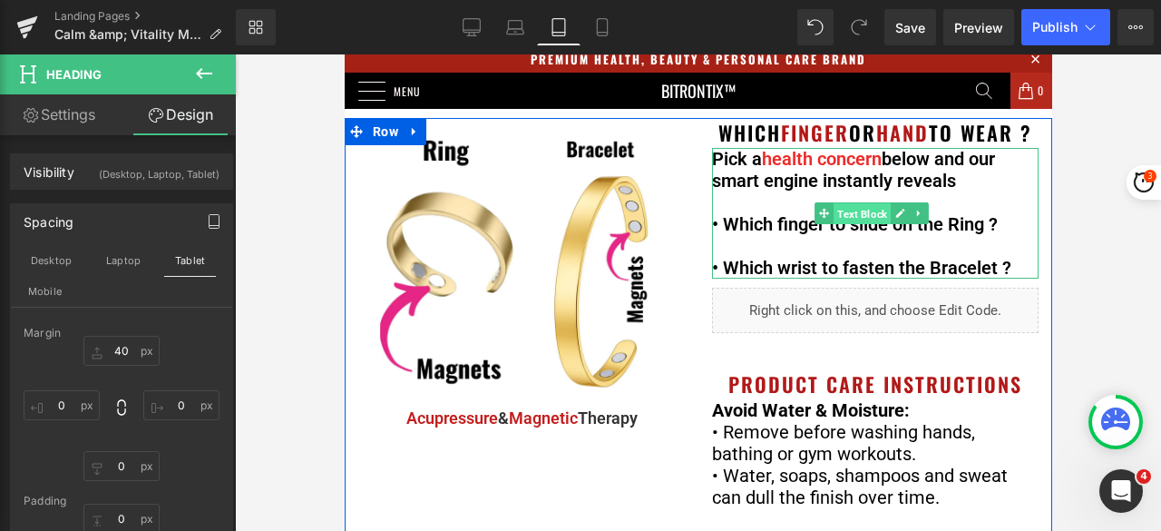
click at [847, 225] on span "Text Block" at bounding box center [861, 214] width 57 height 22
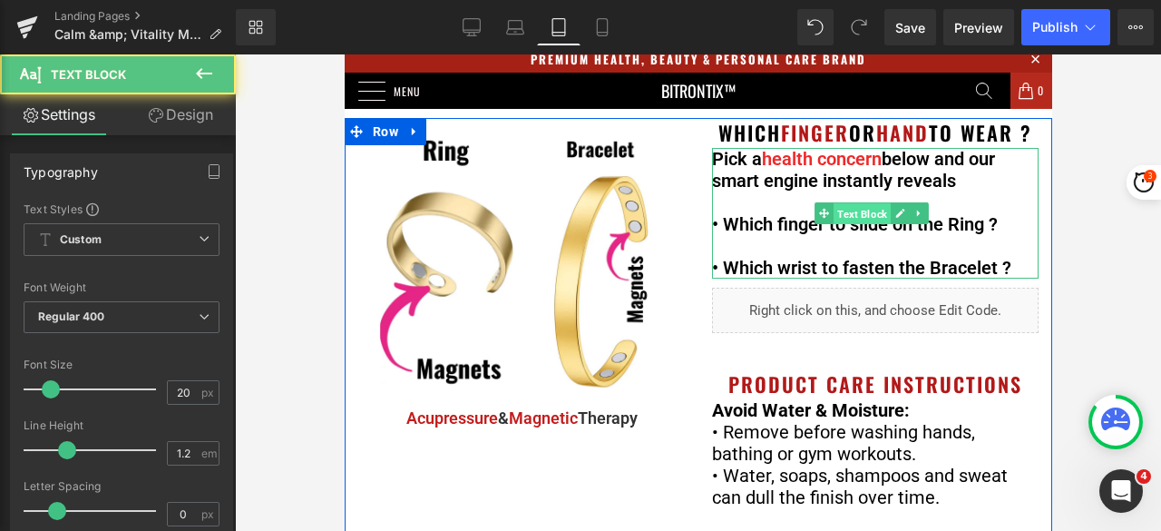
click at [847, 225] on span "Text Block" at bounding box center [861, 214] width 57 height 22
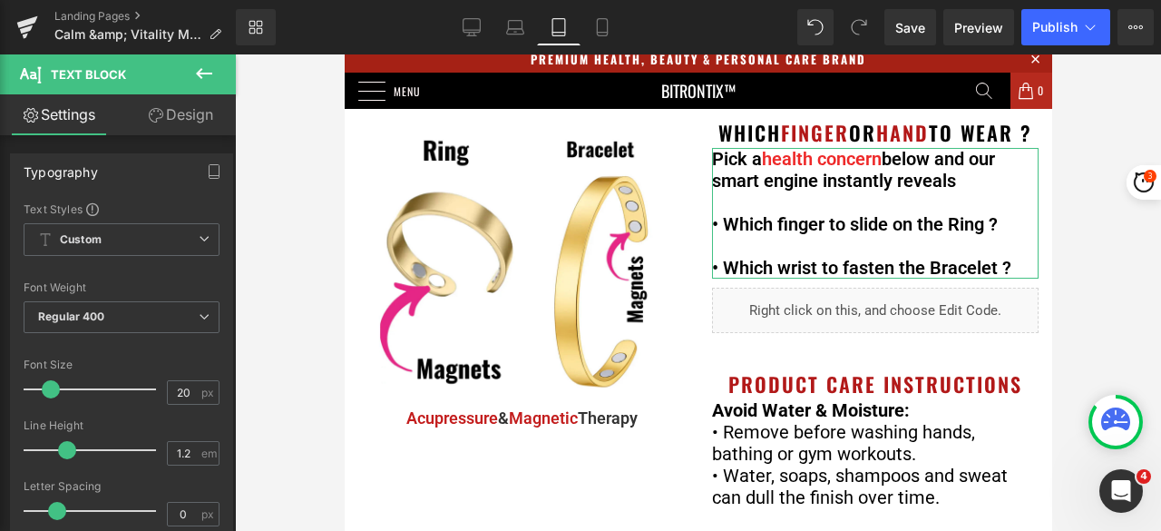
click at [182, 114] on link "Design" at bounding box center [181, 114] width 118 height 41
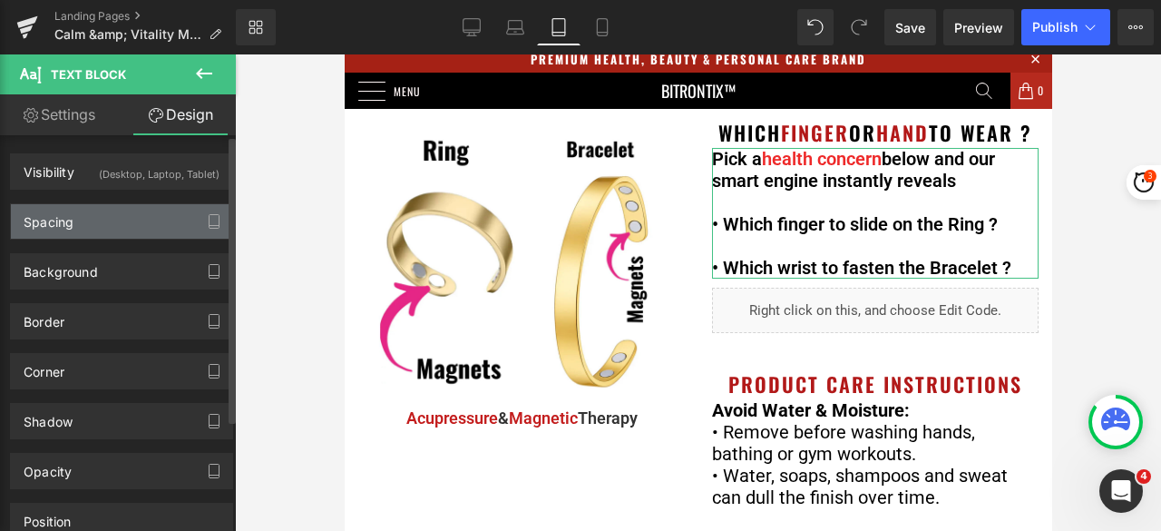
click at [107, 214] on div "Spacing" at bounding box center [121, 221] width 221 height 34
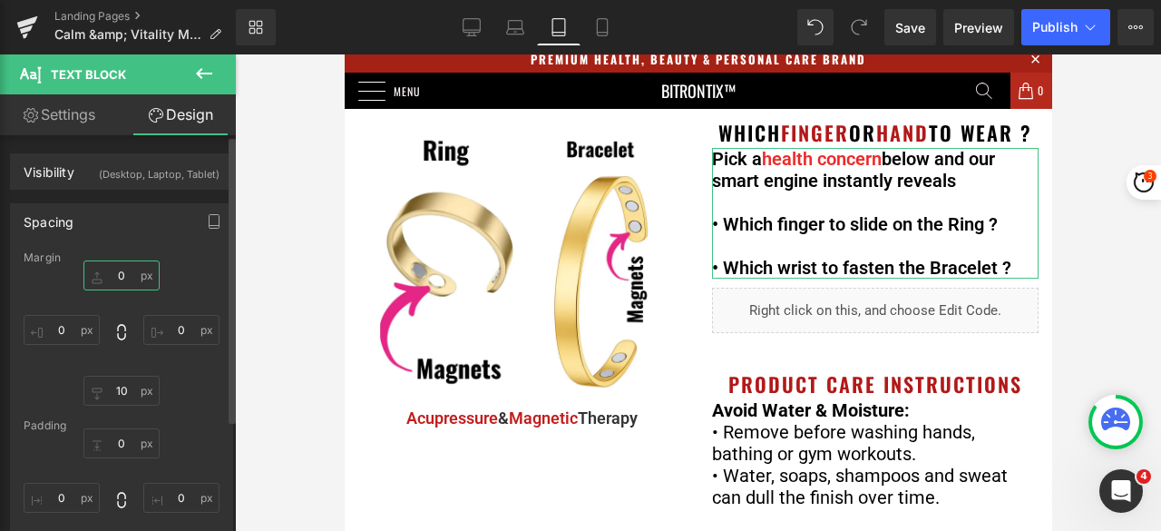
click at [131, 264] on input "0" at bounding box center [121, 275] width 76 height 30
type input "20"
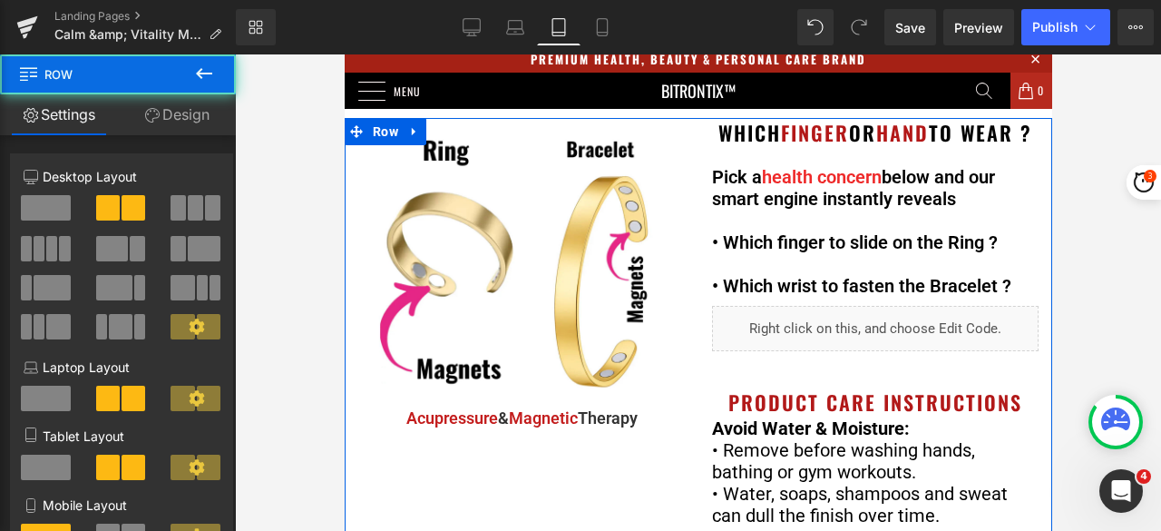
scroll to position [0, 0]
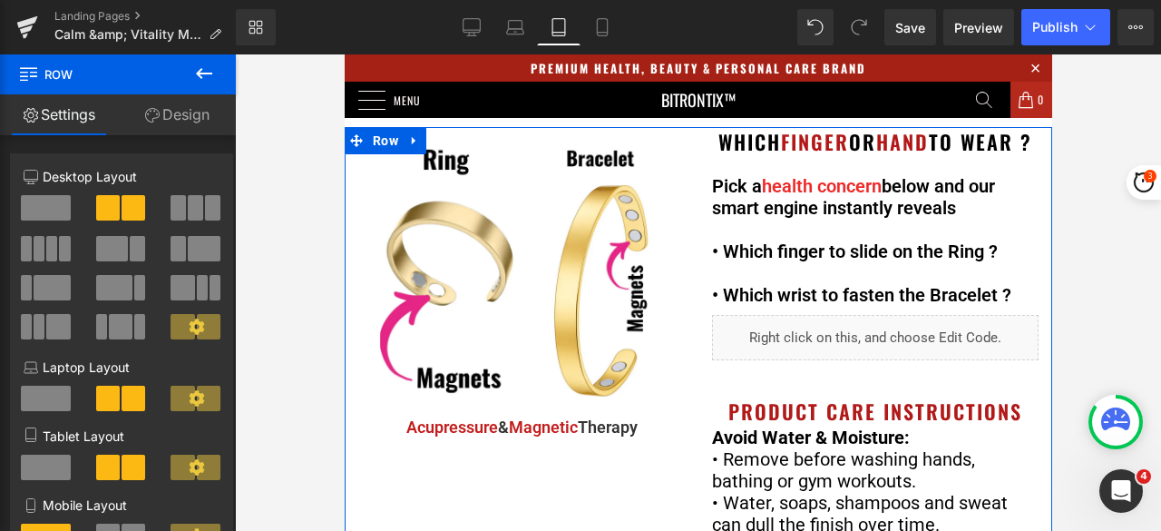
click at [192, 119] on link "Design" at bounding box center [177, 114] width 118 height 41
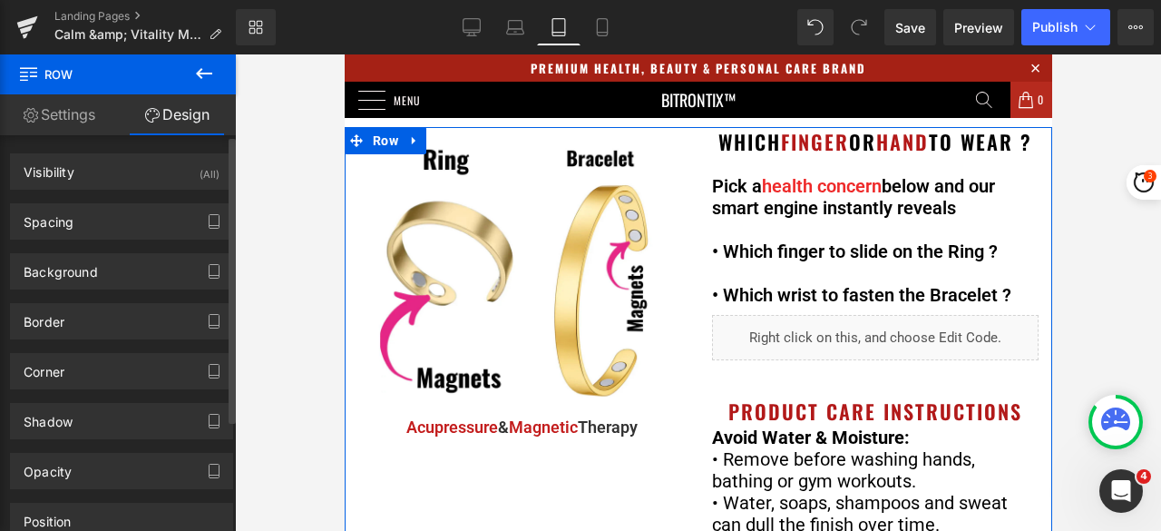
type input "80"
type input "0"
type input "10"
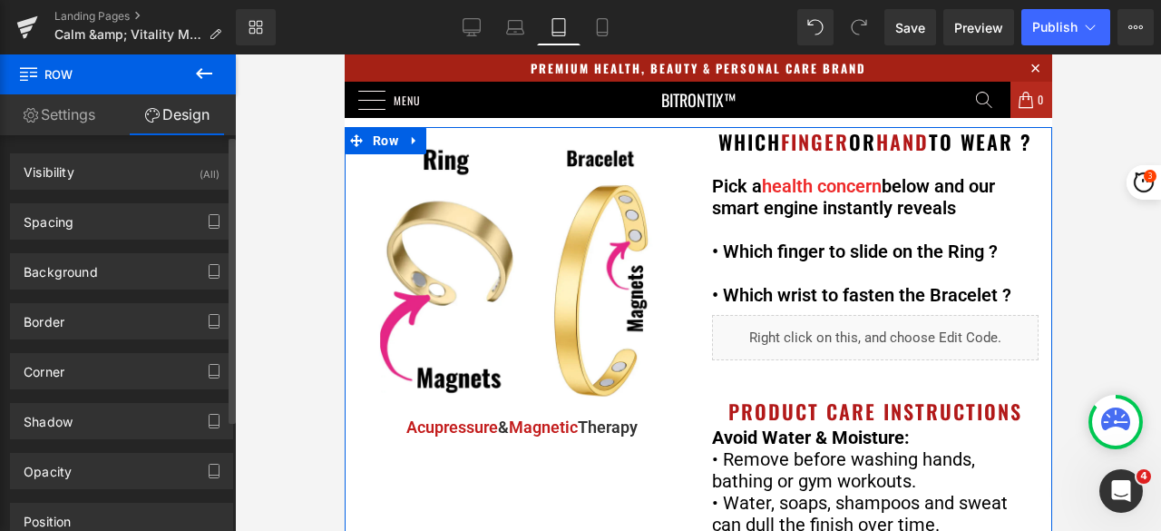
type input "0"
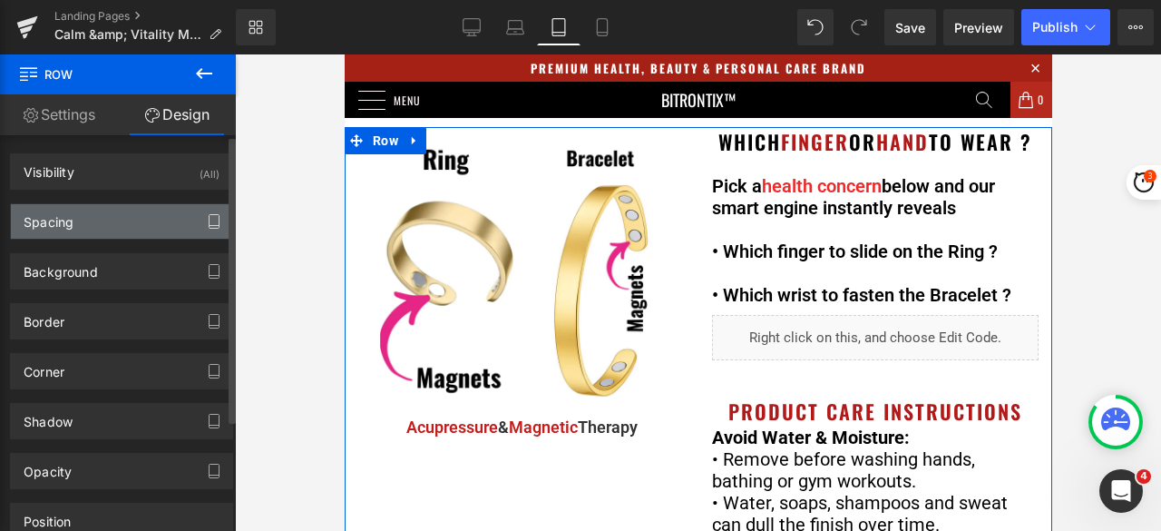
click at [209, 215] on icon "button" at bounding box center [214, 222] width 10 height 14
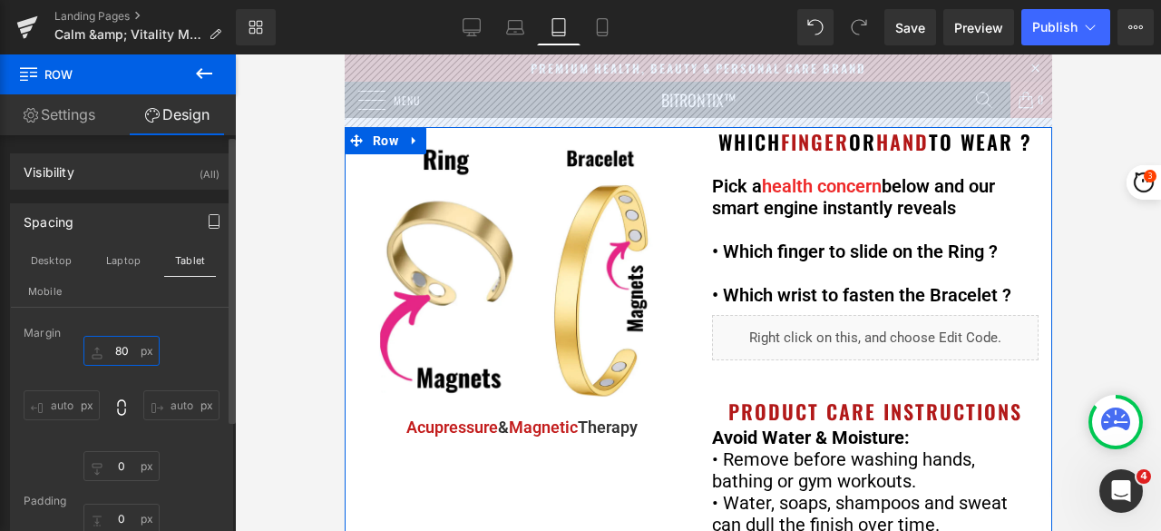
click at [122, 353] on input "80" at bounding box center [121, 351] width 76 height 30
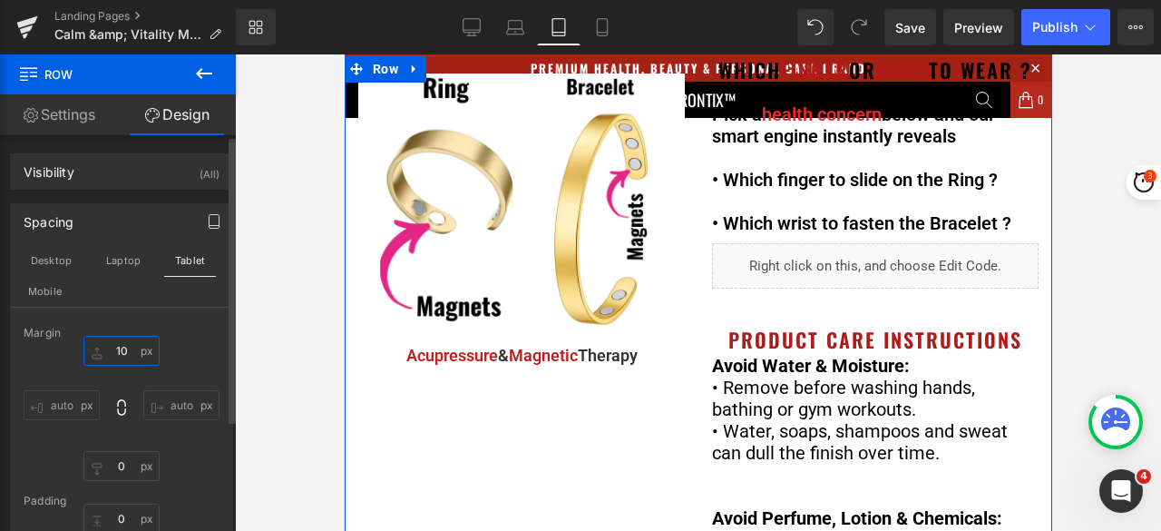
type input "100"
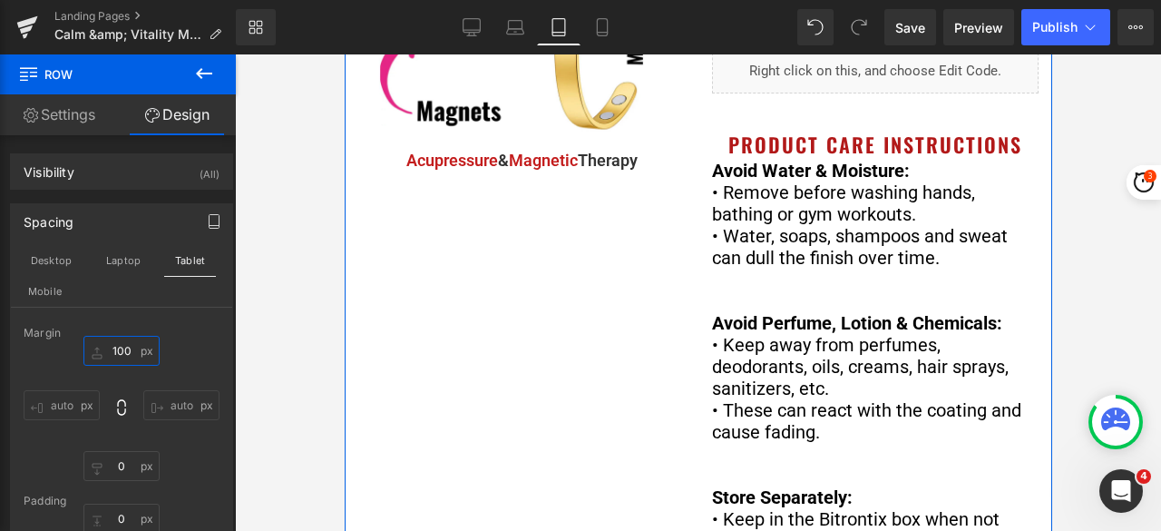
scroll to position [363, 0]
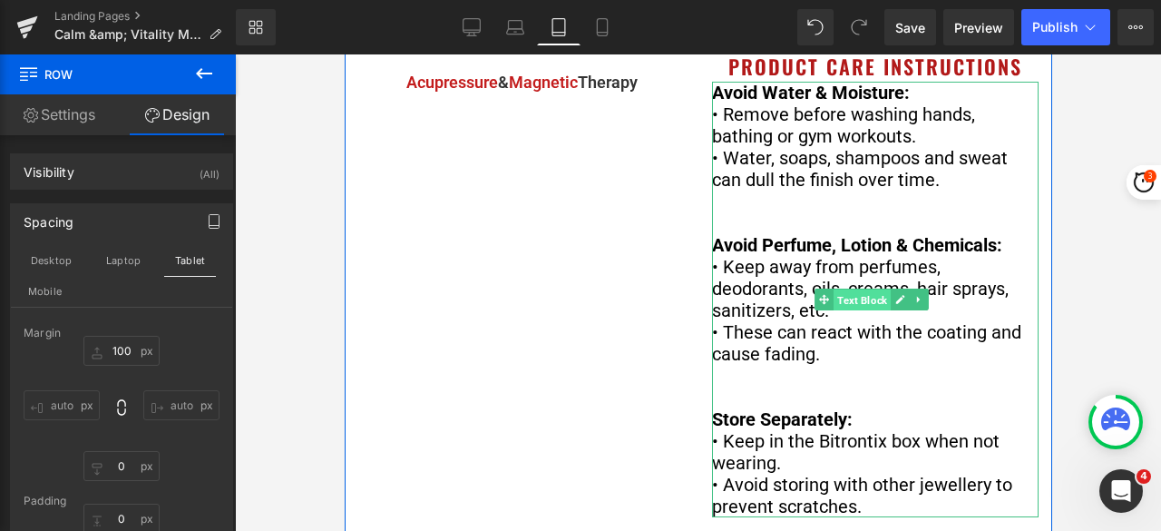
click at [853, 311] on span "Text Block" at bounding box center [861, 300] width 57 height 22
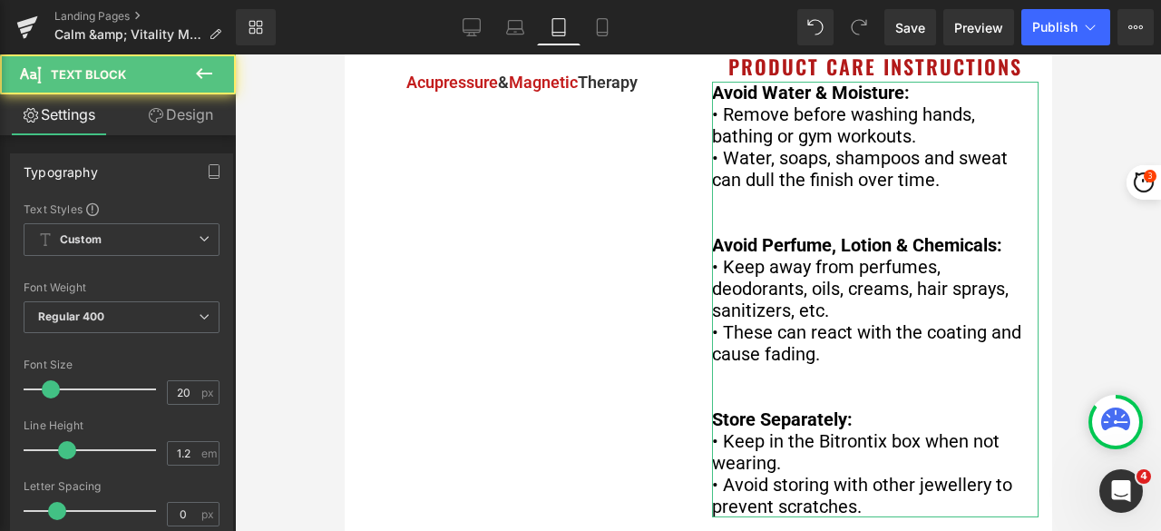
drag, startPoint x: 194, startPoint y: 114, endPoint x: 197, endPoint y: 205, distance: 90.8
click at [194, 114] on link "Design" at bounding box center [181, 114] width 118 height 41
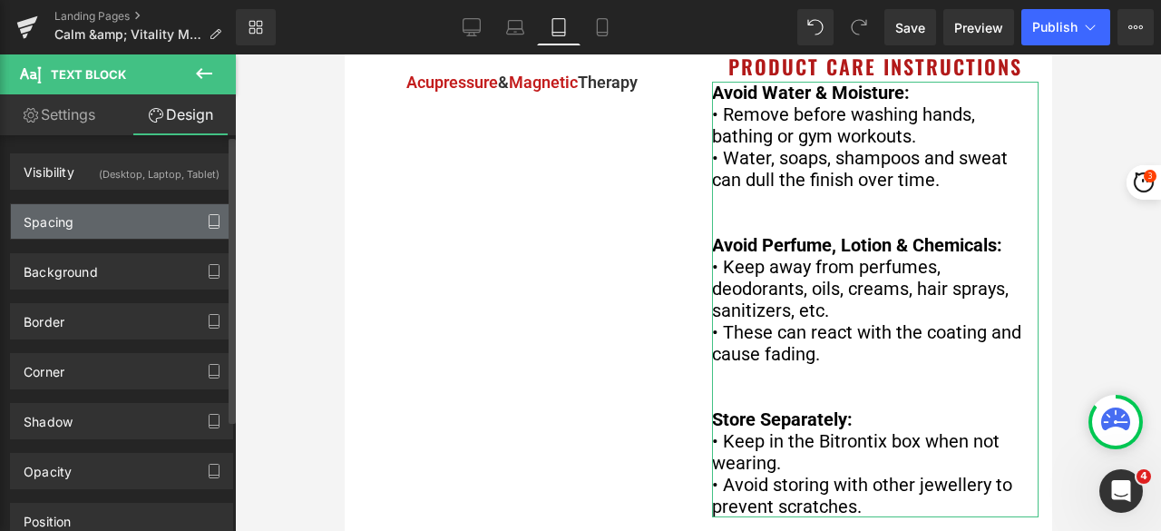
click at [209, 215] on icon "button" at bounding box center [214, 222] width 10 height 14
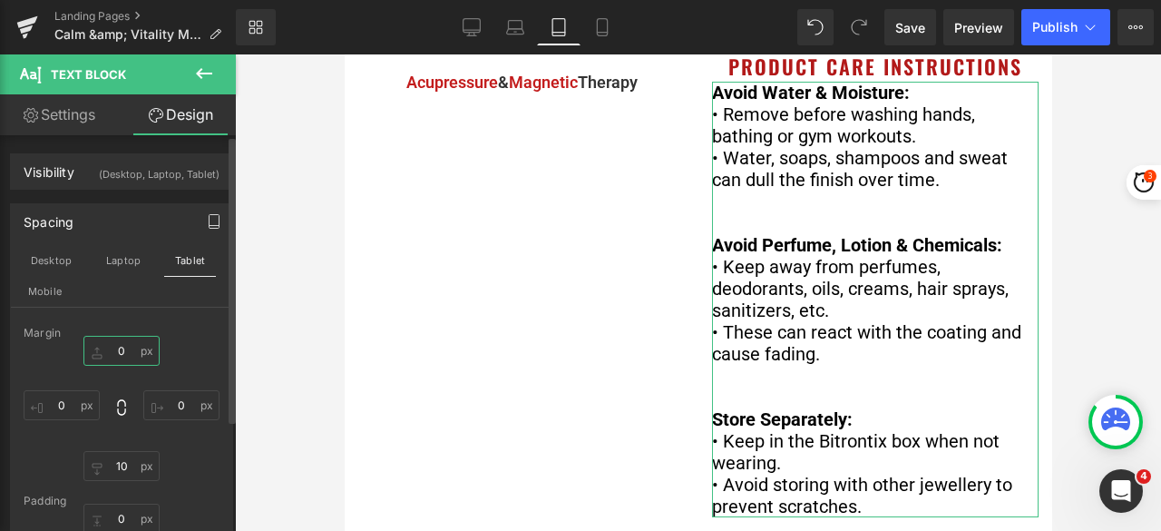
click at [118, 348] on input "0" at bounding box center [121, 351] width 76 height 30
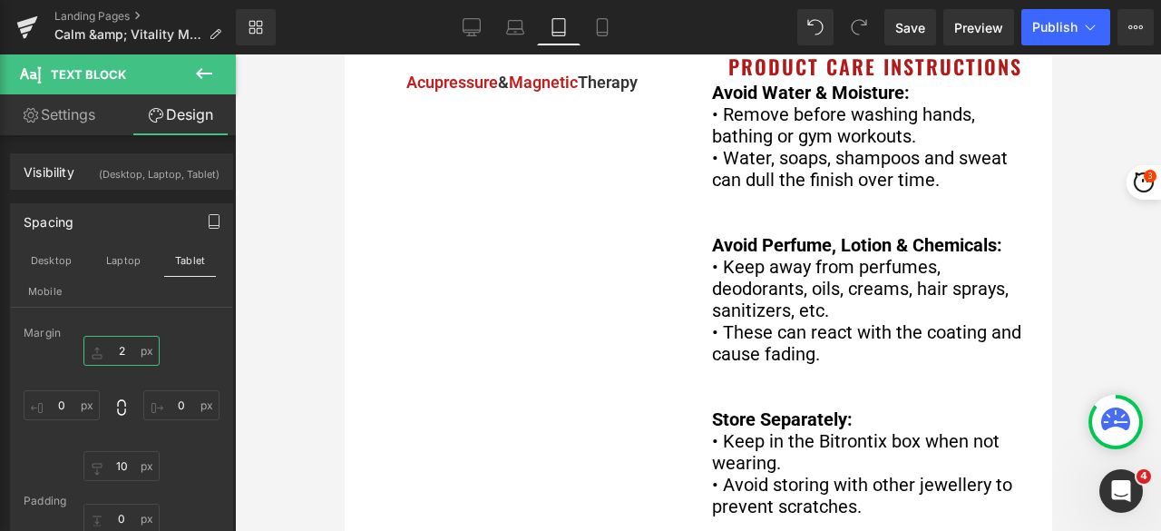
type input "20"
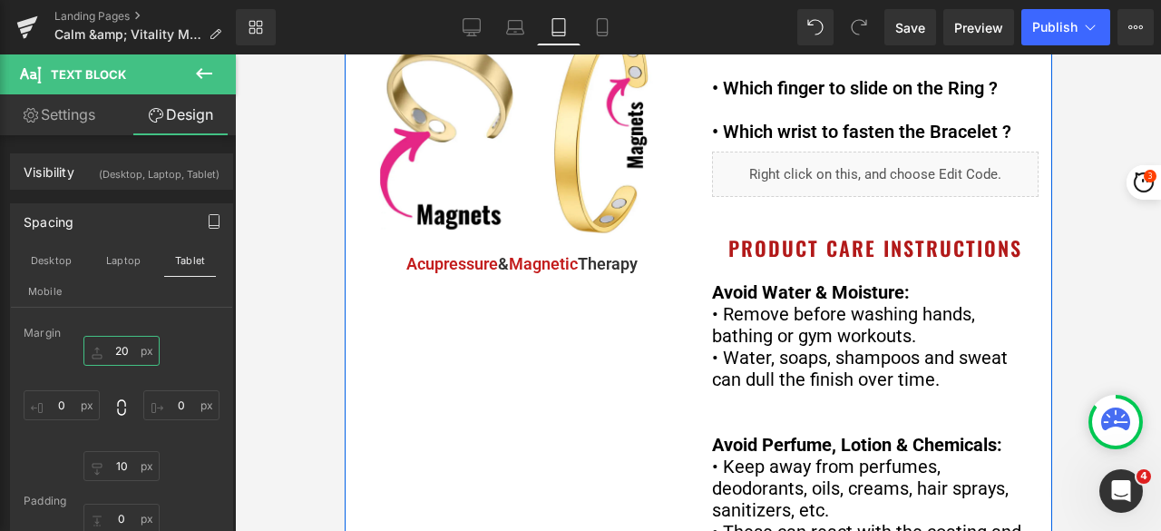
scroll to position [181, 0]
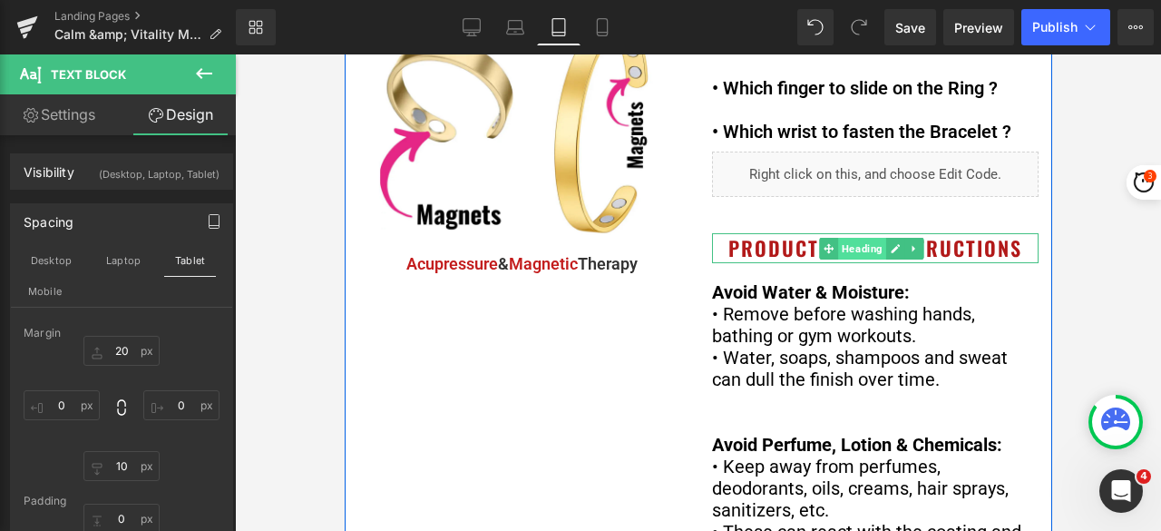
click at [860, 259] on span "Heading" at bounding box center [861, 249] width 48 height 22
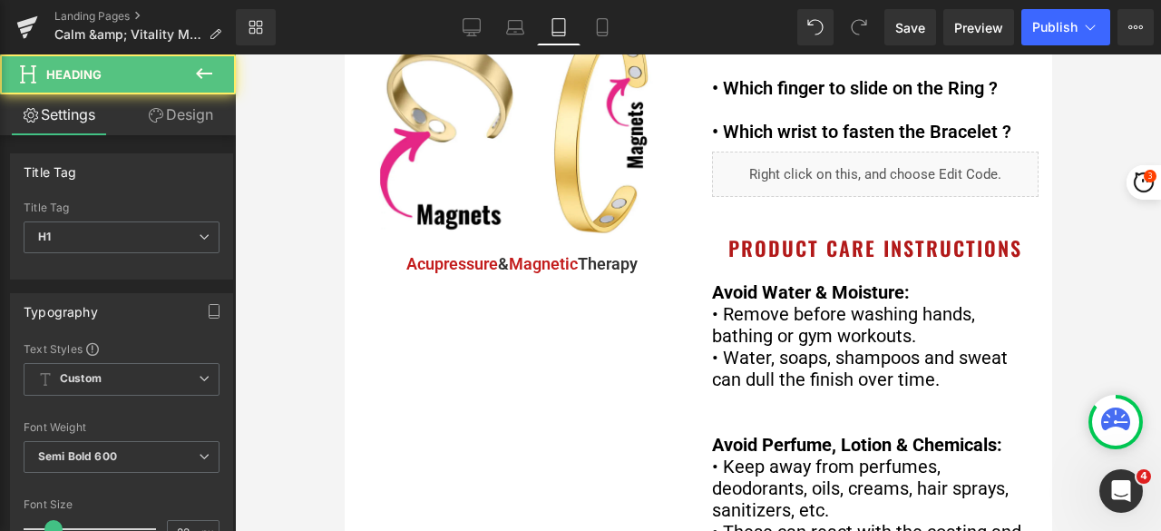
drag, startPoint x: 207, startPoint y: 119, endPoint x: 163, endPoint y: 199, distance: 90.9
click at [207, 118] on link "Design" at bounding box center [181, 114] width 118 height 41
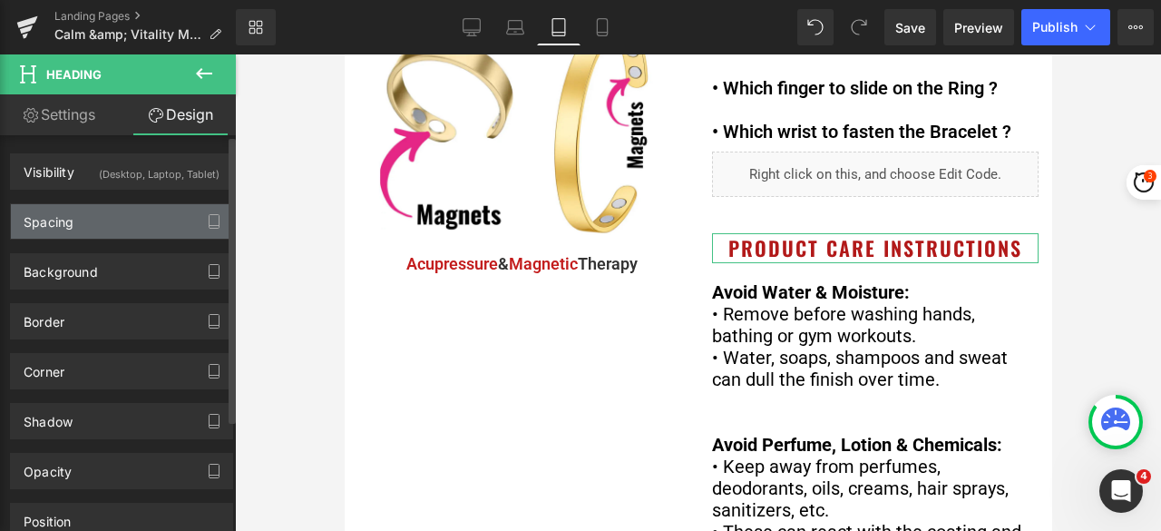
type input "40"
type input "0"
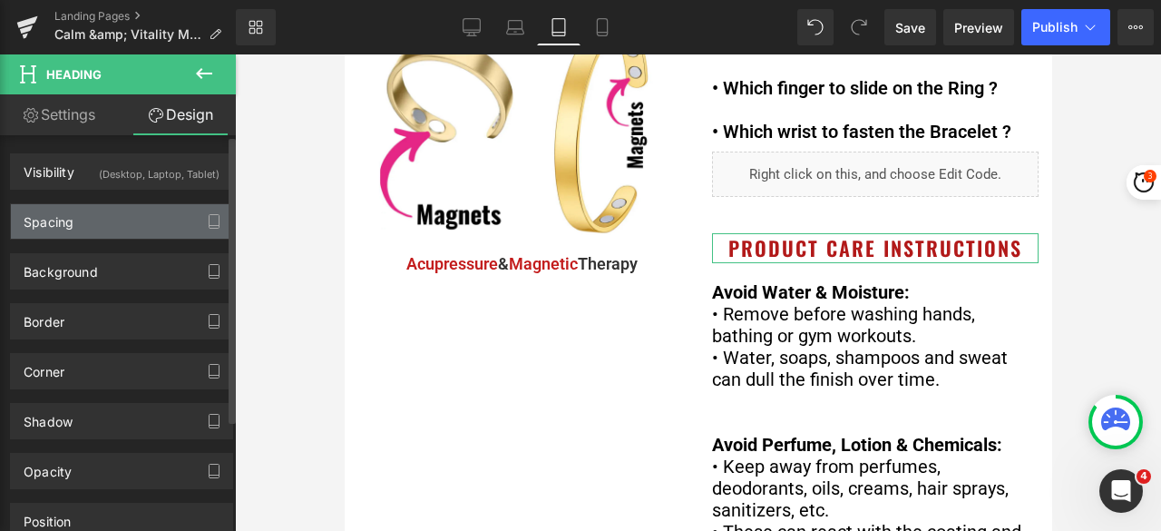
type input "0"
click at [209, 221] on icon "button" at bounding box center [214, 222] width 10 height 14
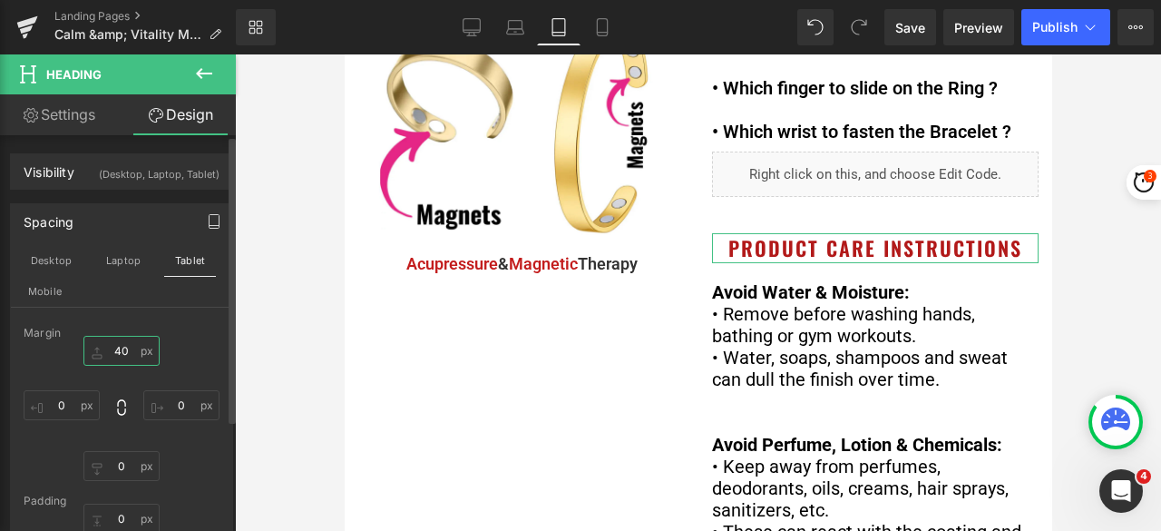
click at [120, 348] on input "40" at bounding box center [121, 351] width 76 height 30
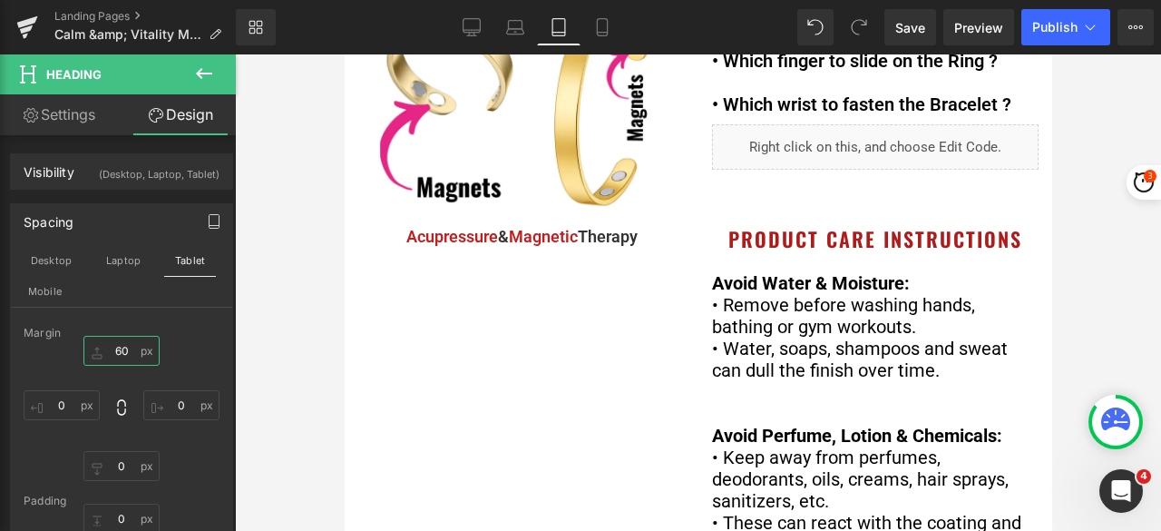
scroll to position [0, 0]
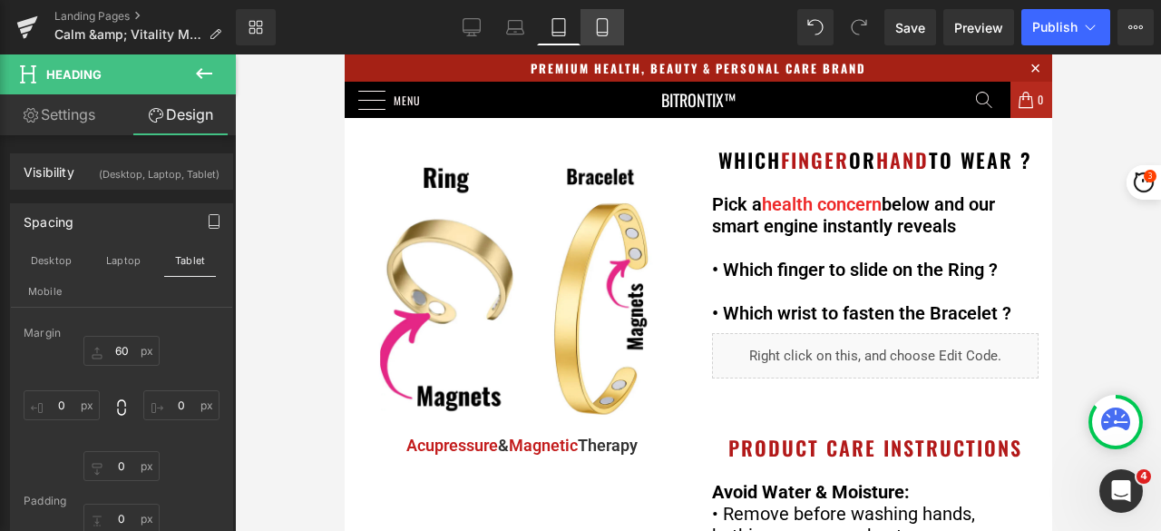
click at [607, 29] on icon at bounding box center [602, 27] width 10 height 17
type input "20"
type input "0"
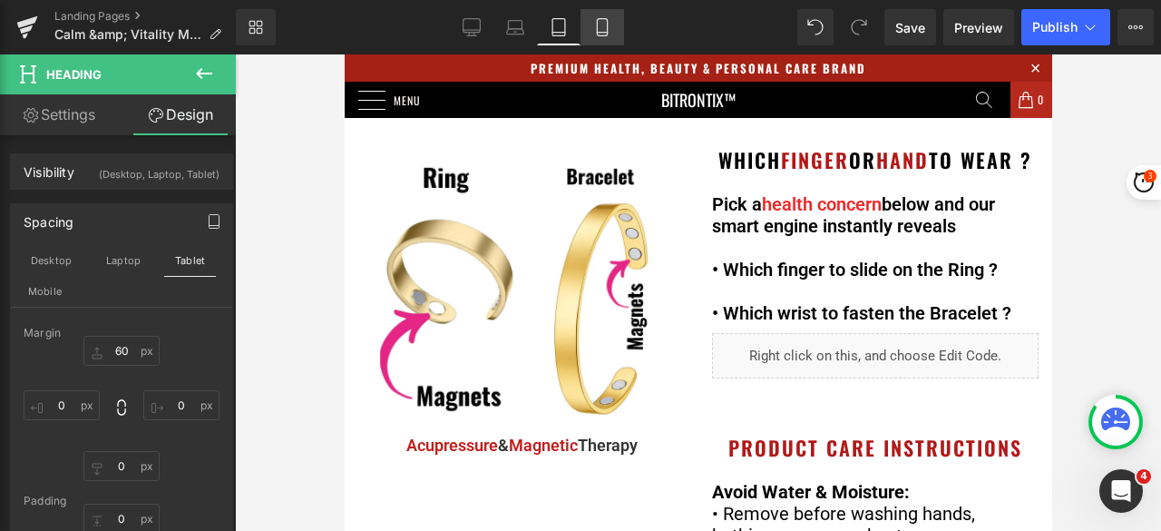
type input "0"
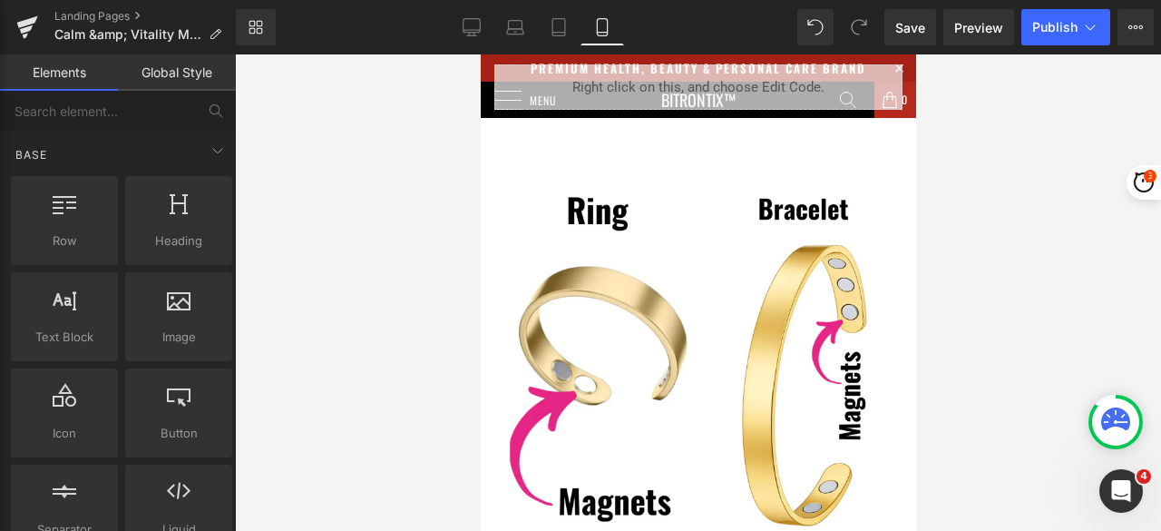
click at [1071, 145] on div at bounding box center [698, 292] width 926 height 476
click at [1058, 27] on span "Publish" at bounding box center [1055, 27] width 45 height 15
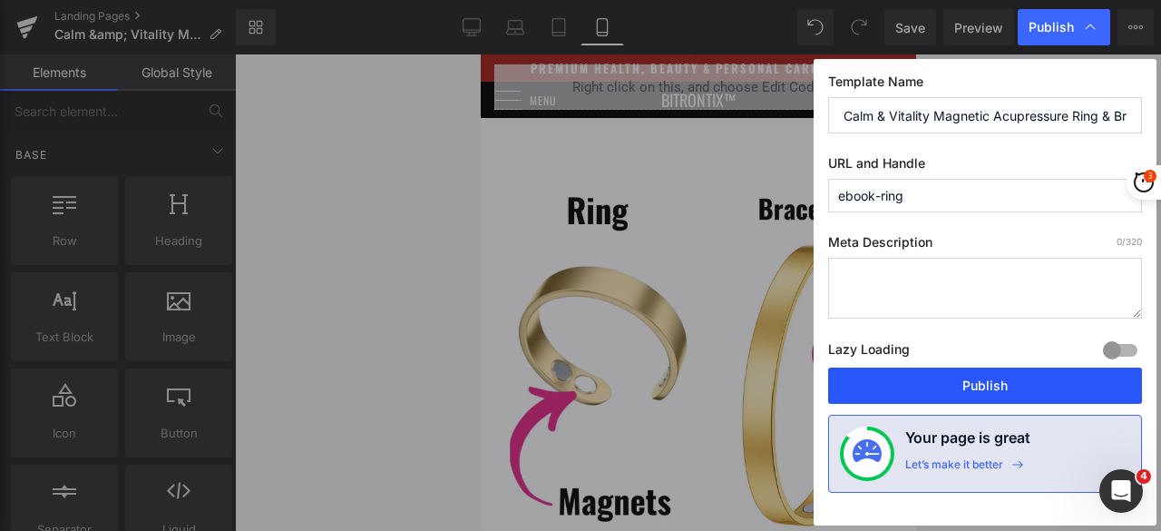
click at [1023, 393] on button "Publish" at bounding box center [985, 385] width 314 height 36
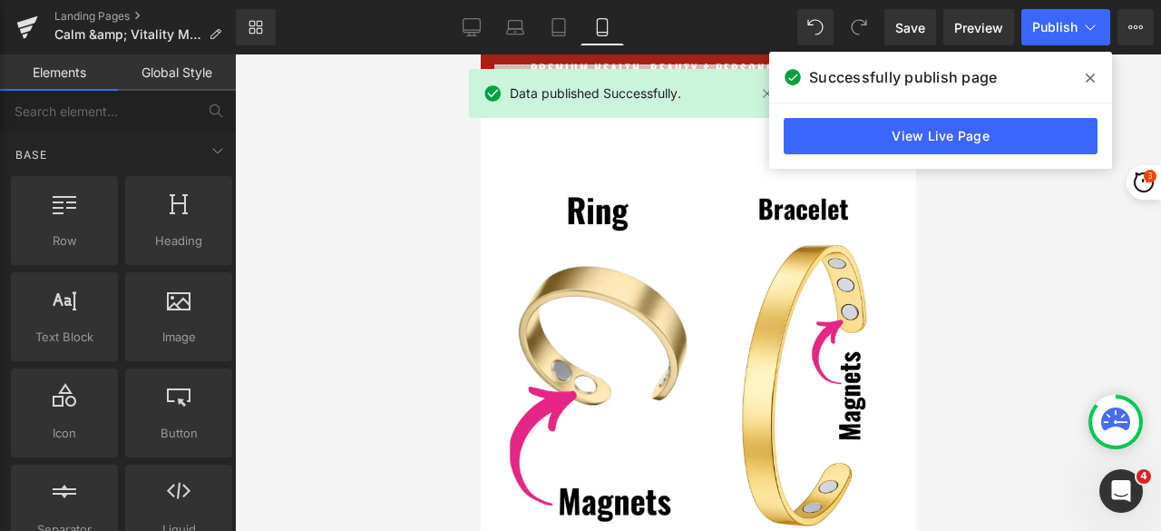
click at [1085, 69] on span at bounding box center [1090, 78] width 29 height 29
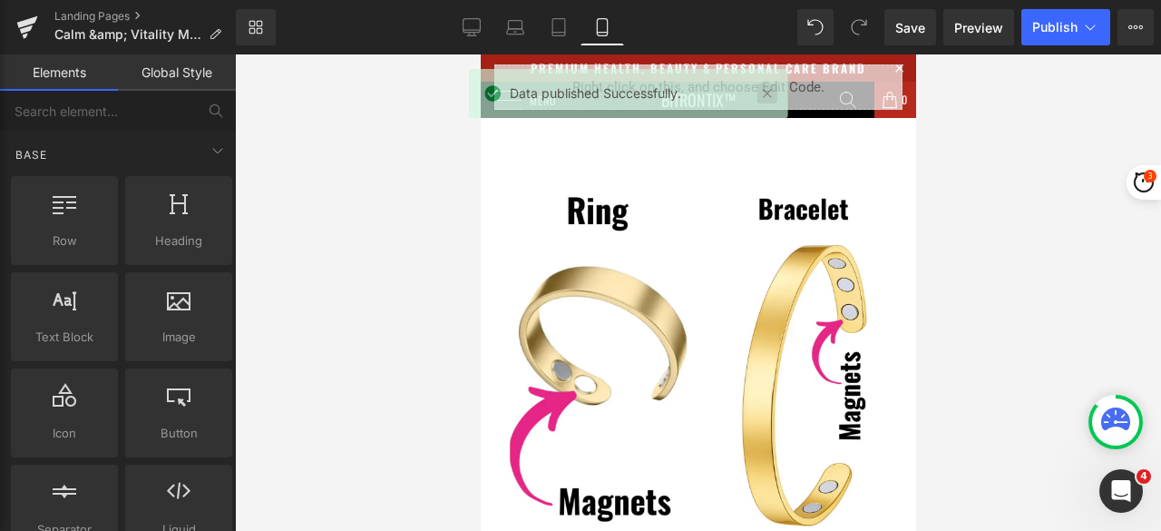
click at [762, 94] on link at bounding box center [768, 93] width 20 height 20
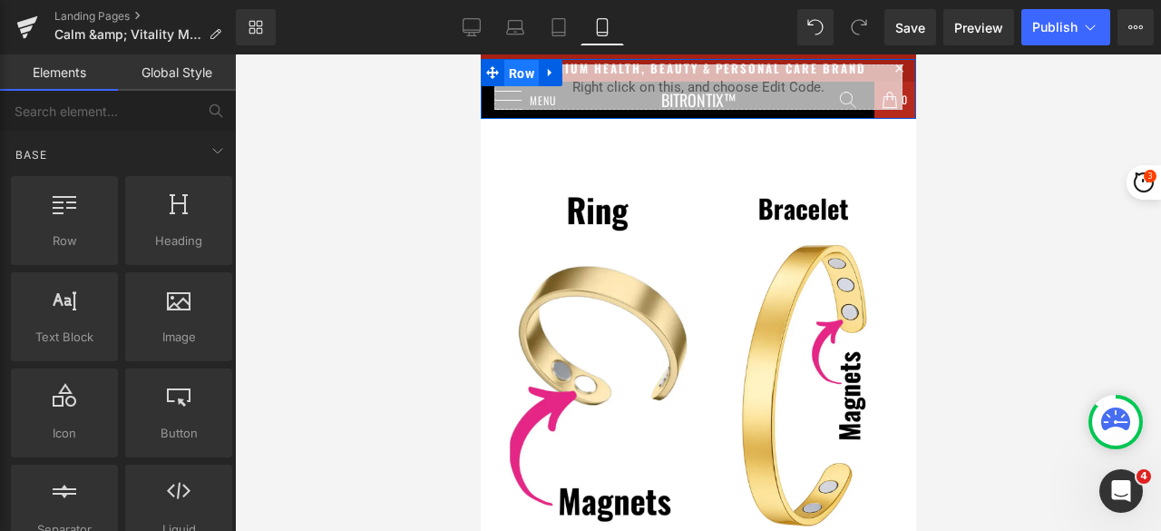
click at [519, 67] on span "Row" at bounding box center [521, 73] width 34 height 27
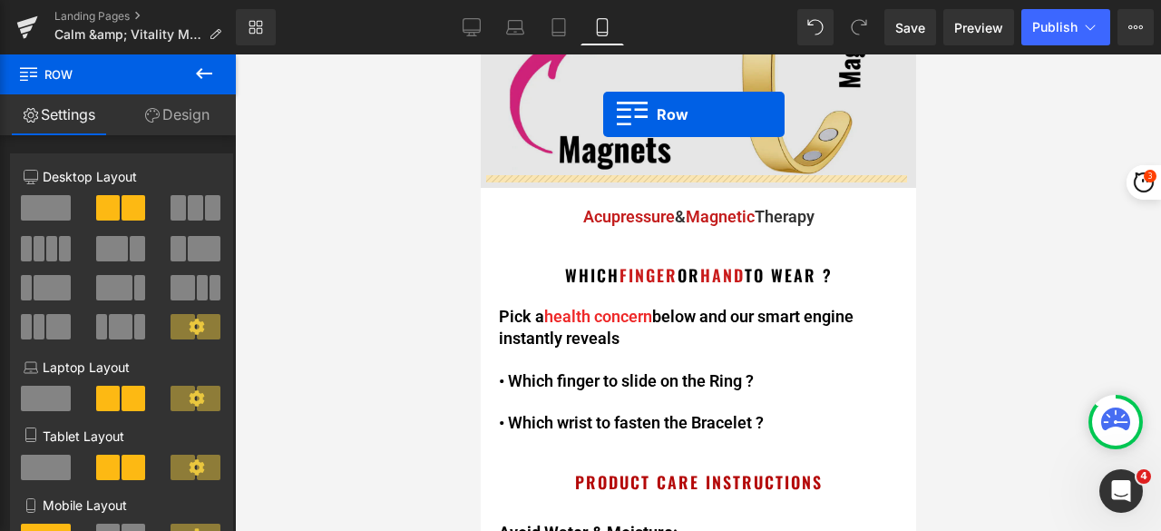
scroll to position [519, 0]
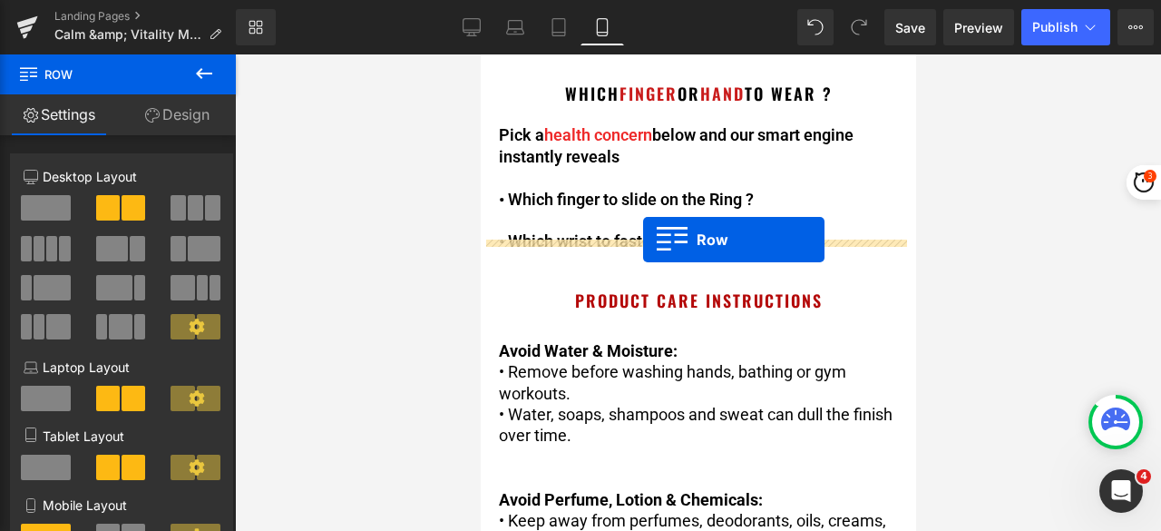
drag, startPoint x: 519, startPoint y: 73, endPoint x: 642, endPoint y: 240, distance: 206.9
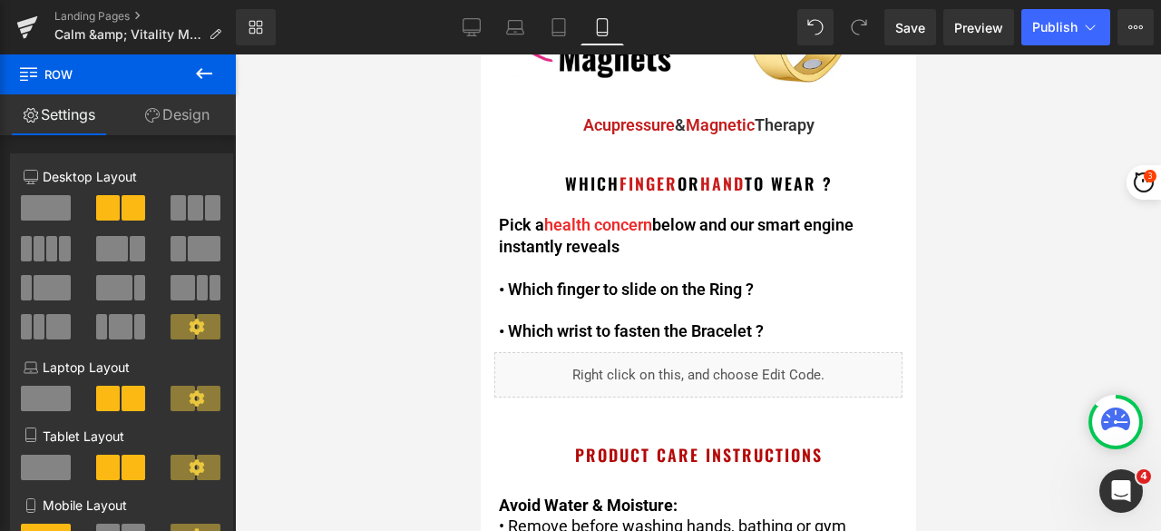
scroll to position [0, 0]
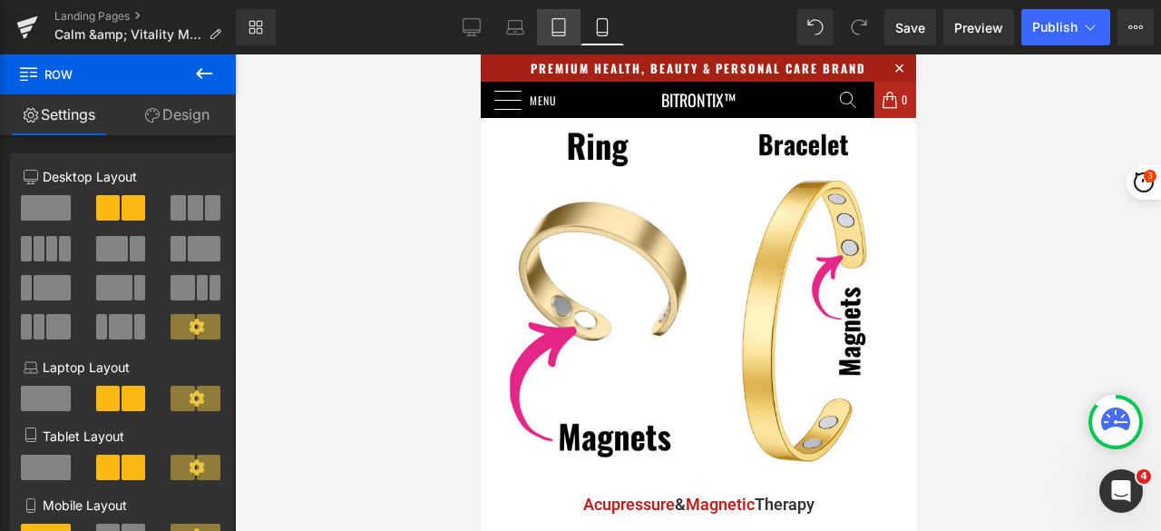
click at [561, 28] on icon at bounding box center [559, 27] width 18 height 18
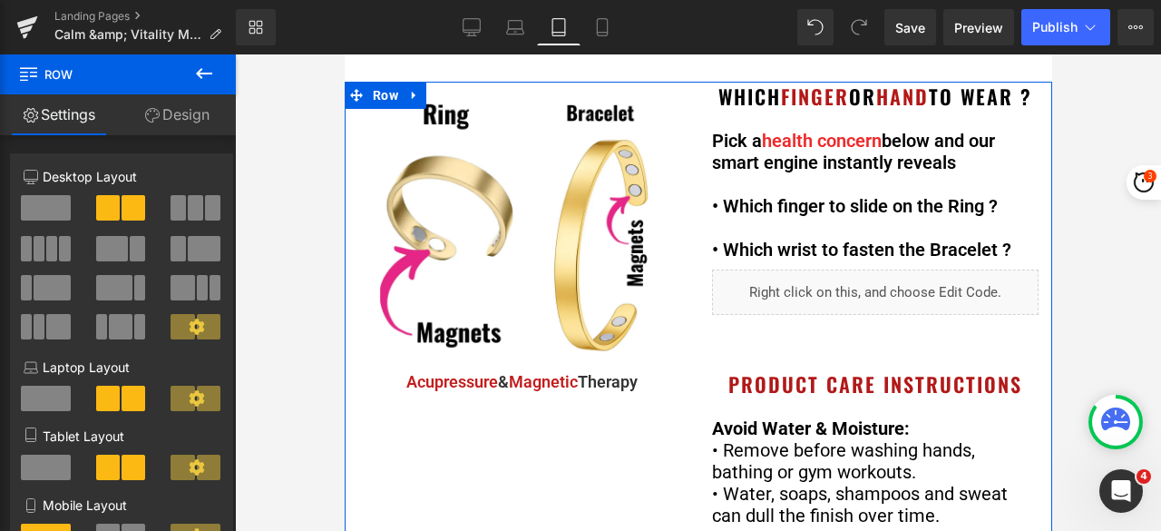
scroll to position [91, 0]
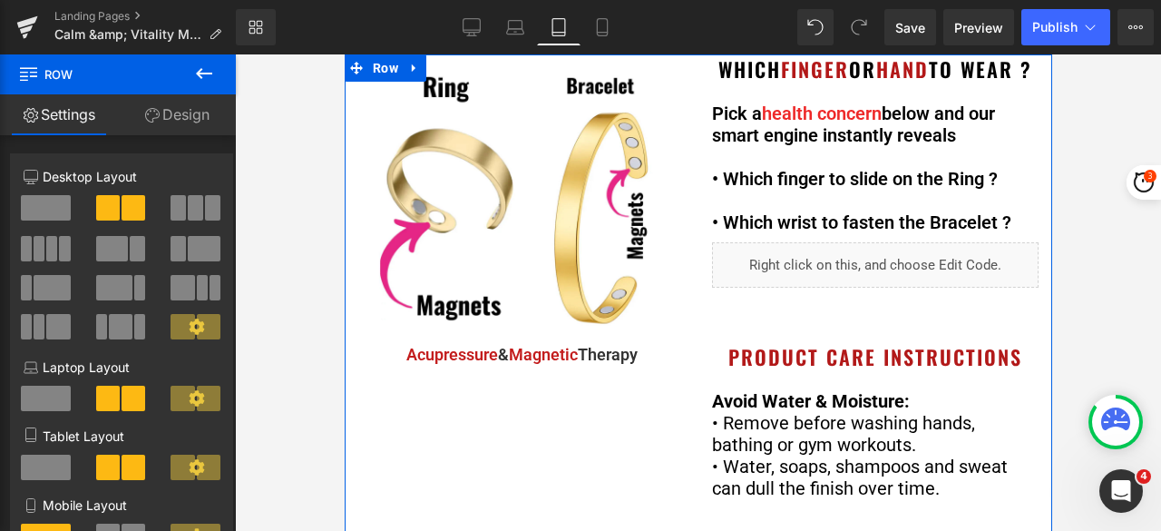
click at [863, 288] on div "Liquid" at bounding box center [874, 264] width 327 height 45
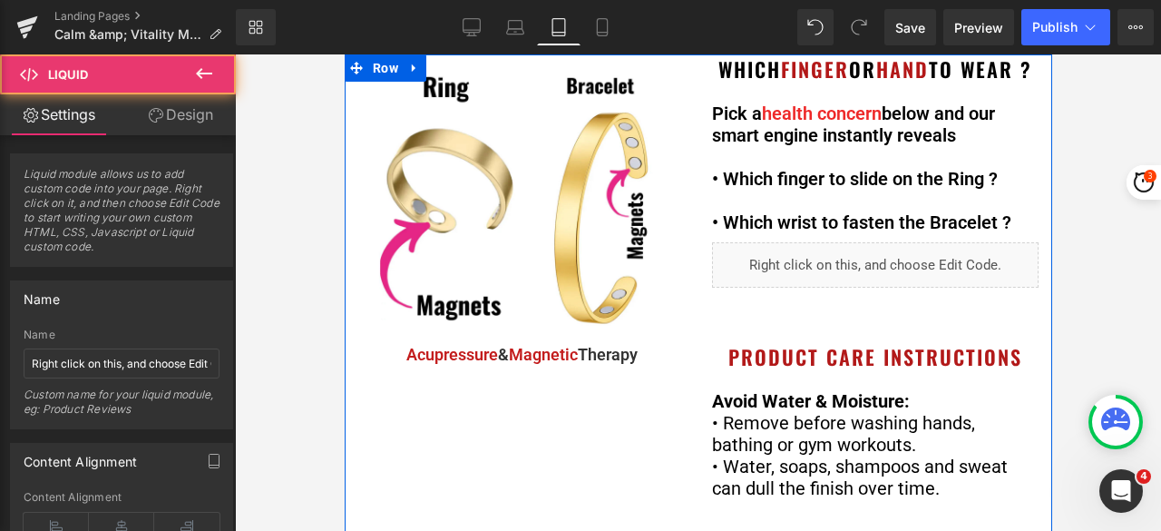
click at [822, 351] on div "Which Finger or Hand to wear ? Heading Pick a health concern below and our smar…" at bounding box center [875, 444] width 354 height 780
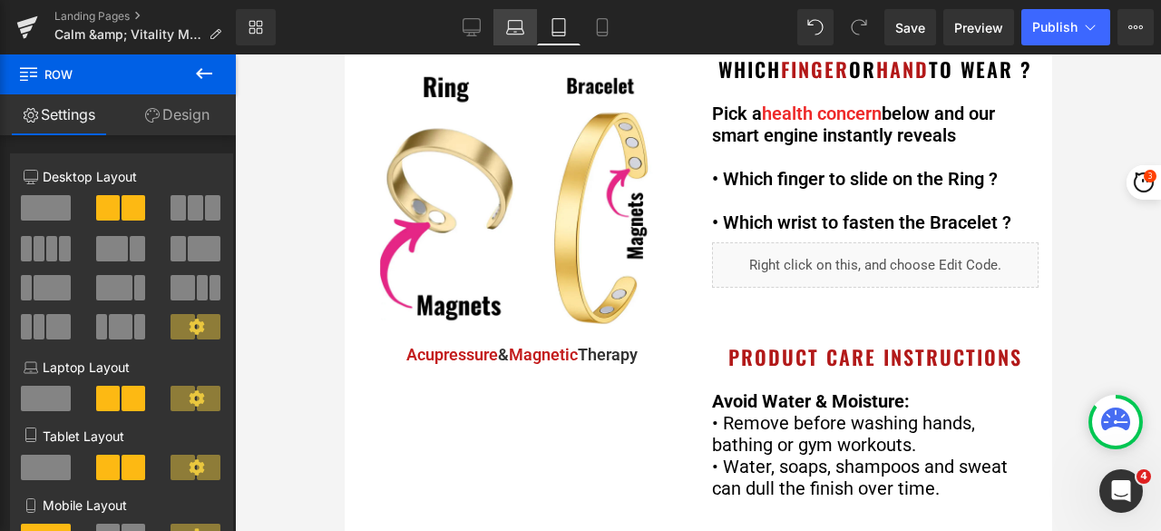
click at [510, 31] on icon at bounding box center [515, 27] width 18 height 18
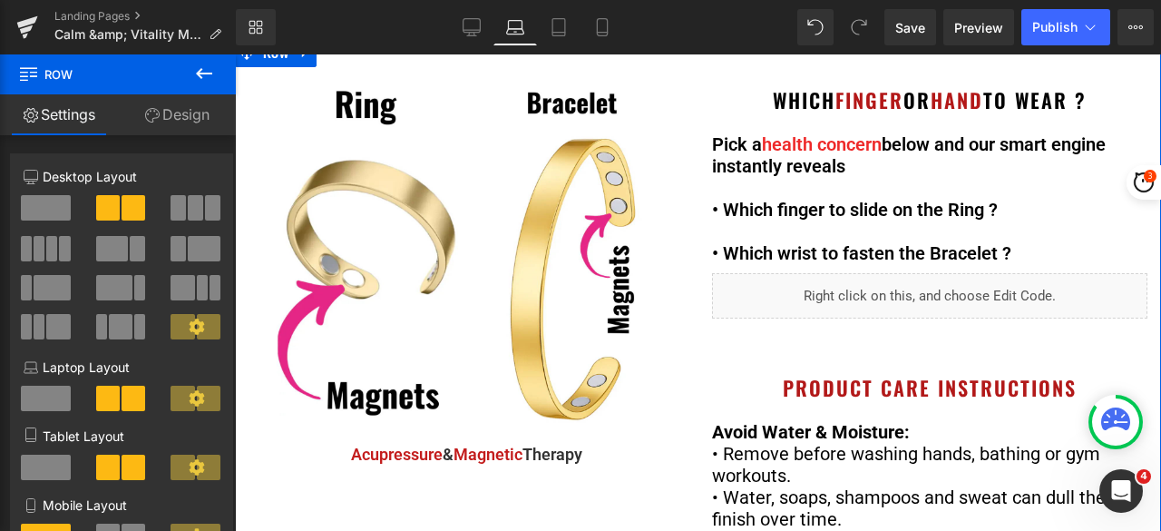
scroll to position [181, 0]
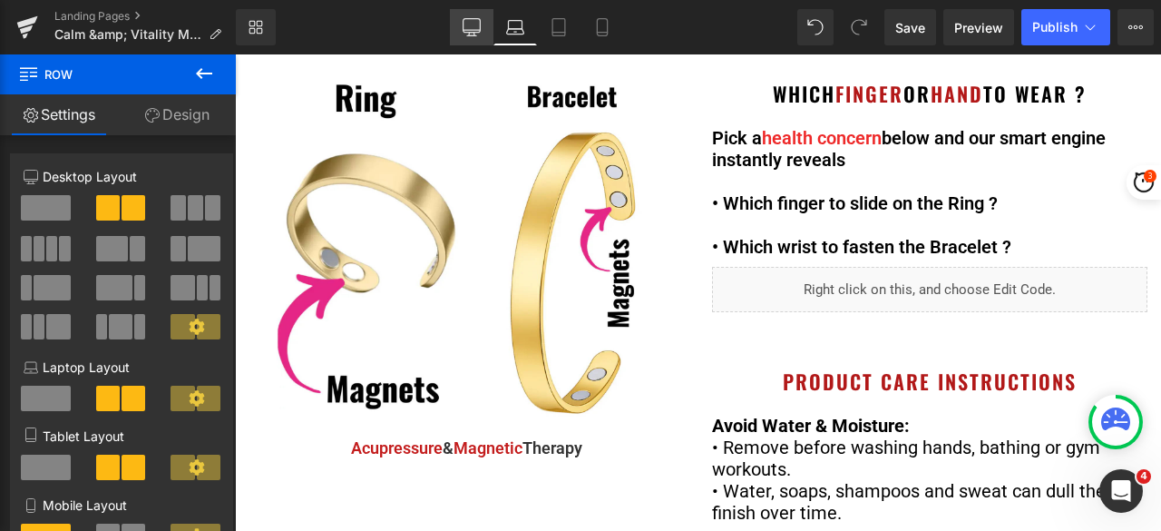
click at [469, 24] on icon at bounding box center [472, 27] width 18 height 18
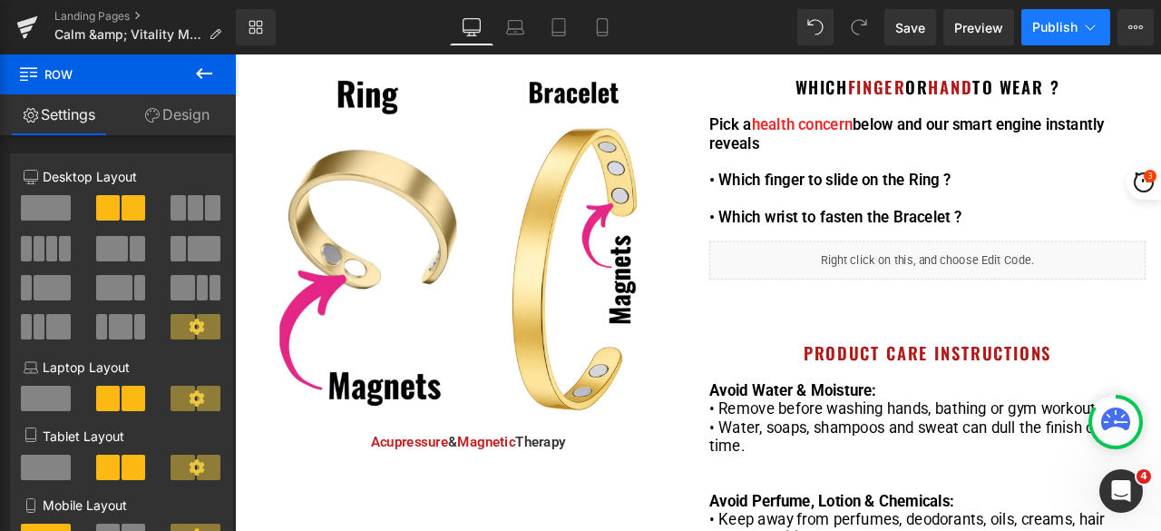
click at [1055, 24] on span "Publish" at bounding box center [1055, 27] width 45 height 15
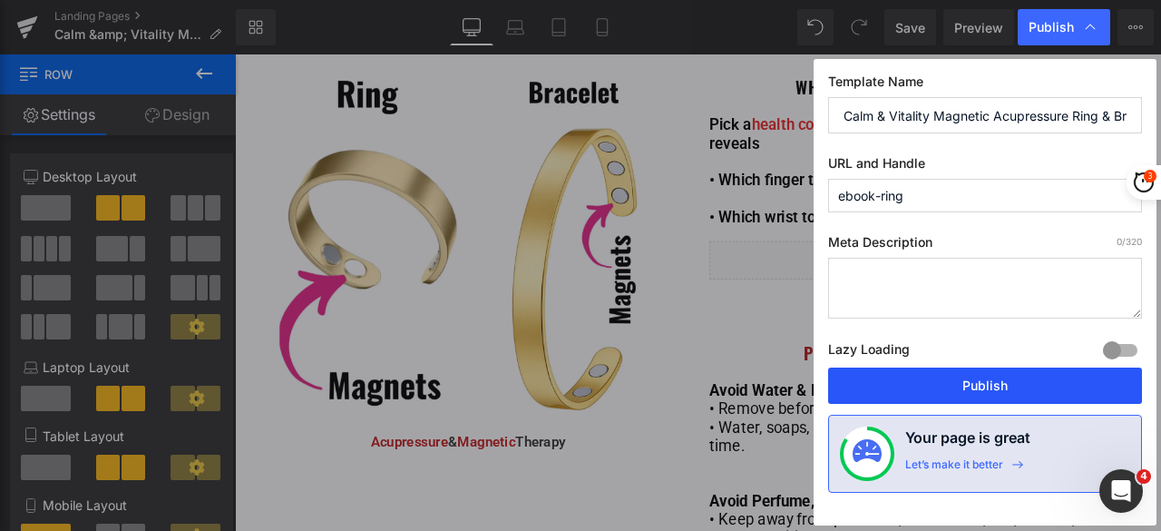
click at [987, 380] on button "Publish" at bounding box center [985, 385] width 314 height 36
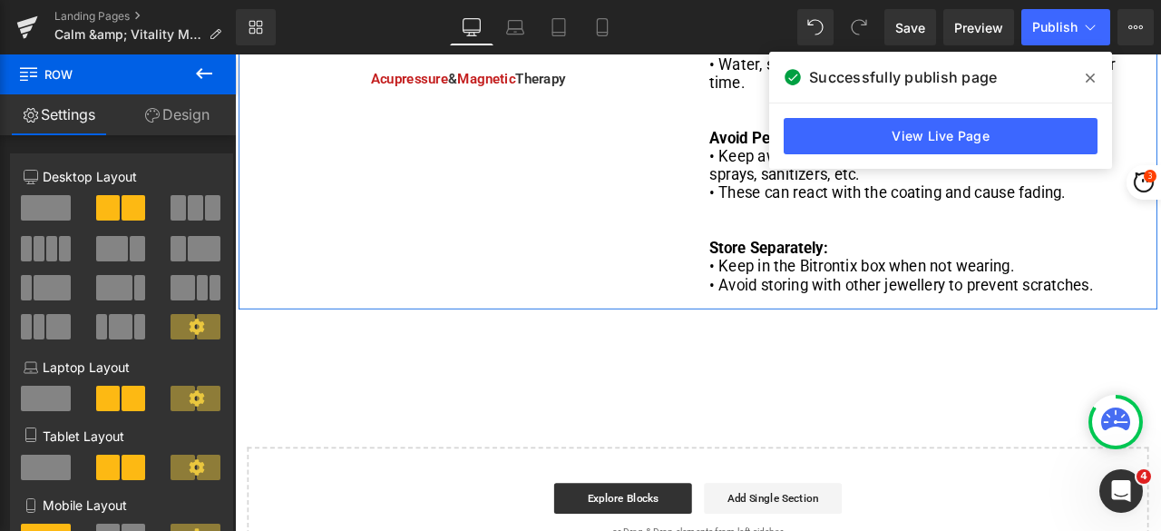
scroll to position [635, 0]
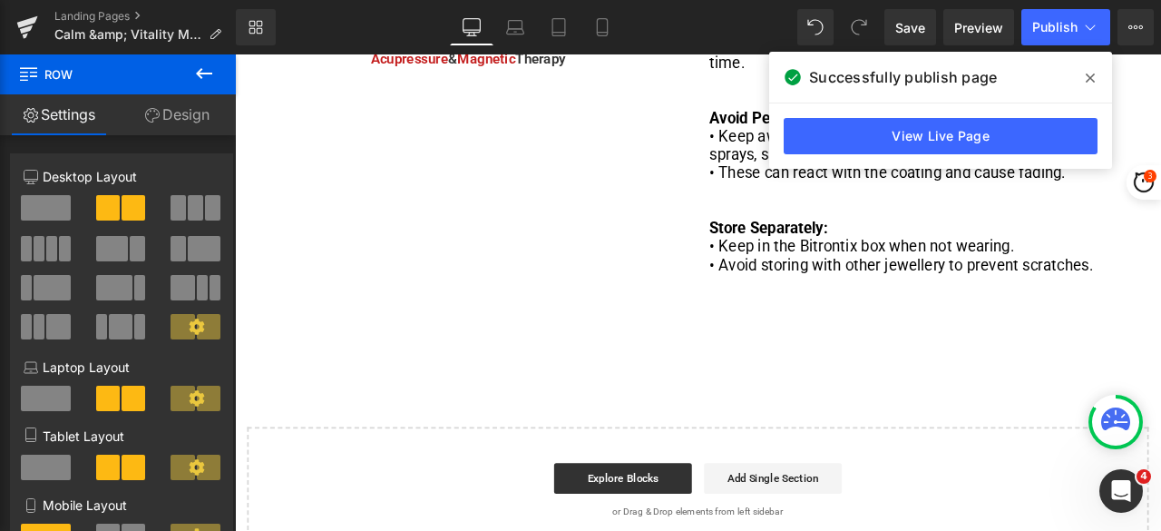
click at [1042, 282] on p "• Keep in the Bitrontix box when not wearing." at bounding box center [1056, 282] width 517 height 22
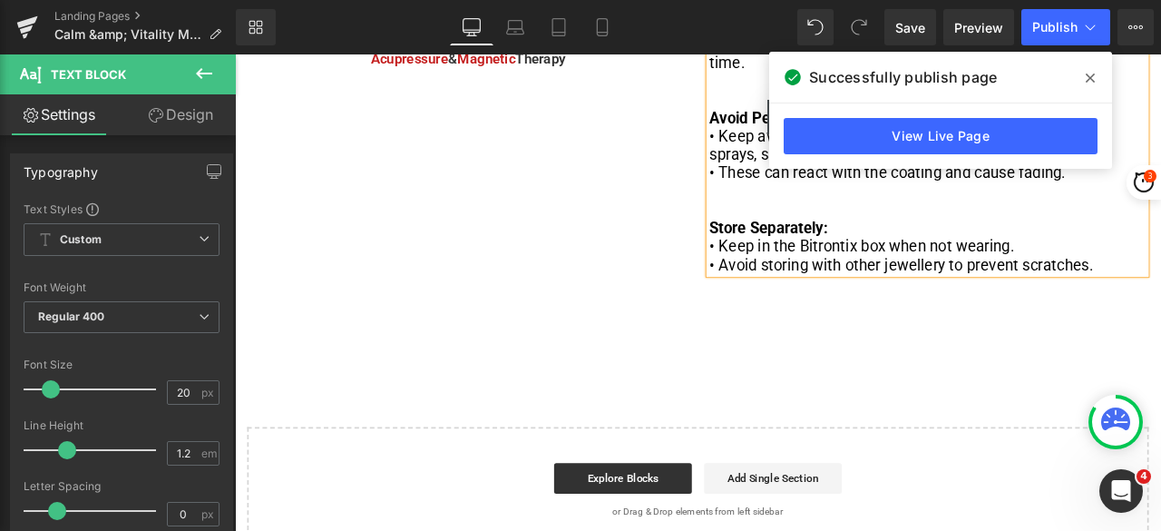
click at [183, 121] on link "Design" at bounding box center [181, 114] width 118 height 41
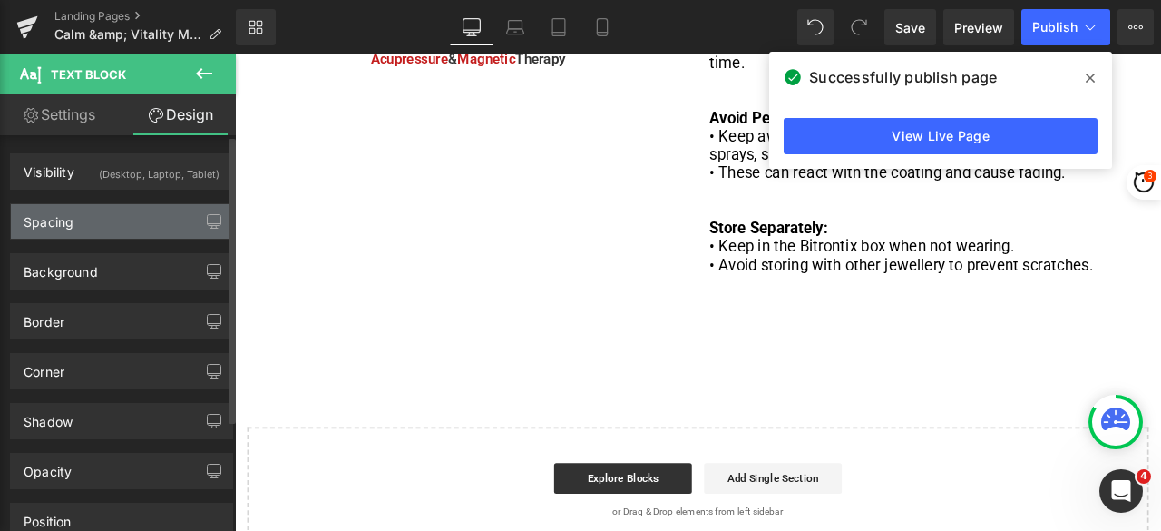
click at [103, 218] on div "Spacing" at bounding box center [121, 221] width 221 height 34
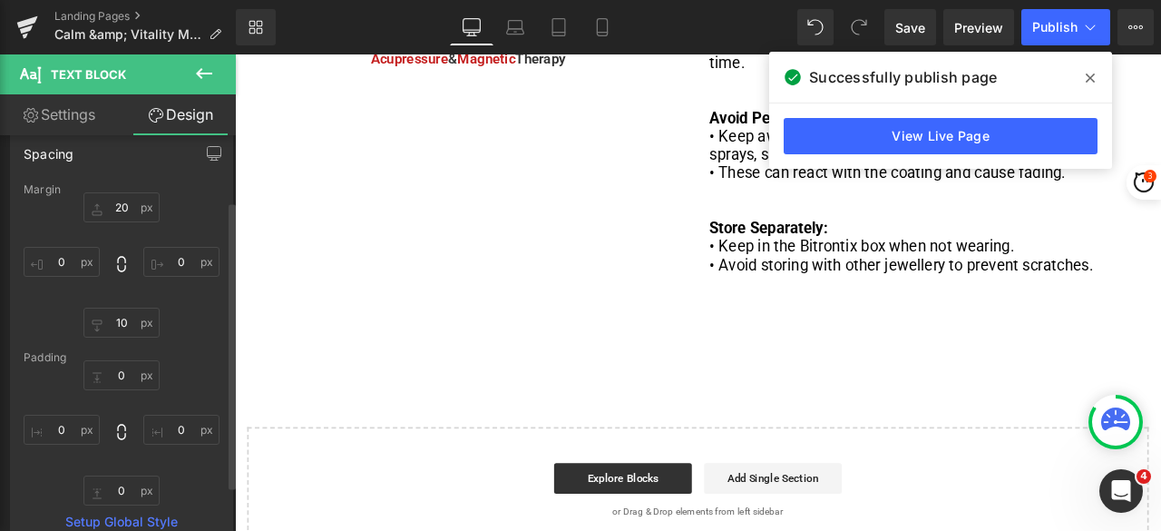
scroll to position [91, 0]
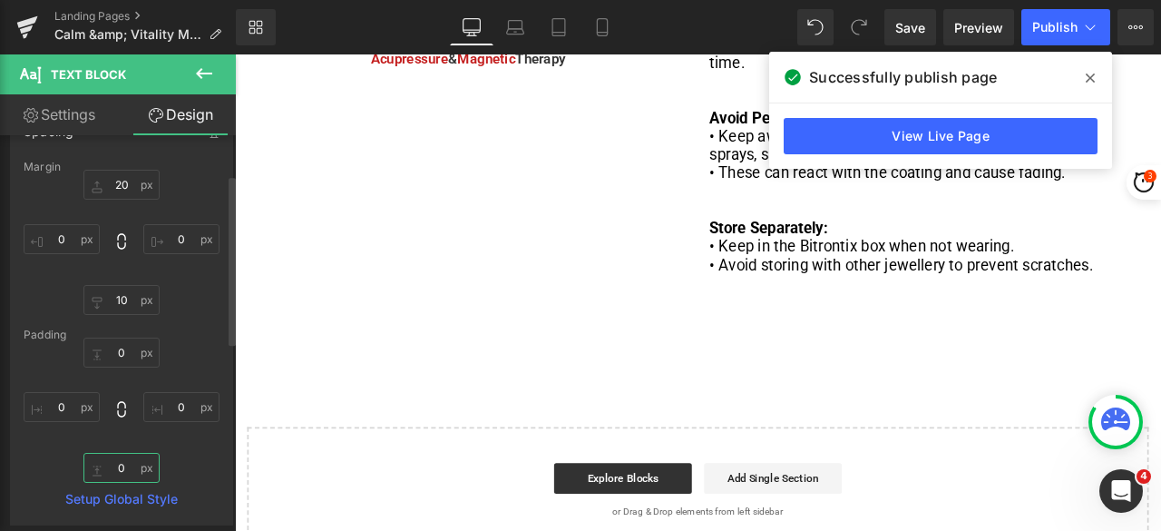
click at [122, 463] on input "0" at bounding box center [121, 468] width 76 height 30
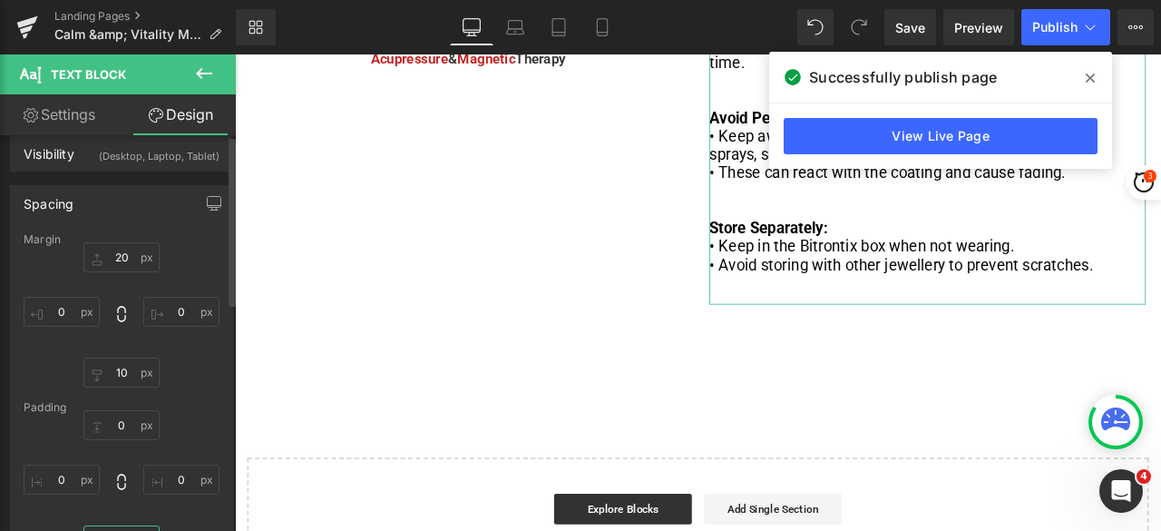
scroll to position [0, 0]
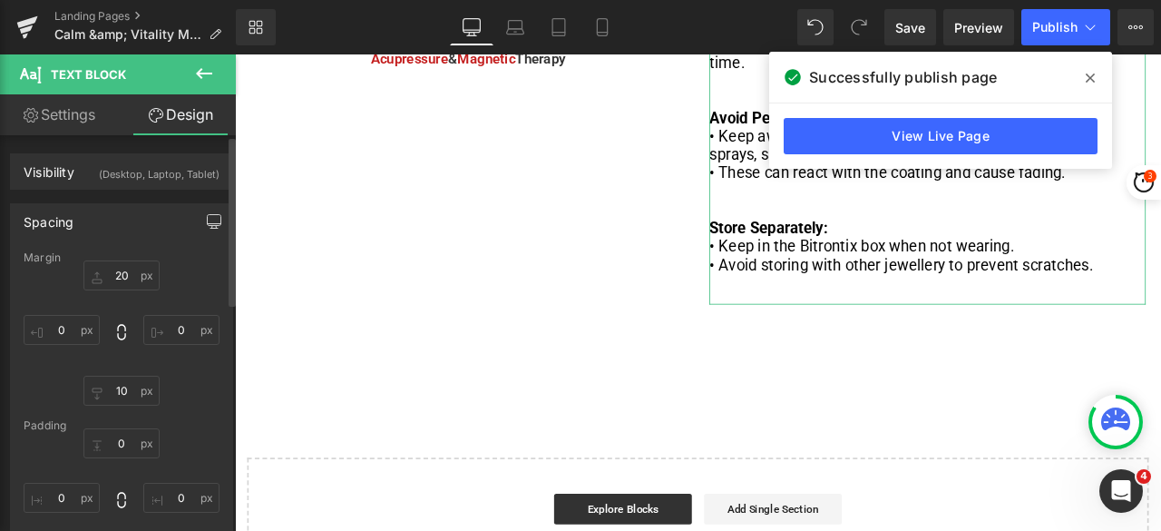
type input "40"
click at [209, 216] on icon "button" at bounding box center [214, 221] width 15 height 15
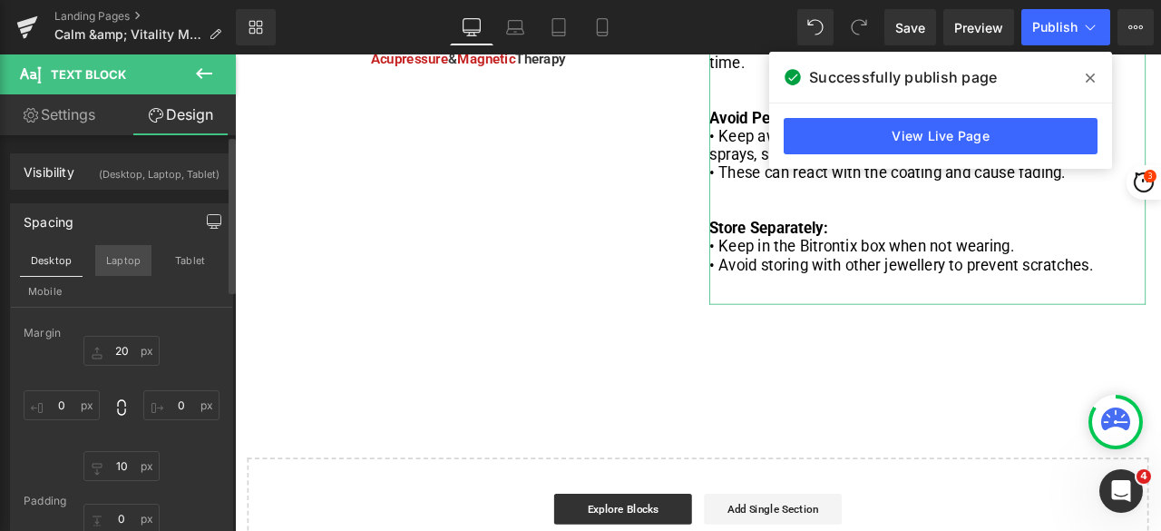
click at [129, 251] on button "Laptop" at bounding box center [123, 260] width 56 height 31
type input "20"
type input "0"
type input "10"
type input "0"
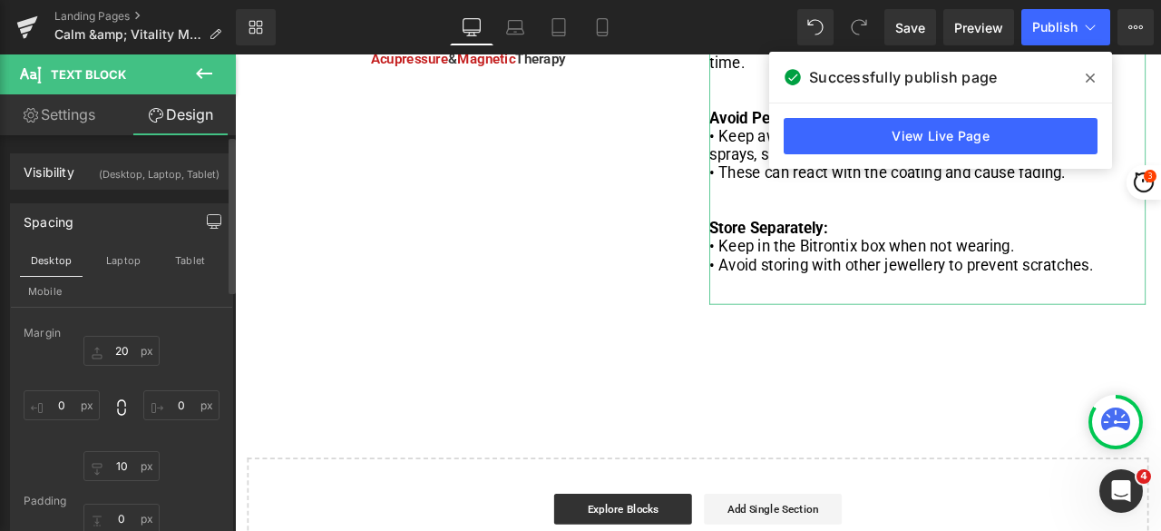
type input "0"
type input "40"
type input "0"
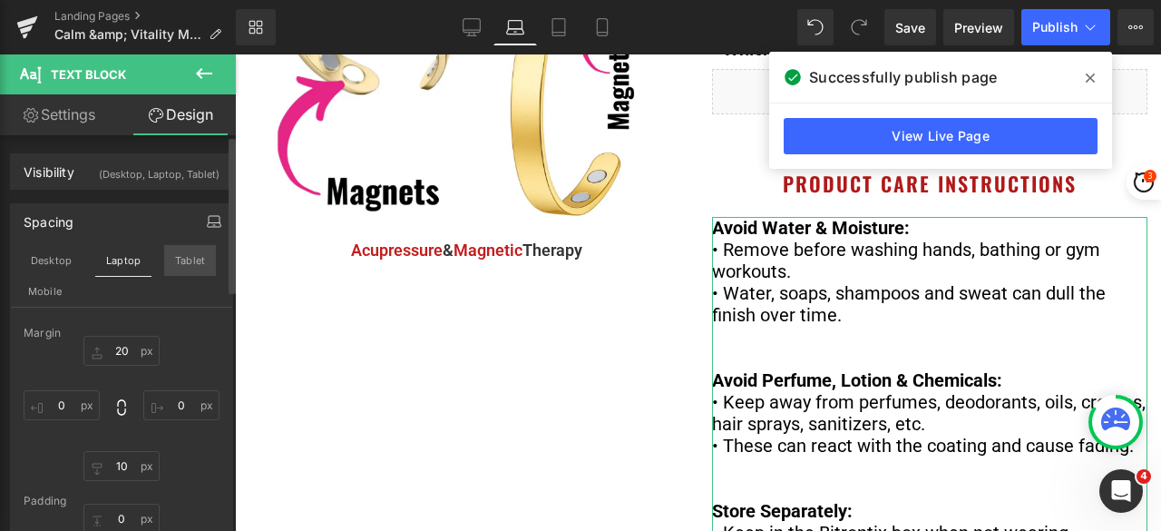
click at [189, 265] on button "Tablet" at bounding box center [190, 260] width 52 height 31
type input "20"
type input "0"
type input "10"
type input "0"
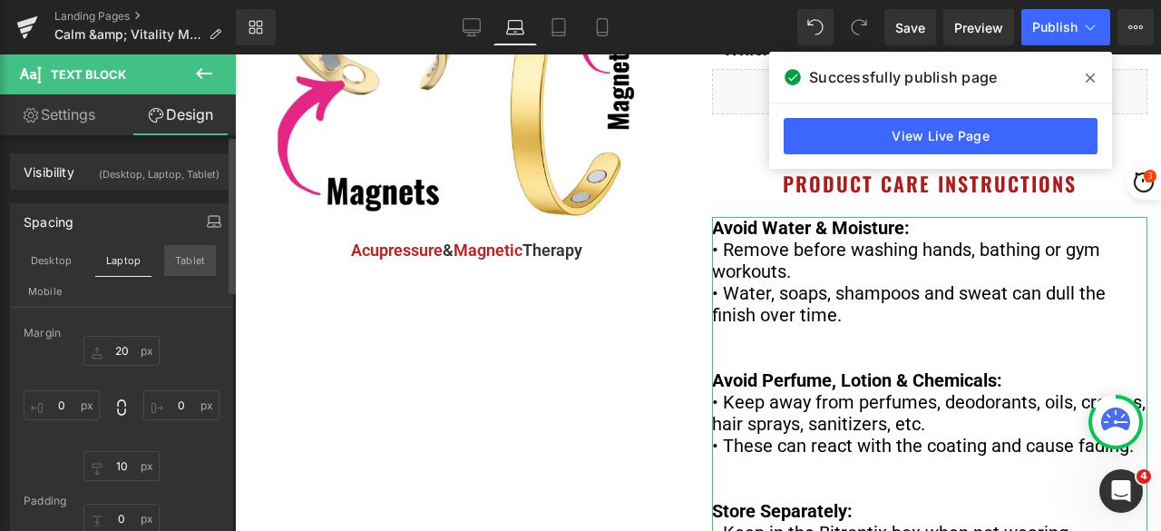
type input "0"
type input "40"
type input "0"
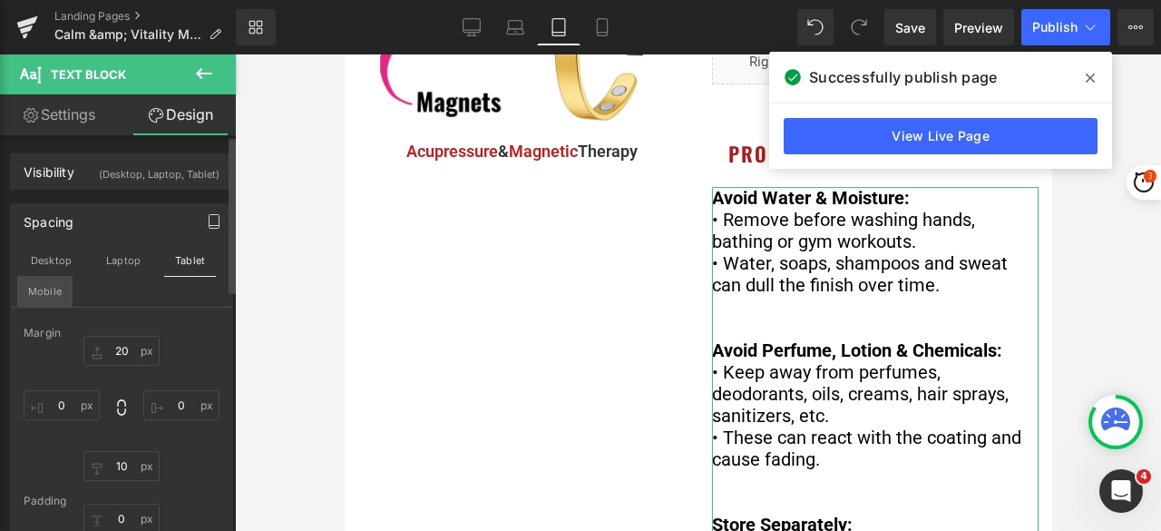
click at [54, 299] on button "Mobile" at bounding box center [44, 291] width 55 height 31
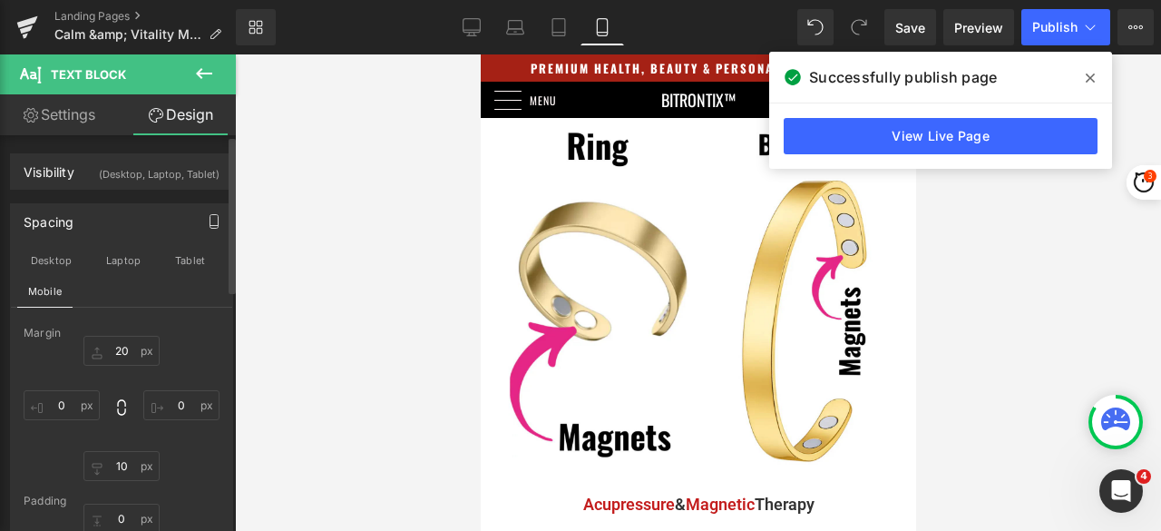
type input "20"
type input "0"
type input "10"
type input "0"
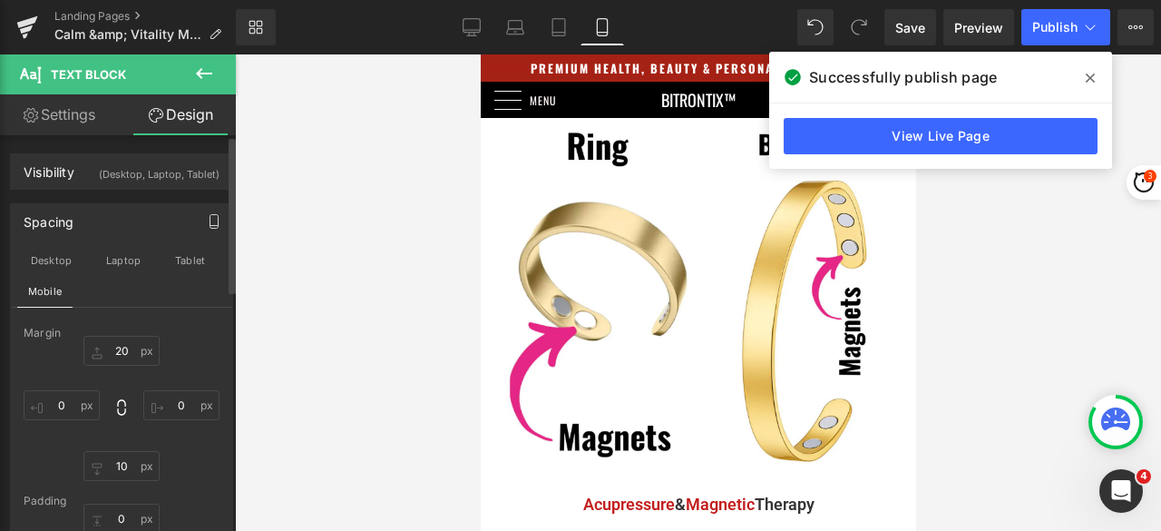
type input "0"
type input "40"
type input "0"
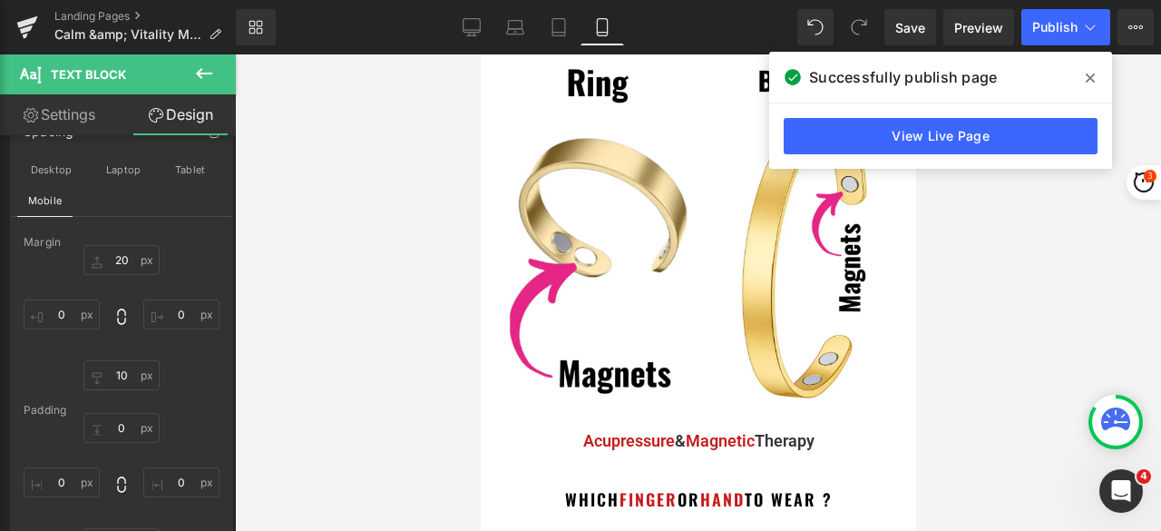
scroll to position [91, 0]
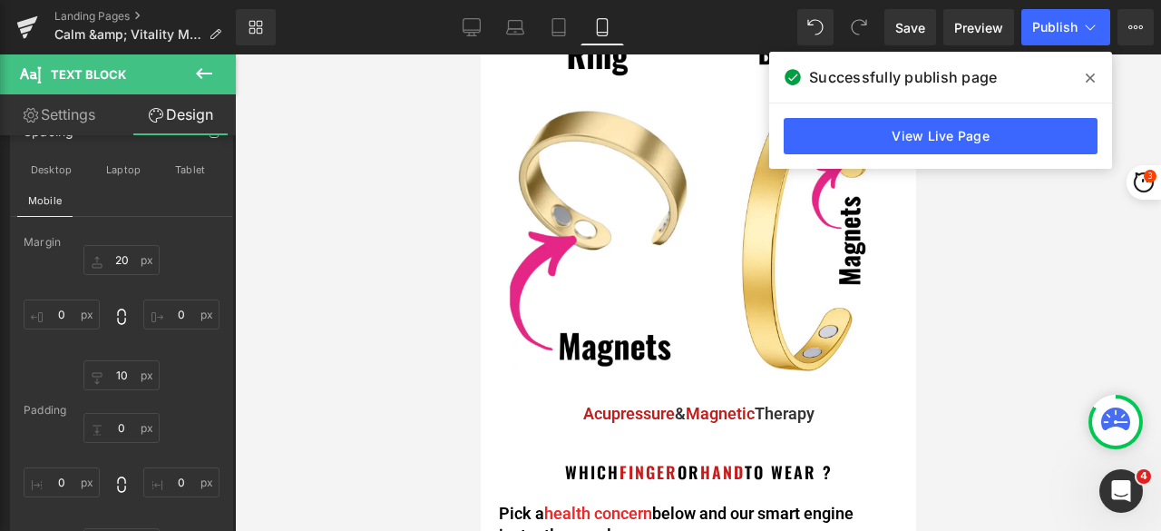
click at [1094, 83] on span at bounding box center [1090, 78] width 29 height 29
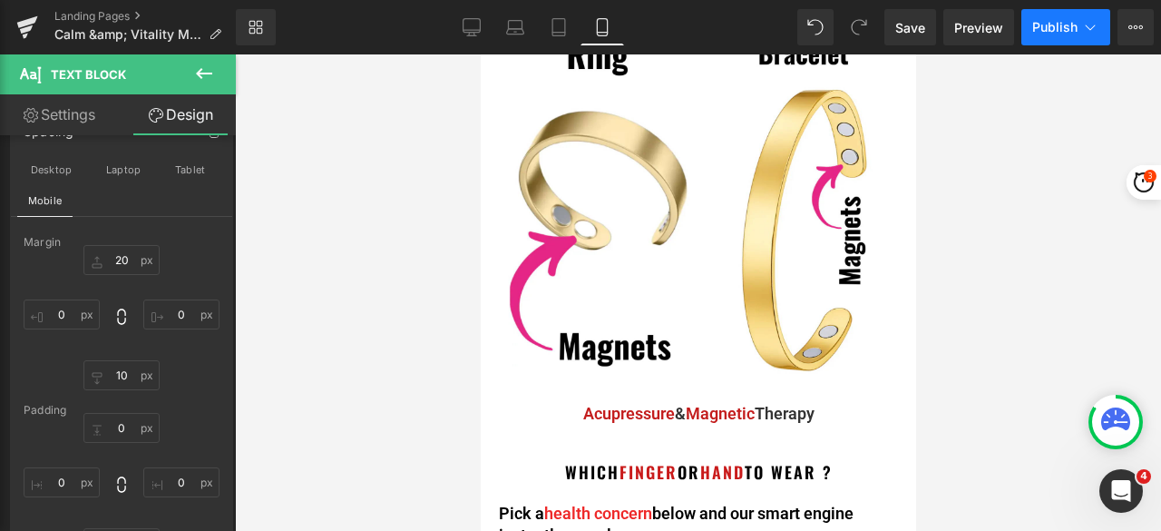
click at [1044, 28] on span "Publish" at bounding box center [1055, 27] width 45 height 15
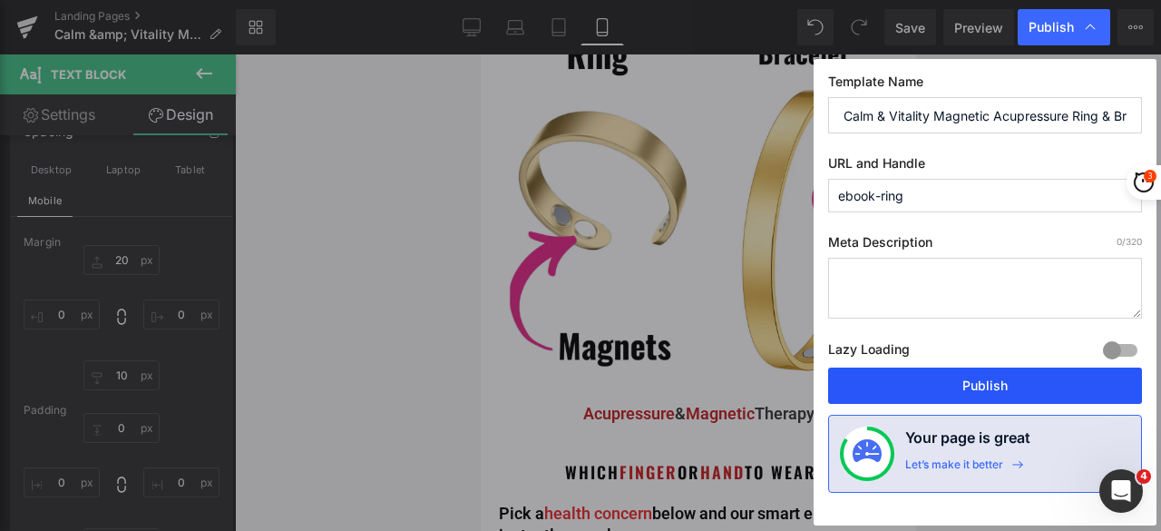
click at [953, 375] on button "Publish" at bounding box center [985, 385] width 314 height 36
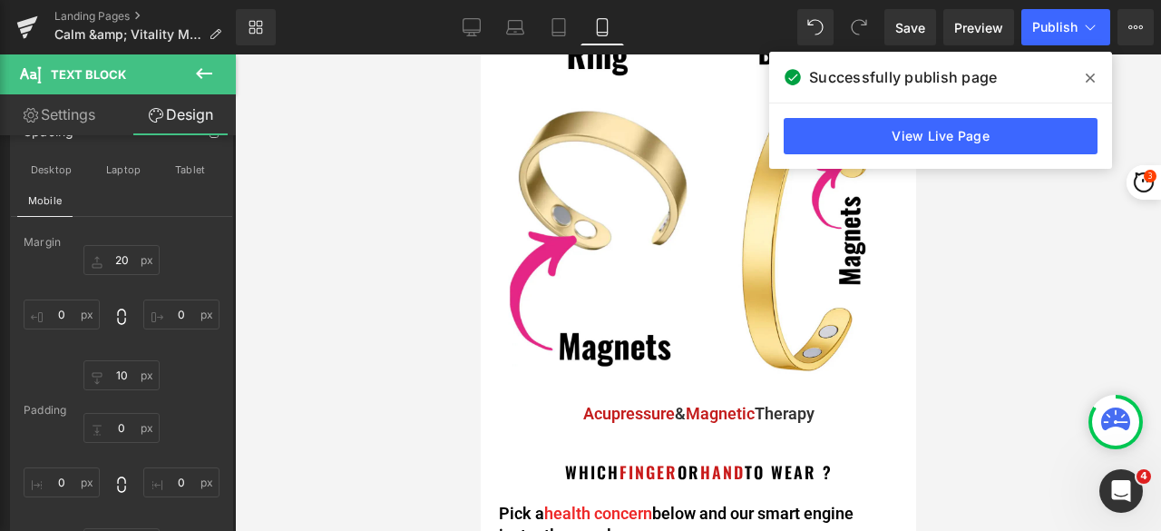
click at [1093, 70] on span at bounding box center [1090, 78] width 29 height 29
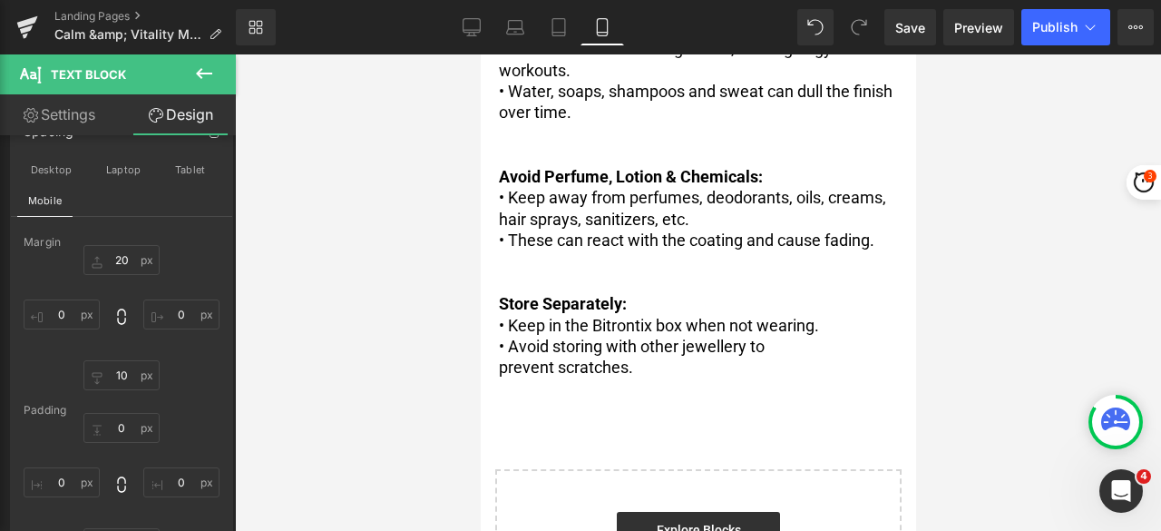
scroll to position [907, 0]
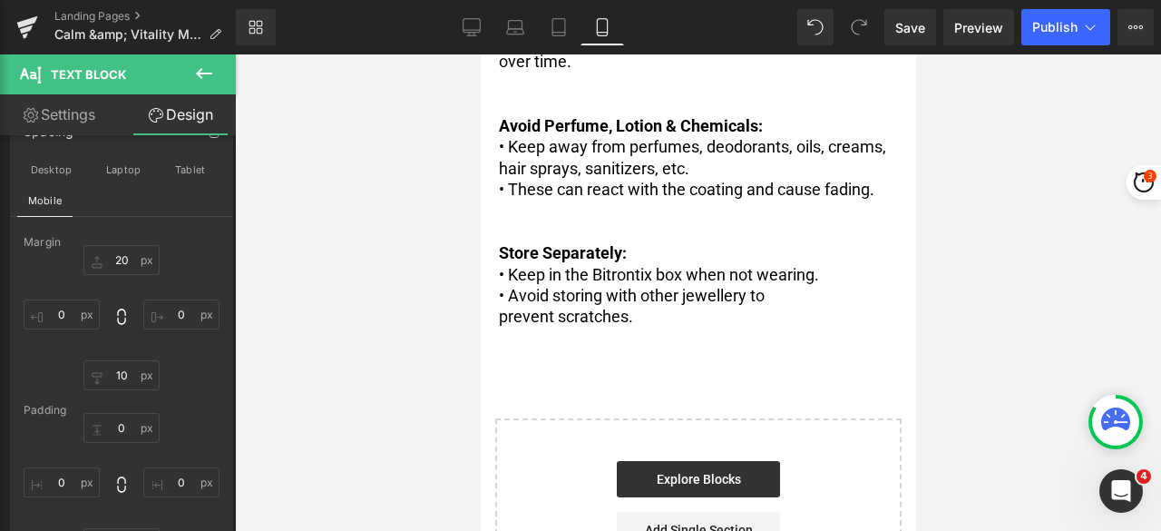
click at [690, 285] on p "• Keep in the Bitrontix box when not wearing." at bounding box center [697, 274] width 399 height 21
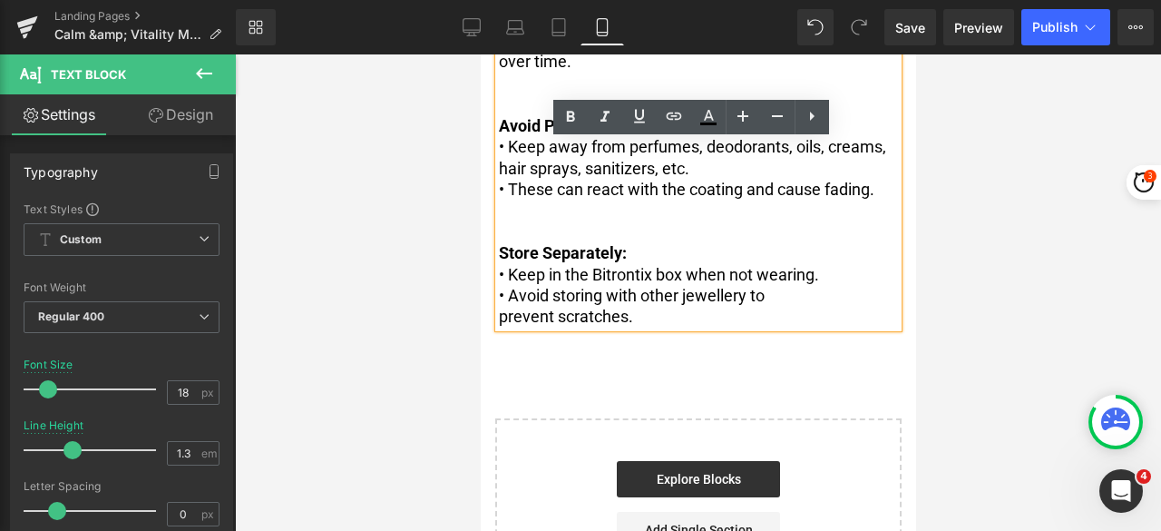
click at [209, 116] on link "Design" at bounding box center [181, 114] width 118 height 41
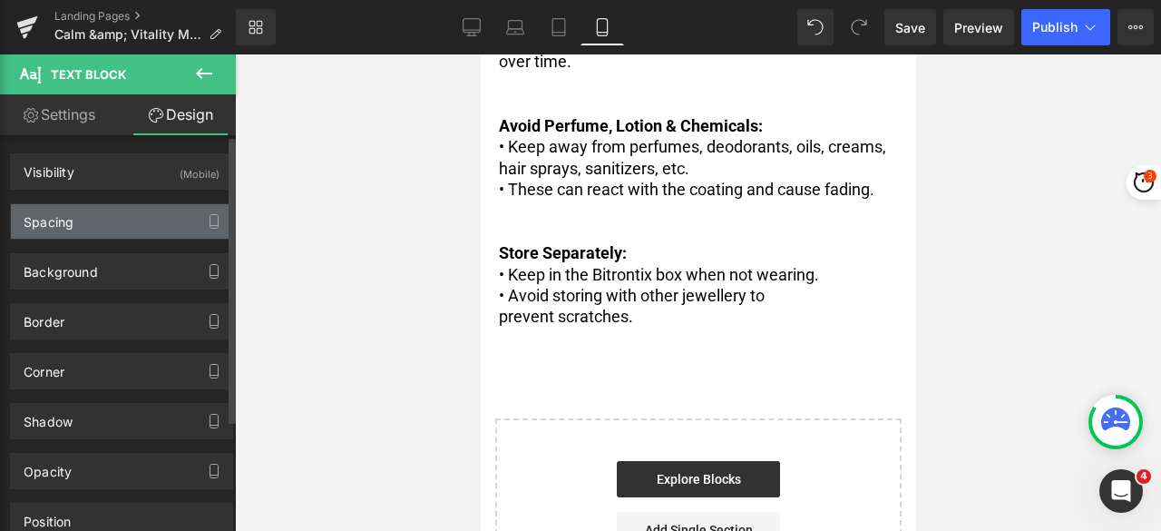
type input "30"
type input "20"
type input "0"
type input "20"
type input "0"
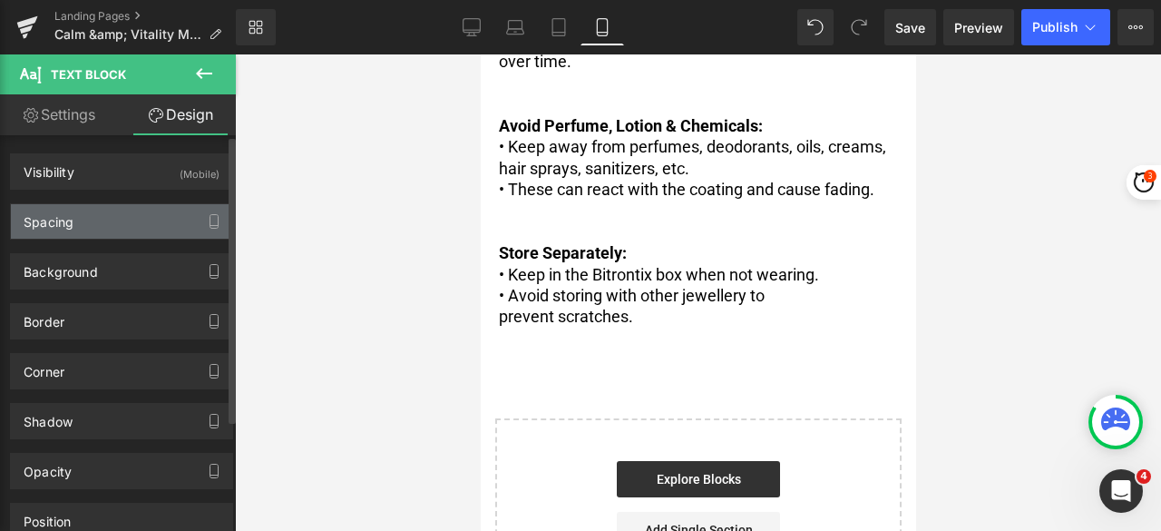
type input "0"
click at [147, 217] on div "Spacing" at bounding box center [121, 221] width 221 height 34
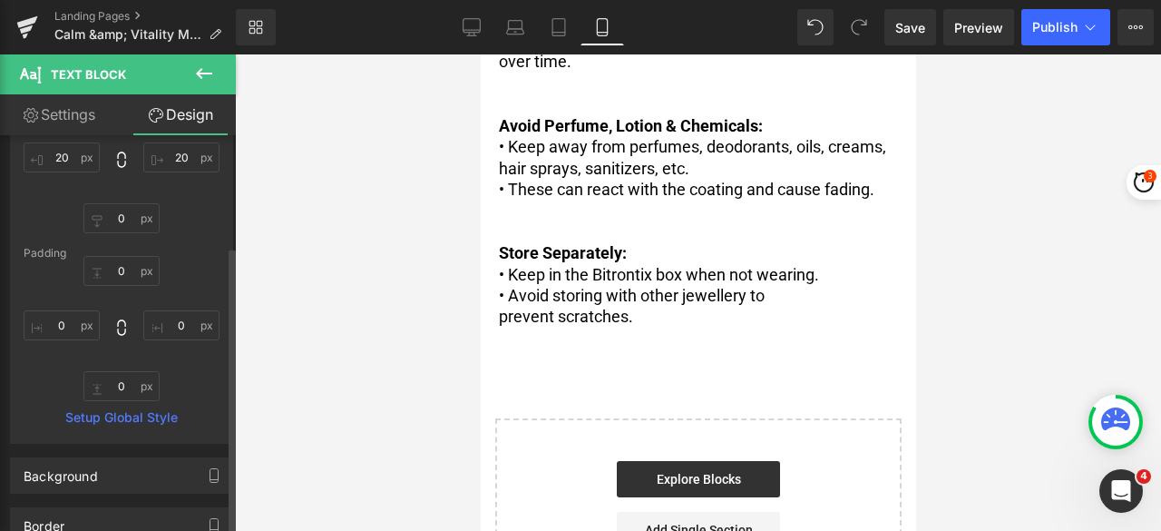
scroll to position [181, 0]
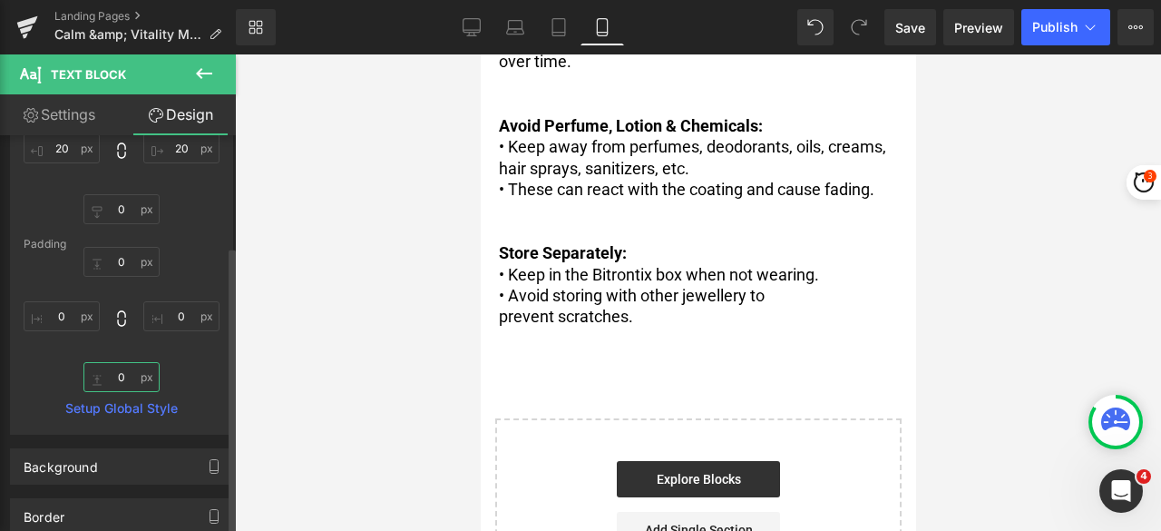
click at [127, 380] on input "0" at bounding box center [121, 377] width 76 height 30
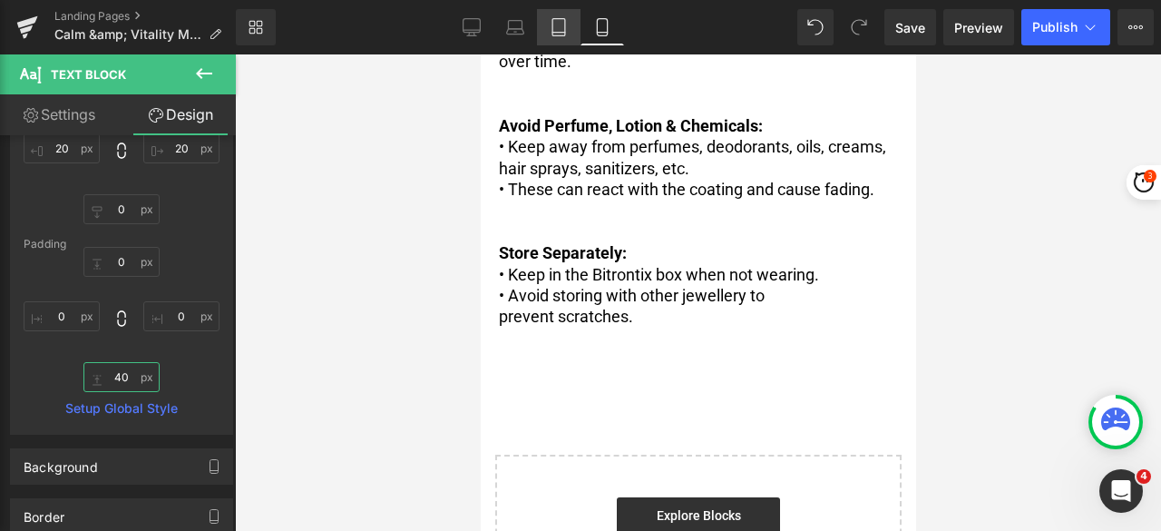
type input "40"
drag, startPoint x: 558, startPoint y: 39, endPoint x: 262, endPoint y: 7, distance: 297.5
click at [558, 39] on link "Tablet" at bounding box center [559, 27] width 44 height 36
type input "0"
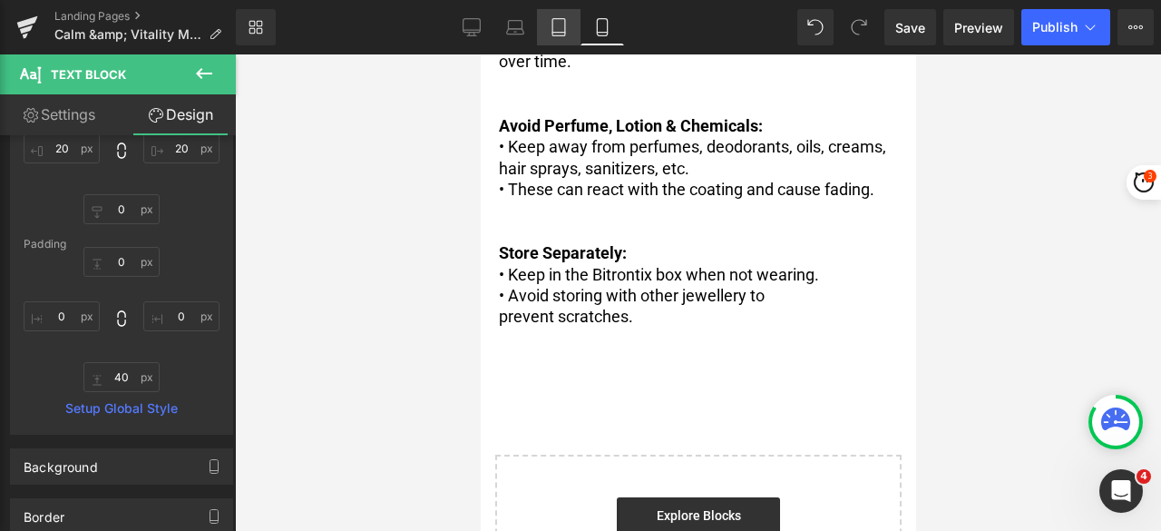
type input "0"
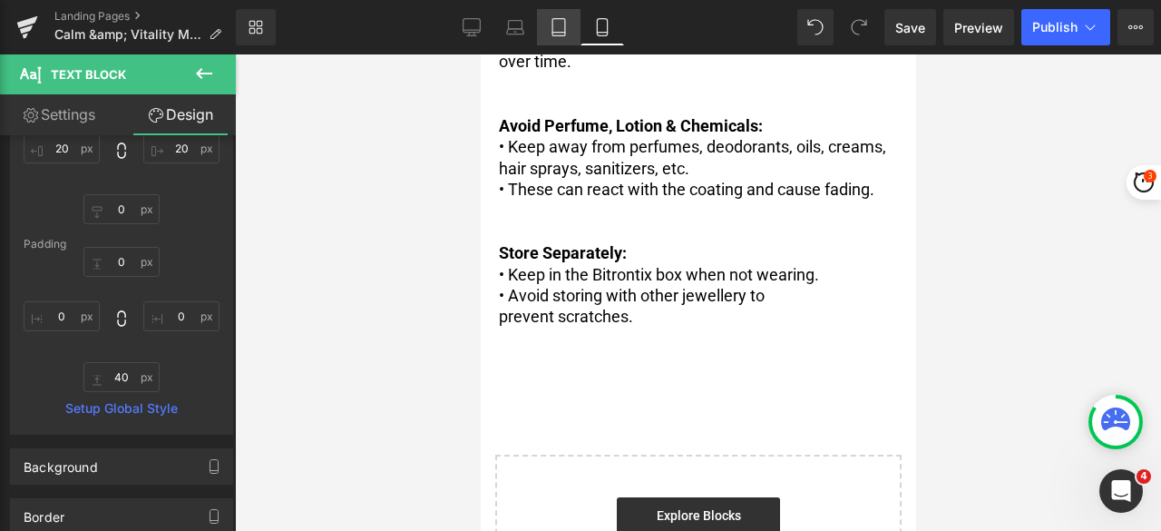
type input "0"
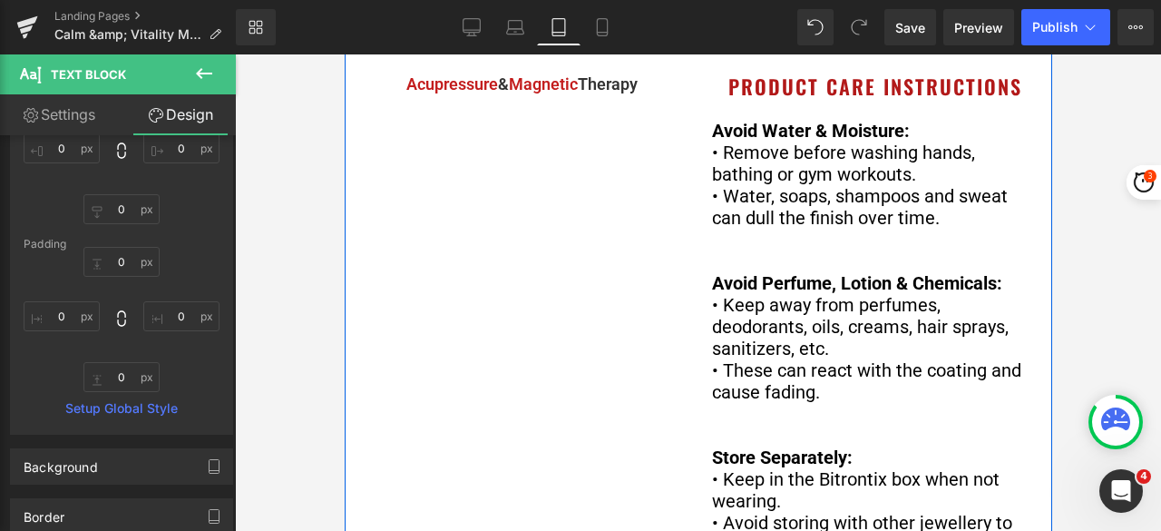
scroll to position [363, 0]
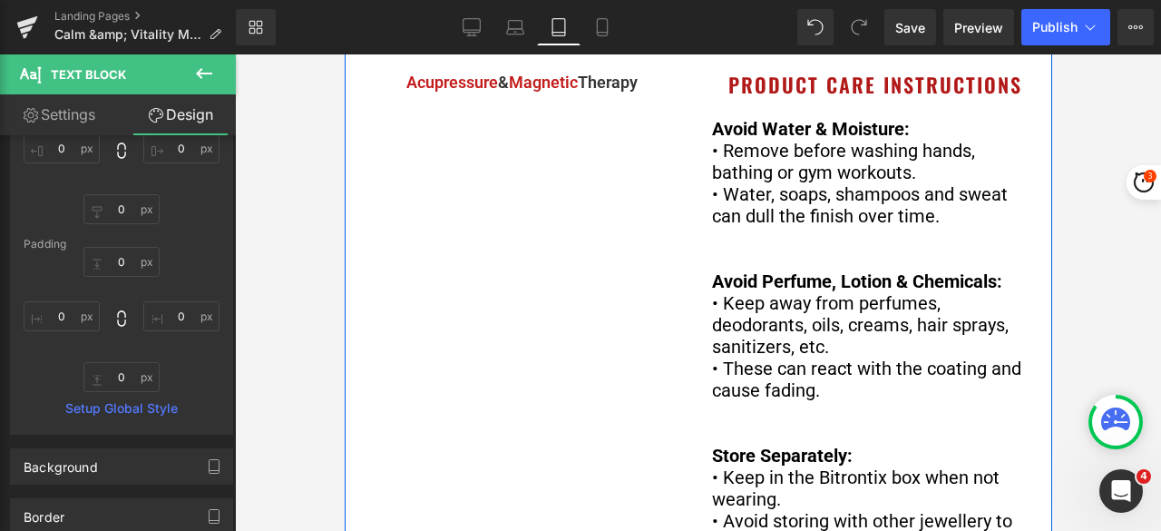
click at [807, 292] on span "Avoid Perfume, Lotion & Chemicals:" at bounding box center [856, 281] width 290 height 22
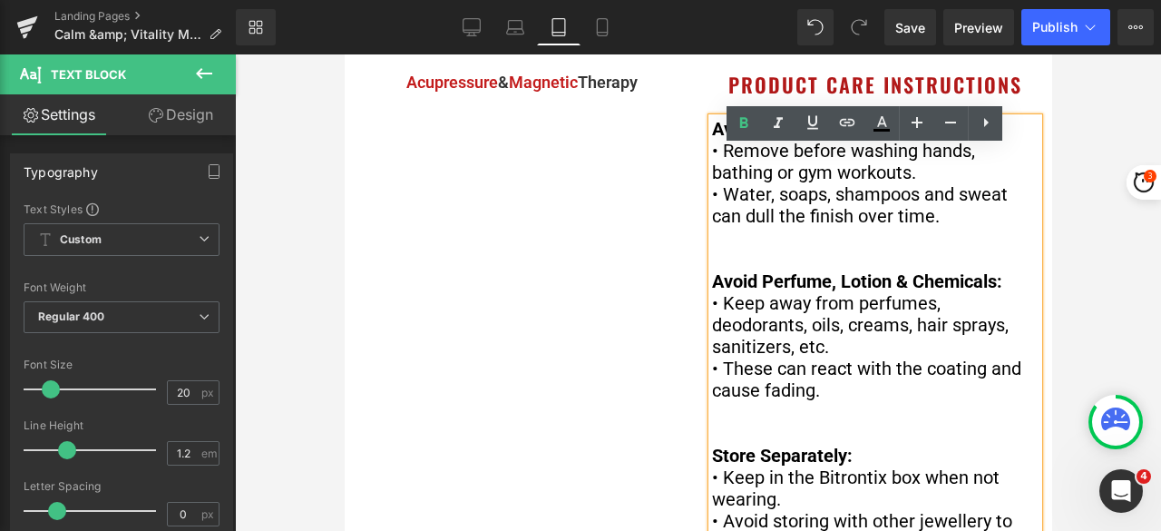
click at [183, 115] on link "Design" at bounding box center [181, 114] width 118 height 41
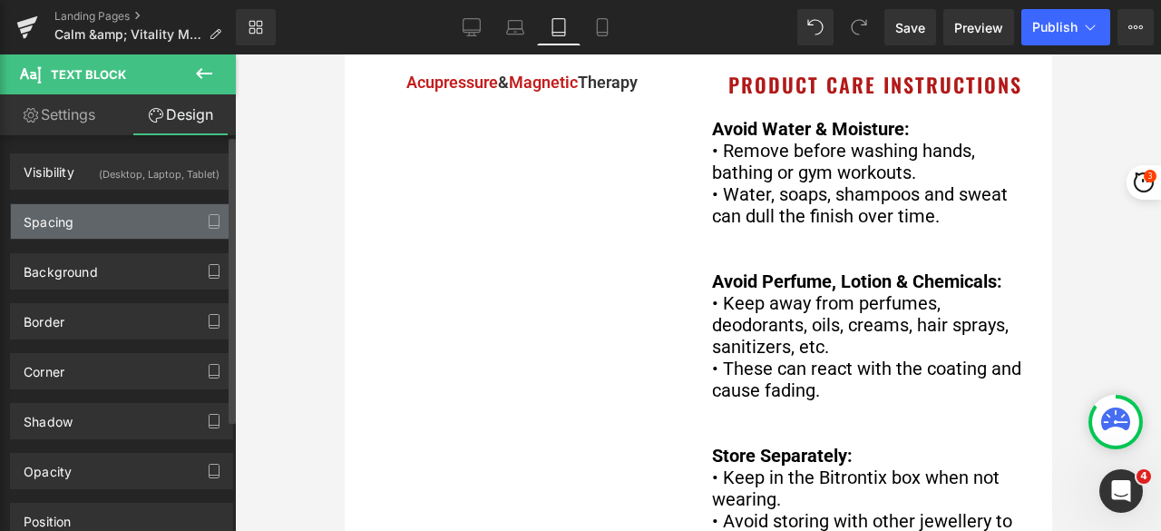
type input "20"
type input "0"
type input "10"
type input "0"
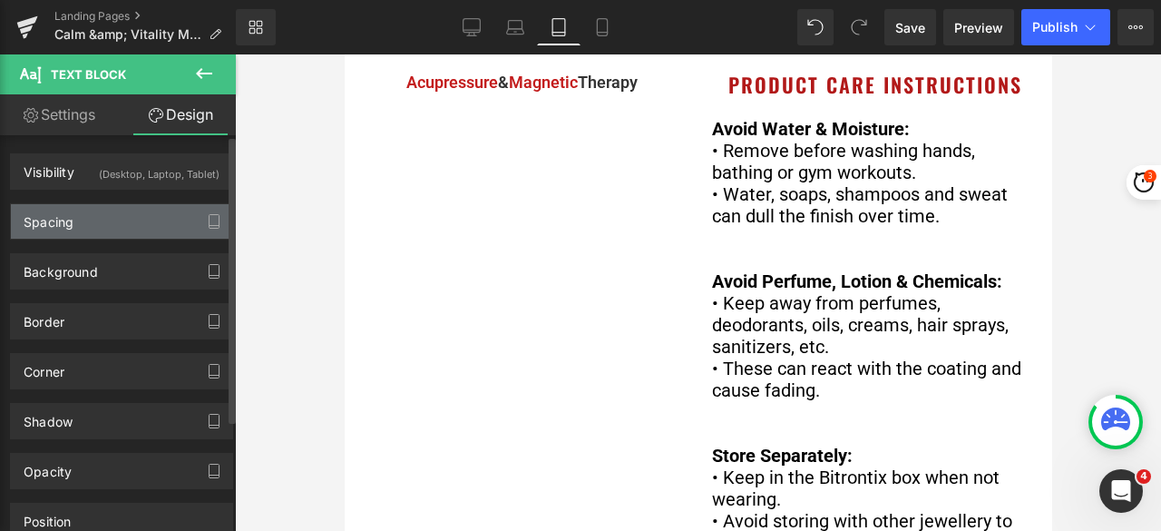
type input "0"
type input "40"
type input "0"
click at [103, 223] on div "Spacing" at bounding box center [121, 221] width 221 height 34
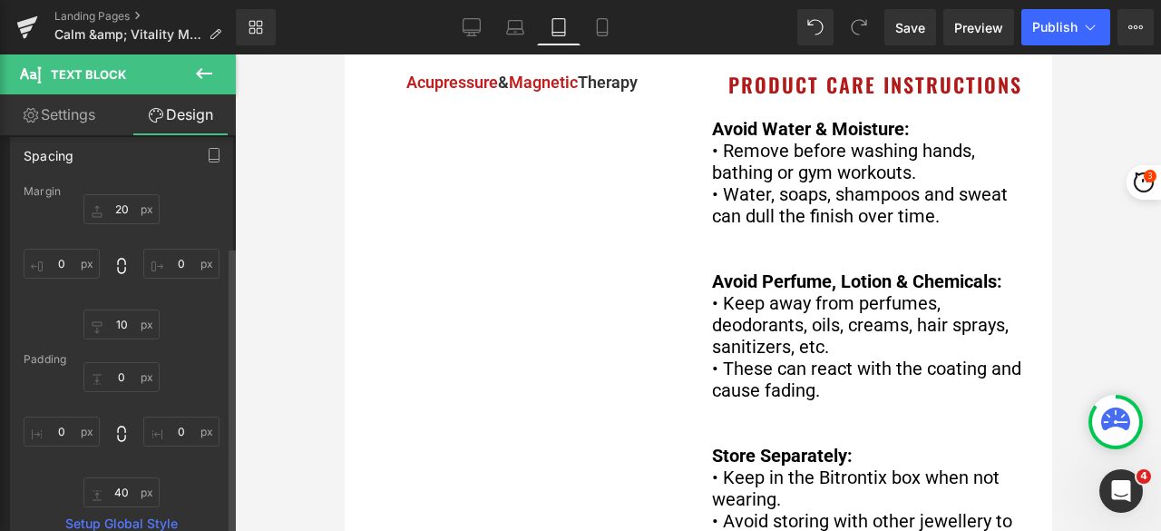
scroll to position [181, 0]
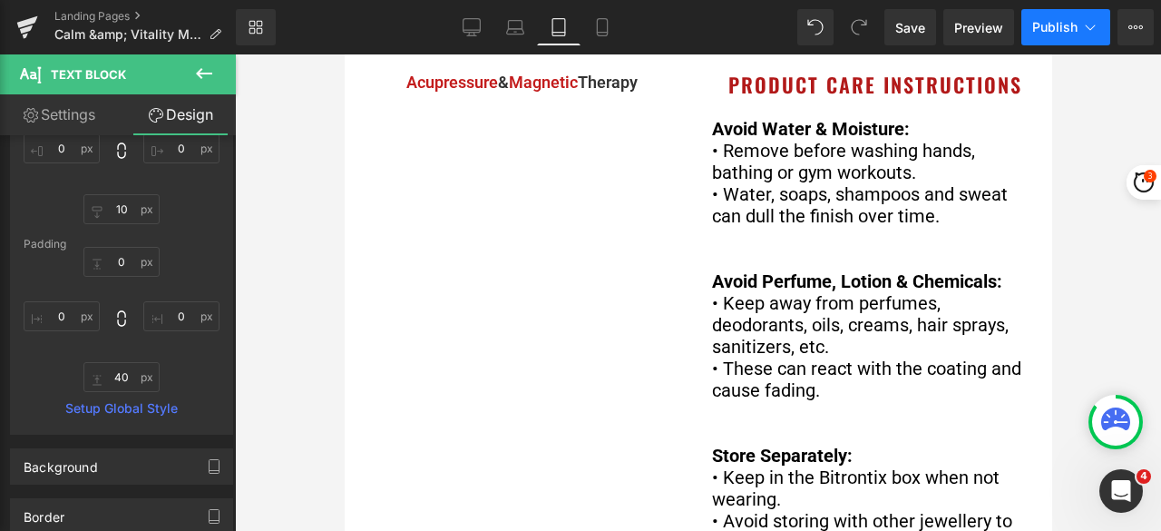
click at [1048, 30] on span "Publish" at bounding box center [1055, 27] width 45 height 15
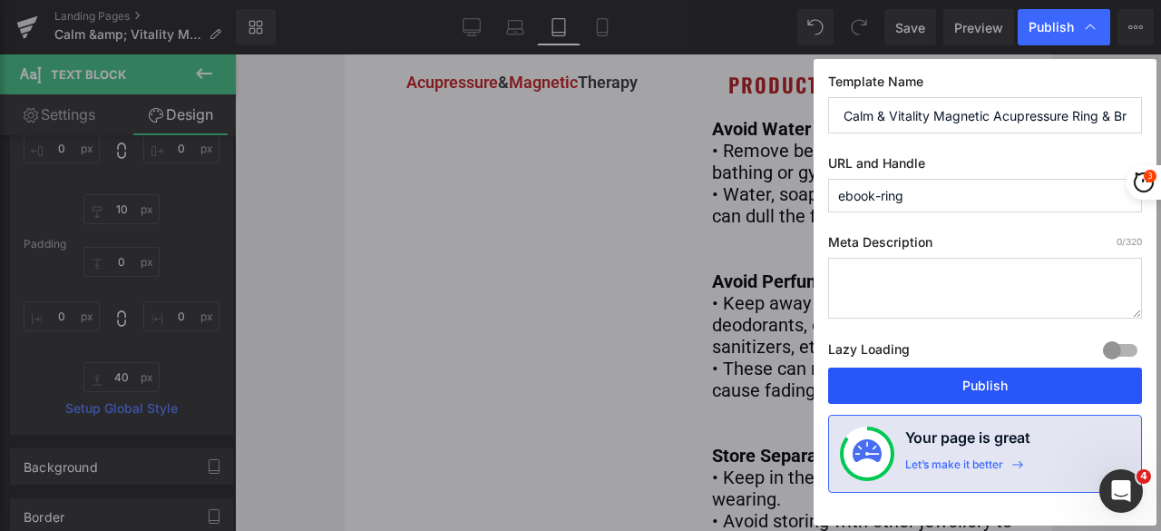
click at [967, 387] on button "Publish" at bounding box center [985, 385] width 314 height 36
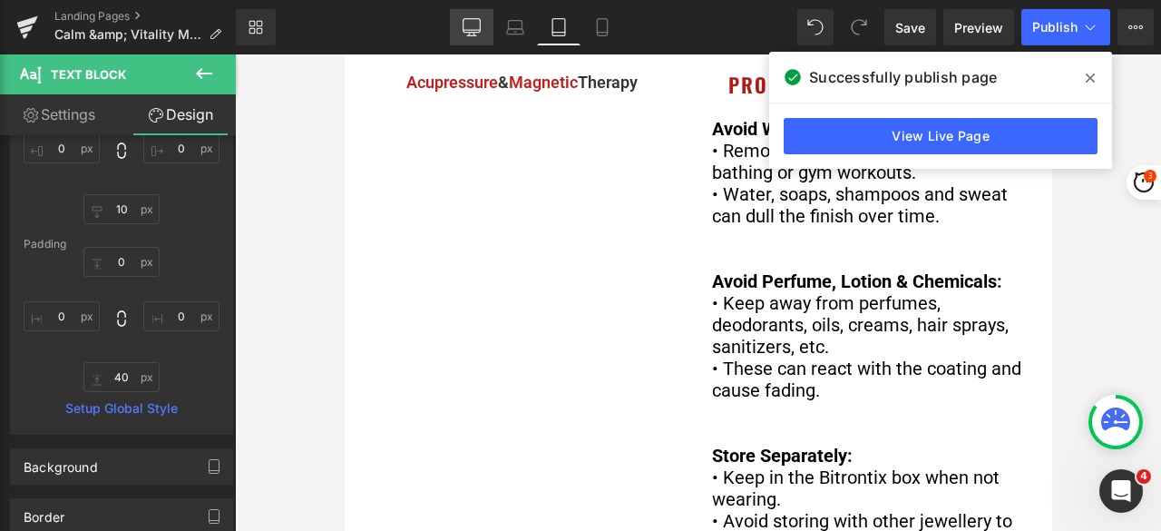
click at [475, 24] on icon at bounding box center [472, 27] width 18 height 18
type input "20"
type input "0"
type input "10"
type input "0"
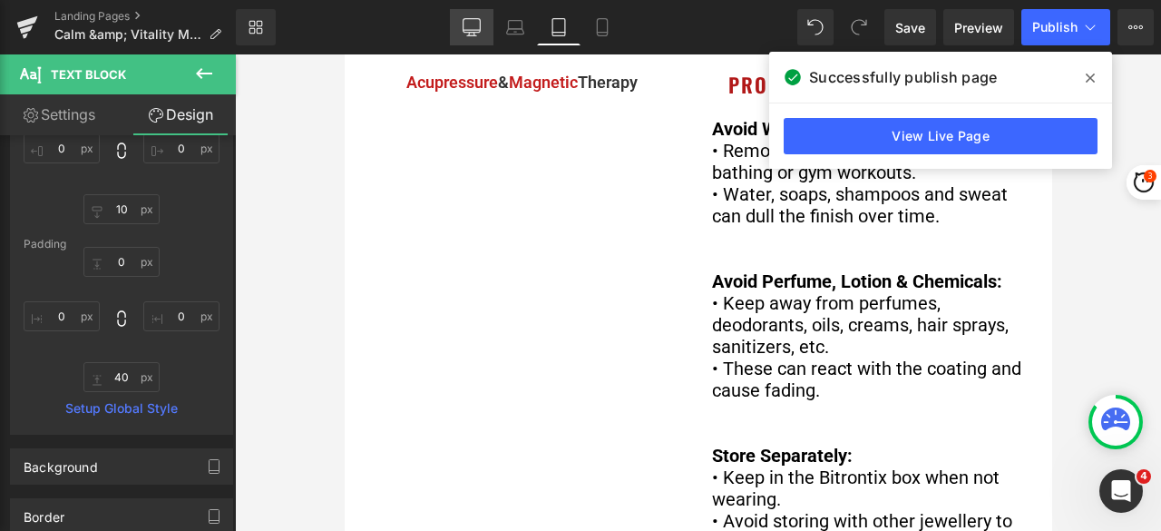
type input "0"
type input "40"
type input "0"
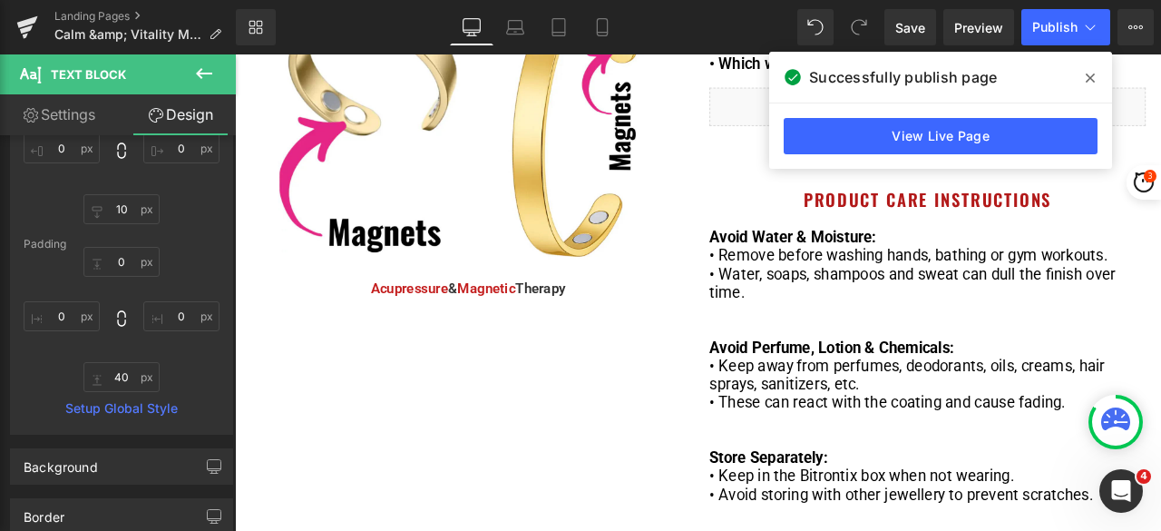
scroll to position [475, 0]
